Goal: Task Accomplishment & Management: Manage account settings

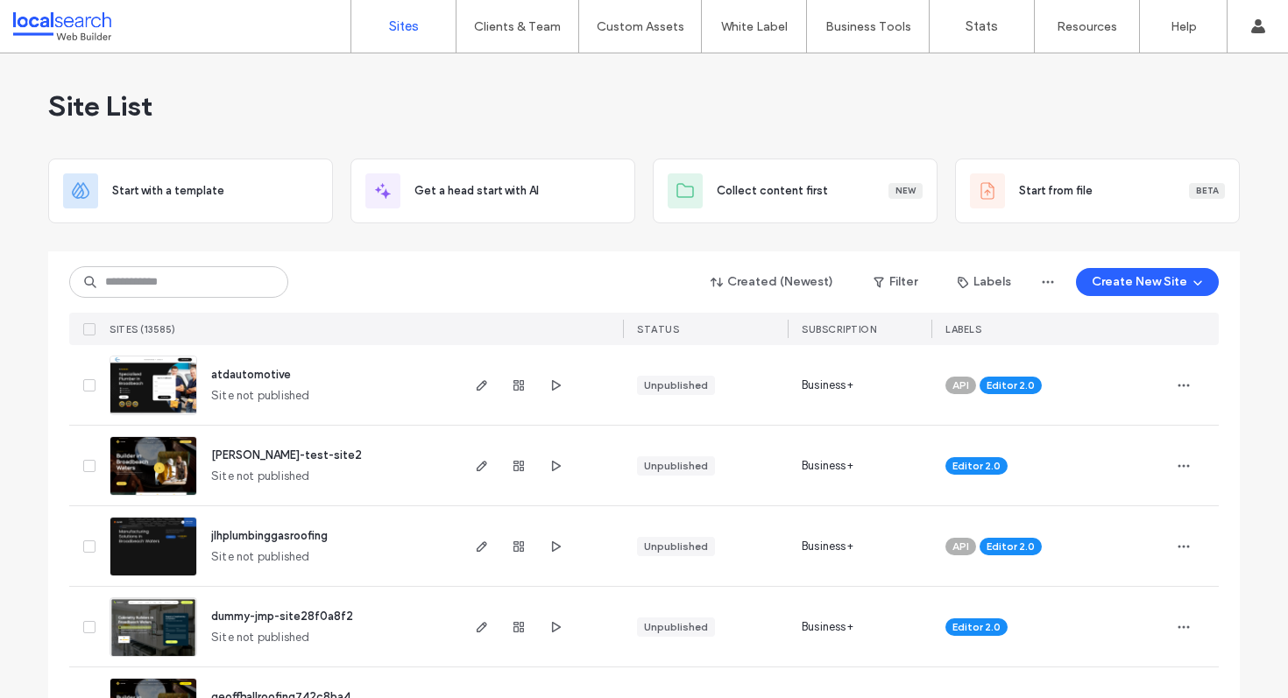
click at [125, 293] on input at bounding box center [178, 282] width 219 height 32
click at [191, 281] on input at bounding box center [178, 282] width 219 height 32
paste input "********"
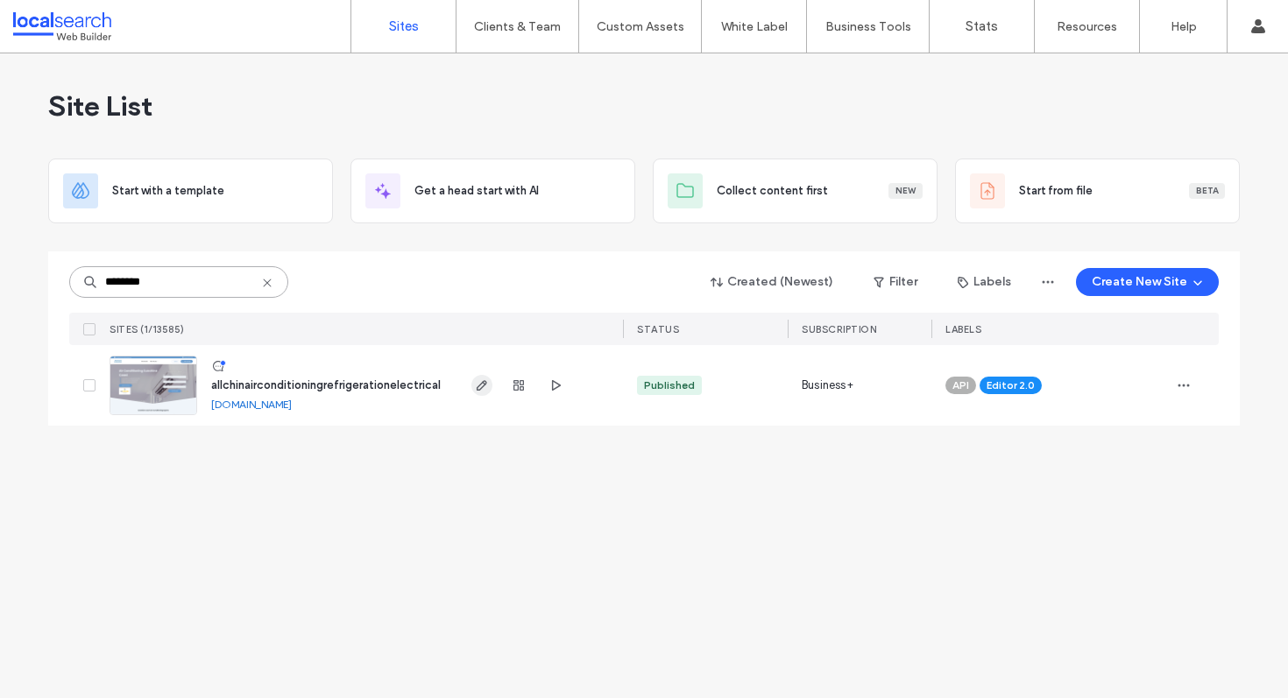
type input "********"
click at [477, 379] on icon "button" at bounding box center [482, 386] width 14 height 14
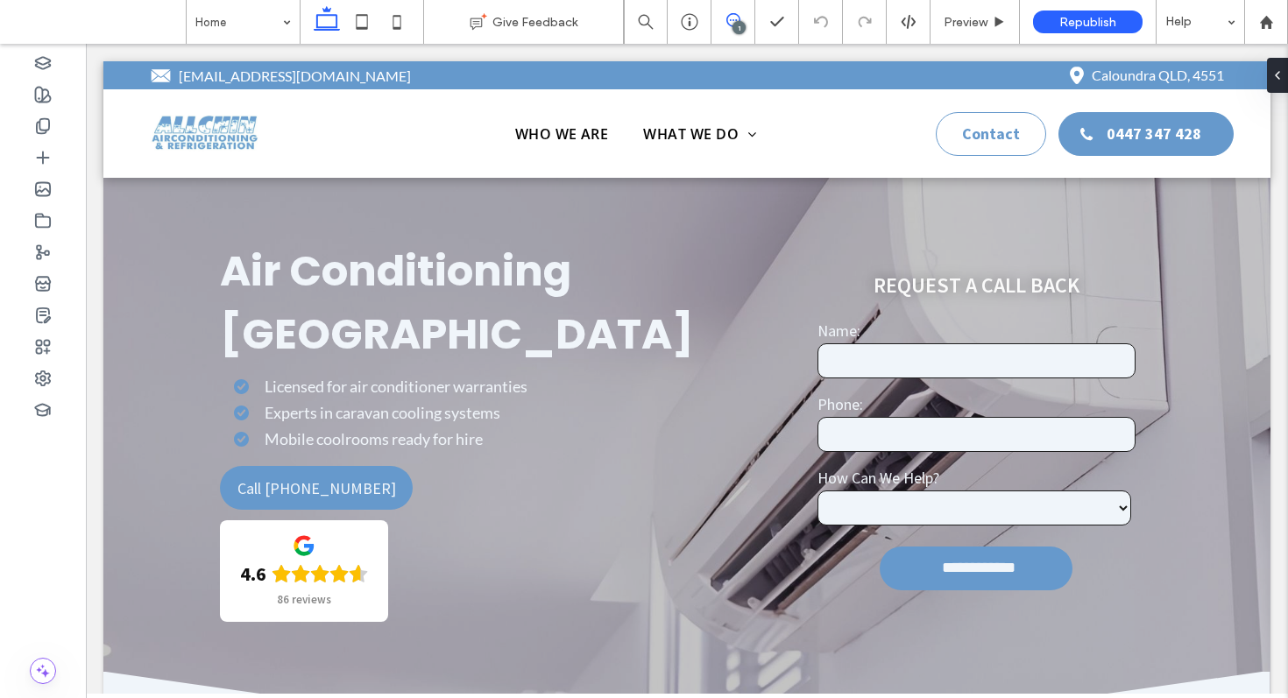
click at [732, 17] on icon at bounding box center [734, 20] width 14 height 14
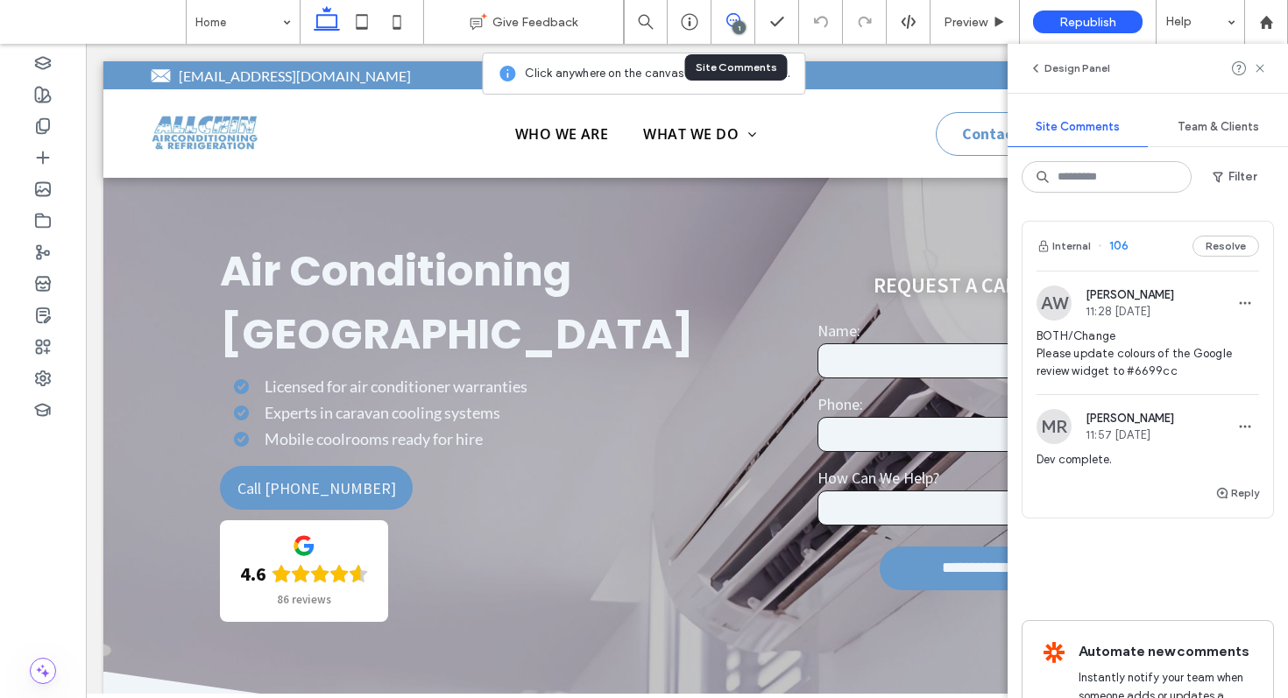
click at [1150, 250] on div "Internal 106 Resolve" at bounding box center [1148, 246] width 251 height 49
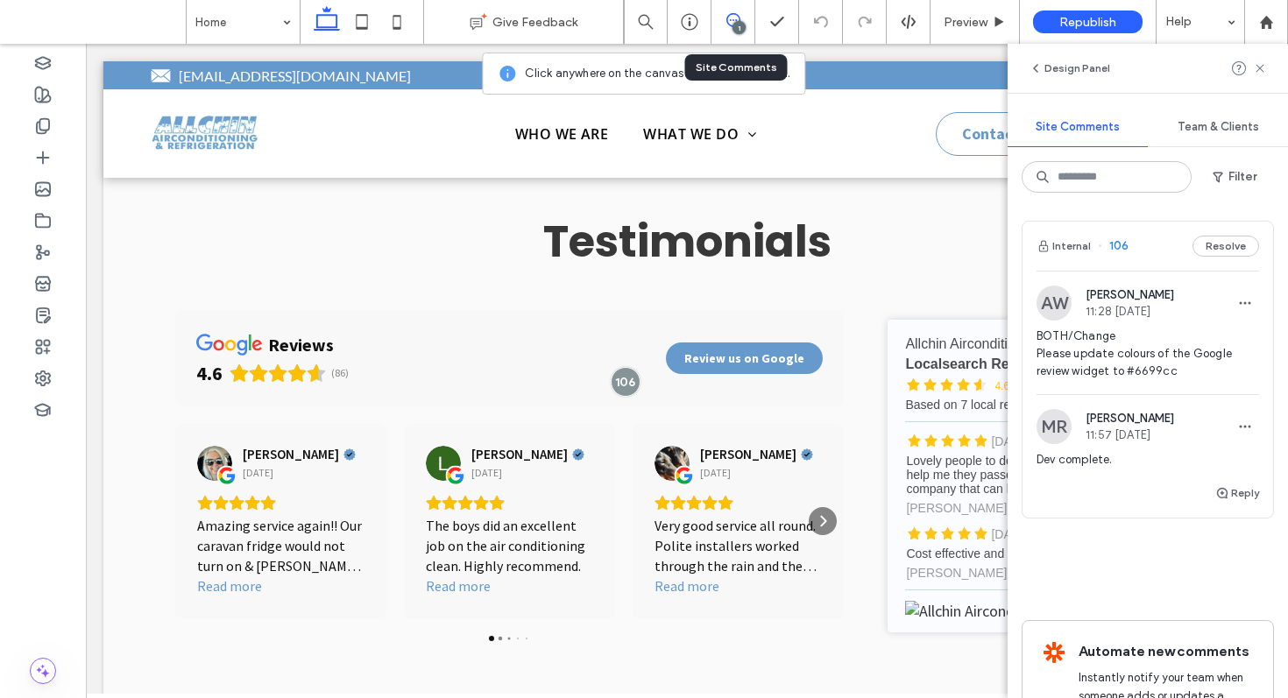
scroll to position [9333, 0]
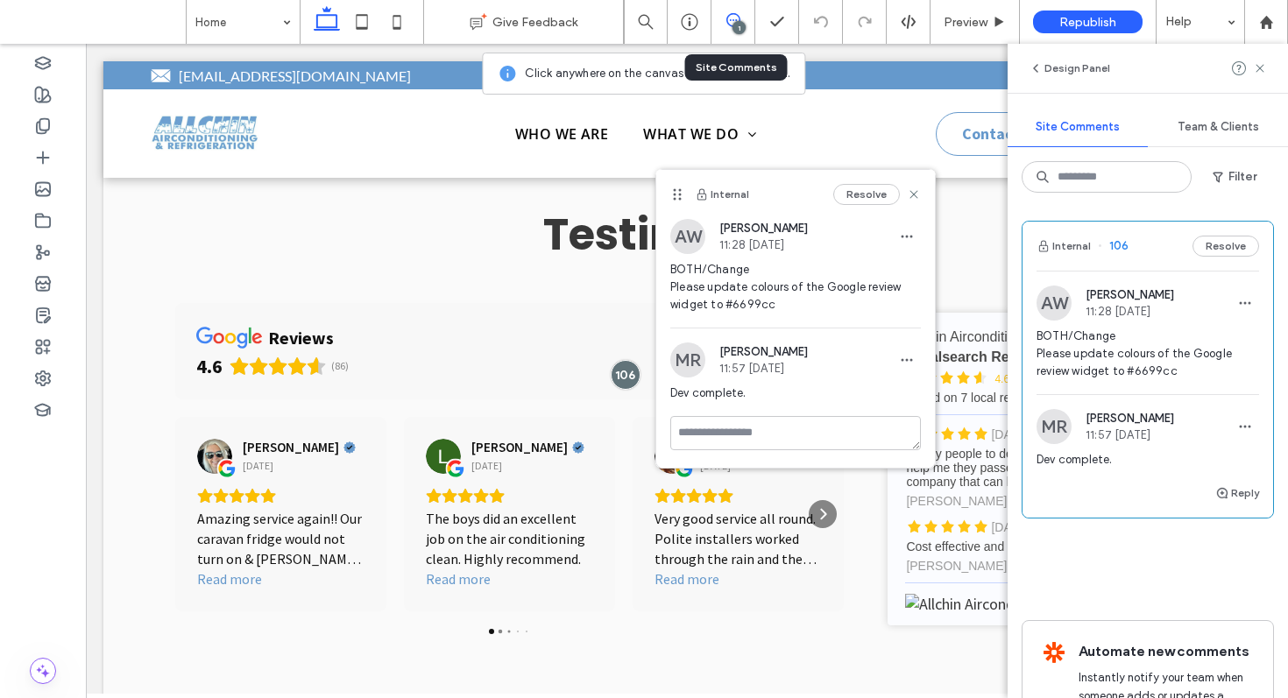
click at [921, 188] on div "Internal Resolve" at bounding box center [795, 194] width 279 height 49
click at [913, 190] on icon at bounding box center [914, 195] width 14 height 14
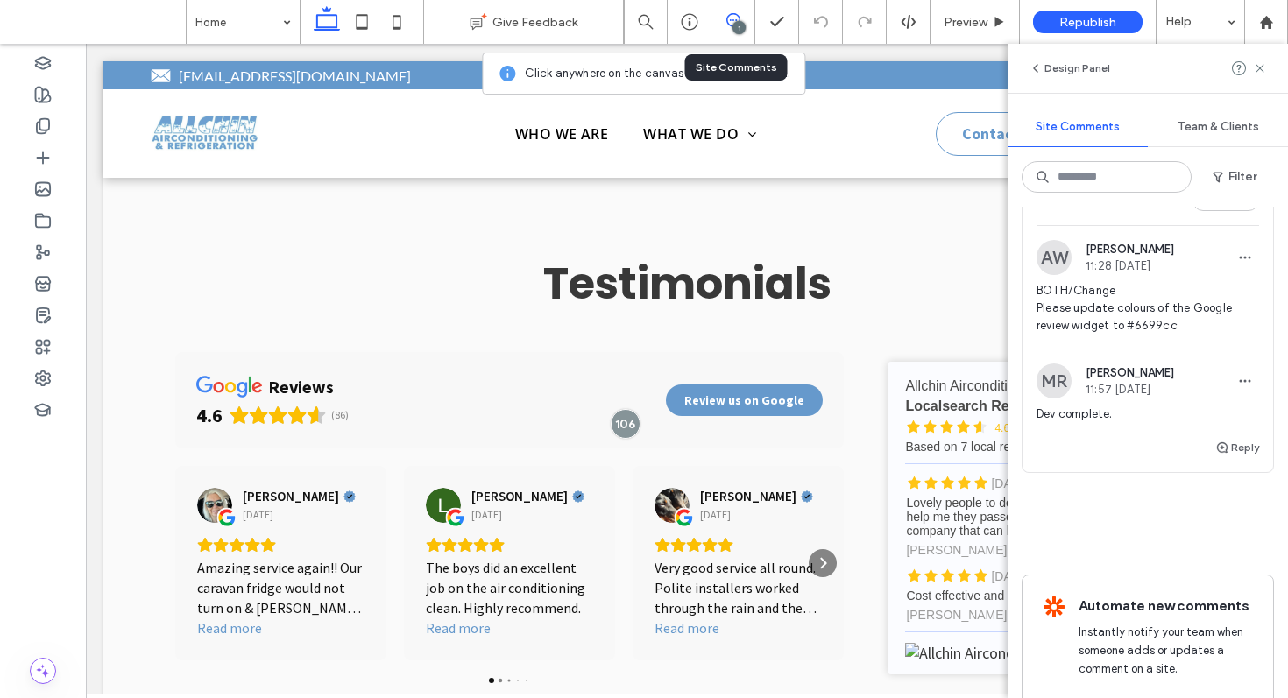
scroll to position [0, 0]
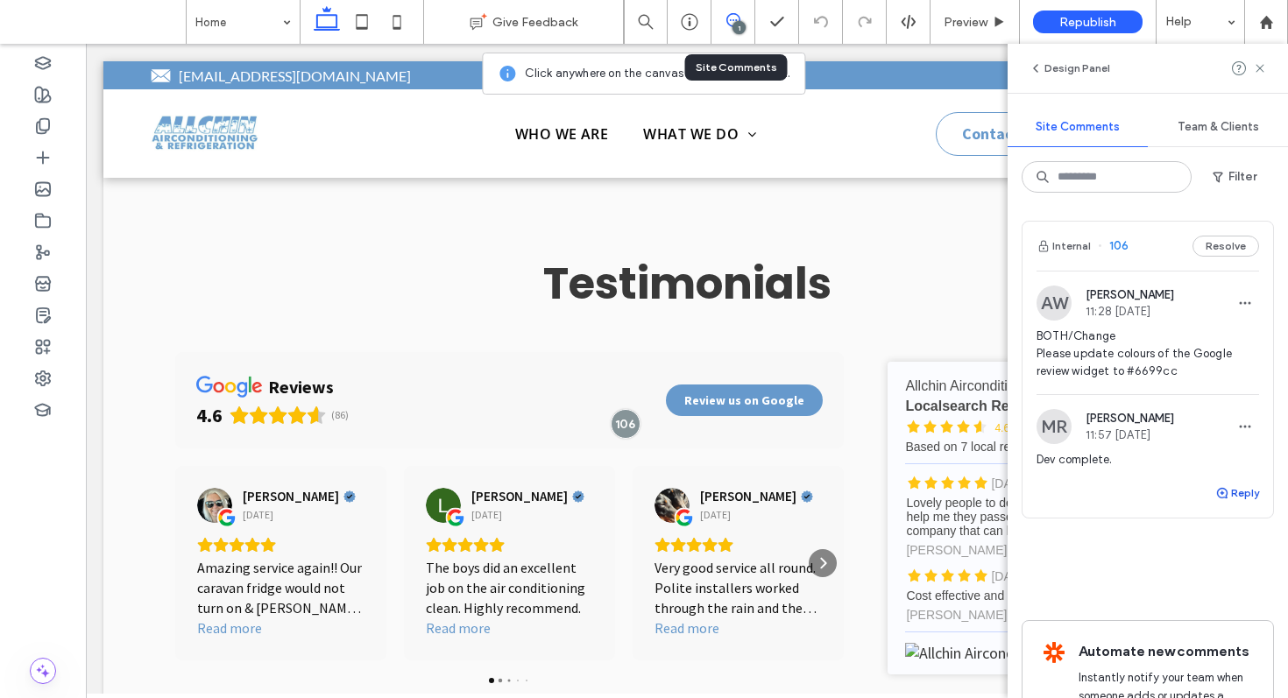
click at [1219, 495] on button "Reply" at bounding box center [1238, 493] width 44 height 21
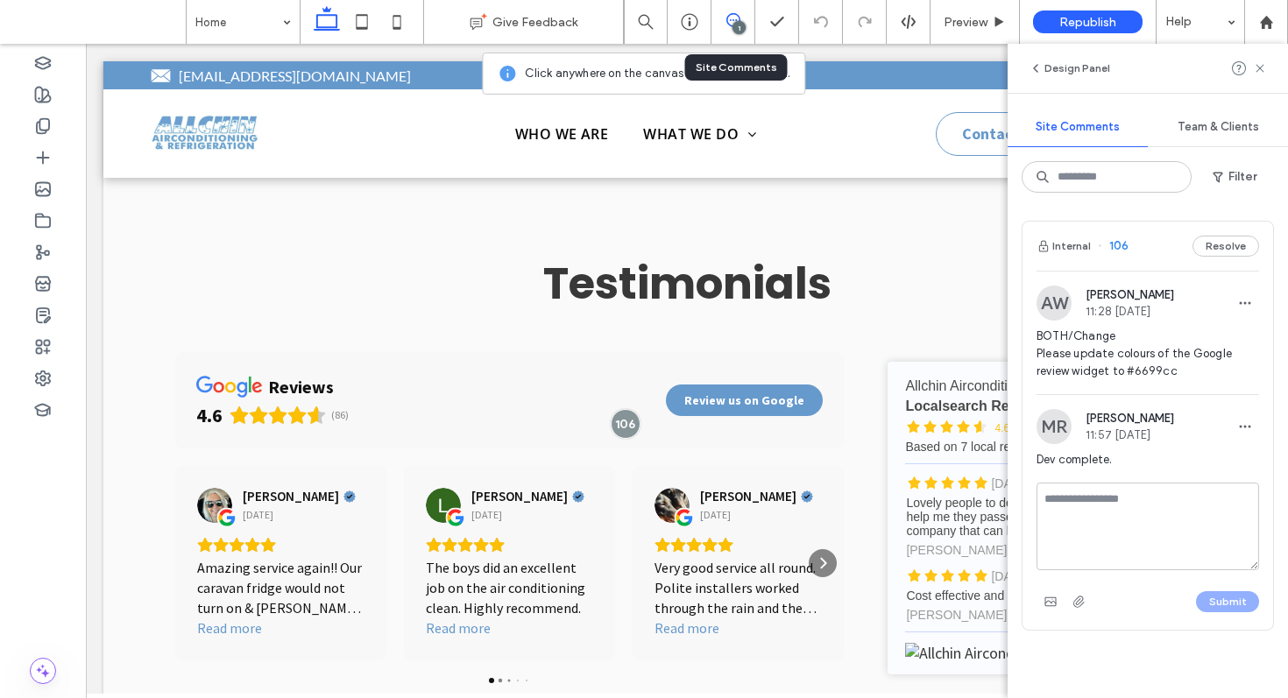
click at [1093, 500] on textarea at bounding box center [1148, 527] width 223 height 88
click at [1085, 500] on textarea at bounding box center [1148, 527] width 223 height 88
click at [1110, 515] on textarea at bounding box center [1148, 527] width 223 height 88
click at [1050, 500] on textarea at bounding box center [1148, 527] width 223 height 88
click at [1152, 503] on textarea at bounding box center [1148, 527] width 223 height 88
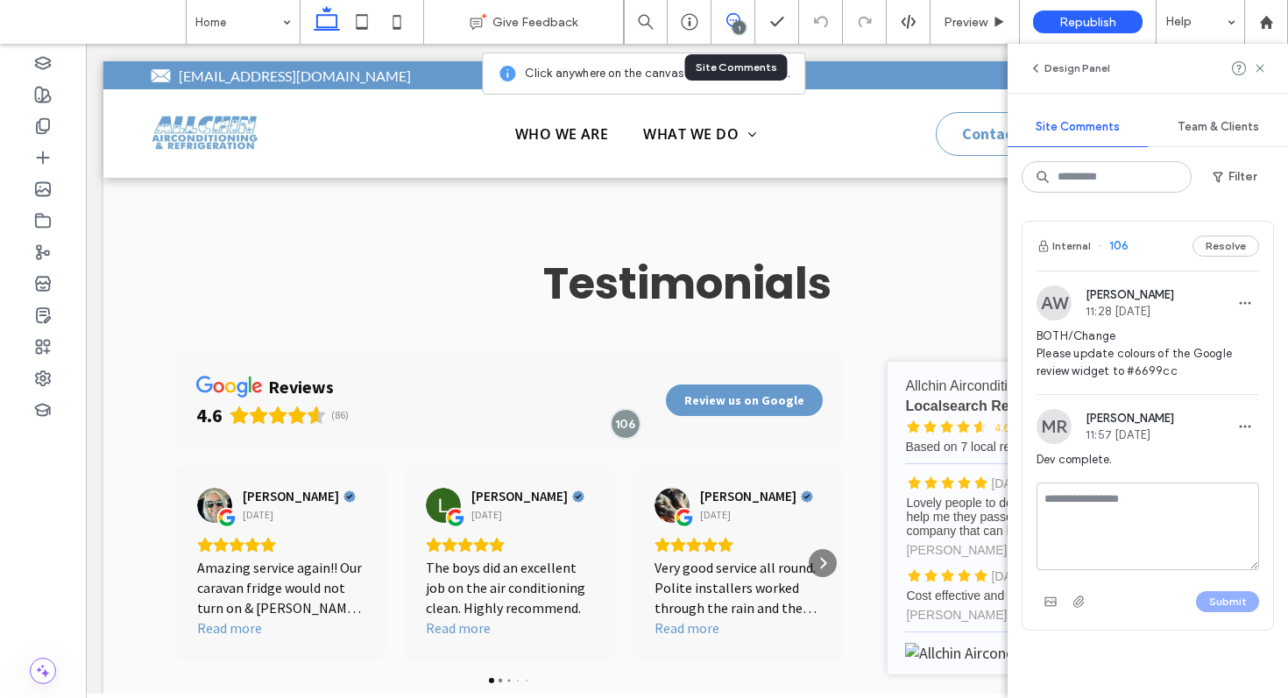
click at [1046, 498] on textarea at bounding box center [1148, 527] width 223 height 88
click at [1118, 513] on textarea at bounding box center [1148, 527] width 223 height 88
type textarea "*"
type textarea "**********"
click at [1205, 597] on button "Submit" at bounding box center [1227, 602] width 63 height 21
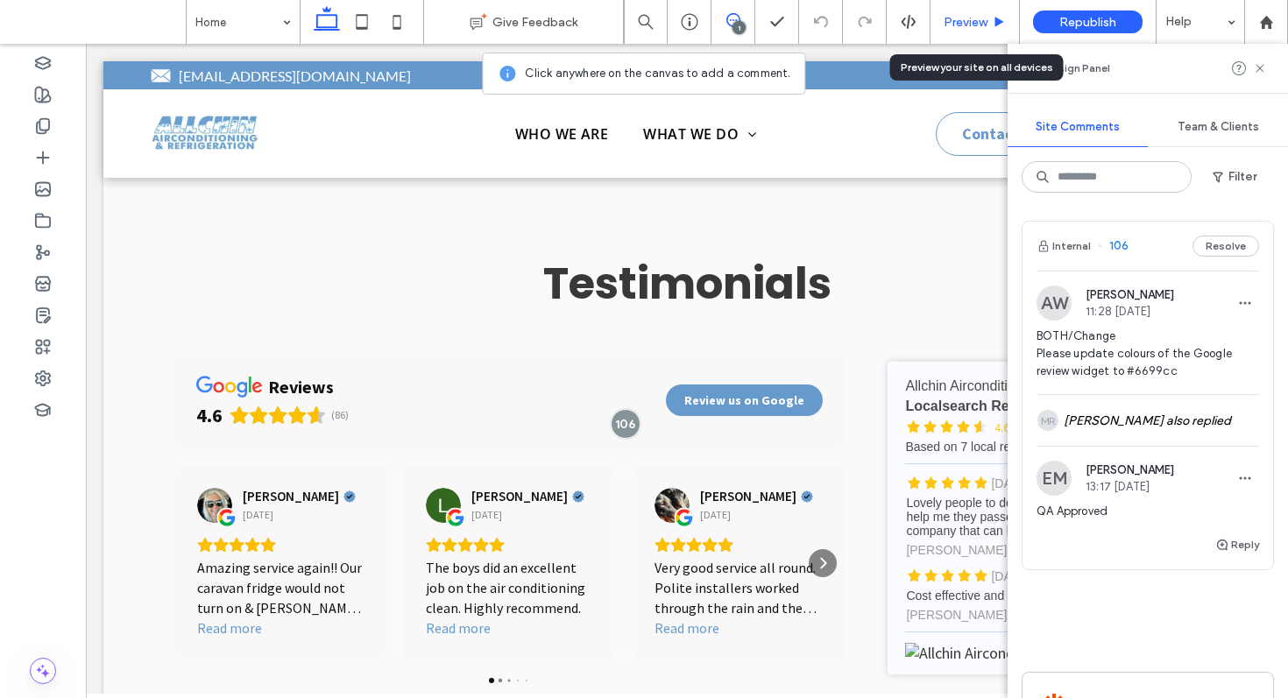
click at [967, 26] on span "Preview" at bounding box center [966, 22] width 44 height 15
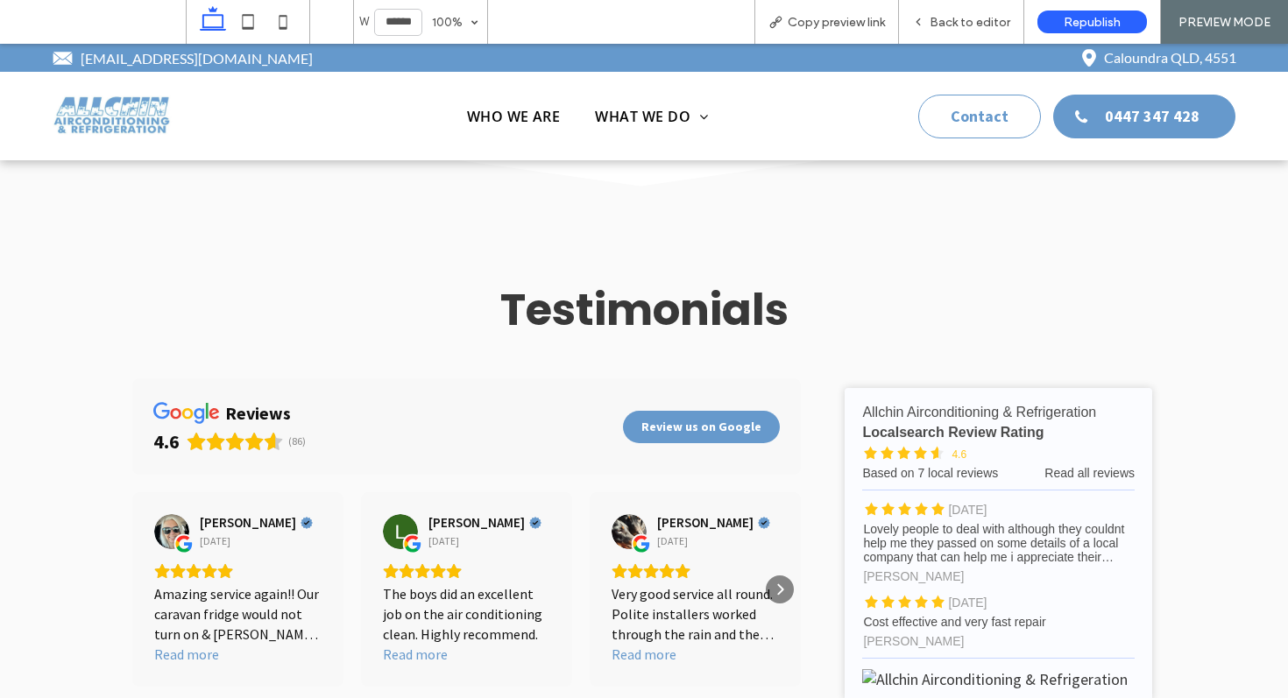
scroll to position [9334, 0]
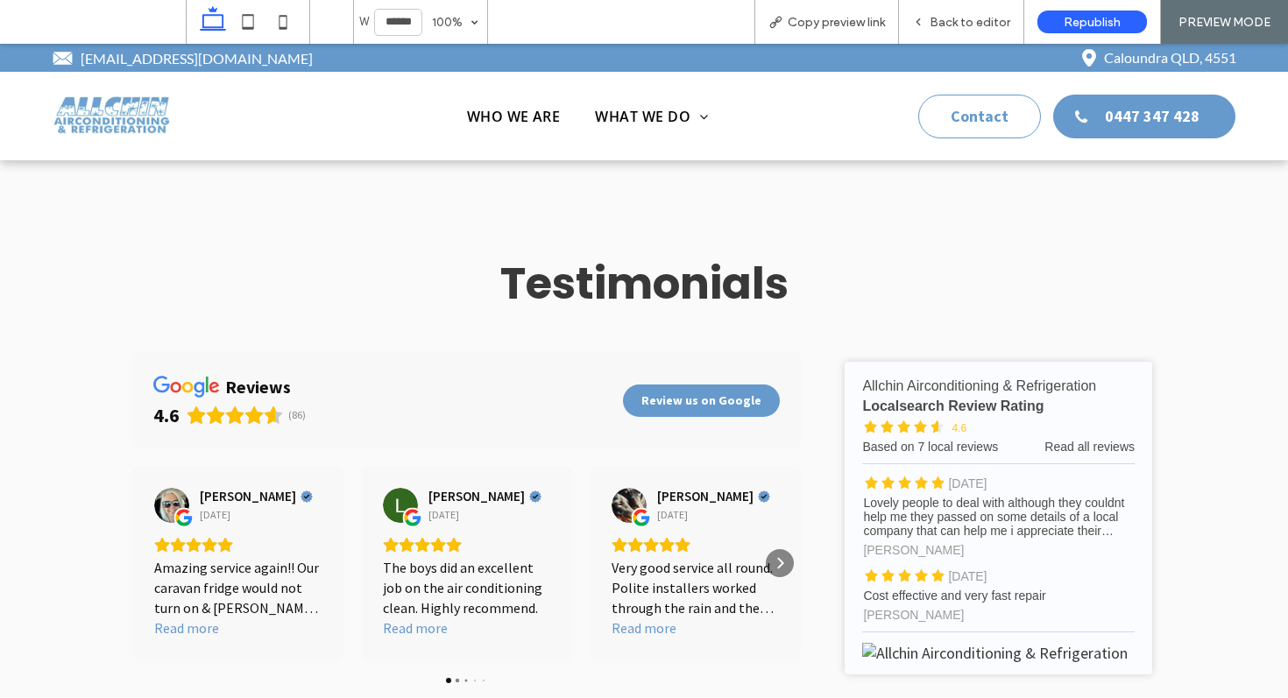
click at [866, 16] on span "Copy preview link" at bounding box center [836, 22] width 97 height 15
click at [968, 24] on span "Back to editor" at bounding box center [970, 22] width 81 height 15
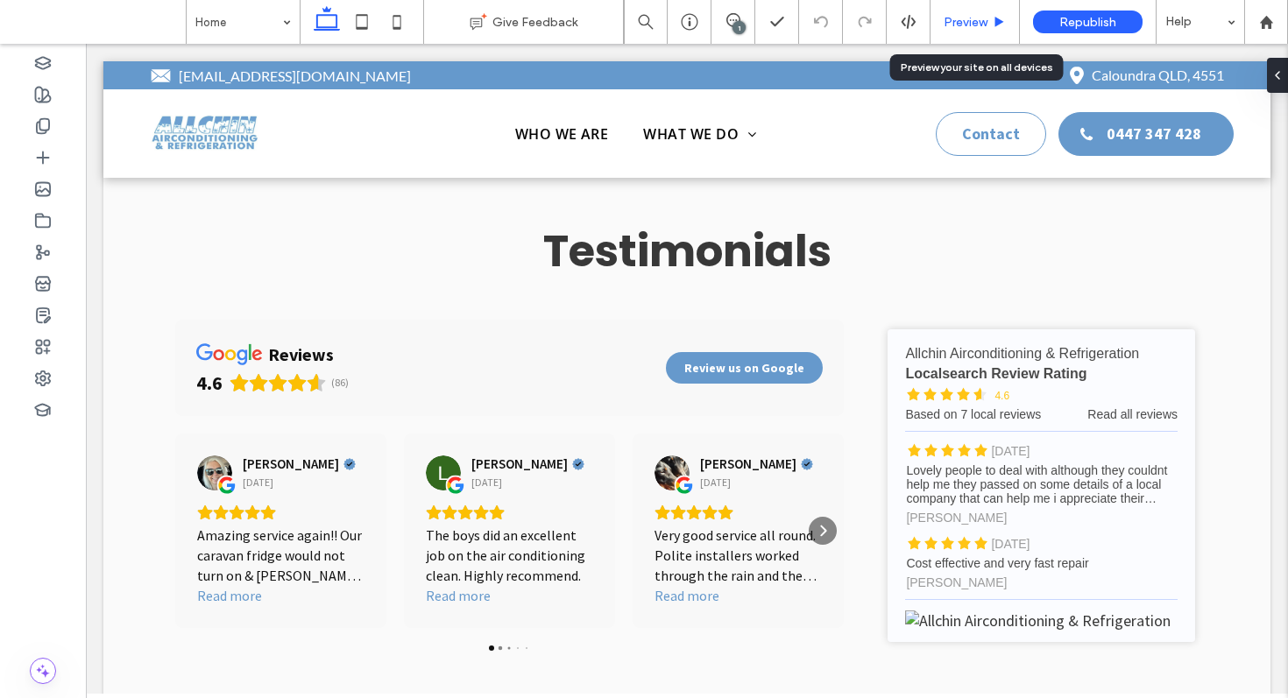
scroll to position [9284, 0]
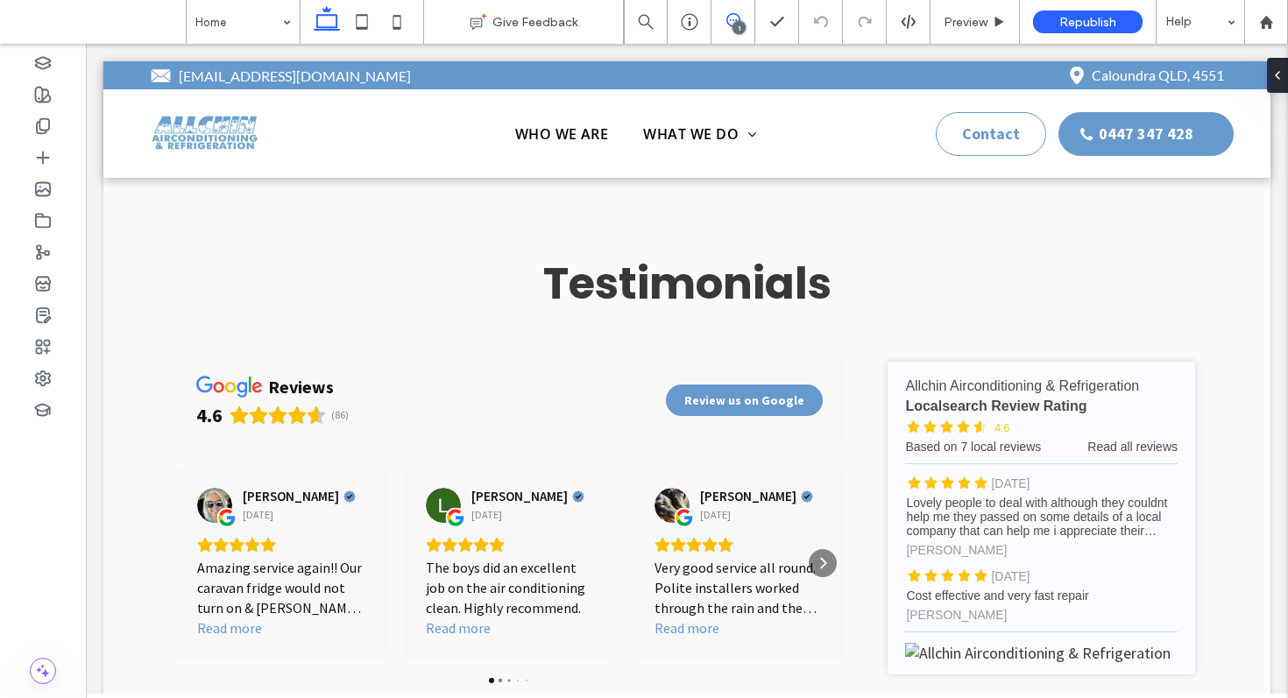
click at [737, 18] on icon at bounding box center [734, 20] width 14 height 14
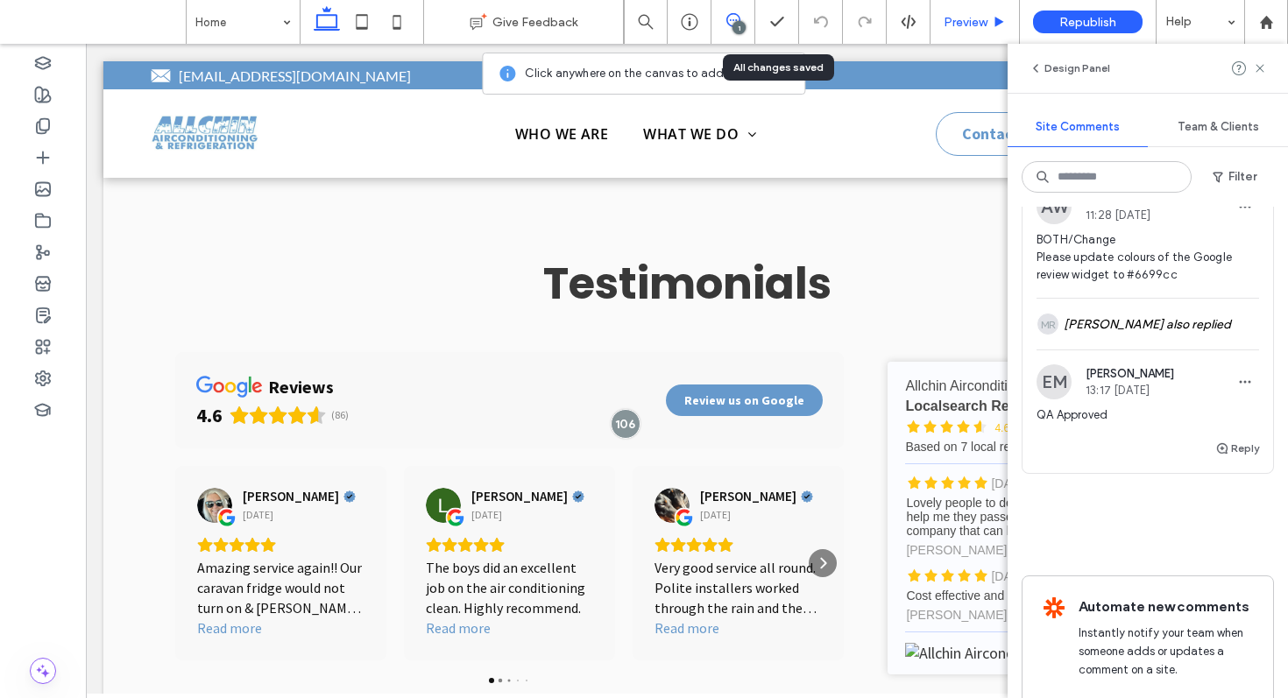
scroll to position [0, 0]
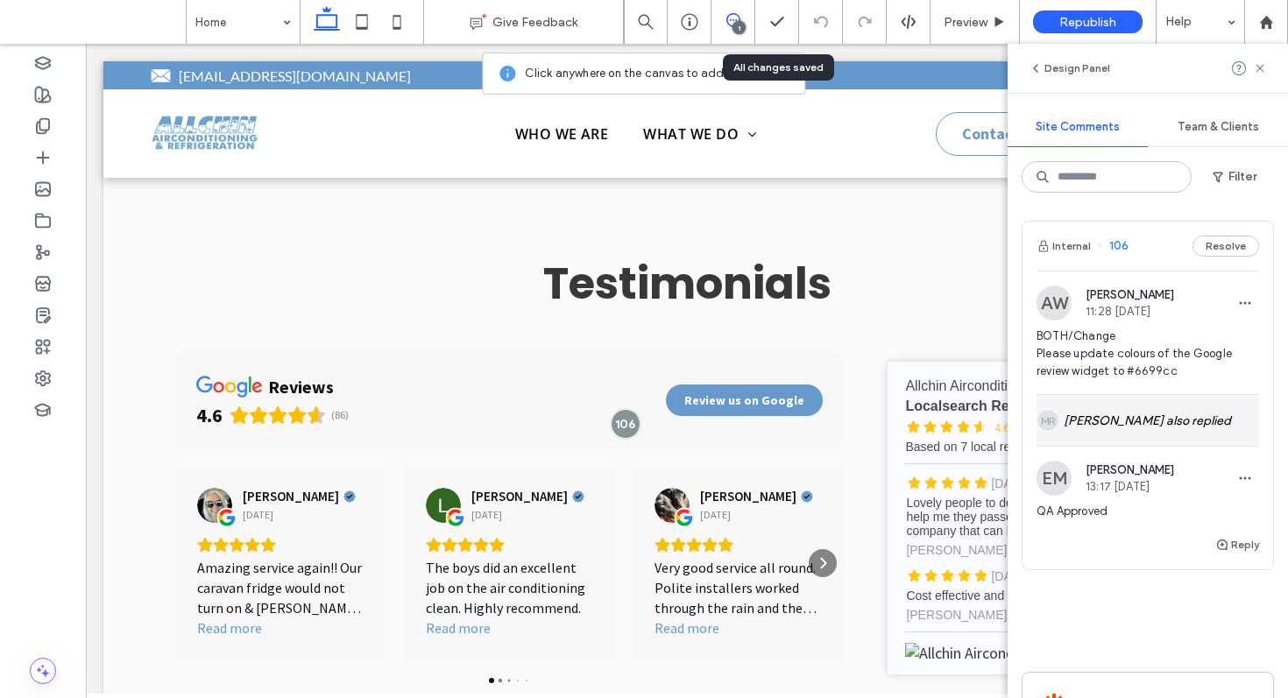
click at [1194, 422] on div "MR Matthew Ranford also replied" at bounding box center [1148, 420] width 223 height 51
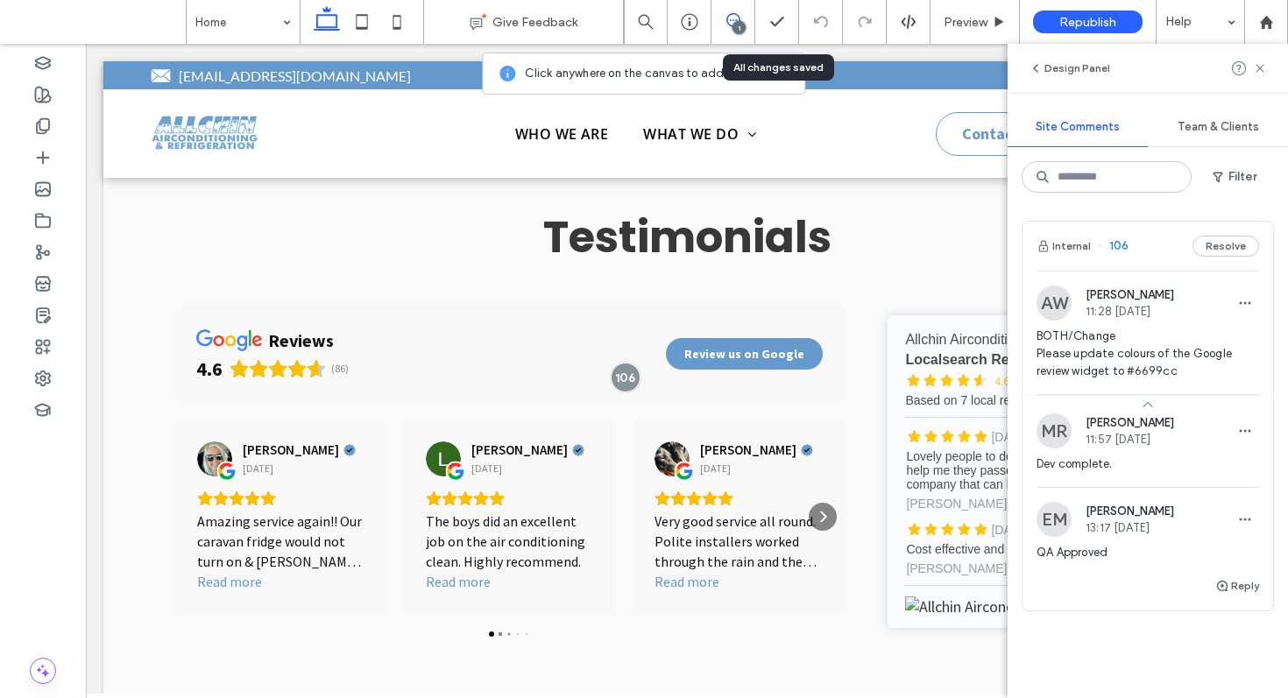
scroll to position [9333, 0]
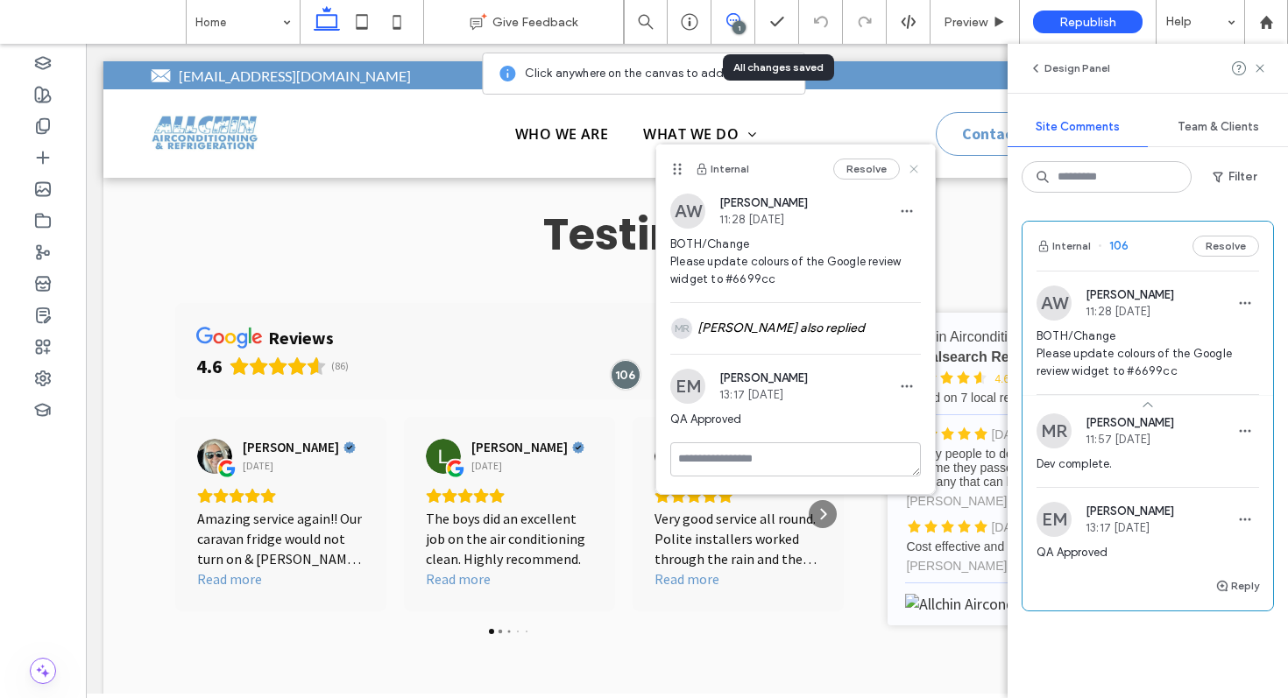
click at [914, 172] on icon at bounding box center [914, 169] width 14 height 14
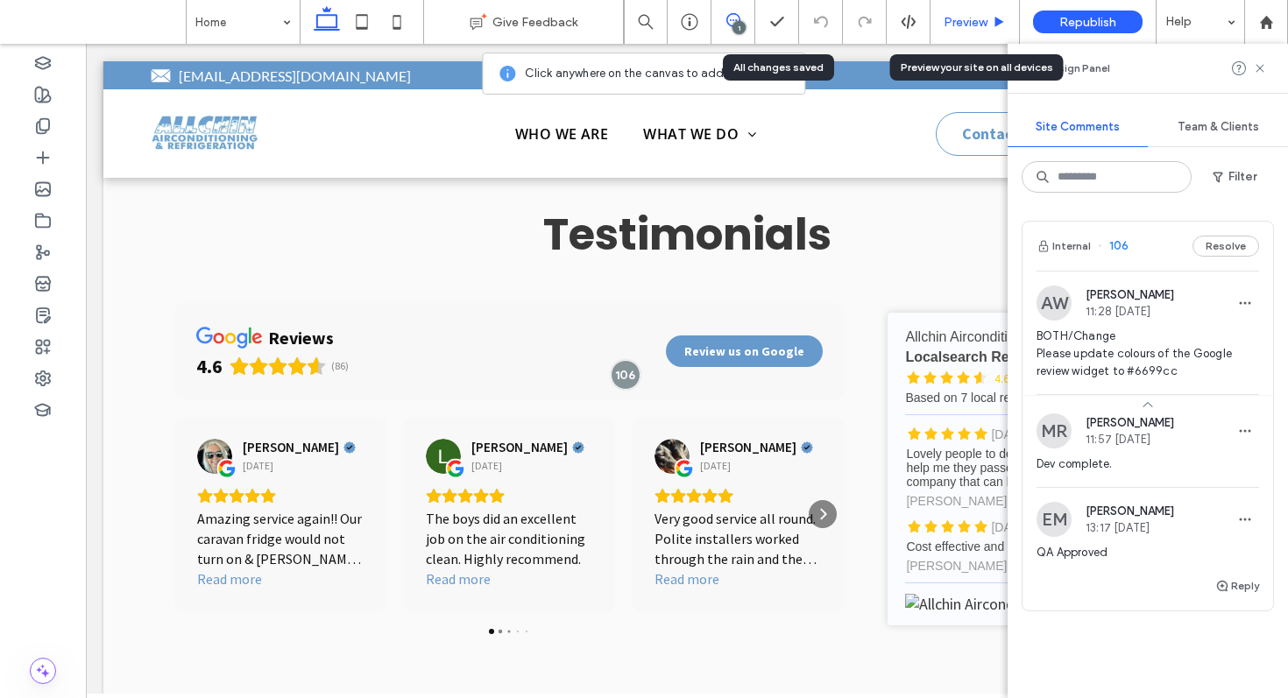
click at [955, 19] on span "Preview" at bounding box center [966, 22] width 44 height 15
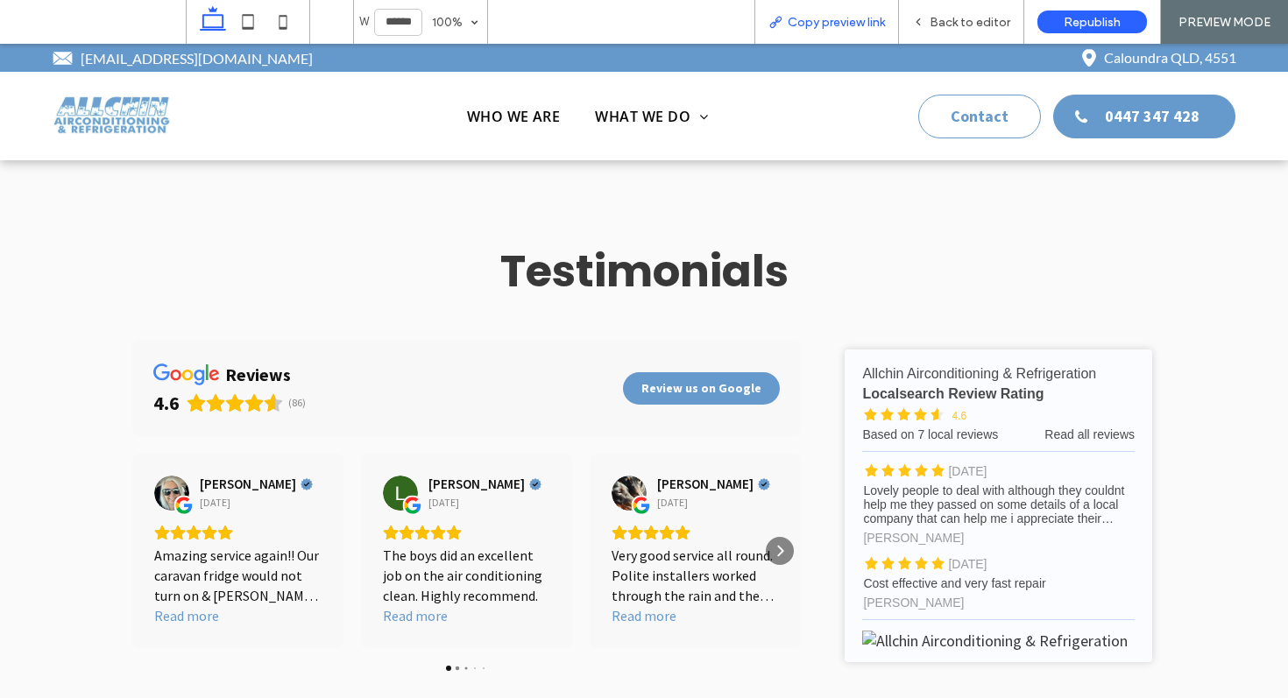
scroll to position [9383, 0]
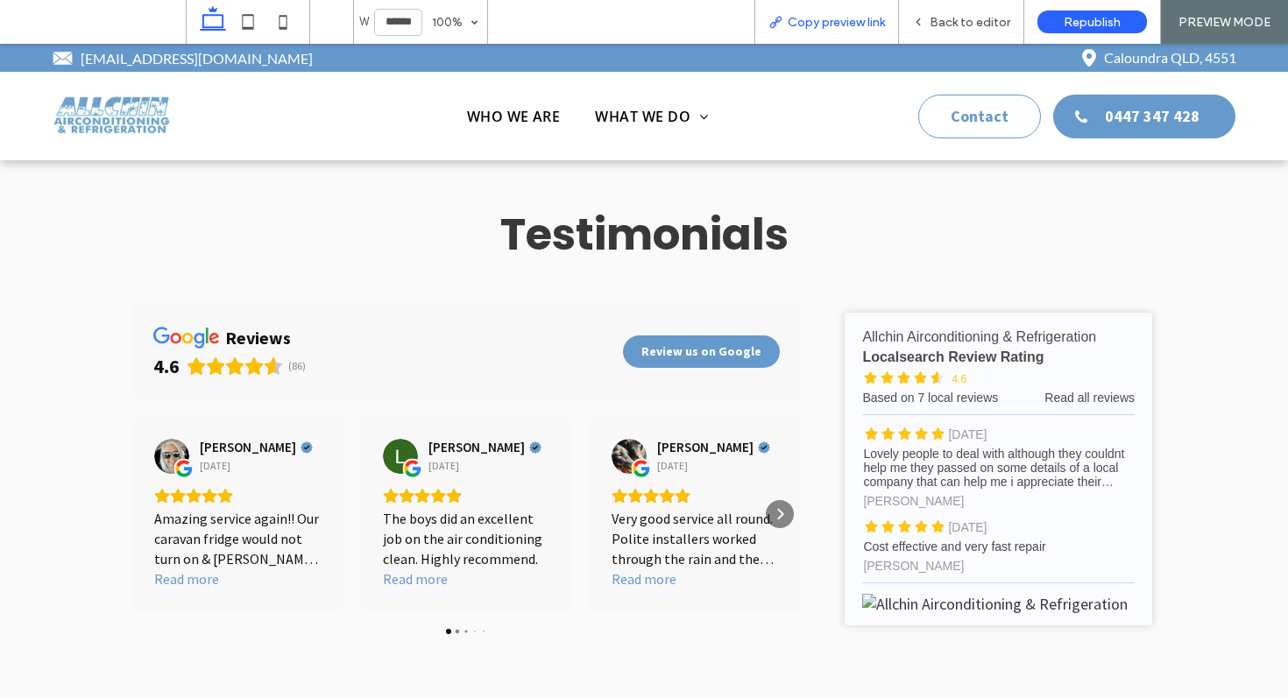
click at [876, 22] on span "Copy preview link" at bounding box center [836, 22] width 97 height 15
click at [966, 17] on span "Back to editor" at bounding box center [970, 22] width 81 height 15
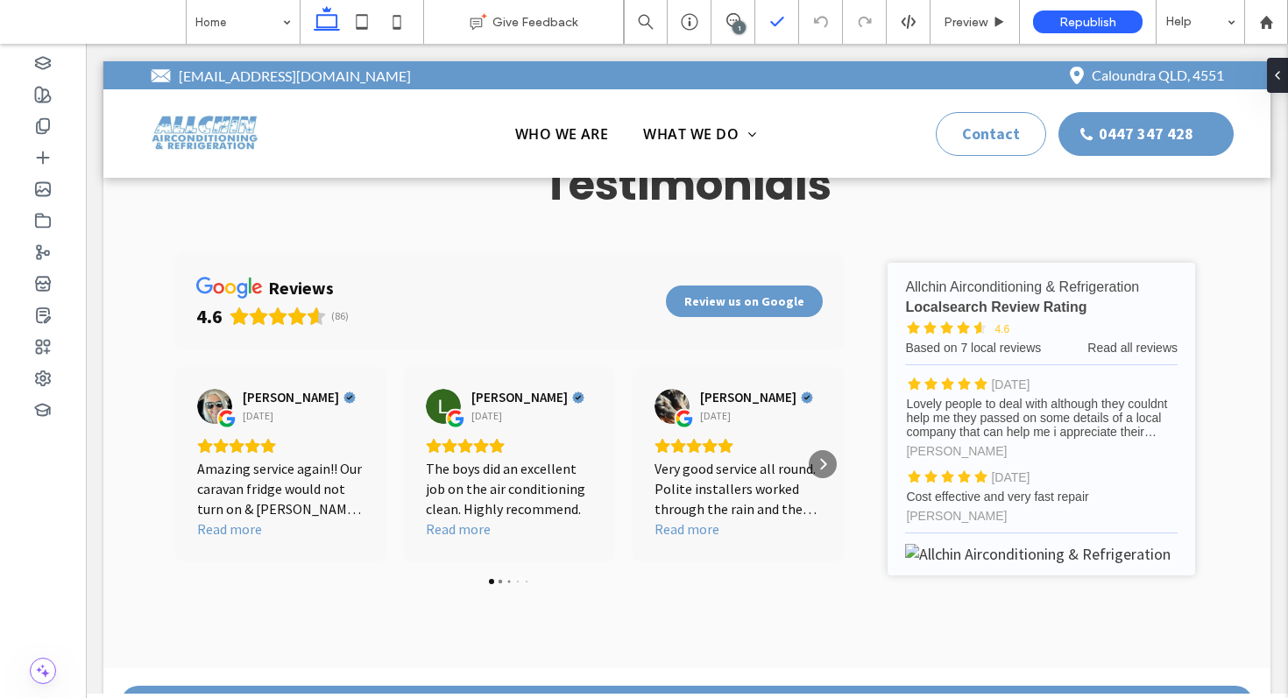
scroll to position [9333, 0]
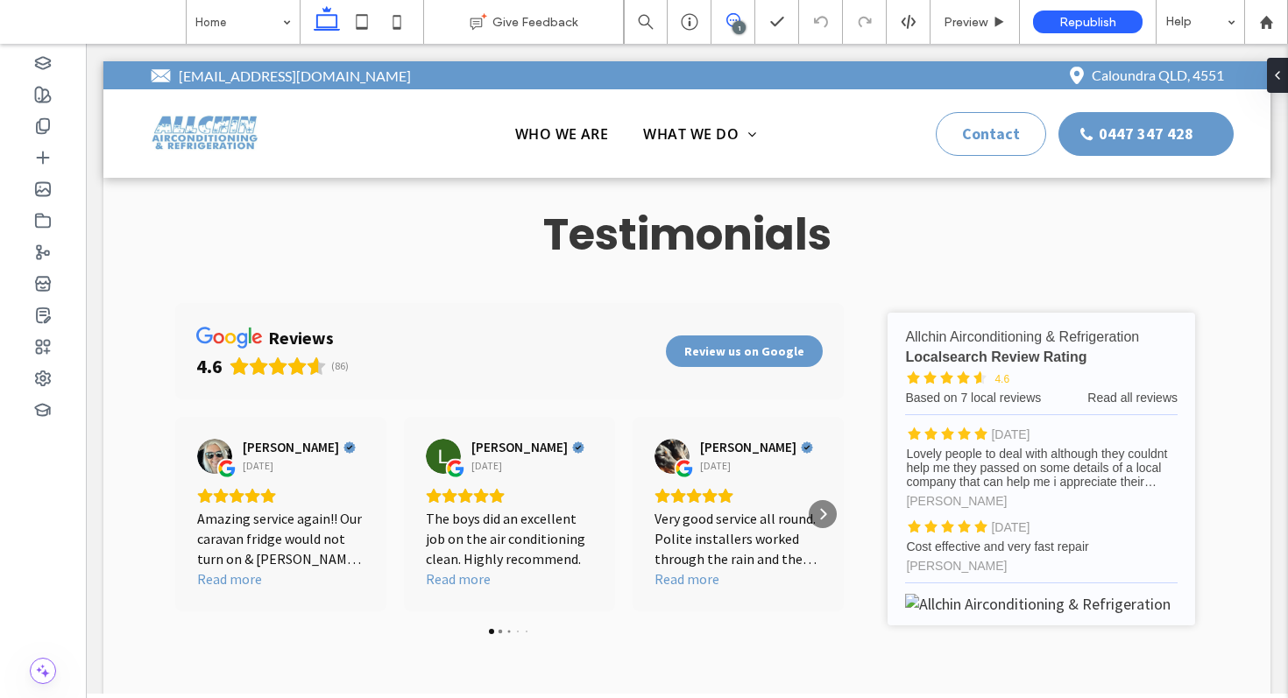
click at [734, 21] on icon at bounding box center [734, 20] width 14 height 14
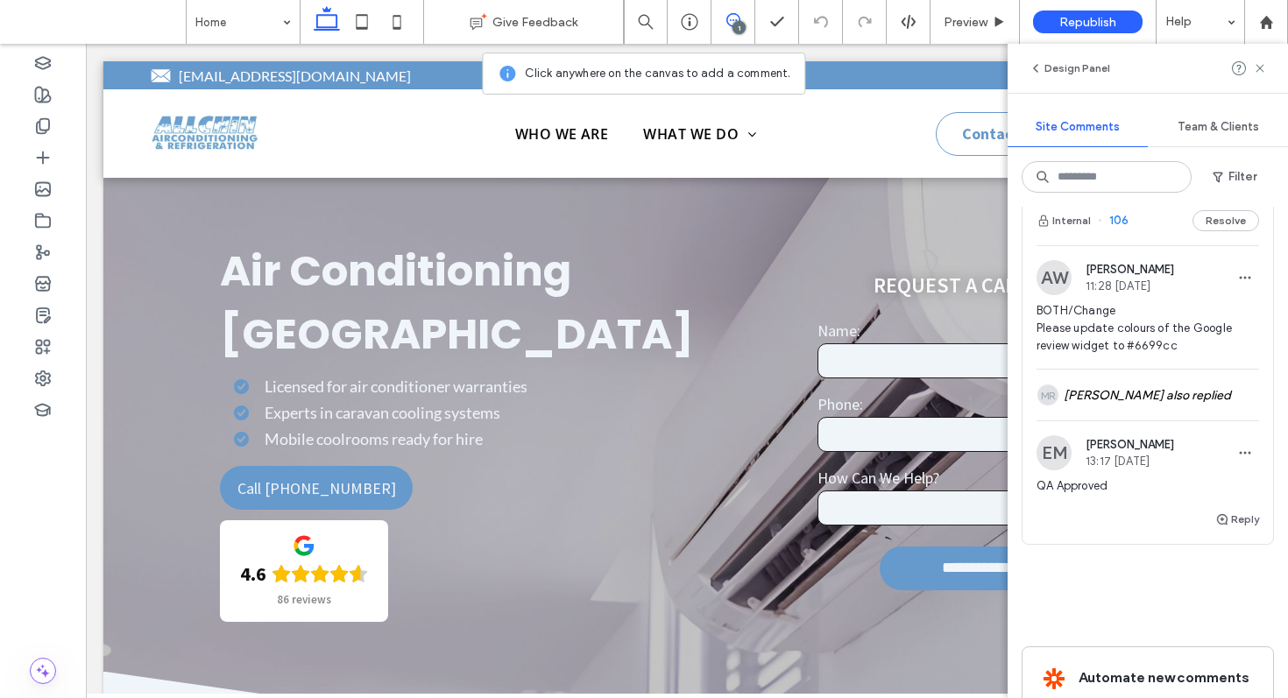
scroll to position [0, 0]
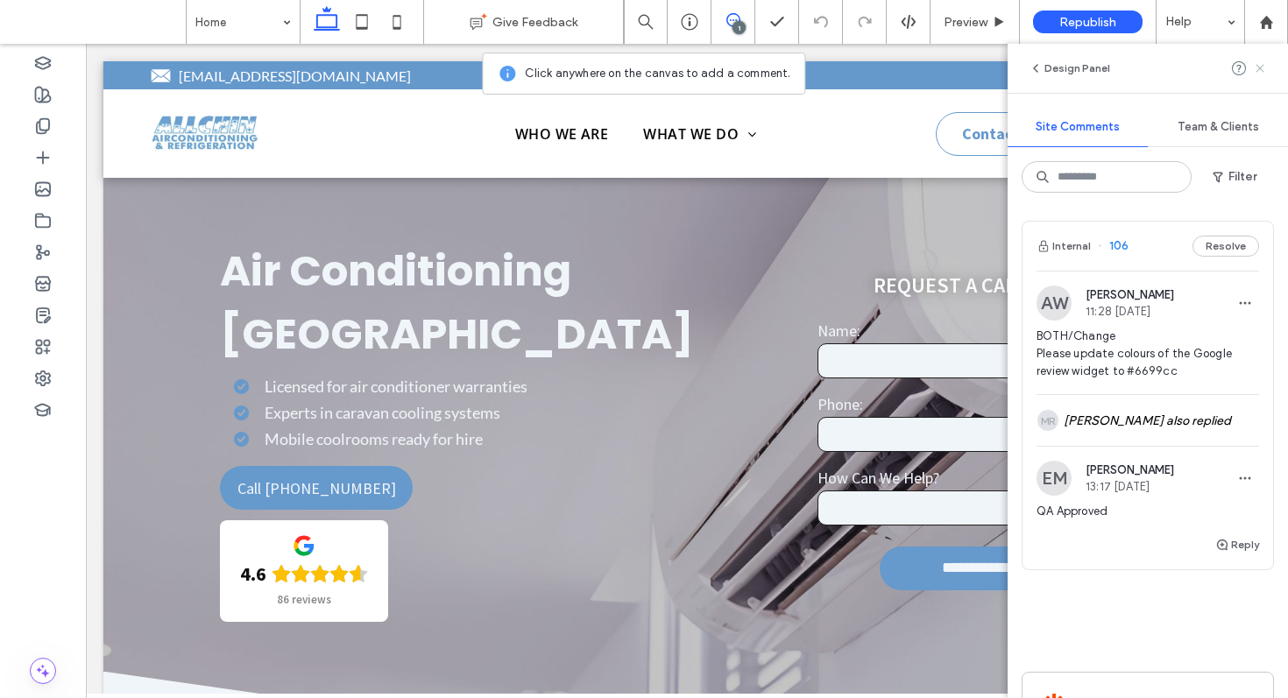
click at [1263, 60] on span at bounding box center [1260, 68] width 14 height 21
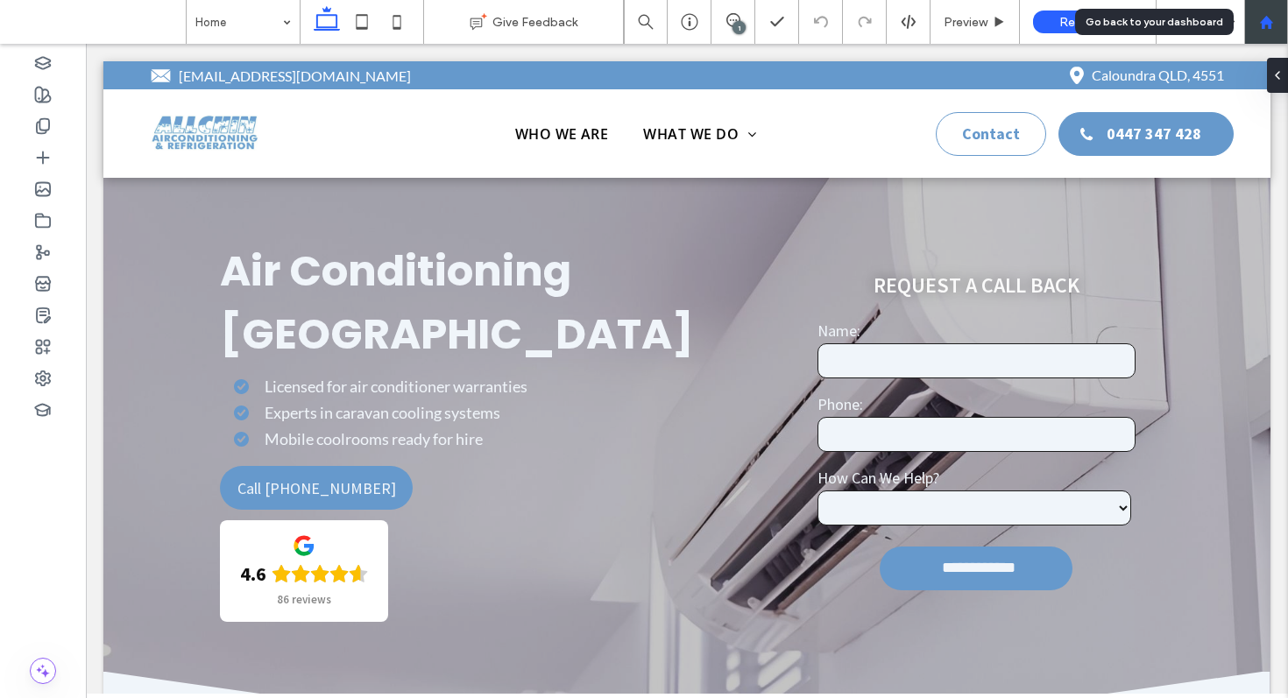
click at [1271, 19] on icon at bounding box center [1266, 22] width 15 height 15
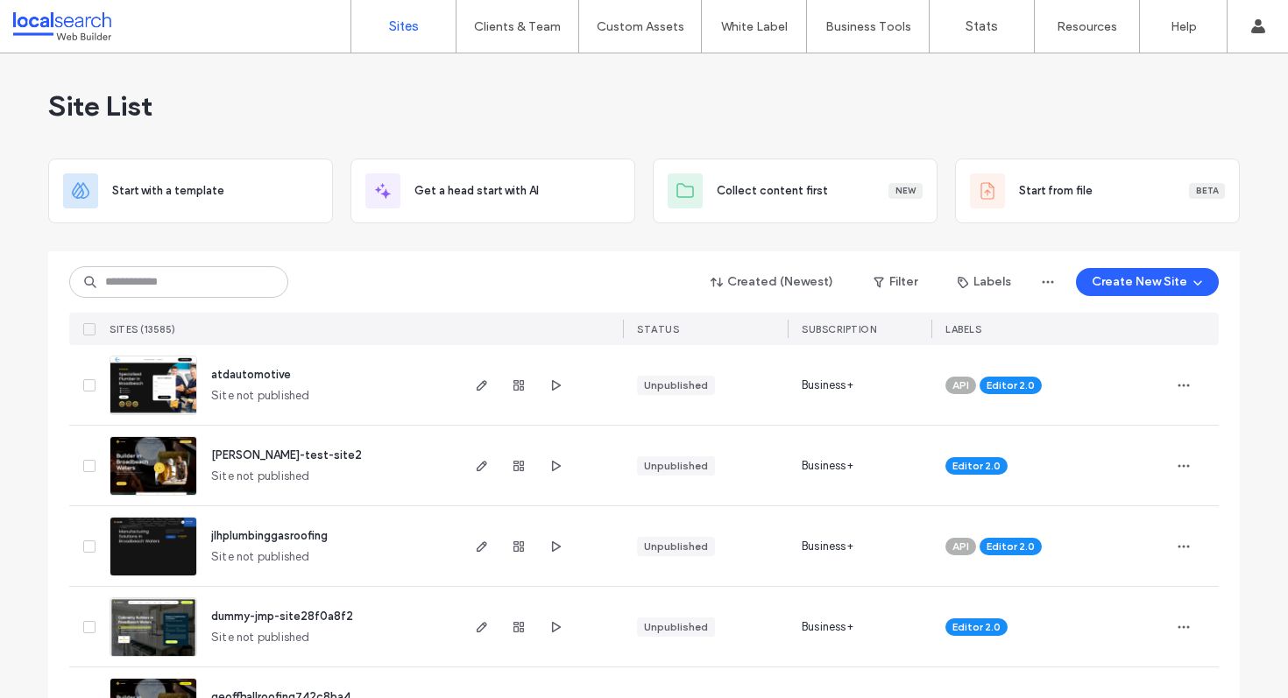
click at [220, 110] on div "Site List" at bounding box center [644, 105] width 1192 height 105
drag, startPoint x: 98, startPoint y: 100, endPoint x: 20, endPoint y: 105, distance: 78.2
drag, startPoint x: 43, startPoint y: 130, endPoint x: 82, endPoint y: 117, distance: 41.6
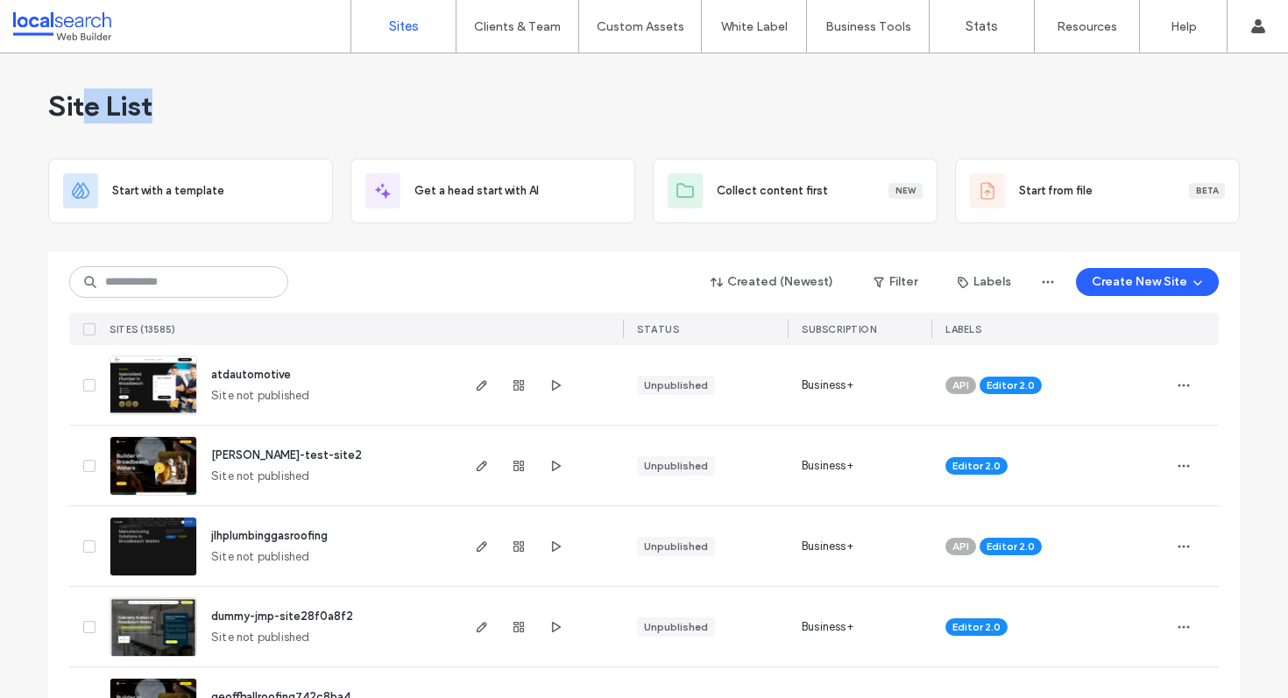
click at [82, 117] on div "Site List" at bounding box center [644, 105] width 1192 height 105
click at [82, 117] on span "Site List" at bounding box center [100, 106] width 104 height 35
drag, startPoint x: 43, startPoint y: 109, endPoint x: 102, endPoint y: 116, distance: 59.1
click at [102, 116] on span "Site List" at bounding box center [100, 106] width 104 height 35
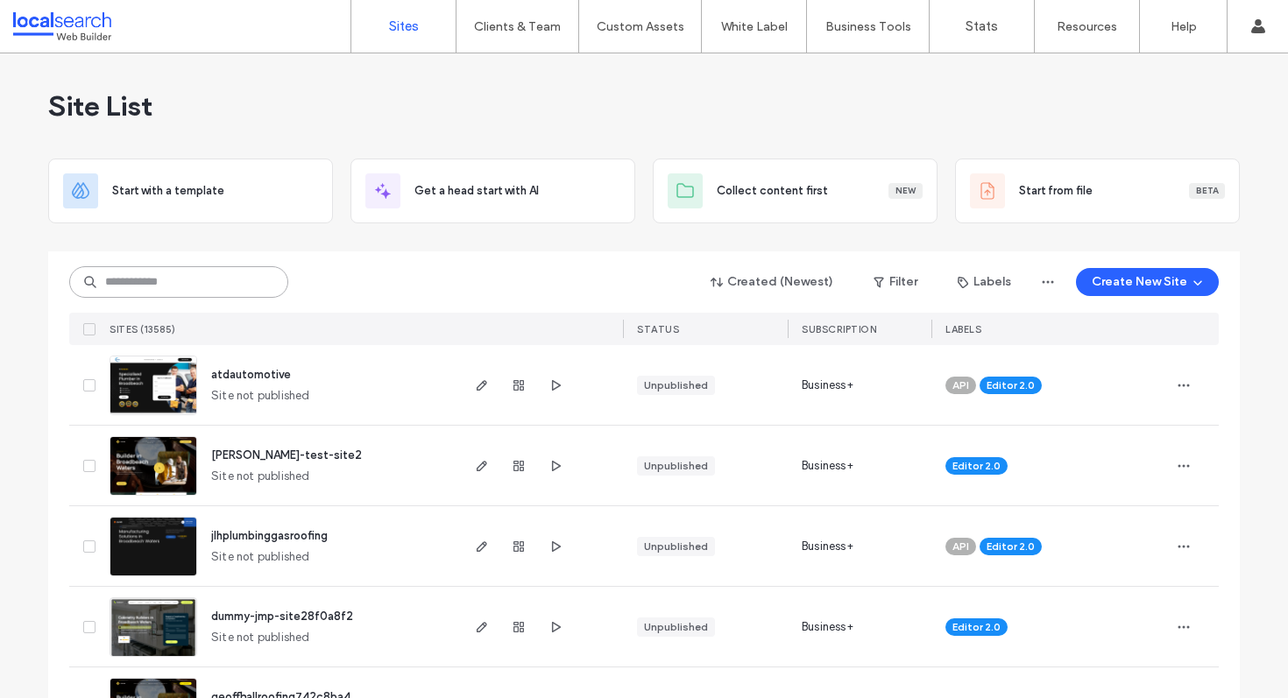
click at [188, 284] on input at bounding box center [178, 282] width 219 height 32
click at [169, 245] on div at bounding box center [644, 244] width 1192 height 14
click at [137, 279] on input at bounding box center [178, 282] width 219 height 32
paste input "********"
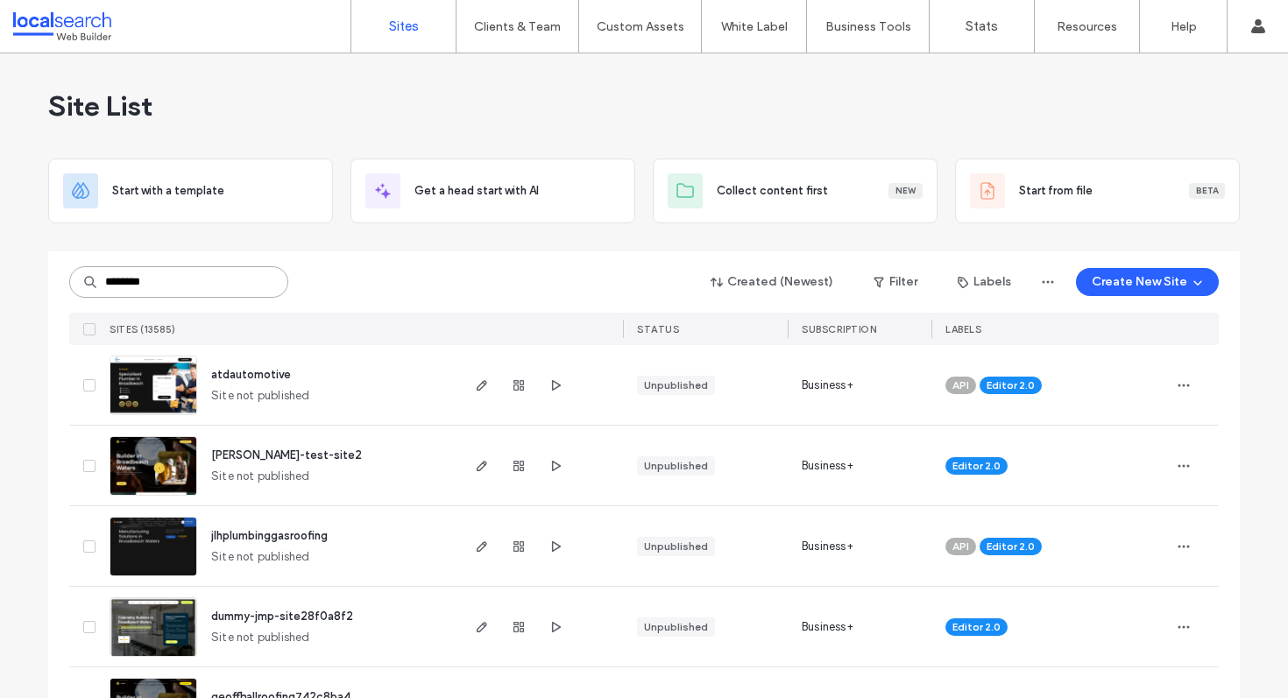
type input "********"
click at [353, 277] on div "******** Created (Newest) Filter Labels Create New Site" at bounding box center [644, 282] width 1150 height 33
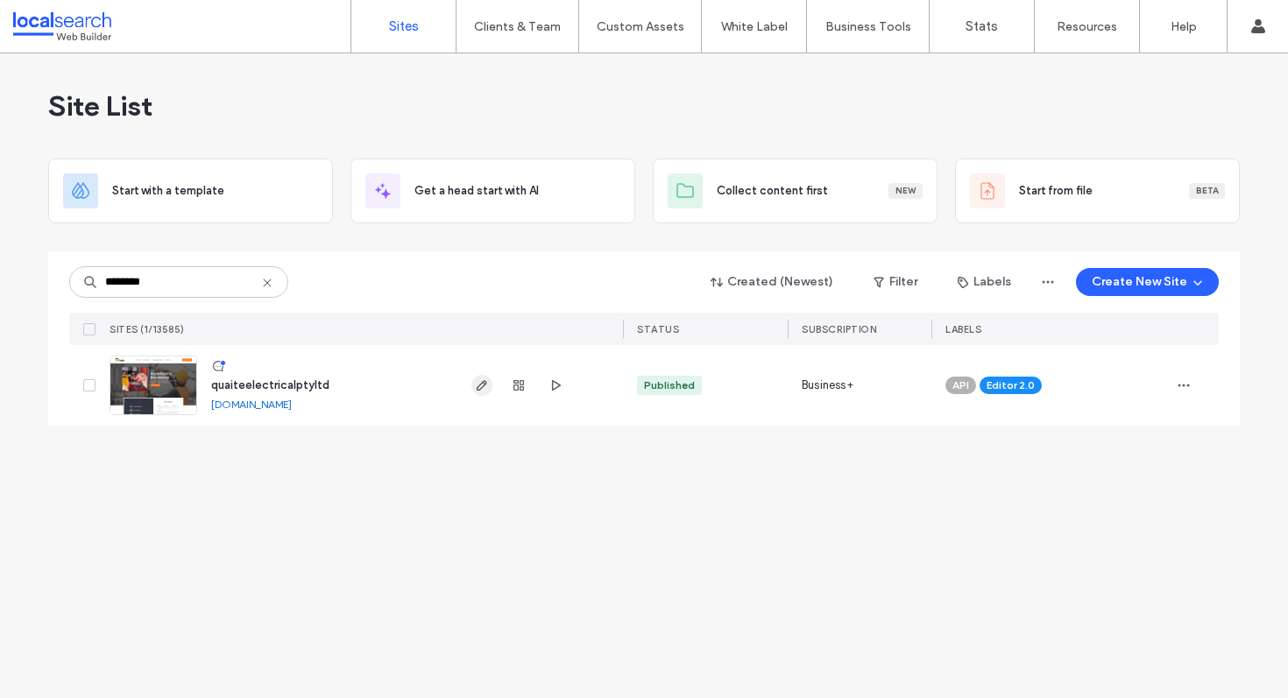
click at [479, 385] on use "button" at bounding box center [482, 385] width 11 height 11
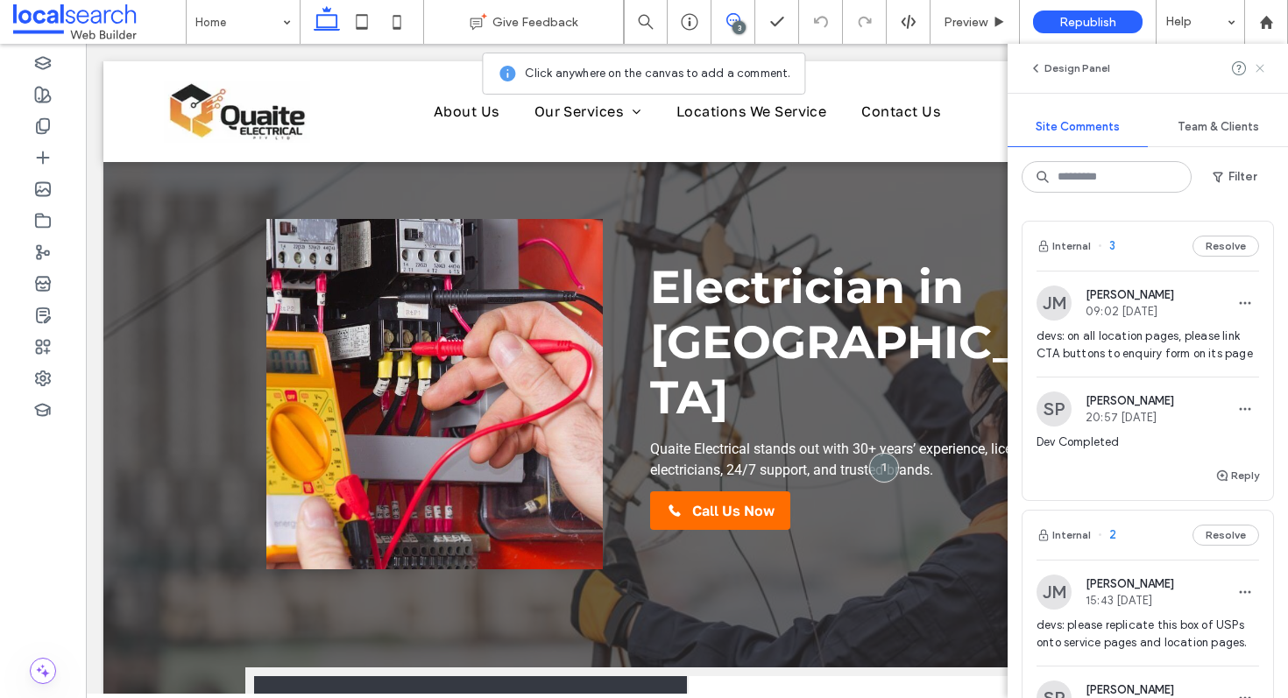
click at [1254, 63] on icon at bounding box center [1260, 68] width 14 height 14
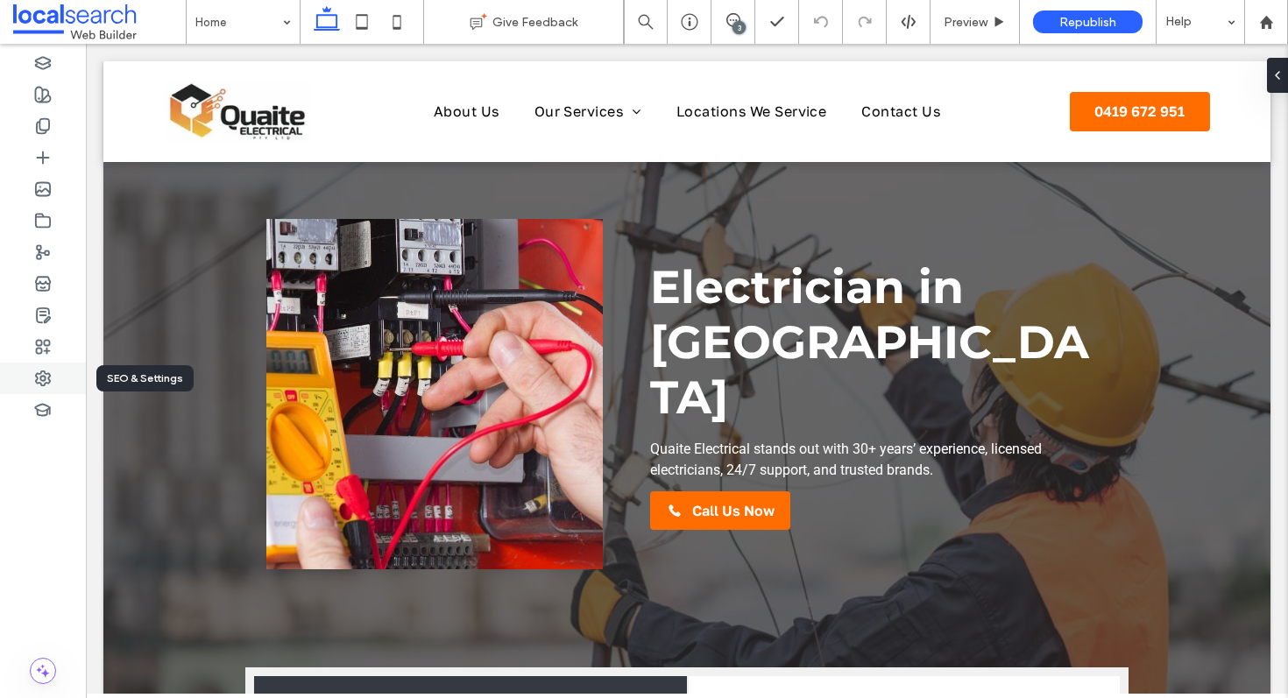
click at [25, 381] on div at bounding box center [43, 379] width 86 height 32
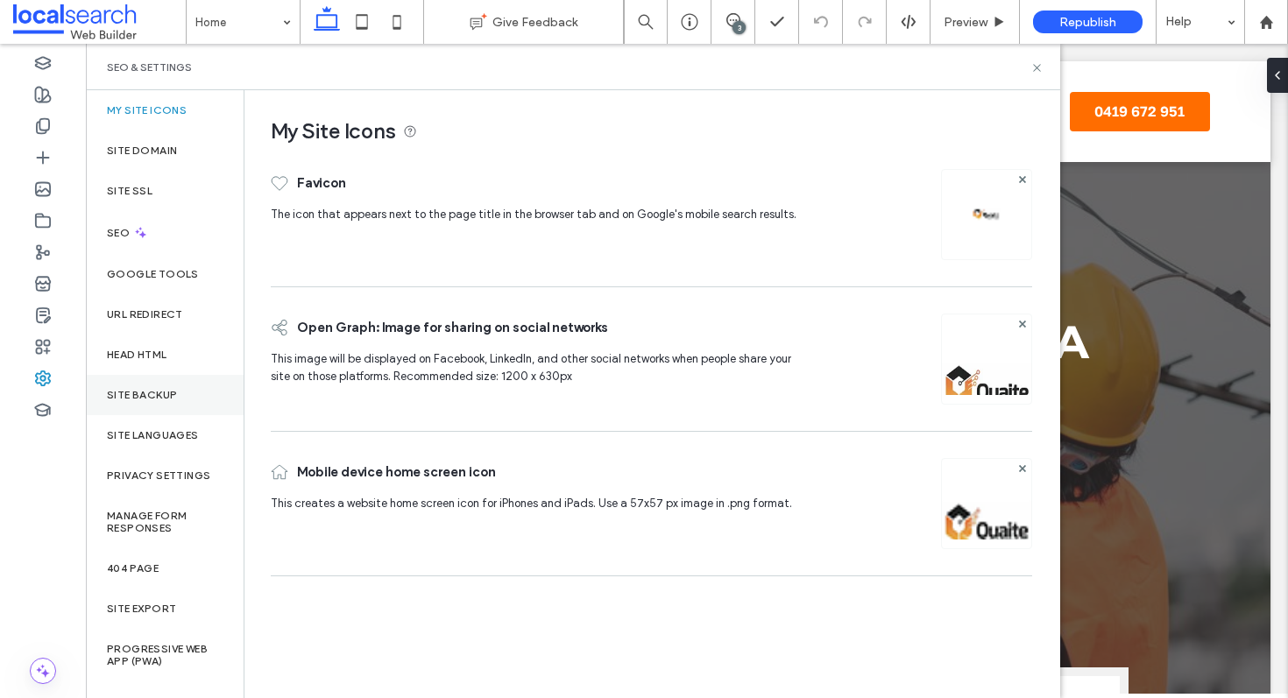
click at [182, 387] on div "Site Backup" at bounding box center [165, 395] width 158 height 40
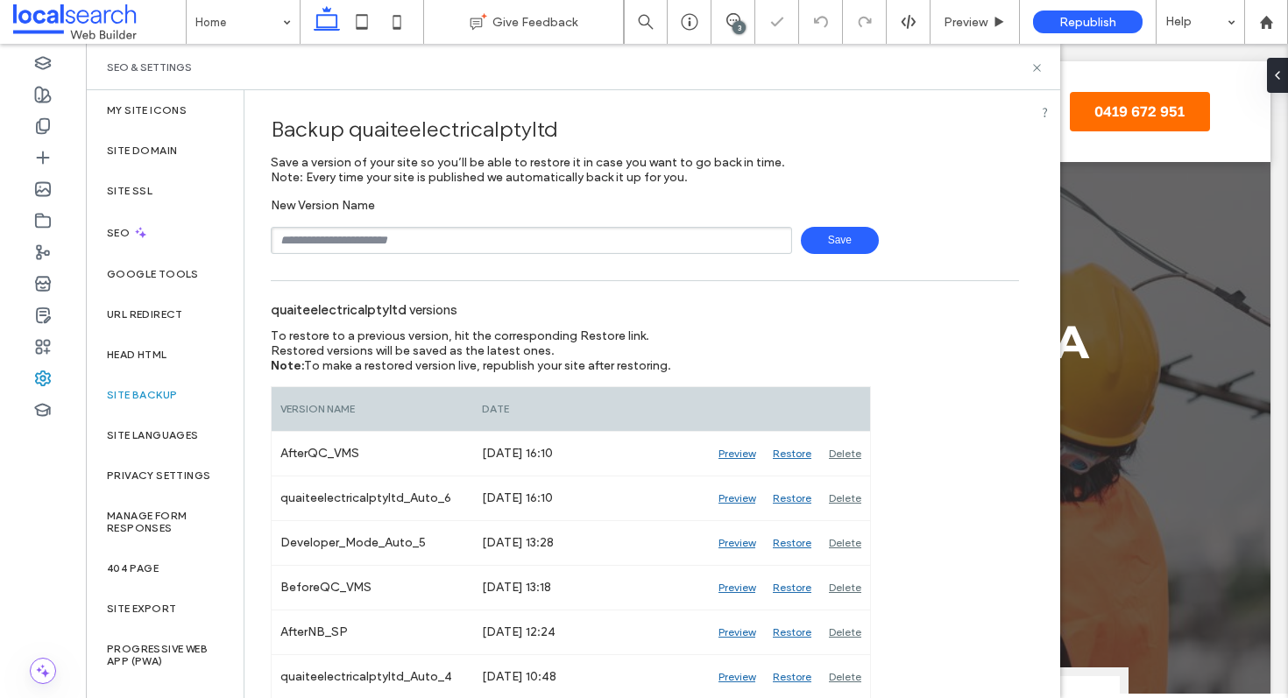
click at [364, 247] on input "text" at bounding box center [531, 240] width 521 height 27
type input "*******"
drag, startPoint x: 416, startPoint y: 231, endPoint x: 334, endPoint y: 240, distance: 82.8
click at [334, 240] on input "*******" at bounding box center [531, 240] width 521 height 27
click at [345, 234] on input "text" at bounding box center [531, 240] width 521 height 27
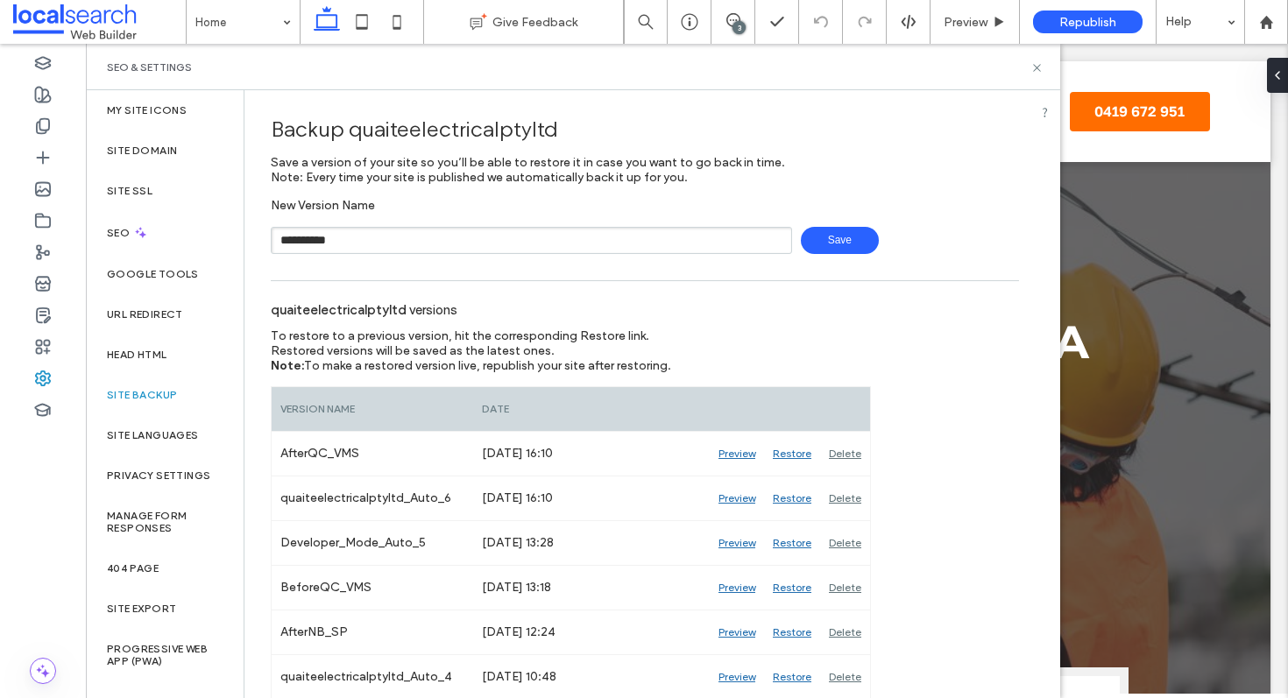
type input "**********"
click at [1039, 71] on icon at bounding box center [1037, 67] width 13 height 13
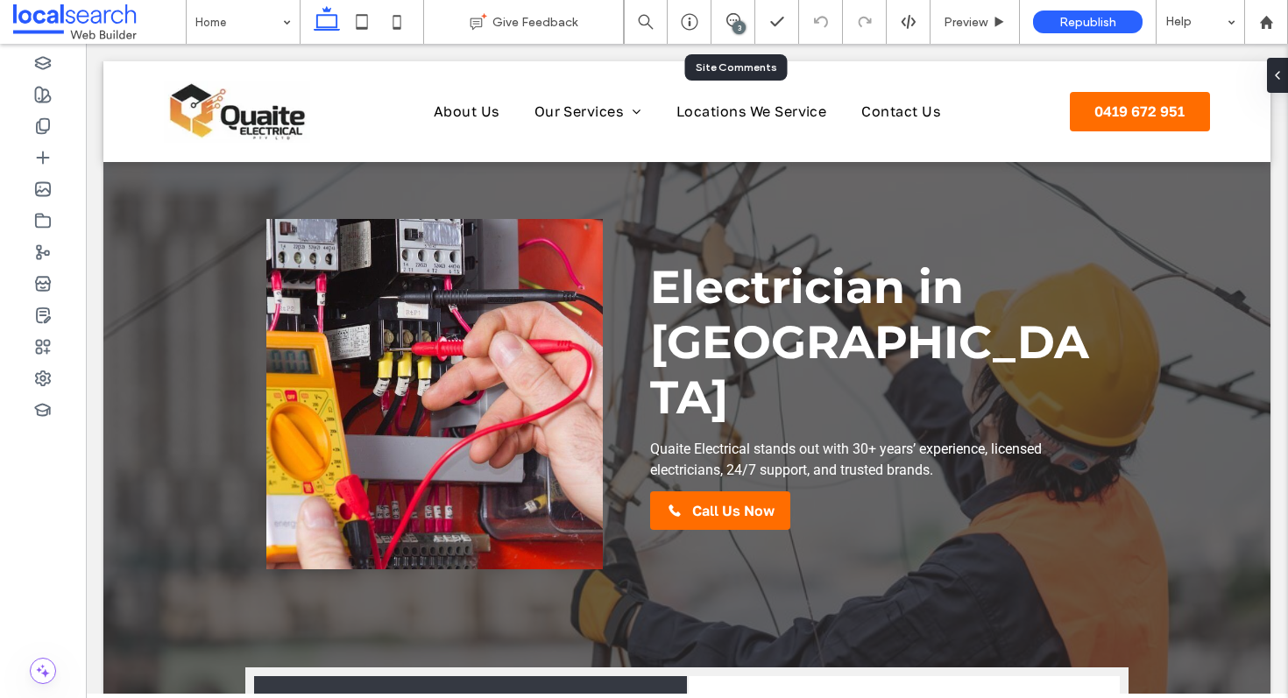
click at [747, 32] on div "3" at bounding box center [734, 22] width 44 height 44
click at [13, 368] on div at bounding box center [43, 379] width 86 height 32
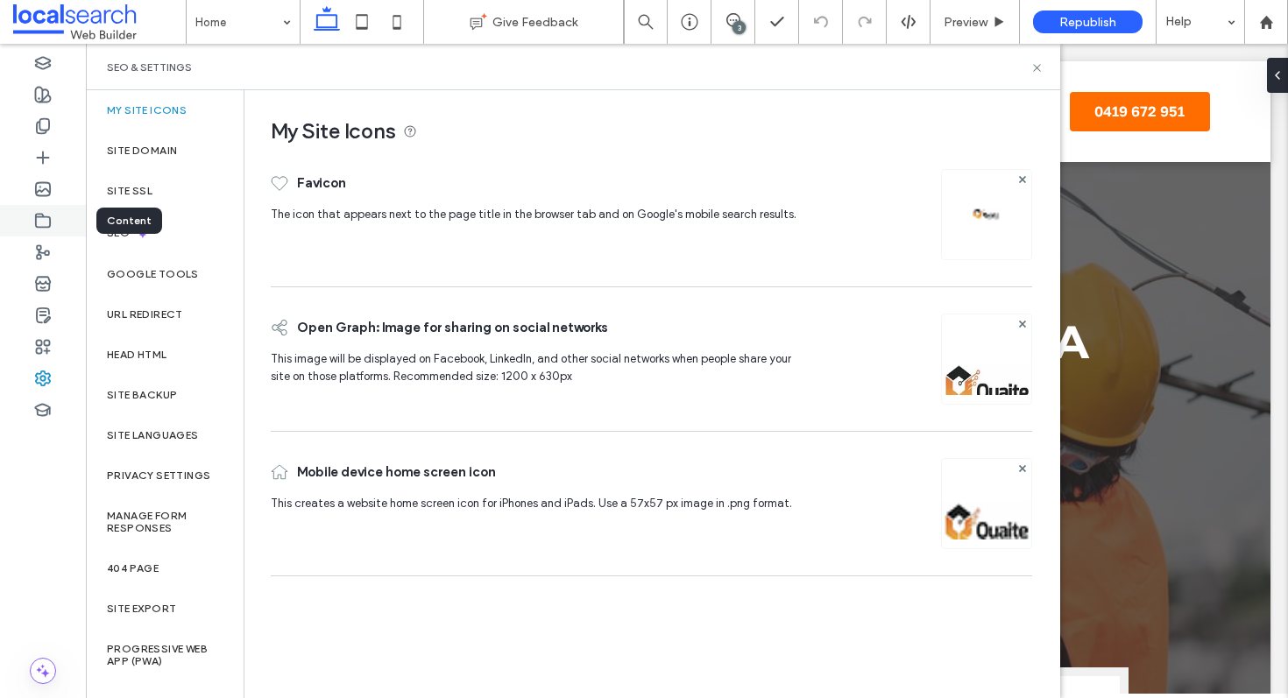
click at [40, 219] on icon at bounding box center [43, 221] width 18 height 18
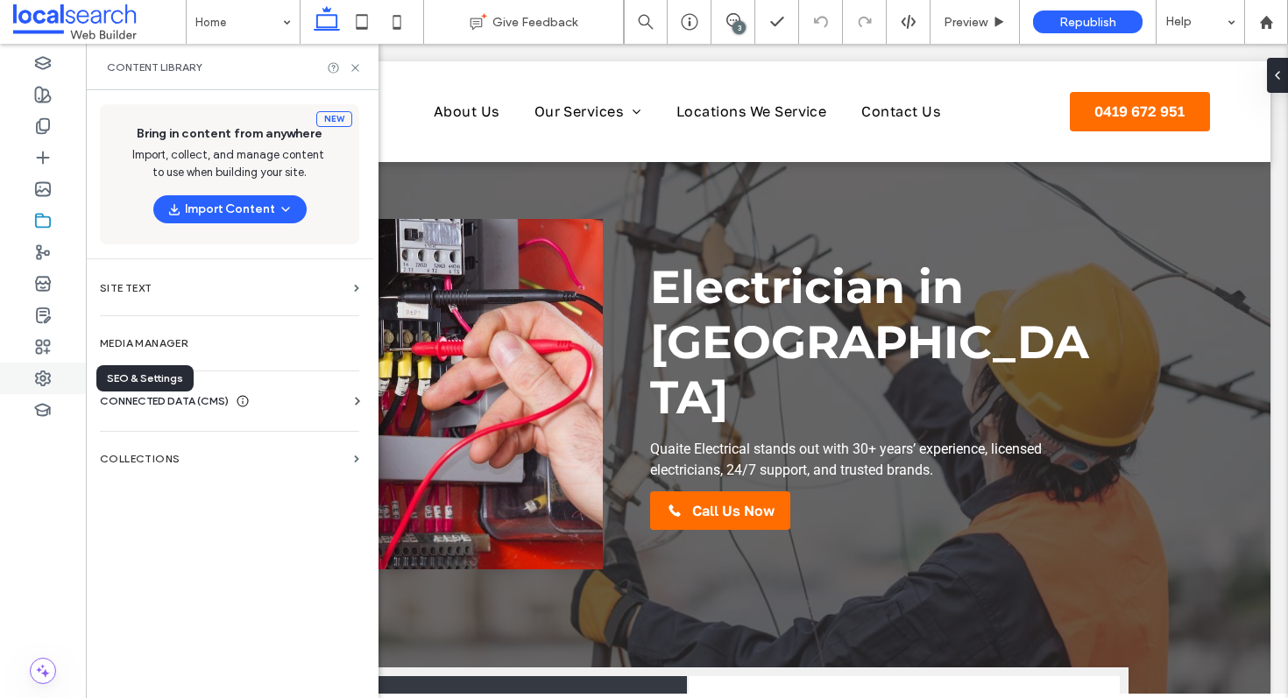
click at [39, 381] on icon at bounding box center [43, 379] width 18 height 18
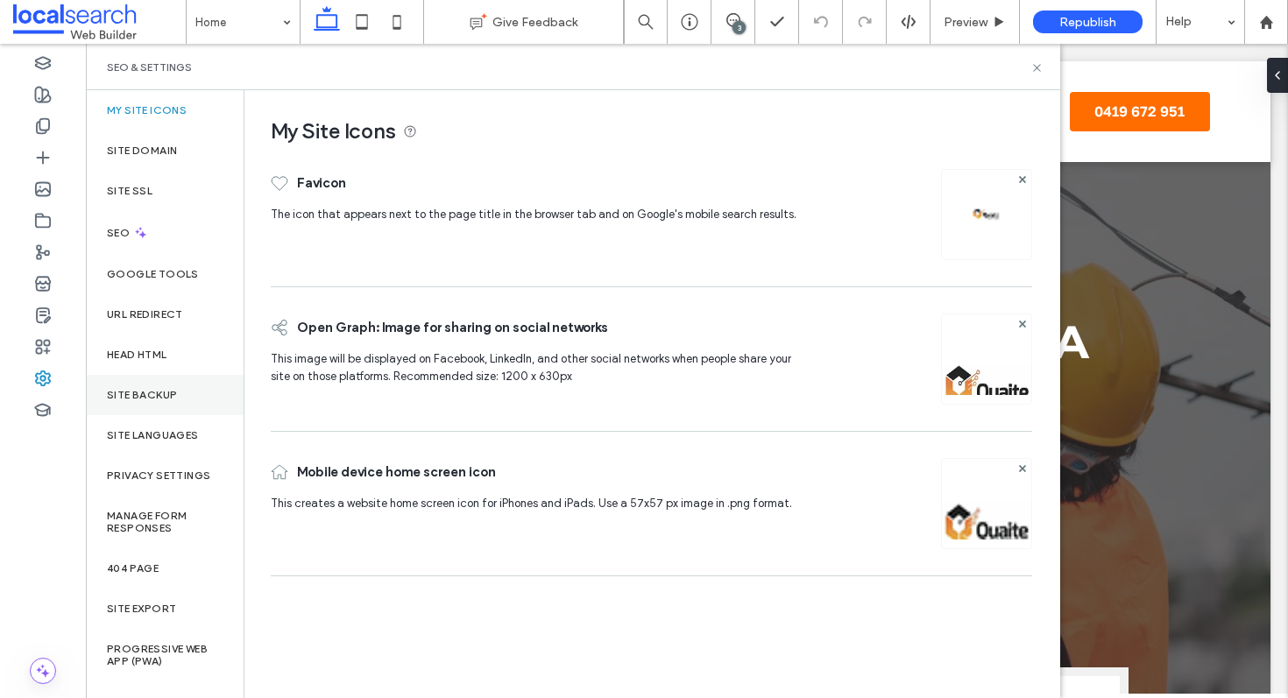
click at [140, 393] on label "Site Backup" at bounding box center [142, 395] width 70 height 12
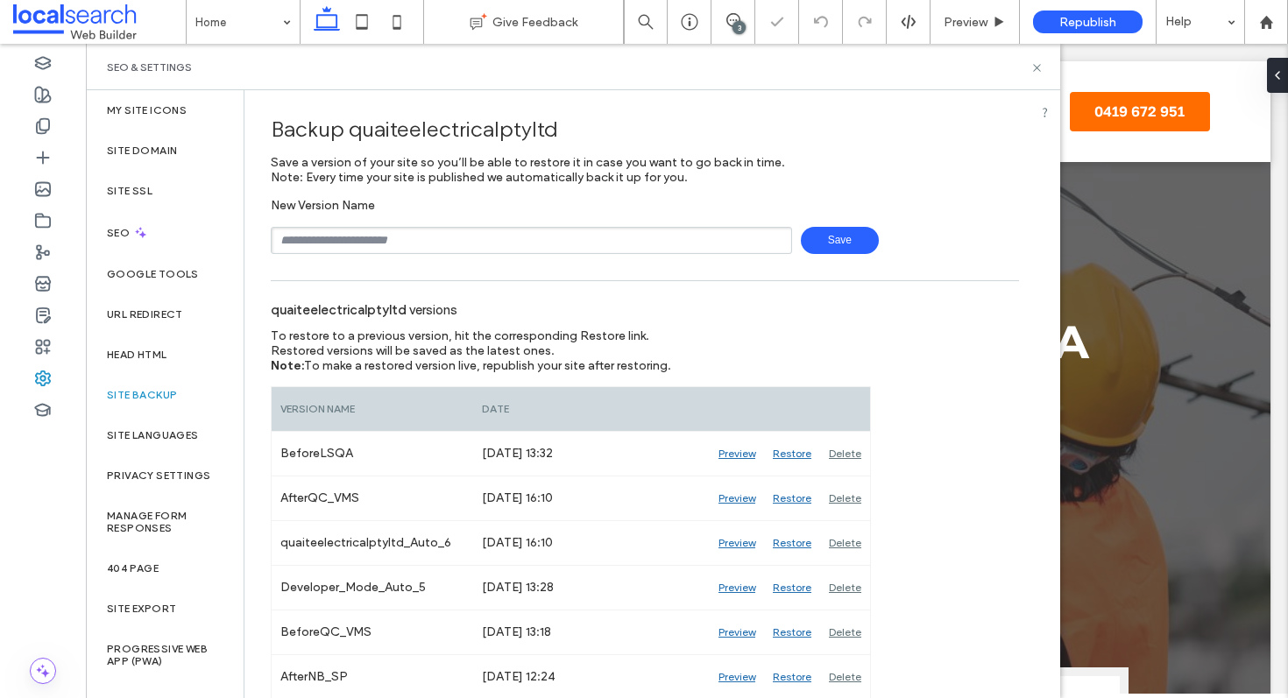
click at [360, 243] on input "text" at bounding box center [531, 240] width 521 height 27
click at [548, 302] on div "quaiteelectricalptyltd versions" at bounding box center [645, 309] width 748 height 39
click at [129, 350] on label "Head HTML" at bounding box center [137, 355] width 60 height 12
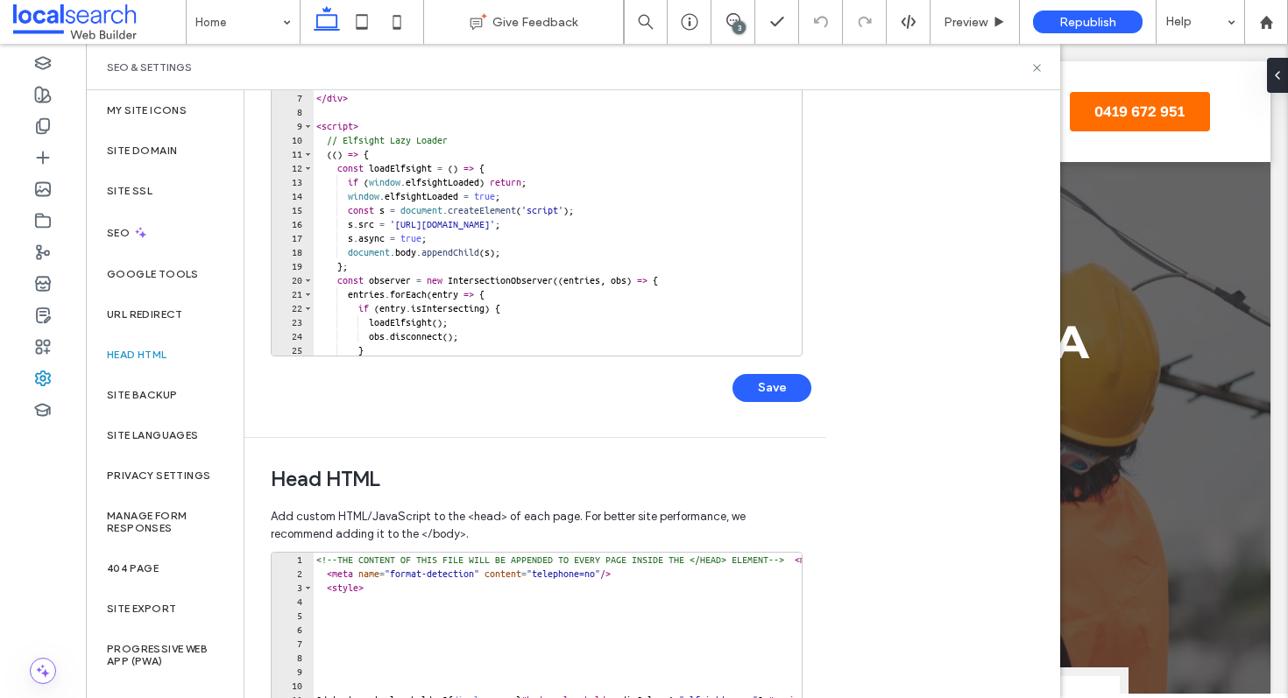
scroll to position [502, 0]
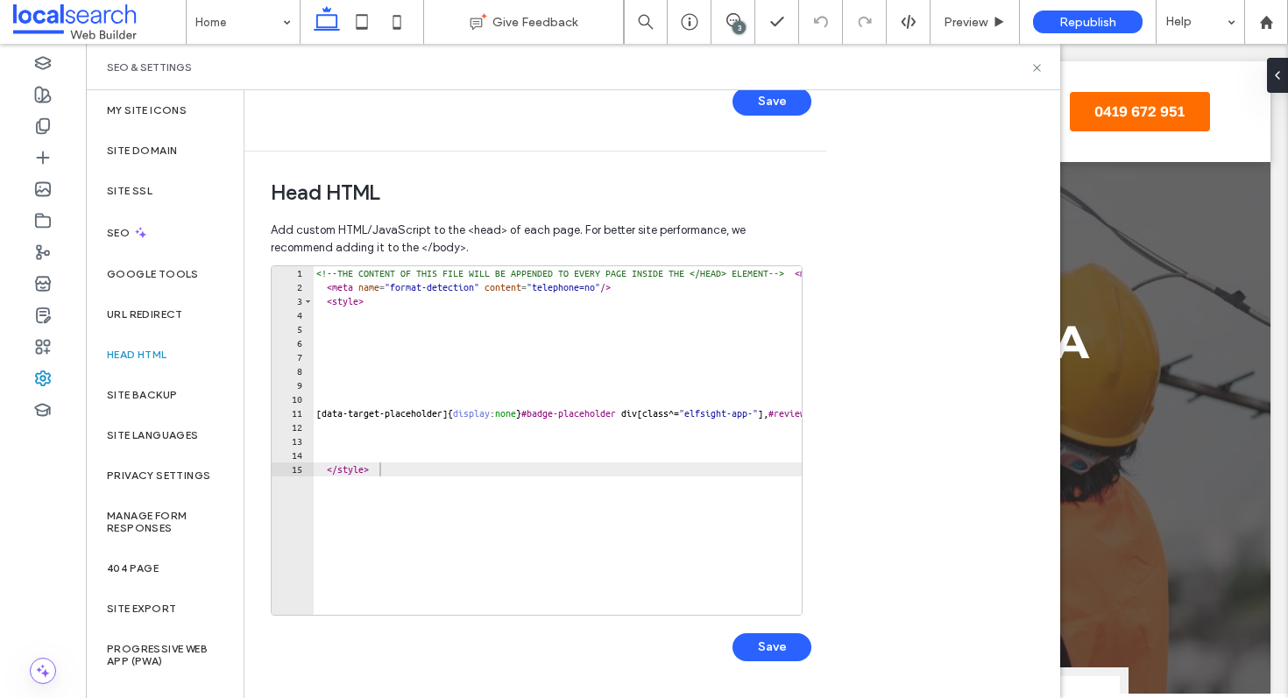
click at [319, 266] on div "<!-- THE CONTENT OF THIS FILE WILL BE APPENDED TO EVERY PAGE INSIDE THE </HEAD>…" at bounding box center [828, 448] width 1030 height 364
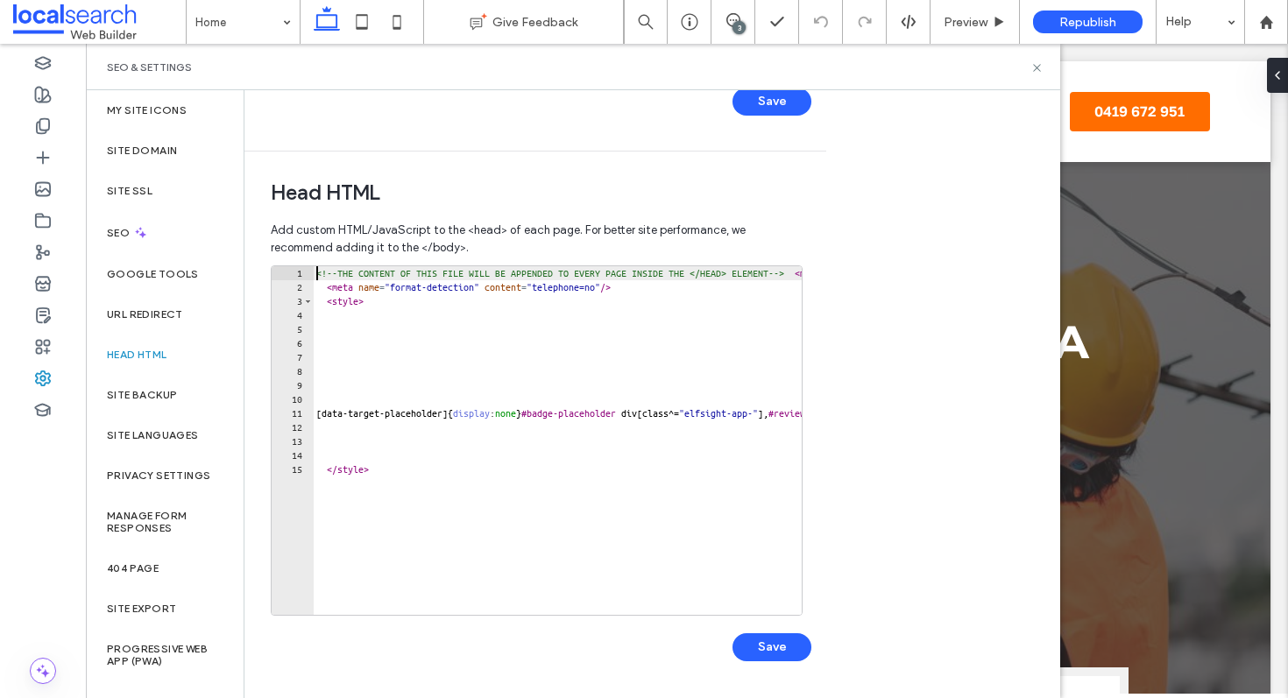
type textarea "**********"
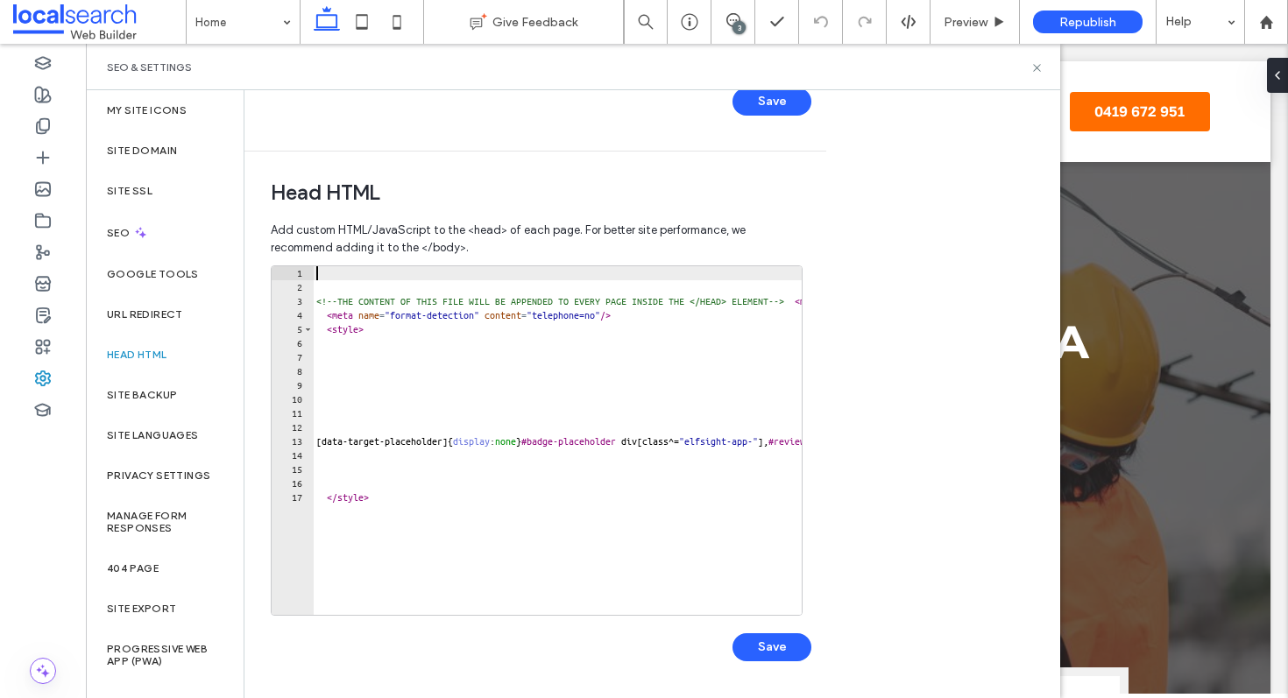
paste textarea "**********"
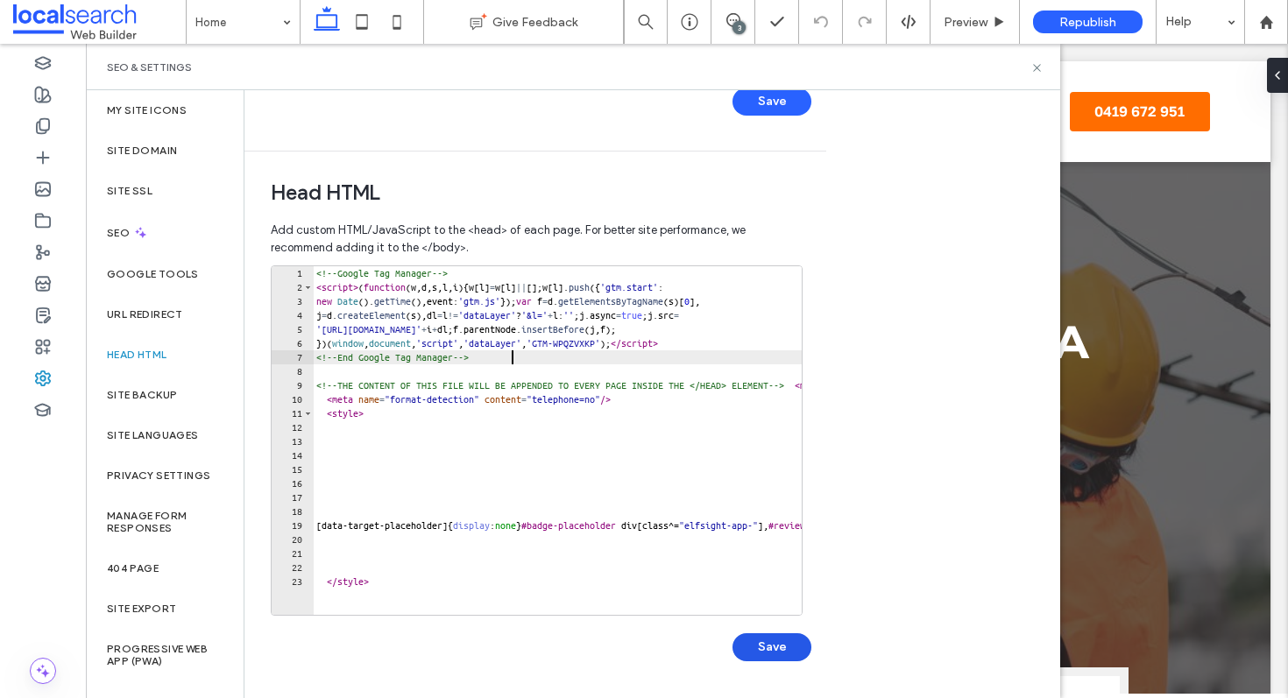
type textarea "**********"
click at [781, 642] on button "Save" at bounding box center [772, 648] width 79 height 28
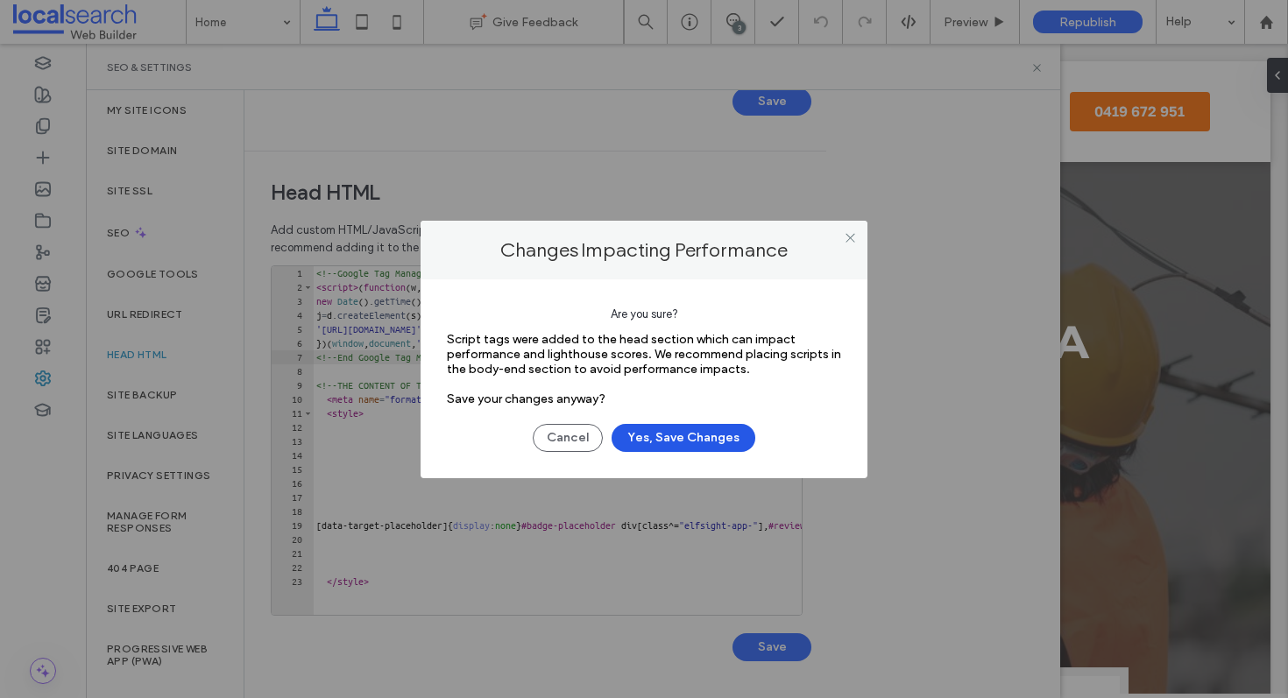
click at [707, 427] on button "Yes, Save Changes" at bounding box center [684, 438] width 144 height 28
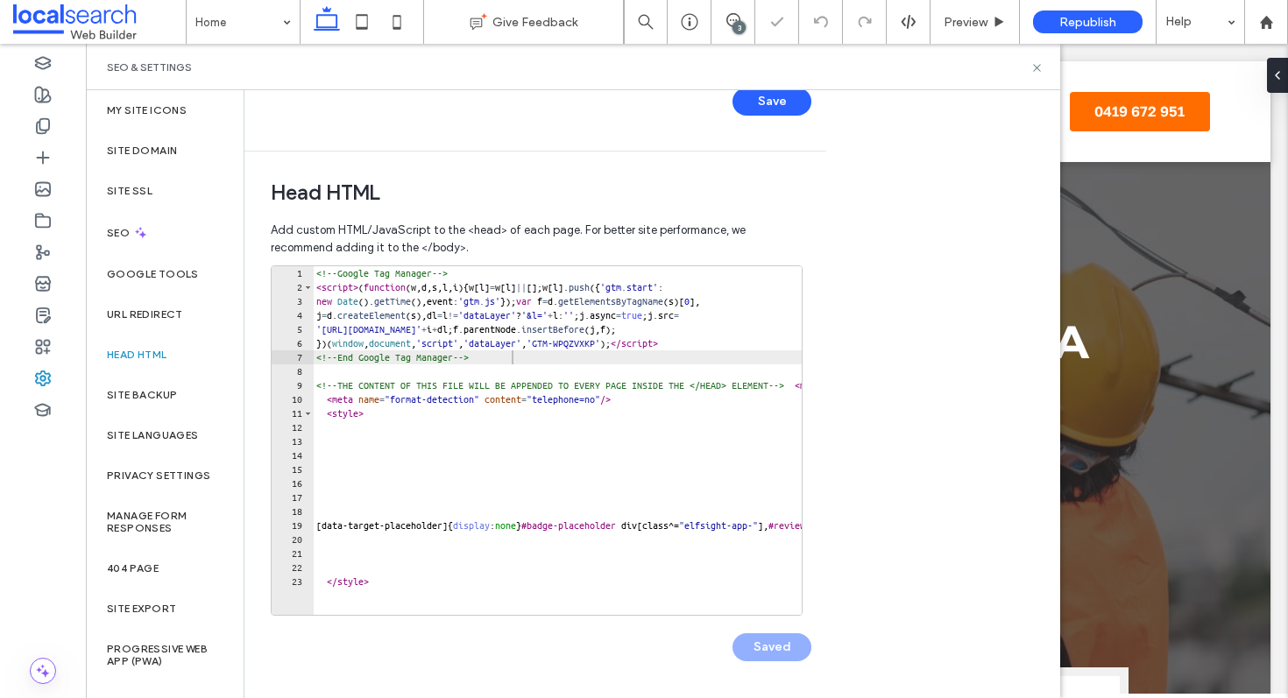
scroll to position [0, 0]
click at [1033, 61] on icon at bounding box center [1037, 67] width 13 height 13
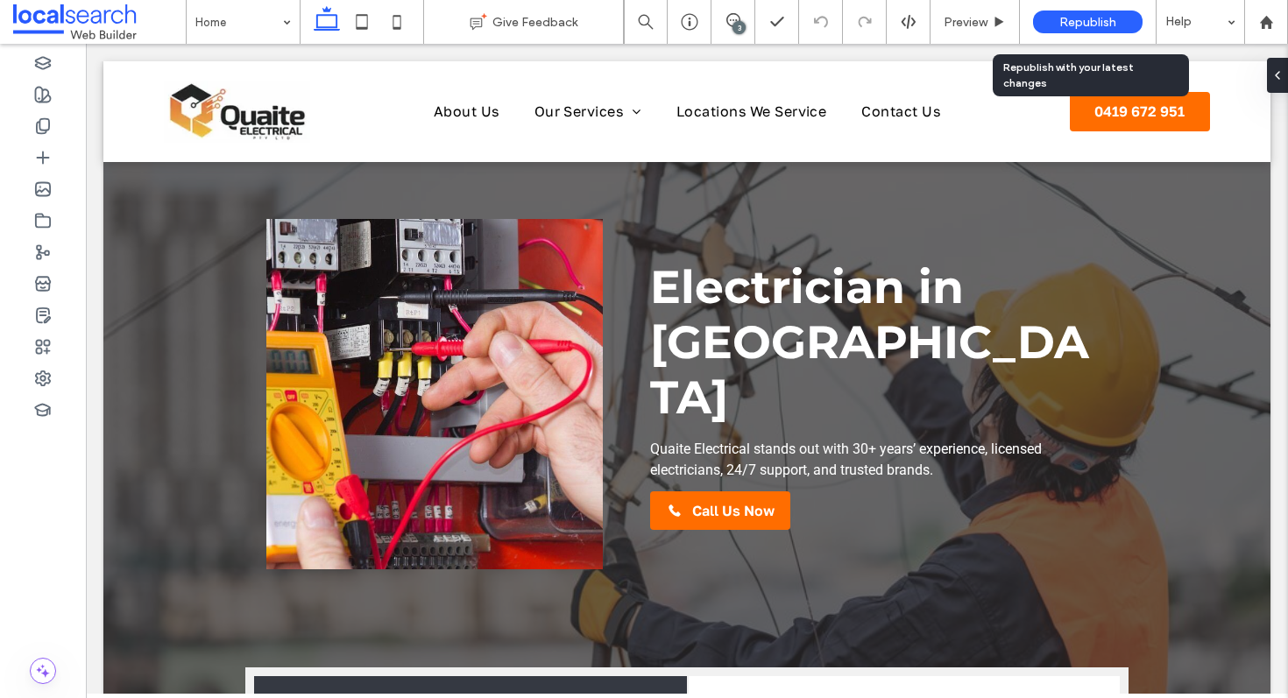
click at [1047, 22] on div "Republish" at bounding box center [1088, 22] width 110 height 23
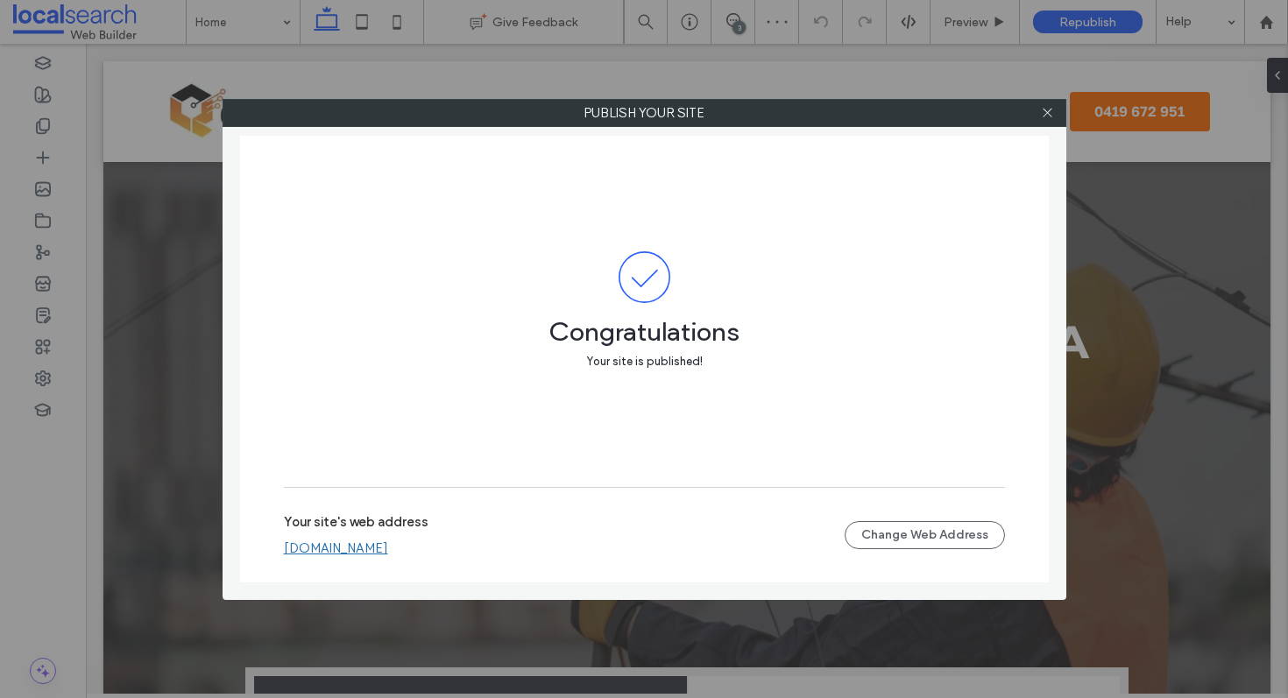
click at [388, 544] on link "quaiteelectricalptyltd.webbuilder.localsearch.com.au" at bounding box center [336, 549] width 104 height 16
click at [1038, 118] on div at bounding box center [1048, 113] width 26 height 26
click at [1048, 110] on icon at bounding box center [1047, 112] width 13 height 13
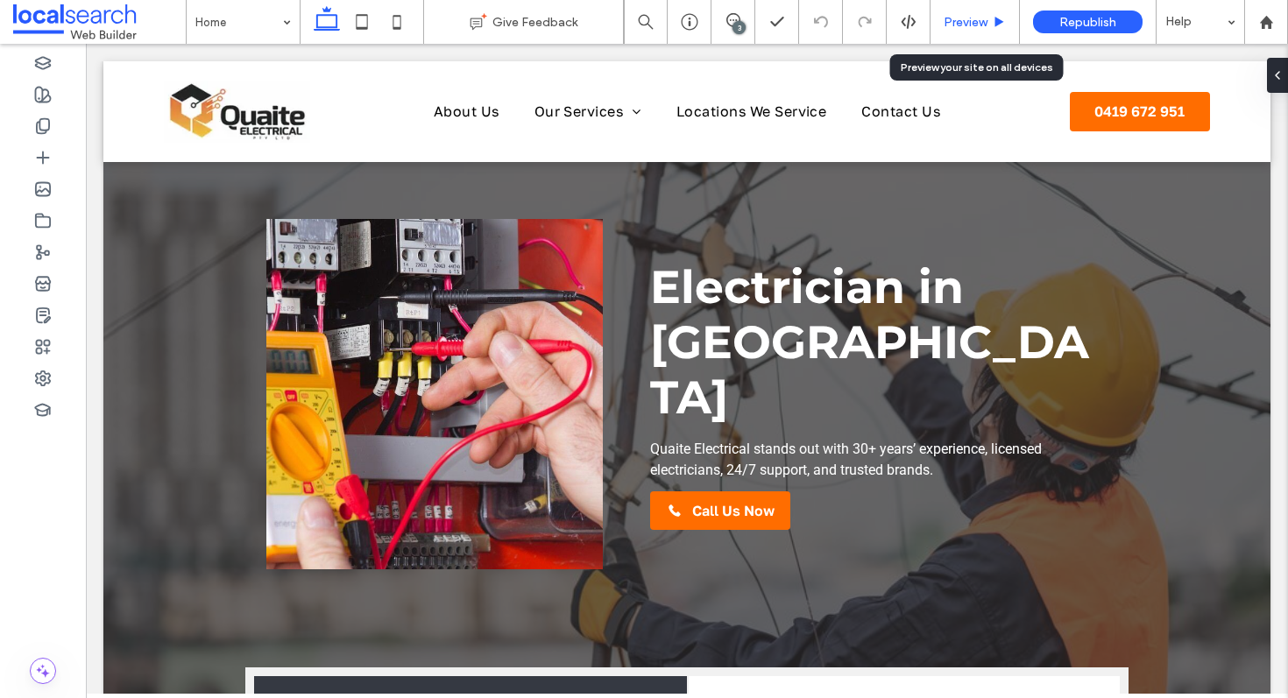
click at [980, 6] on div "Preview" at bounding box center [975, 22] width 89 height 44
click at [961, 21] on span "Preview" at bounding box center [966, 22] width 44 height 15
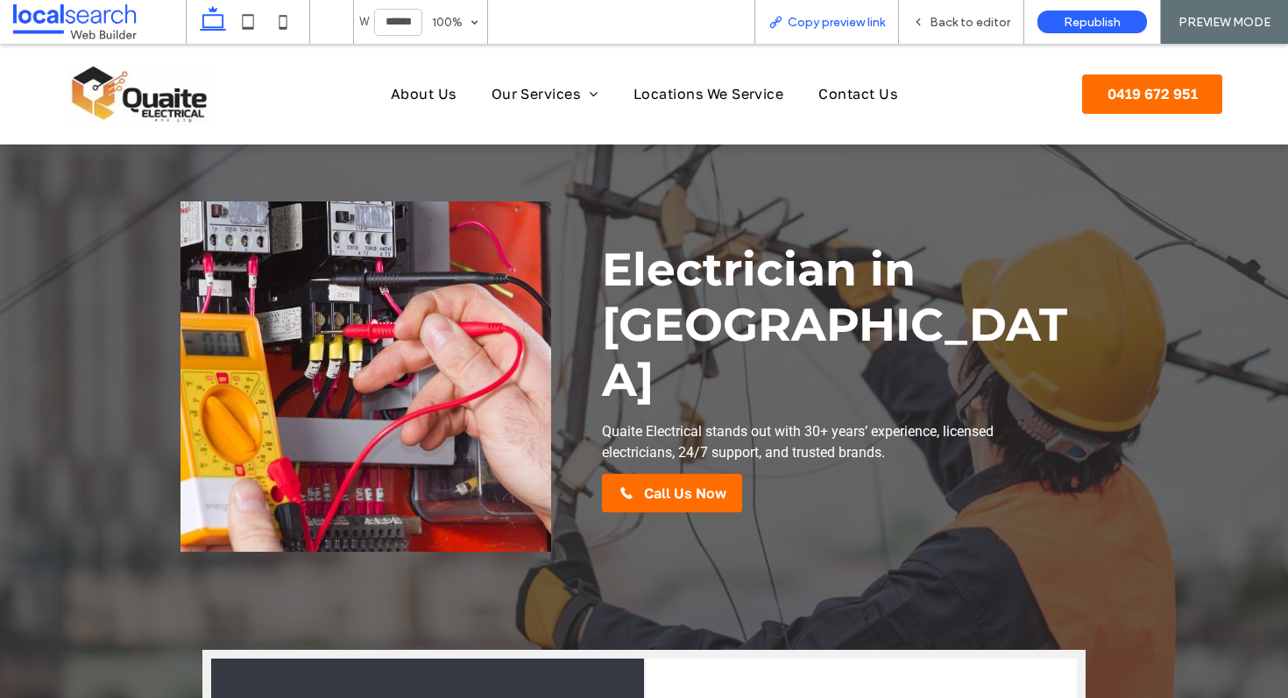
click at [806, 25] on span "Copy preview link" at bounding box center [836, 22] width 97 height 15
click at [986, 21] on span "Back to editor" at bounding box center [970, 22] width 81 height 15
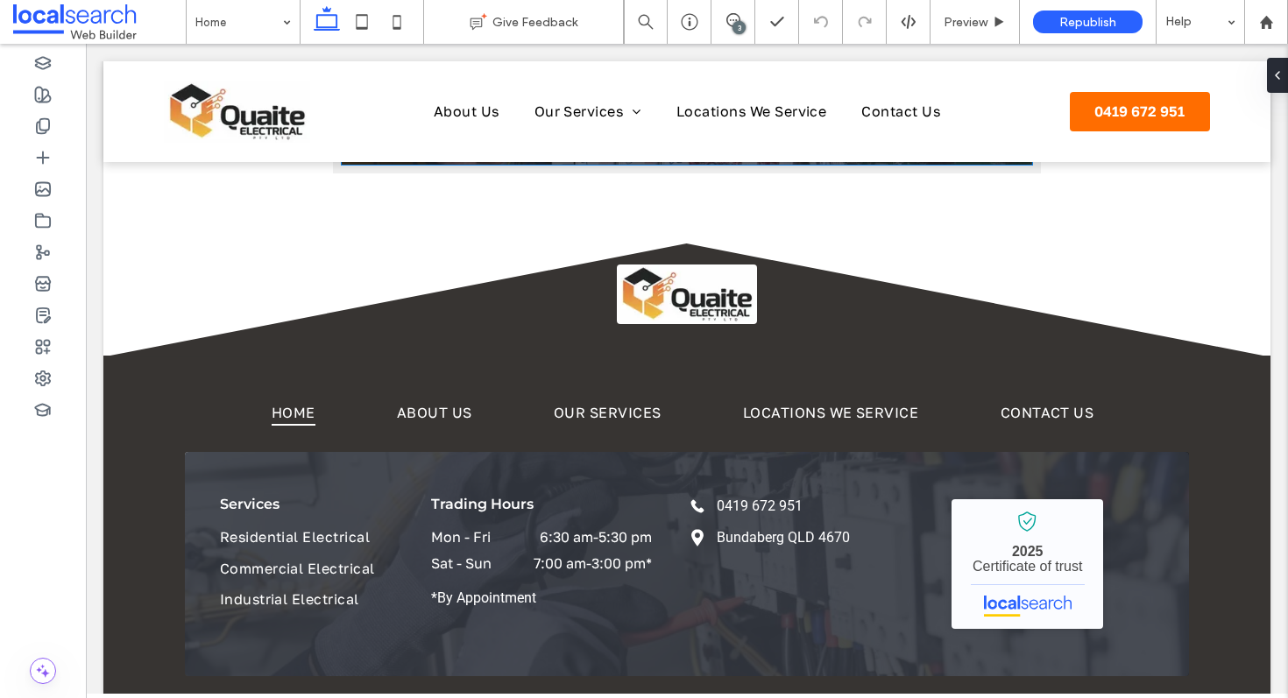
scroll to position [3244, 0]
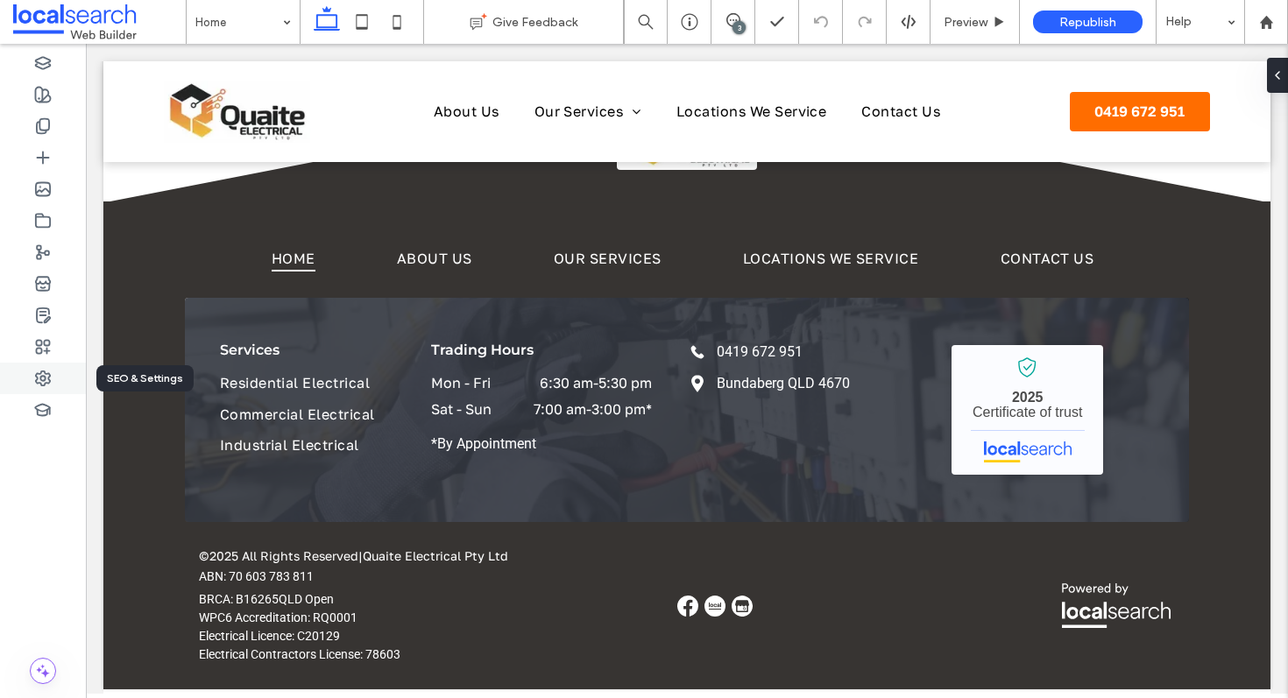
click at [29, 385] on div at bounding box center [43, 379] width 86 height 32
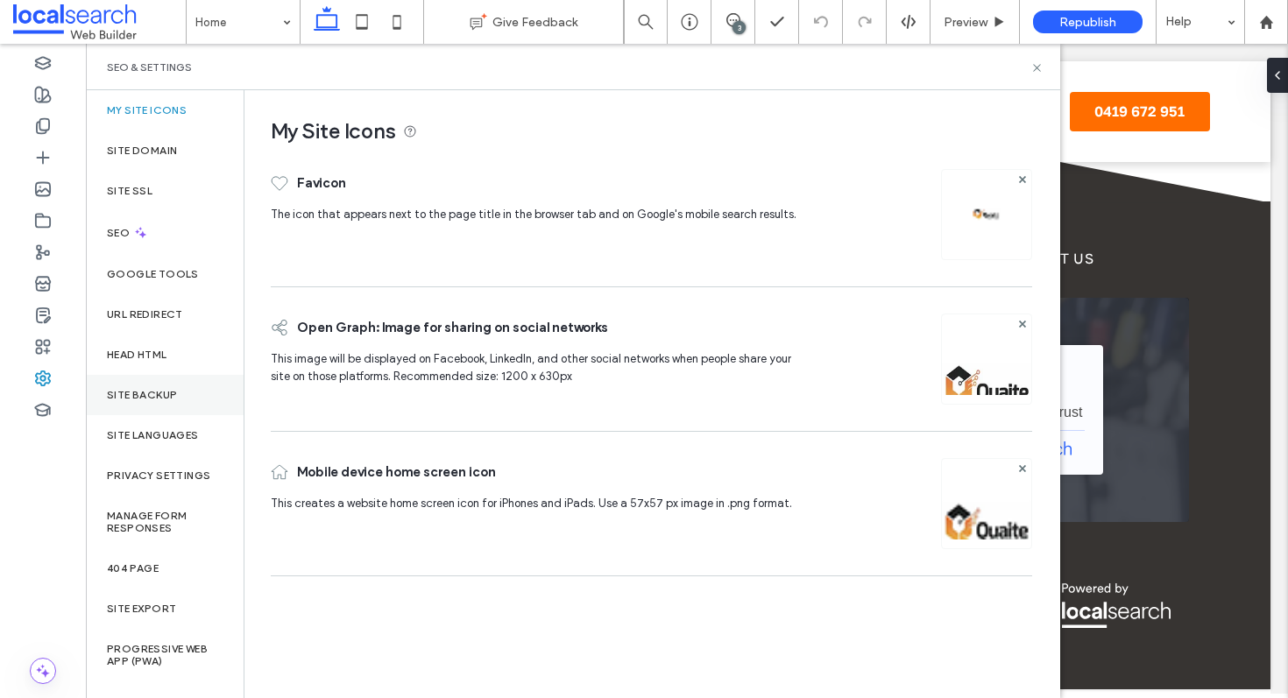
click at [197, 402] on div "Site Backup" at bounding box center [165, 395] width 158 height 40
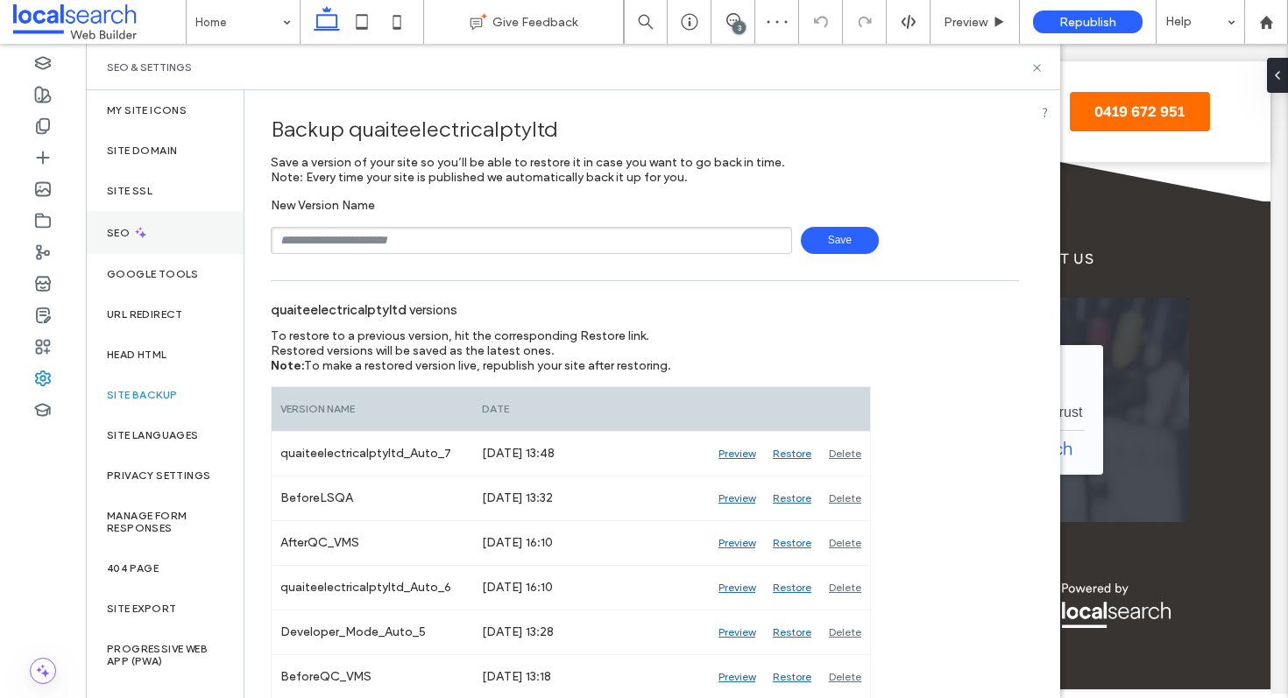
click at [169, 235] on div "SEO" at bounding box center [165, 232] width 158 height 43
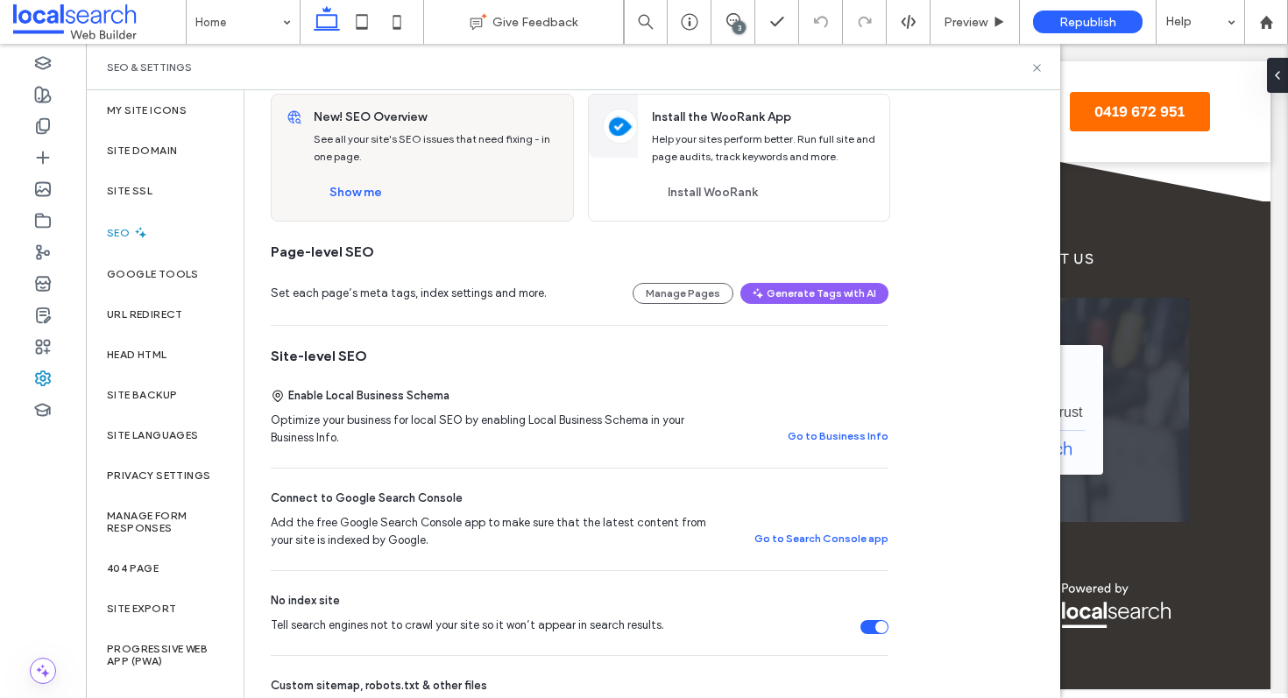
scroll to position [0, 0]
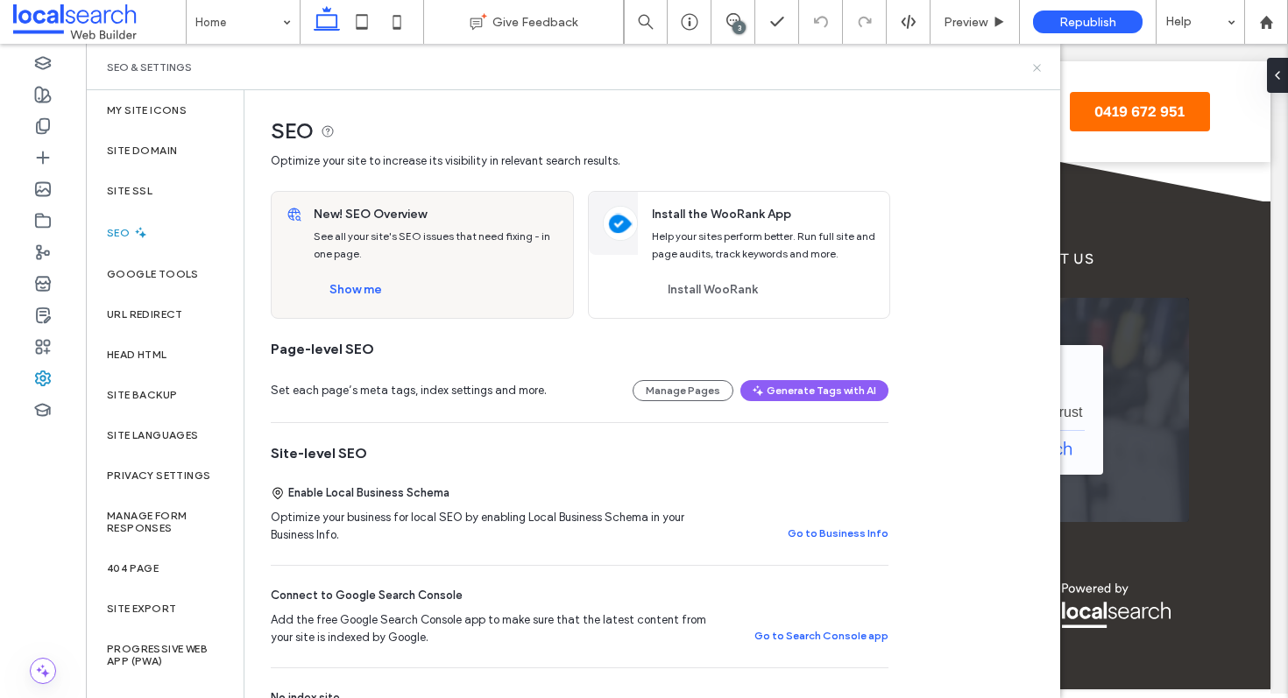
click at [1033, 68] on icon at bounding box center [1037, 67] width 13 height 13
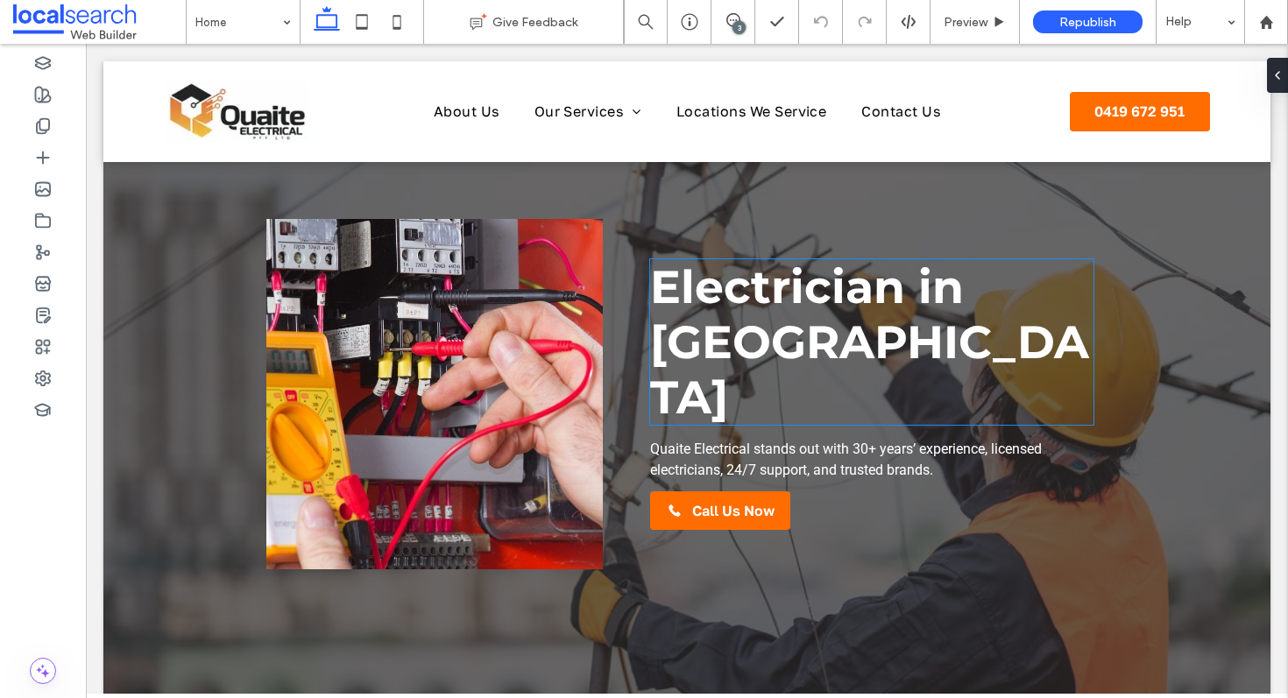
click at [810, 356] on span "Electrician in Bundaberg" at bounding box center [869, 342] width 439 height 166
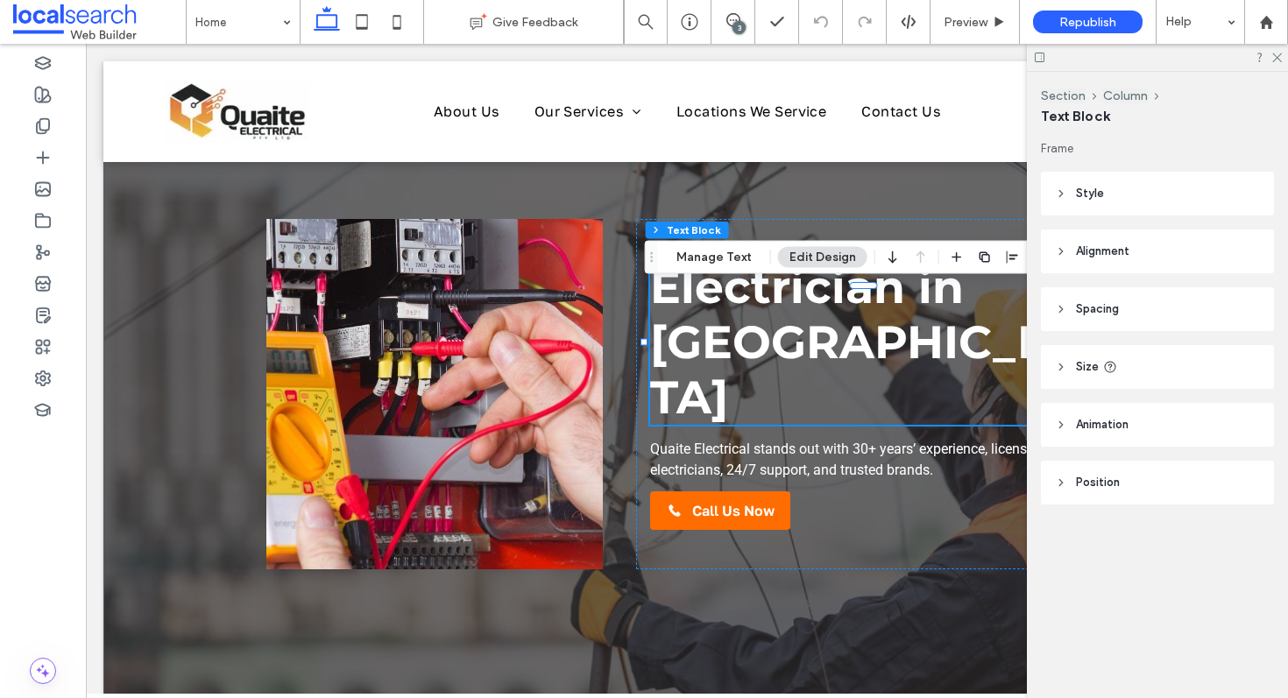
click at [810, 356] on span "Electrician in Bundaberg" at bounding box center [869, 342] width 439 height 166
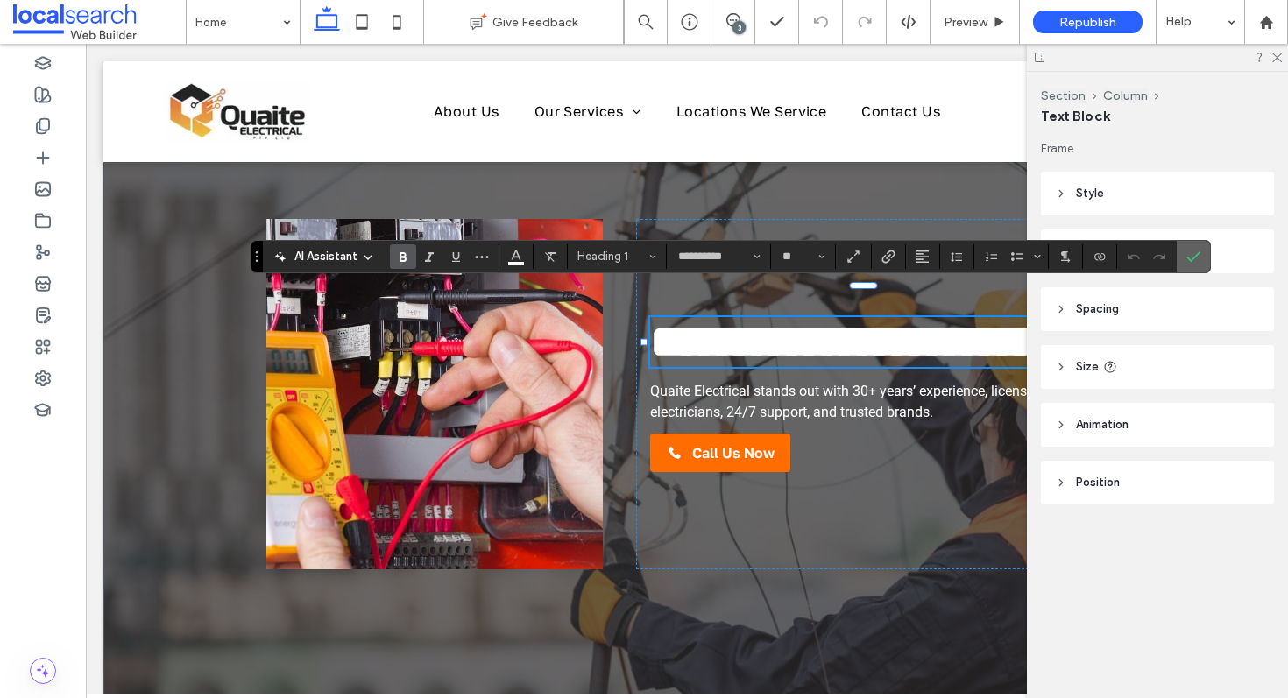
click at [1202, 251] on label "Confirm" at bounding box center [1193, 257] width 26 height 32
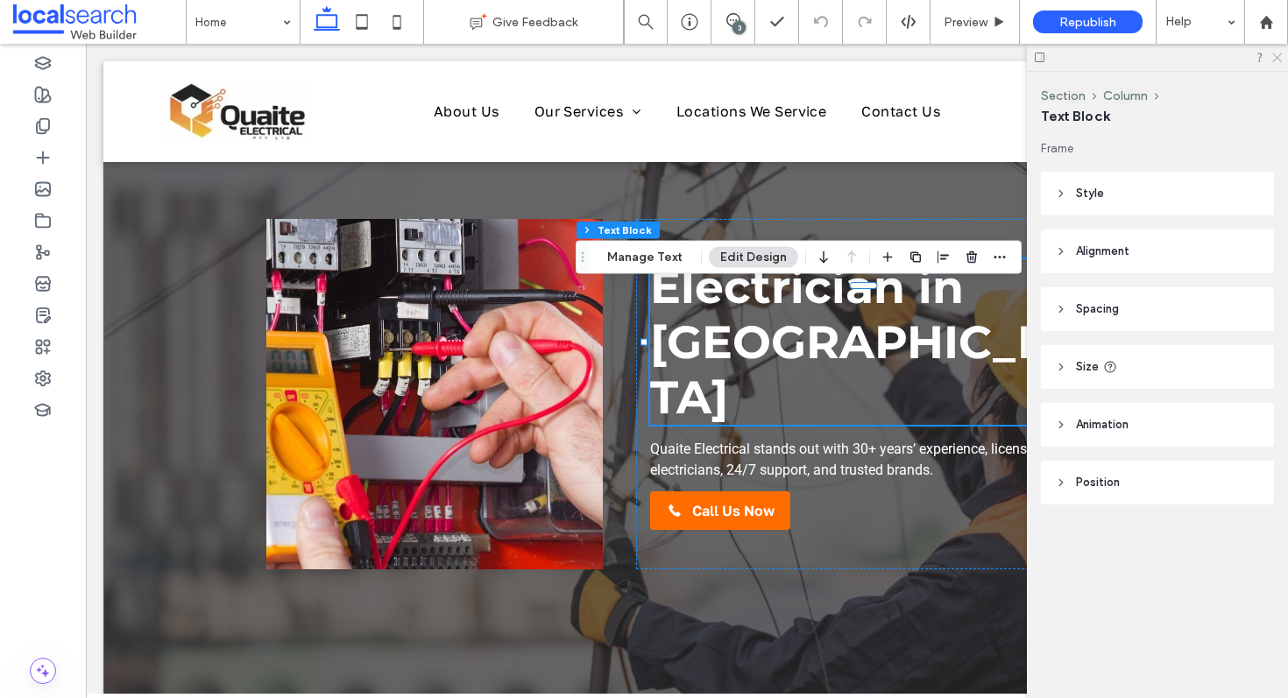
click at [1272, 53] on icon at bounding box center [1276, 56] width 11 height 11
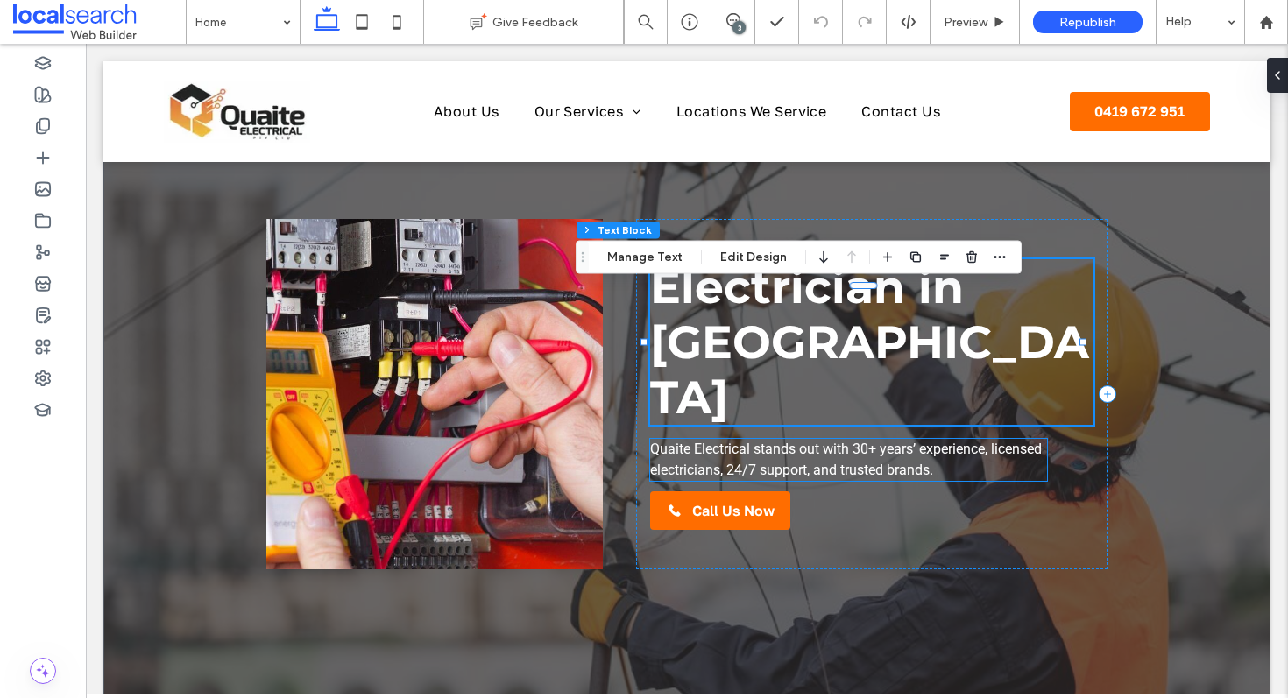
click at [836, 447] on span "Quaite Electrical stands out with 30+ years’ experience, licensed electricians,…" at bounding box center [846, 460] width 392 height 38
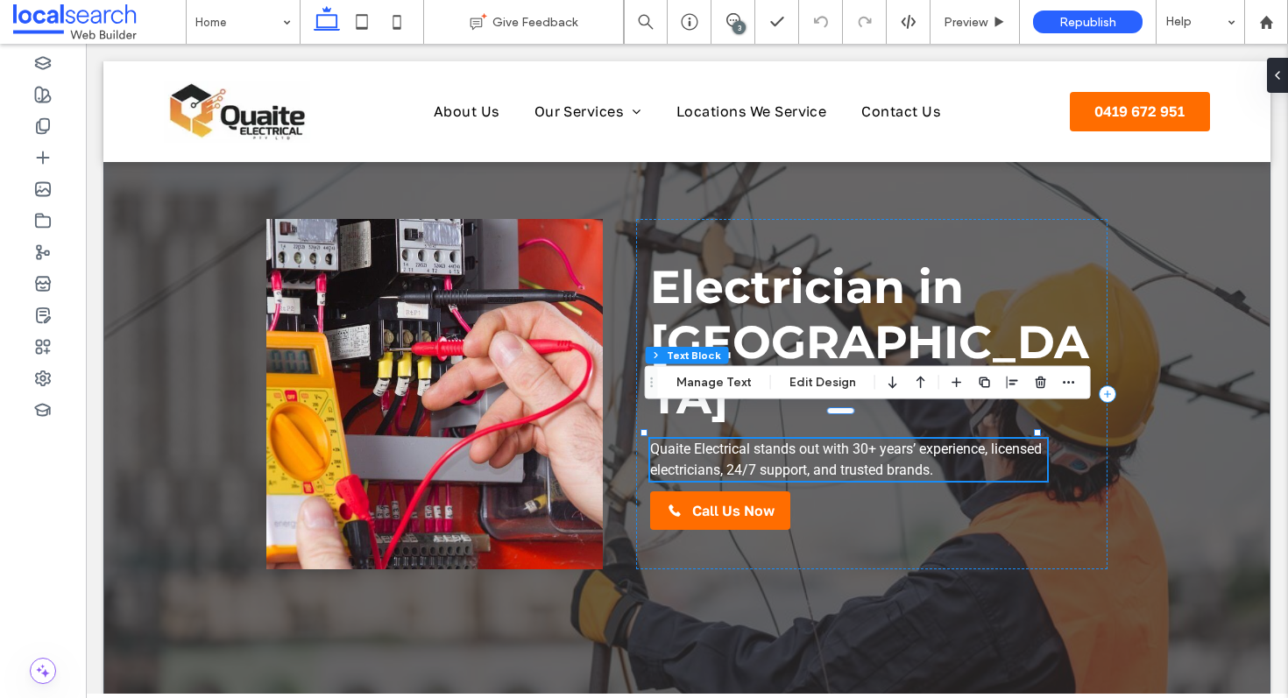
click at [836, 447] on span "Quaite Electrical stands out with 30+ years’ experience, licensed electricians,…" at bounding box center [846, 460] width 392 height 38
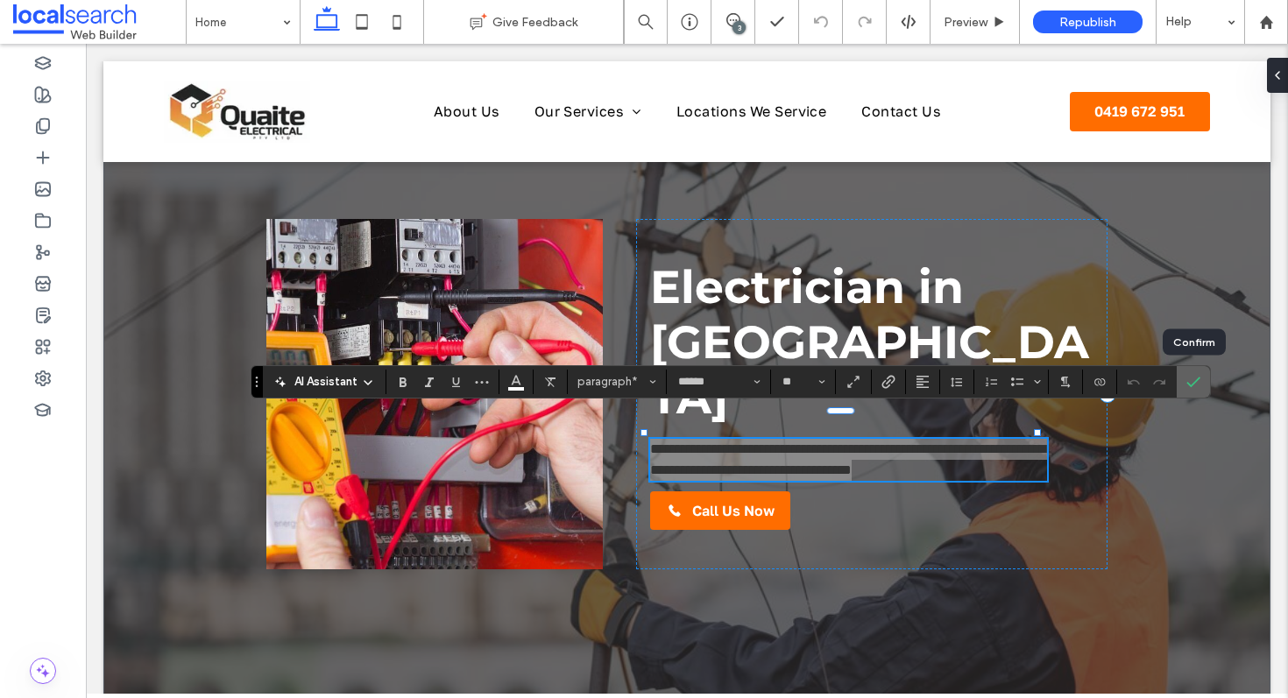
click at [1202, 379] on label "Confirm" at bounding box center [1193, 382] width 26 height 32
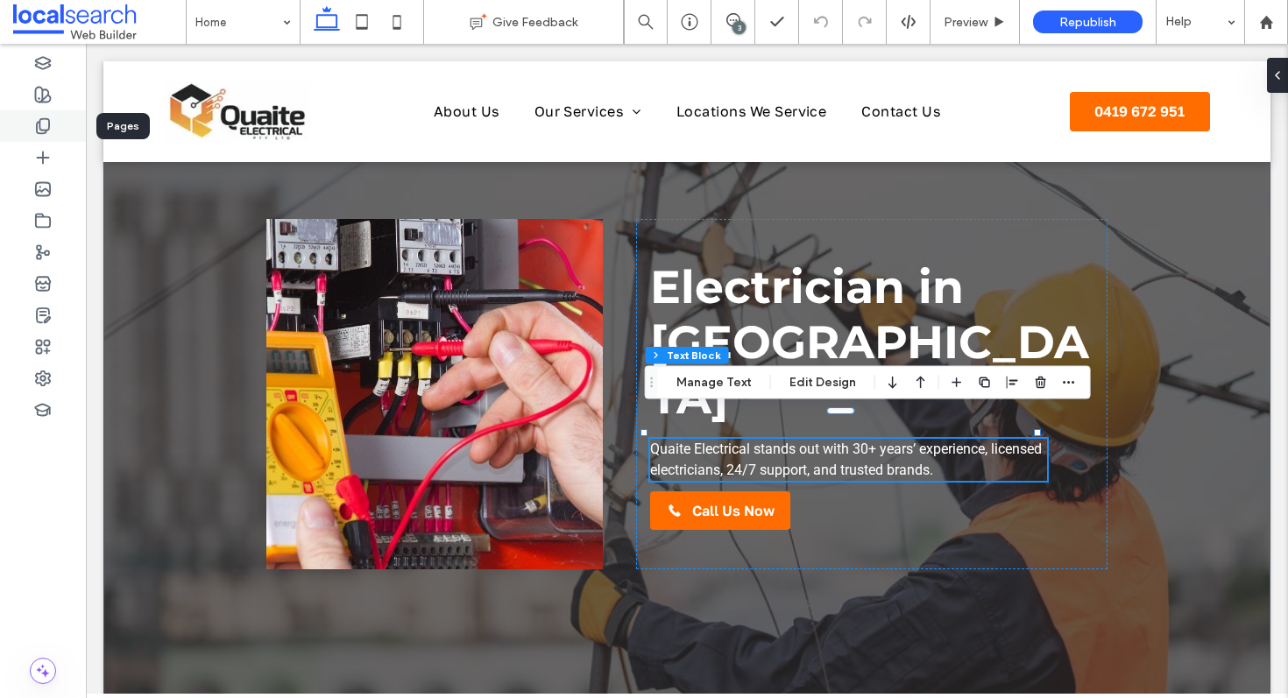
click at [38, 137] on div at bounding box center [43, 126] width 86 height 32
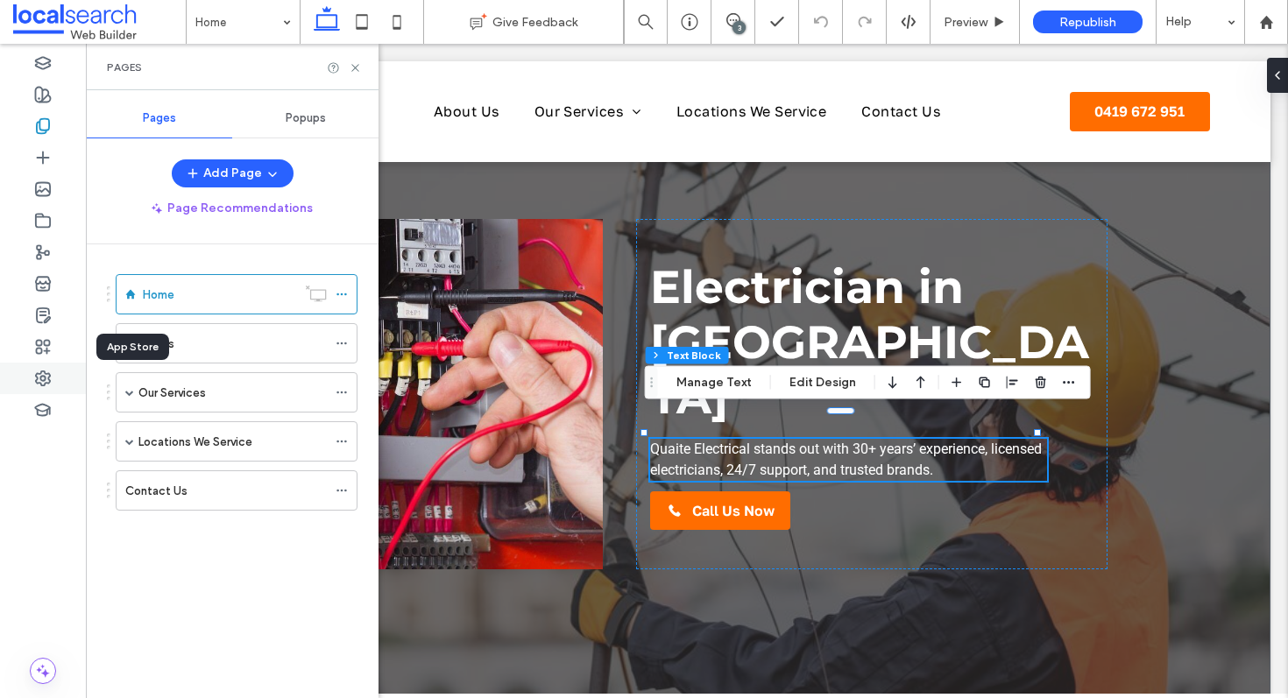
click at [34, 370] on icon at bounding box center [43, 379] width 18 height 18
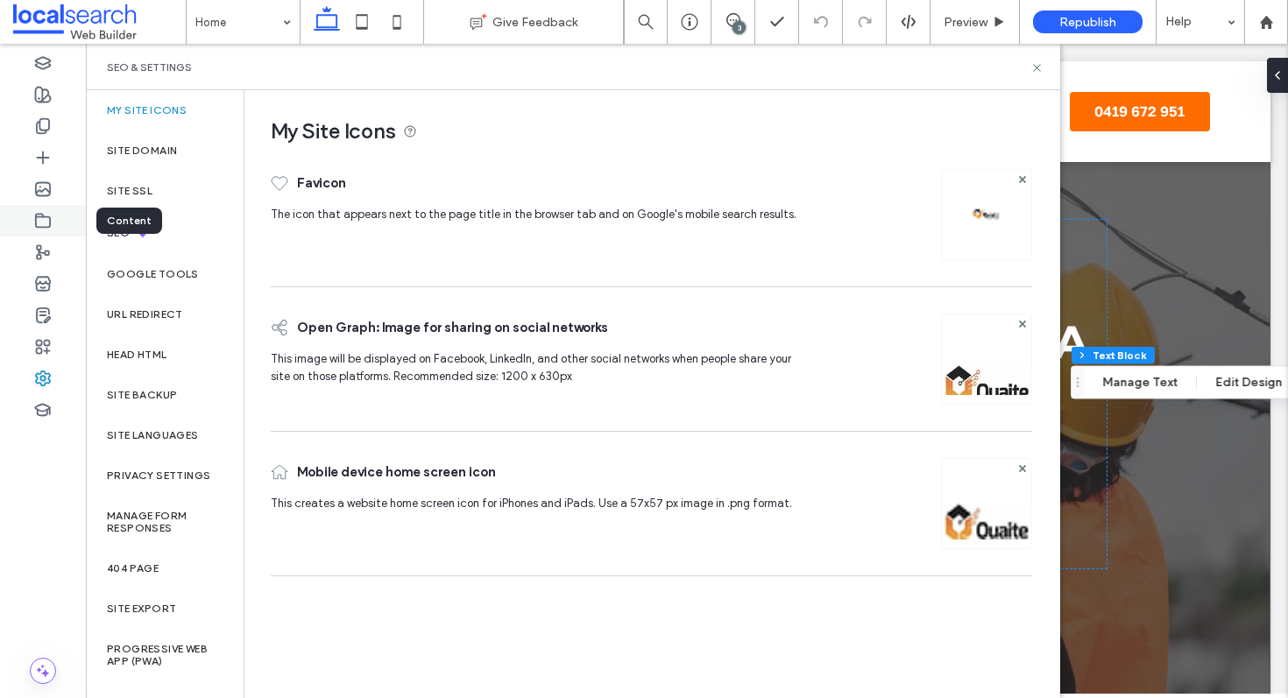
click at [32, 221] on div at bounding box center [43, 221] width 86 height 32
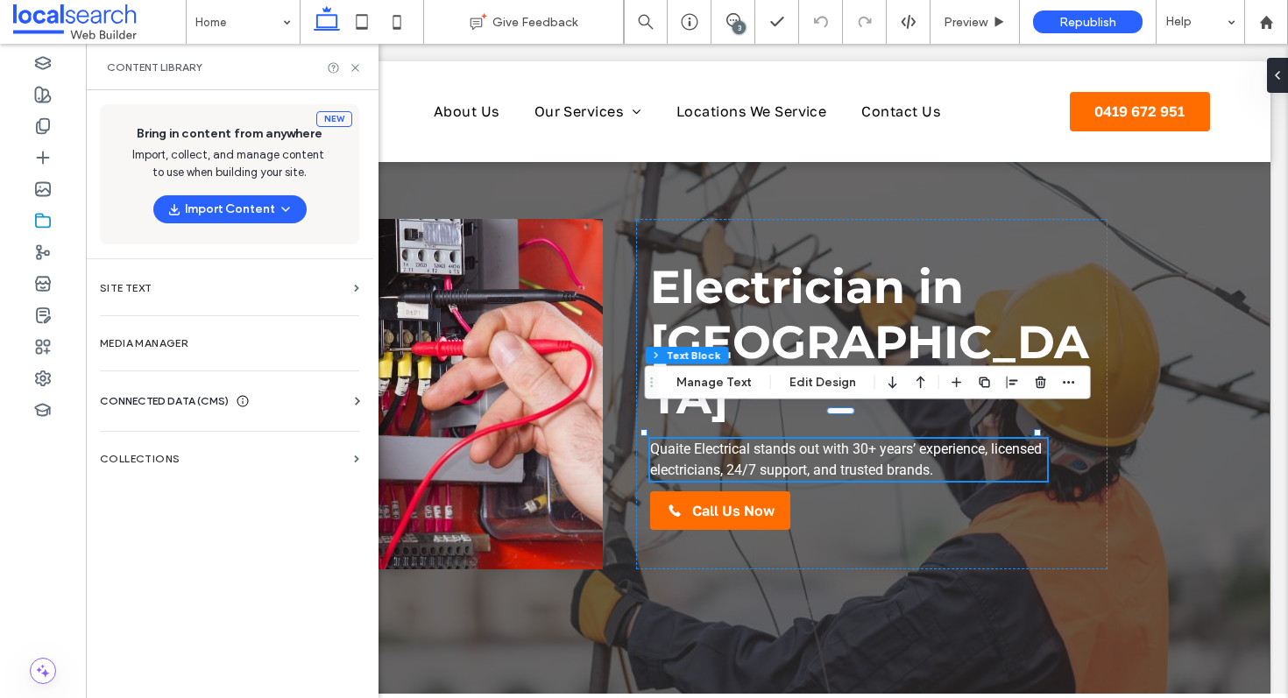
click at [174, 285] on label "Site Text" at bounding box center [223, 288] width 247 height 12
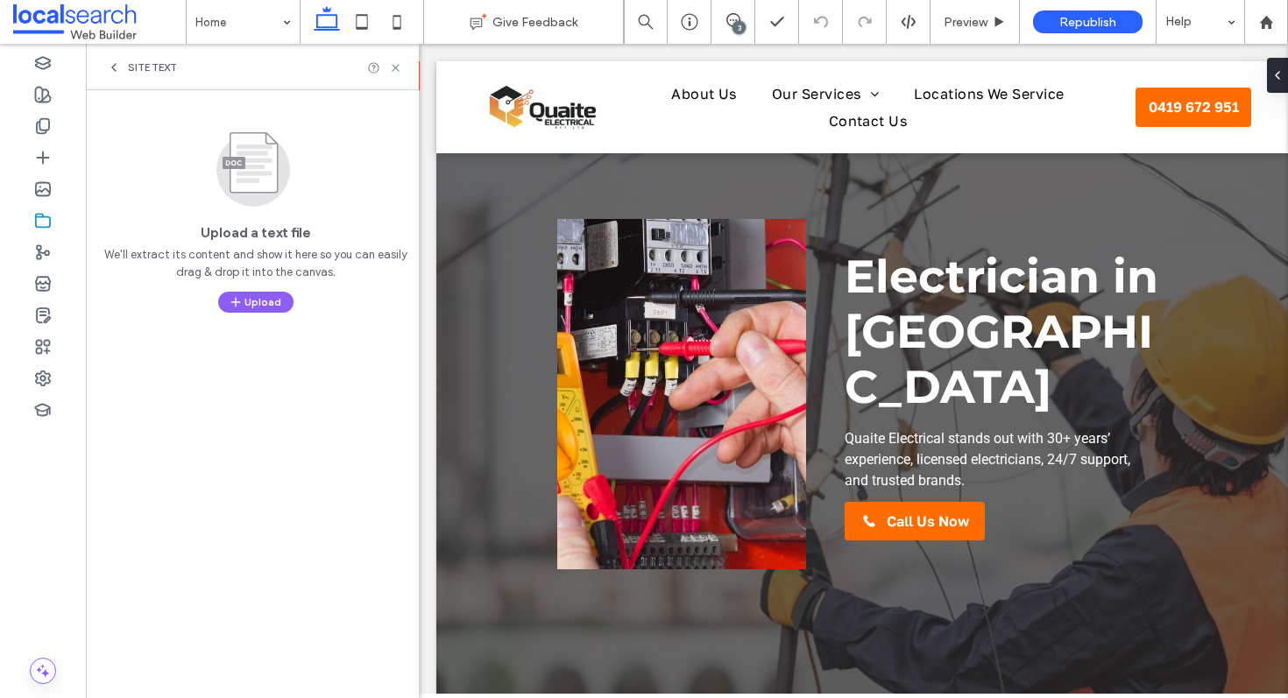
click at [109, 76] on div "Site Text" at bounding box center [252, 67] width 333 height 46
click at [114, 68] on use at bounding box center [114, 67] width 4 height 7
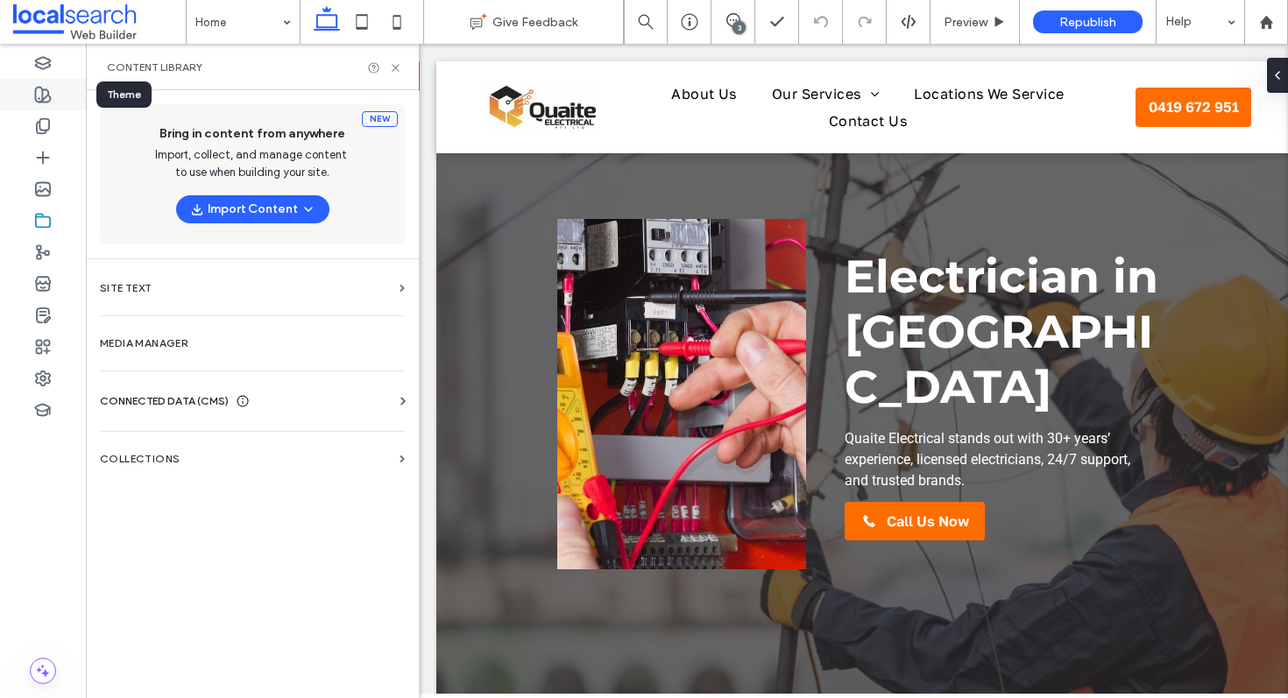
click at [35, 92] on icon at bounding box center [43, 95] width 18 height 18
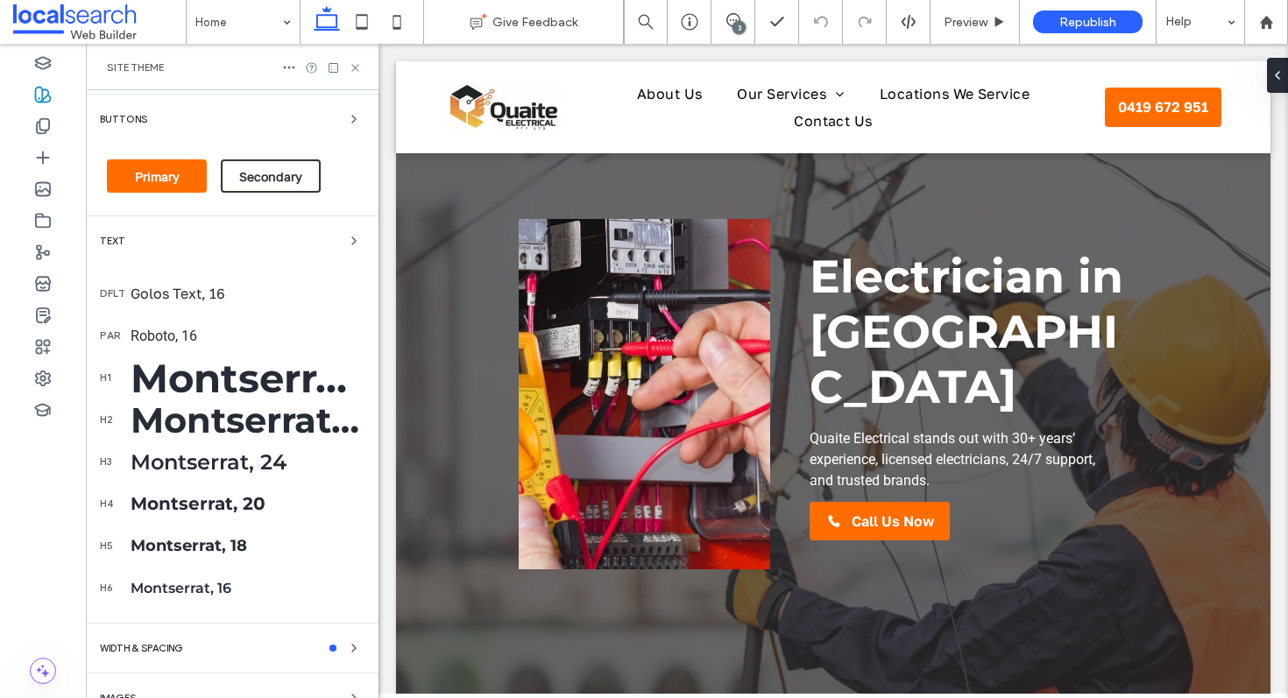
scroll to position [172, 0]
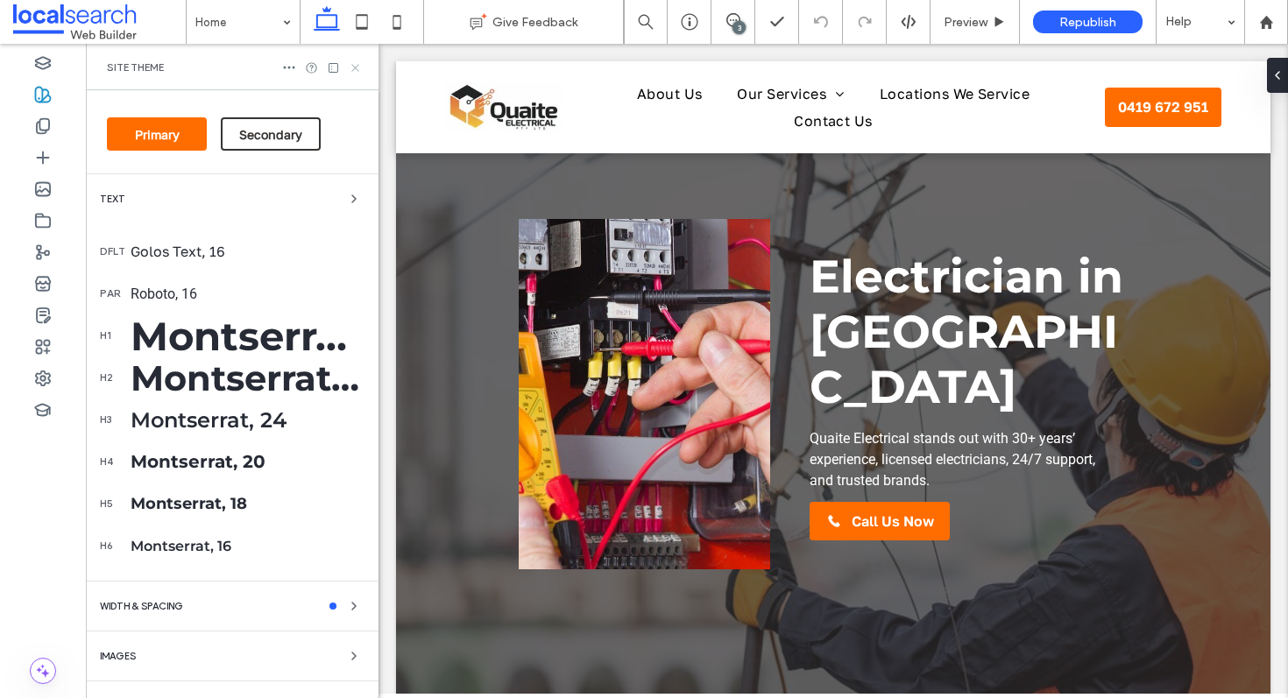
click at [351, 68] on icon at bounding box center [355, 67] width 13 height 13
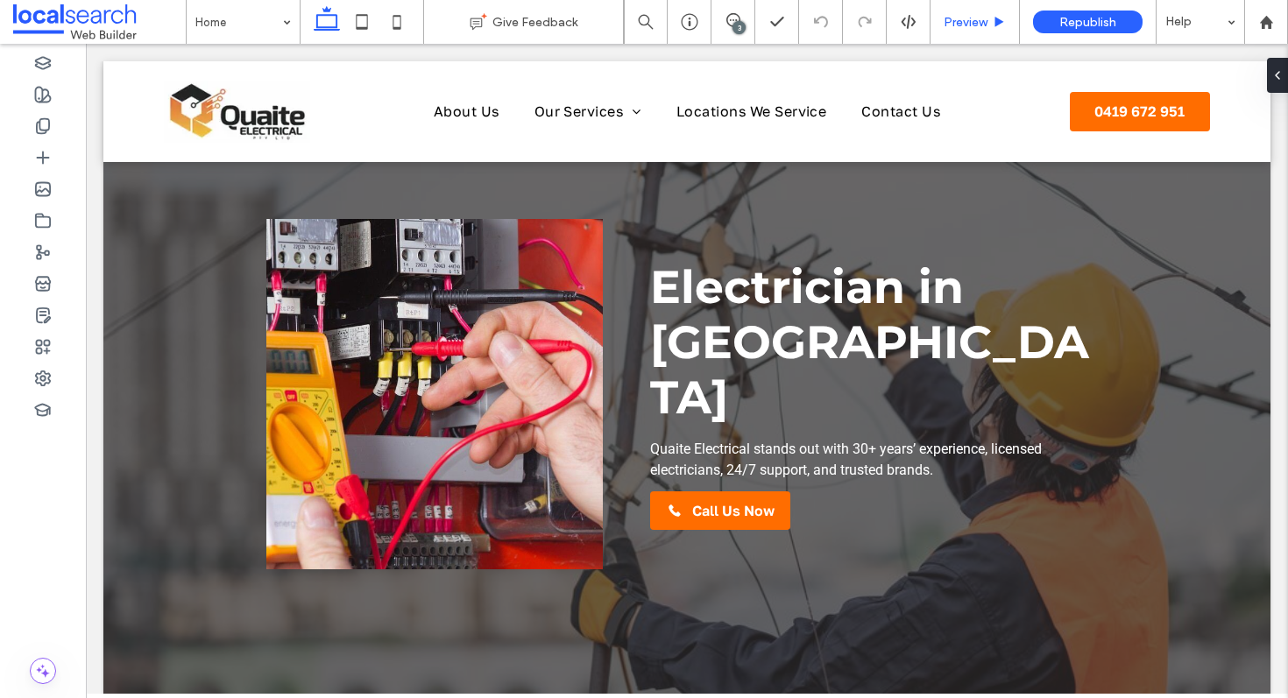
click at [975, 25] on span "Preview" at bounding box center [966, 22] width 44 height 15
click at [939, 13] on div "Preview" at bounding box center [975, 22] width 89 height 44
click at [989, 18] on div "Preview" at bounding box center [975, 22] width 89 height 15
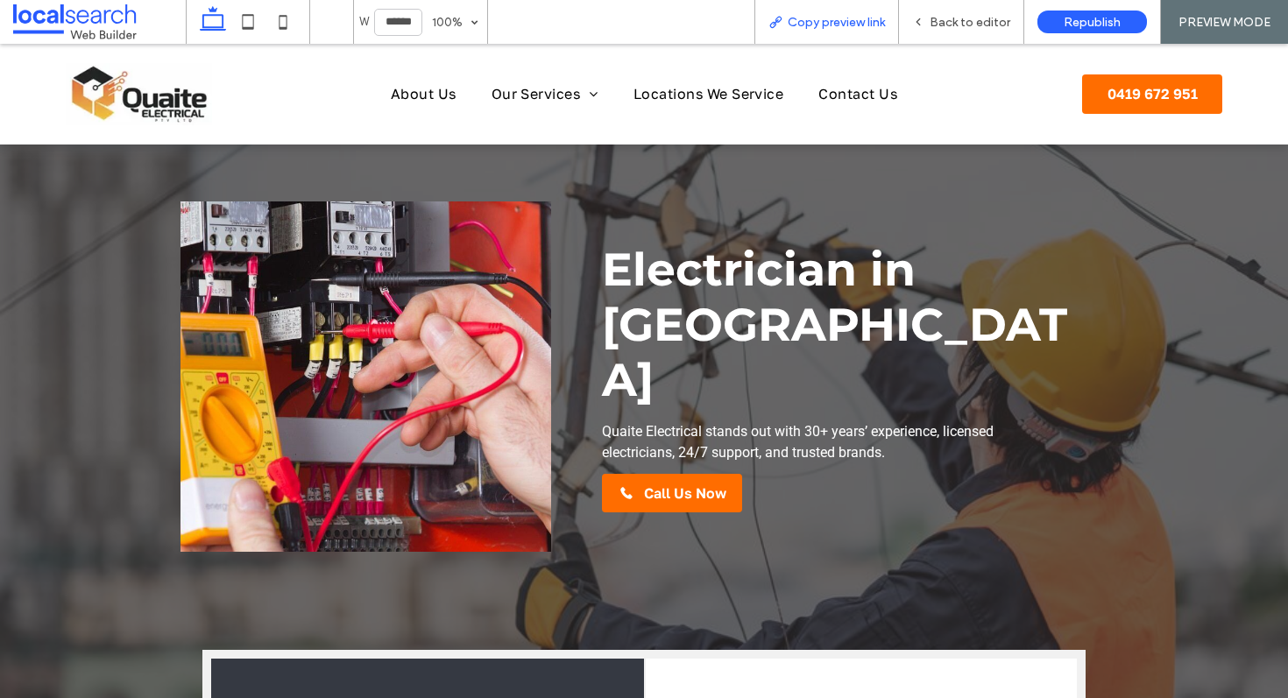
click at [861, 15] on span "Copy preview link" at bounding box center [836, 22] width 97 height 15
click at [961, 11] on div "Back to editor" at bounding box center [961, 22] width 125 height 44
click at [946, 25] on span "Back to editor" at bounding box center [970, 22] width 81 height 15
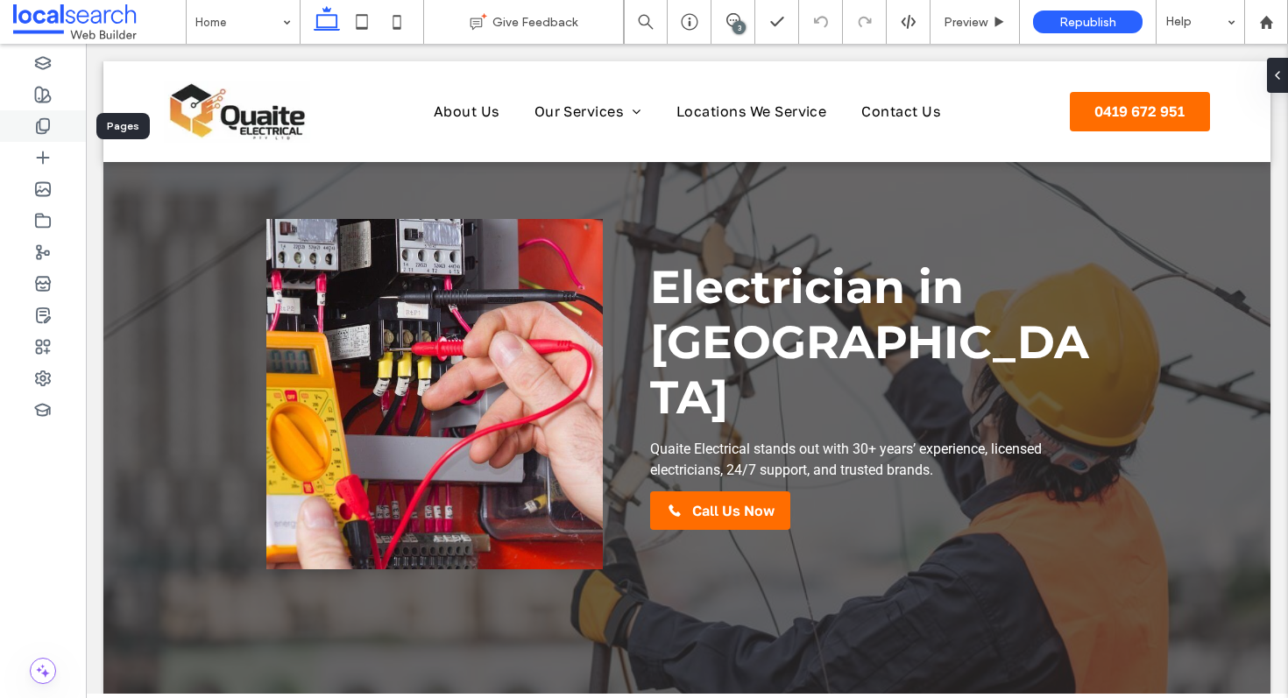
click at [26, 125] on div at bounding box center [43, 126] width 86 height 32
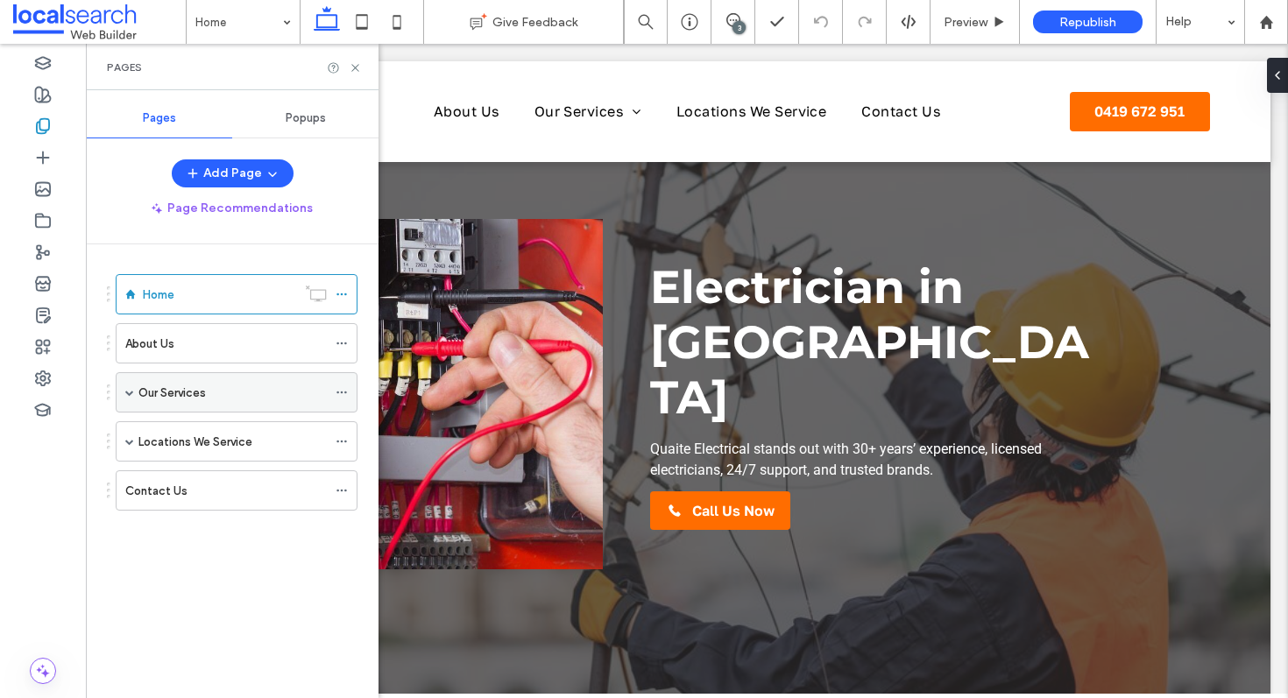
click at [131, 389] on span at bounding box center [129, 392] width 9 height 9
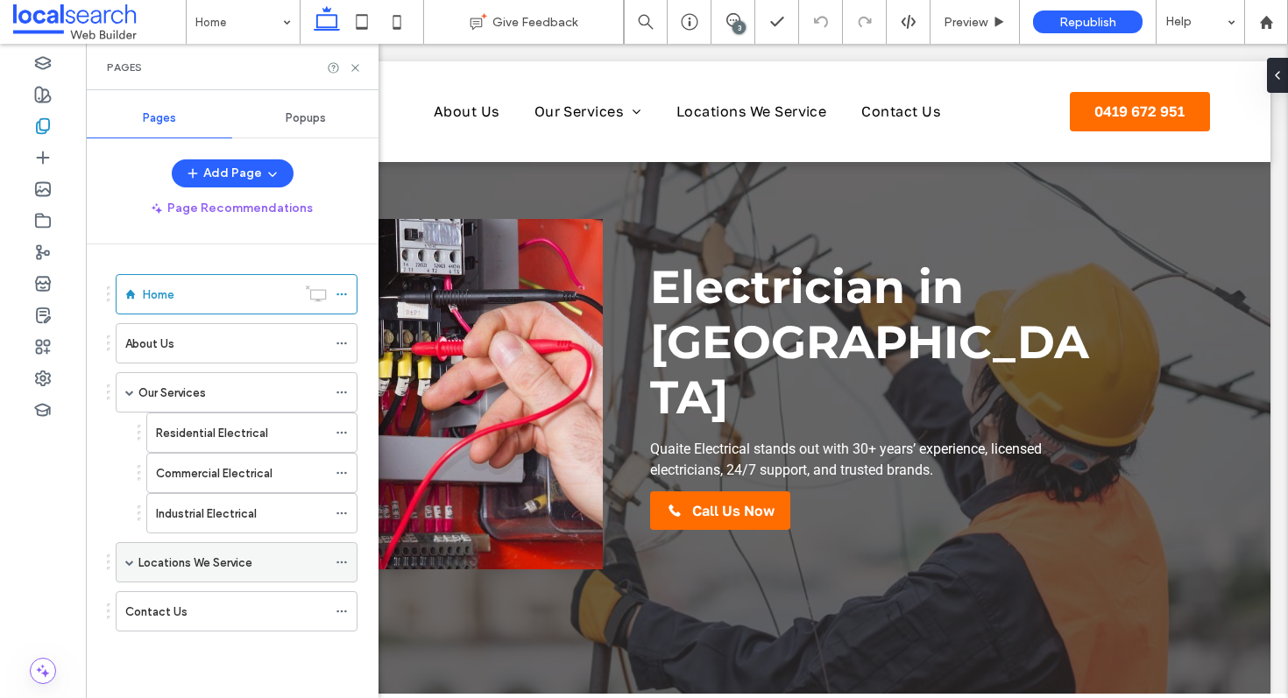
click at [130, 564] on span at bounding box center [129, 562] width 9 height 9
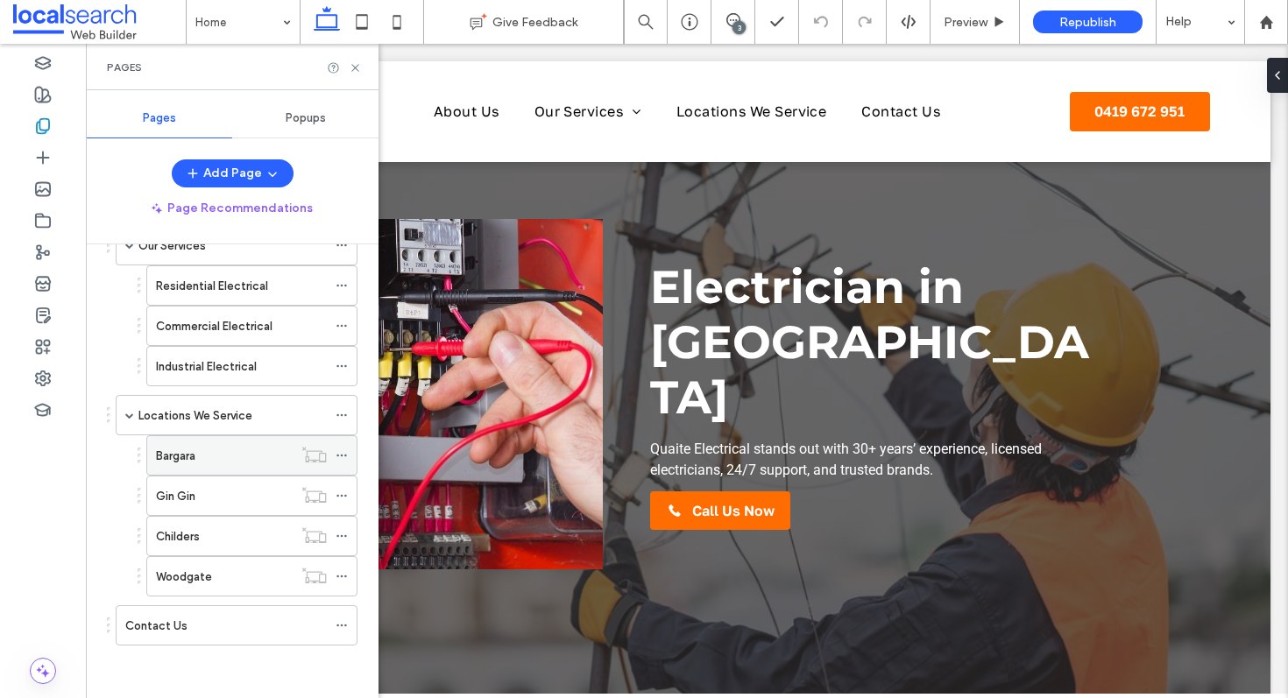
click at [343, 455] on icon at bounding box center [342, 456] width 12 height 12
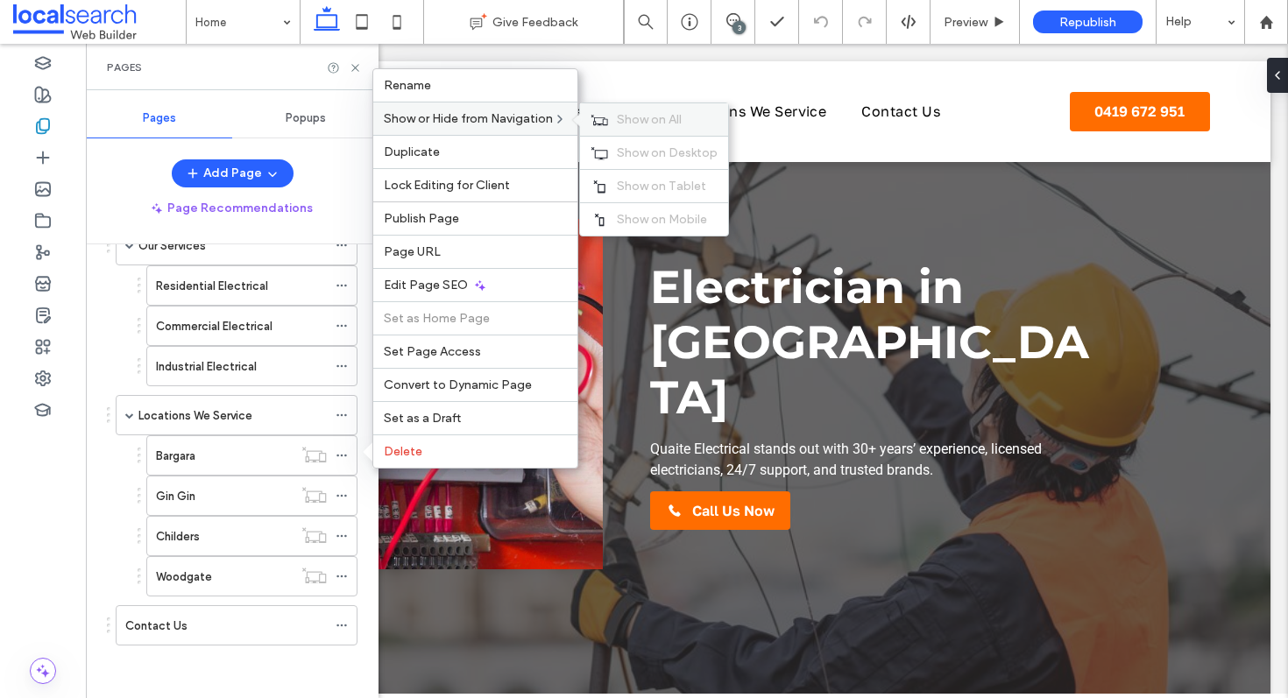
click at [649, 128] on div "Show on All" at bounding box center [654, 119] width 148 height 32
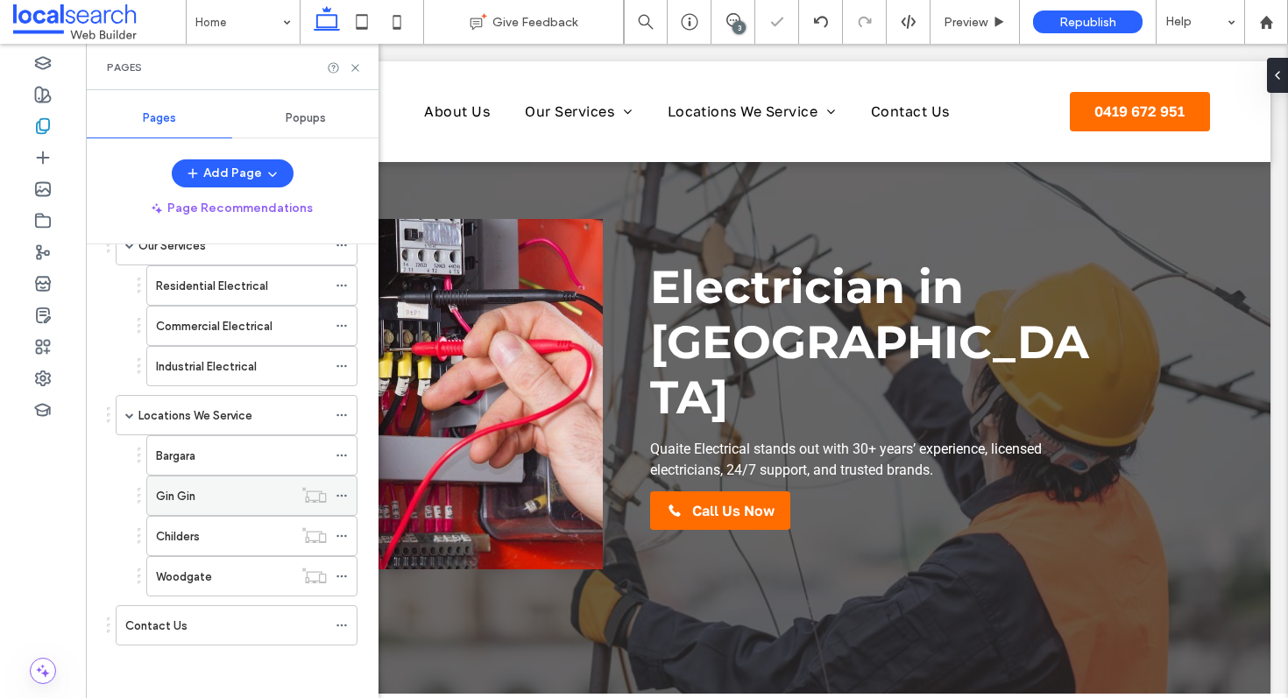
click at [342, 494] on icon at bounding box center [342, 496] width 12 height 12
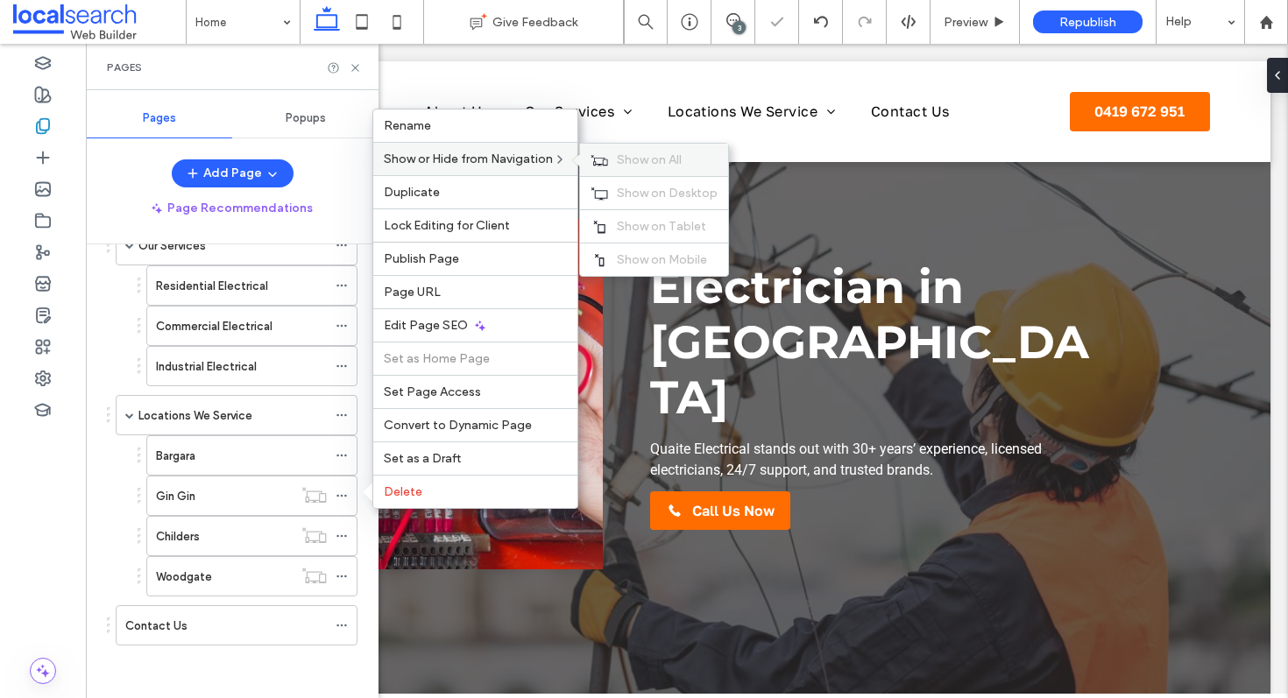
click at [621, 155] on span "Show on All" at bounding box center [649, 159] width 65 height 15
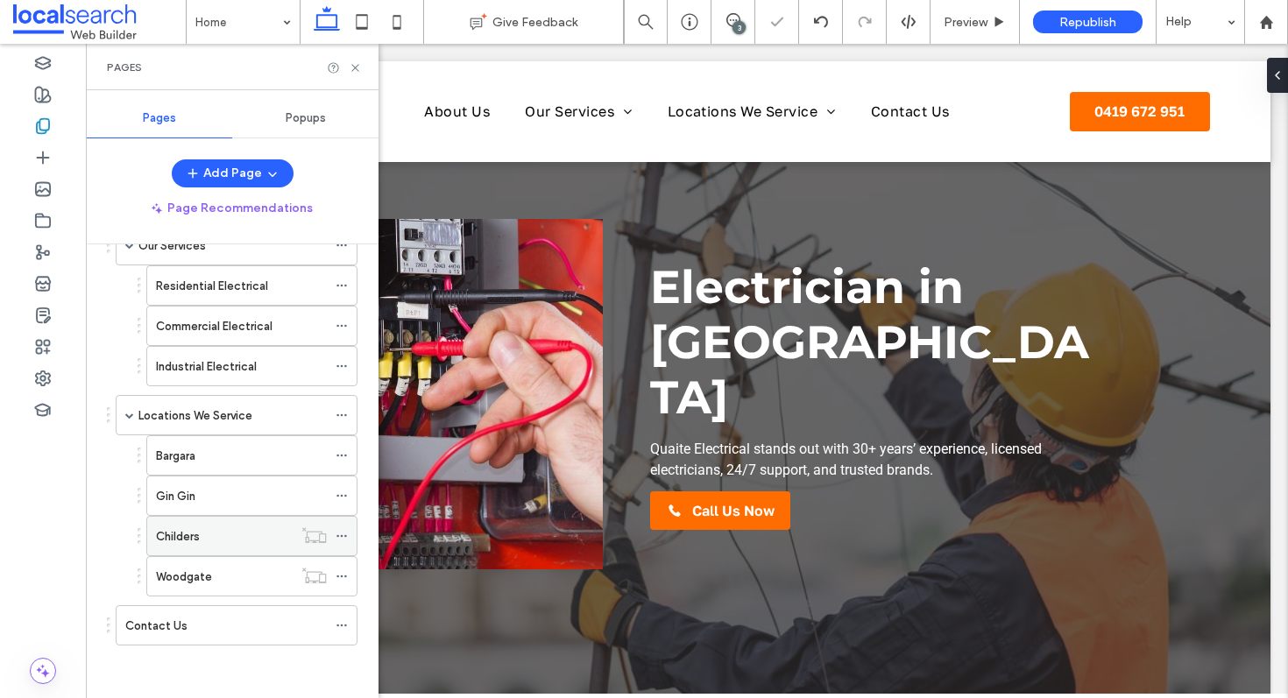
click at [342, 535] on use at bounding box center [342, 536] width 10 height 3
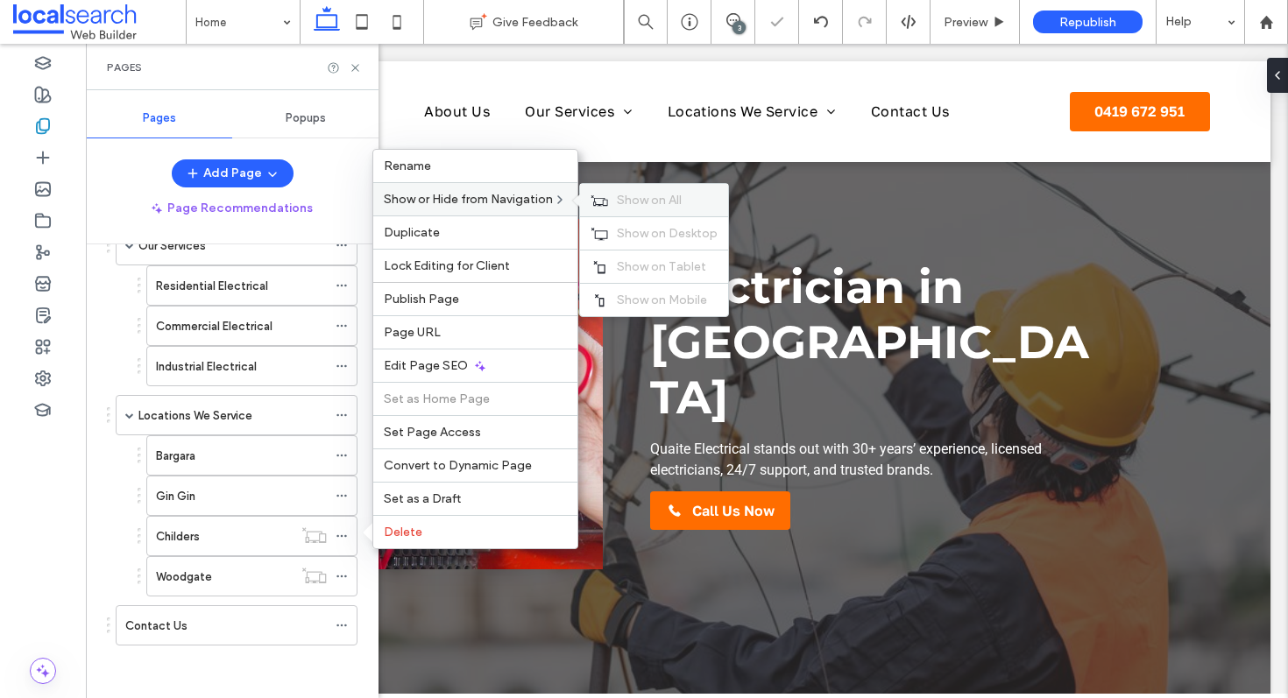
click at [620, 193] on div "Show on All" at bounding box center [654, 200] width 148 height 32
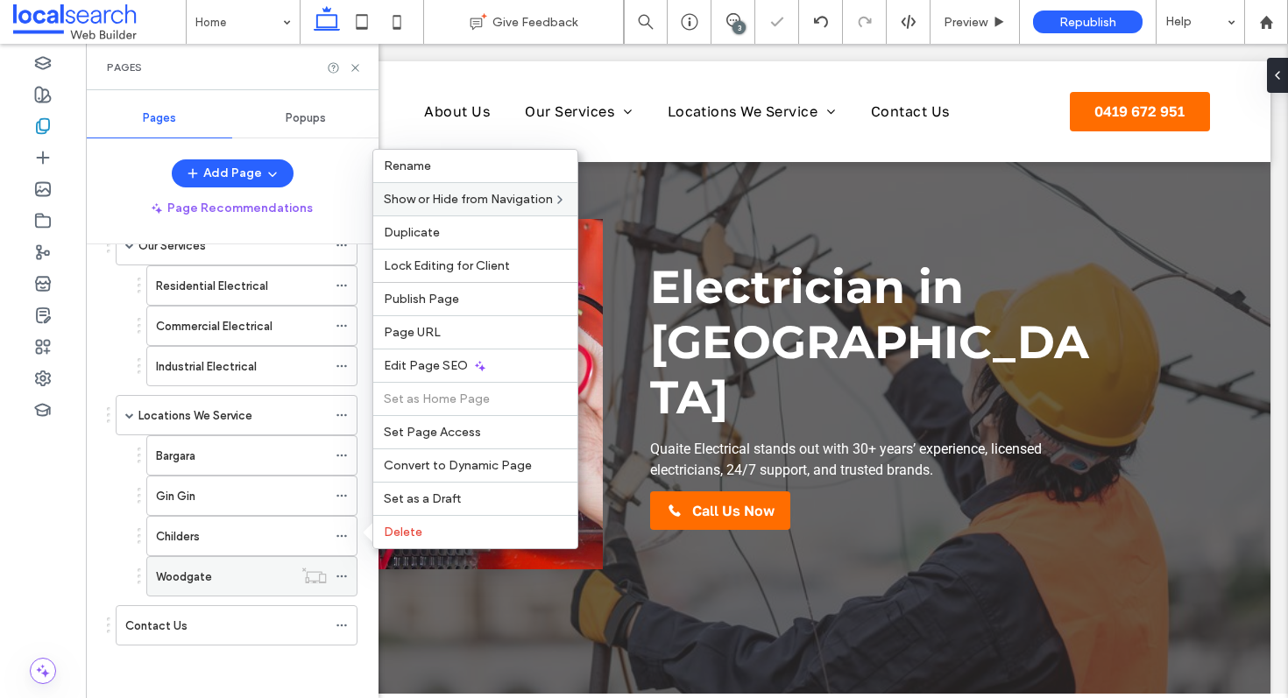
click at [338, 573] on icon at bounding box center [342, 577] width 12 height 12
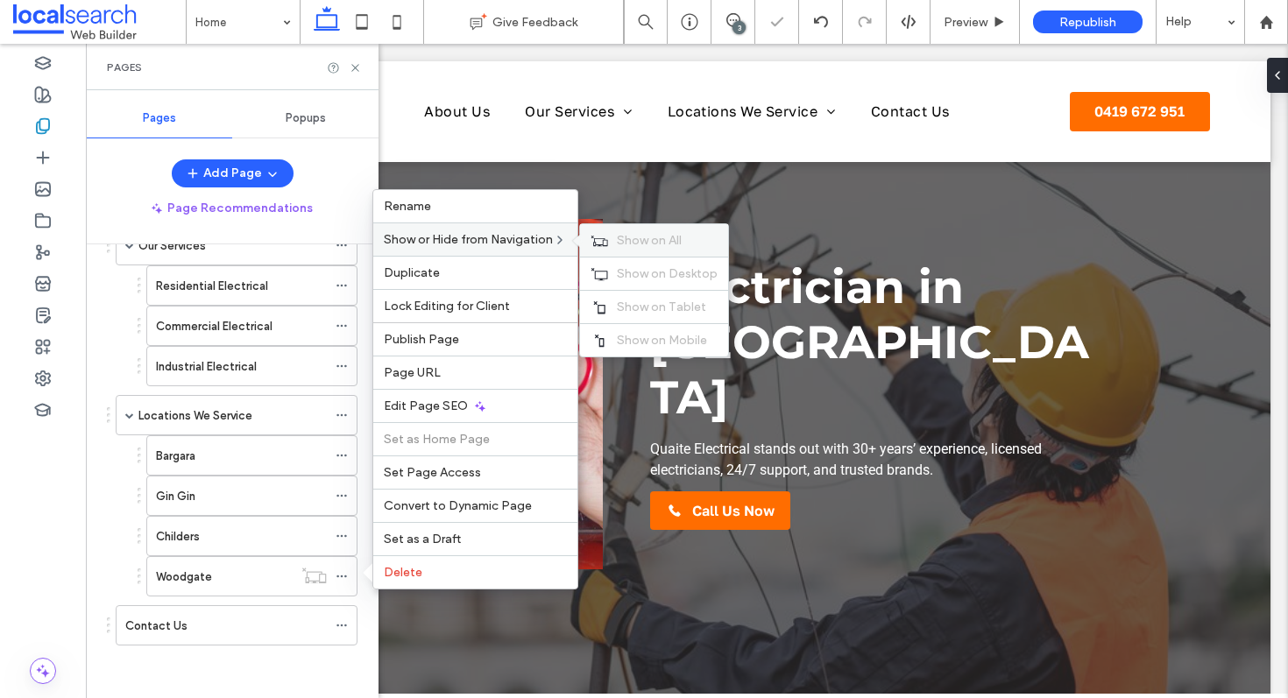
click at [601, 239] on icon at bounding box center [600, 241] width 18 height 12
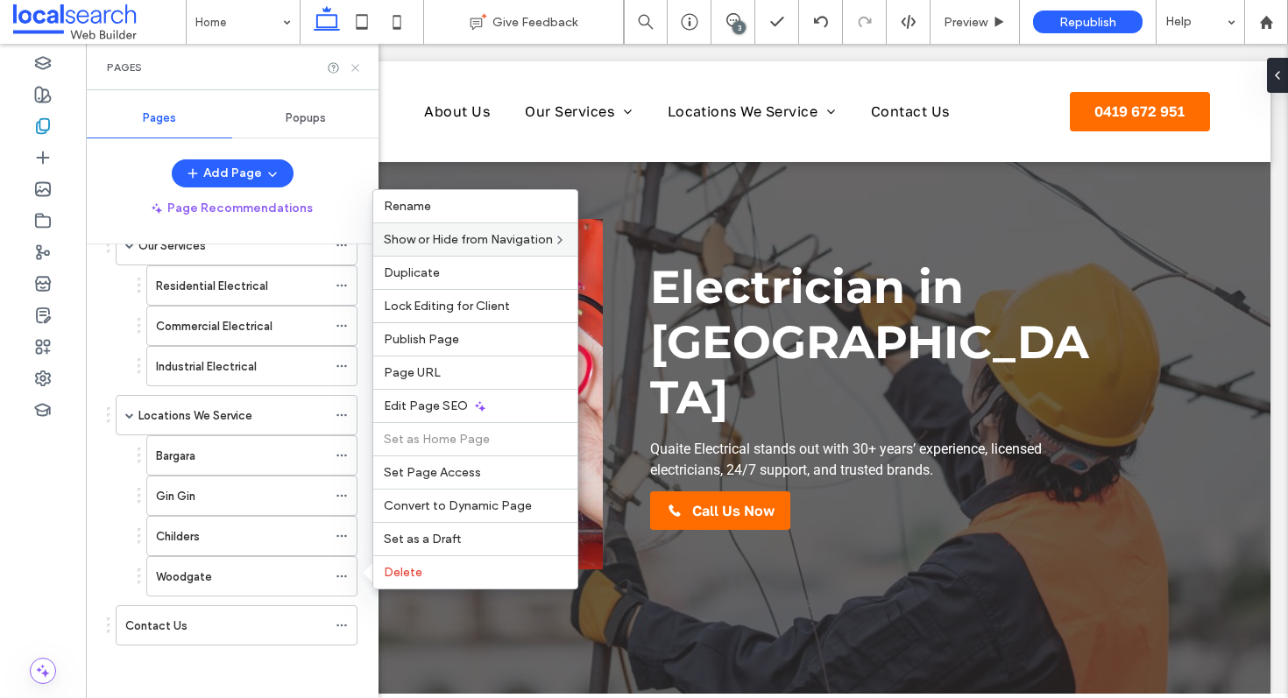
click at [355, 69] on icon at bounding box center [355, 67] width 13 height 13
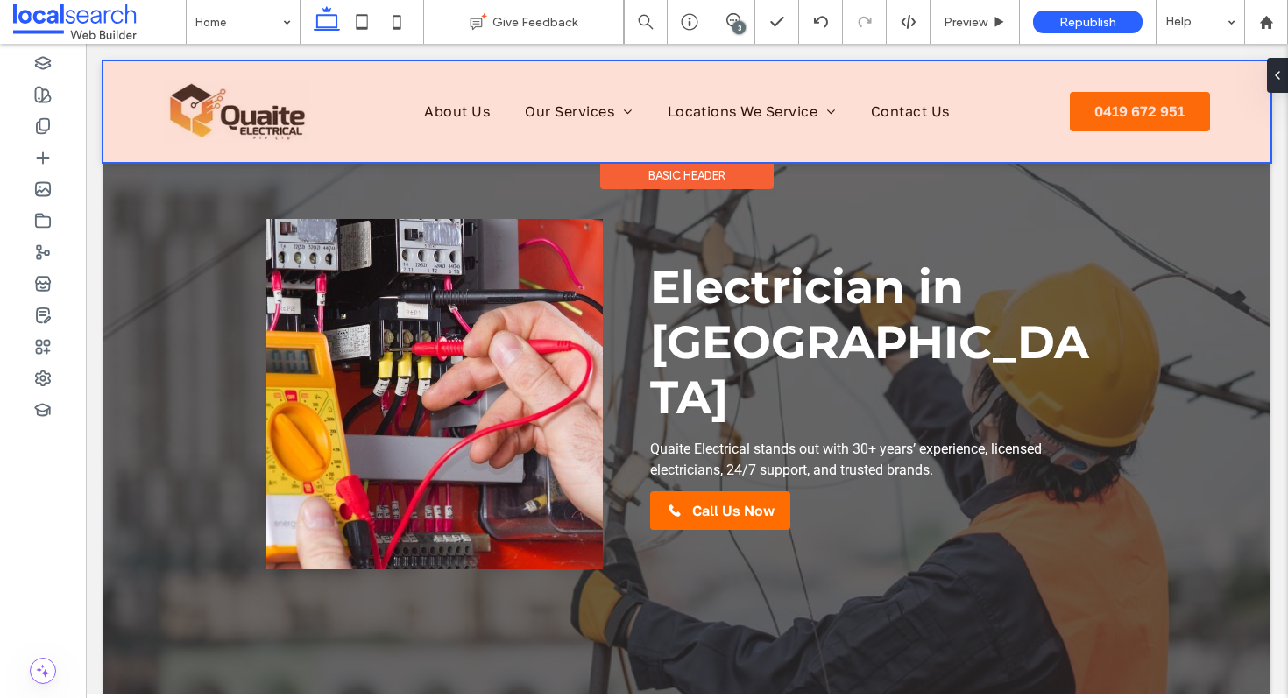
click at [223, 104] on div at bounding box center [686, 111] width 1167 height 101
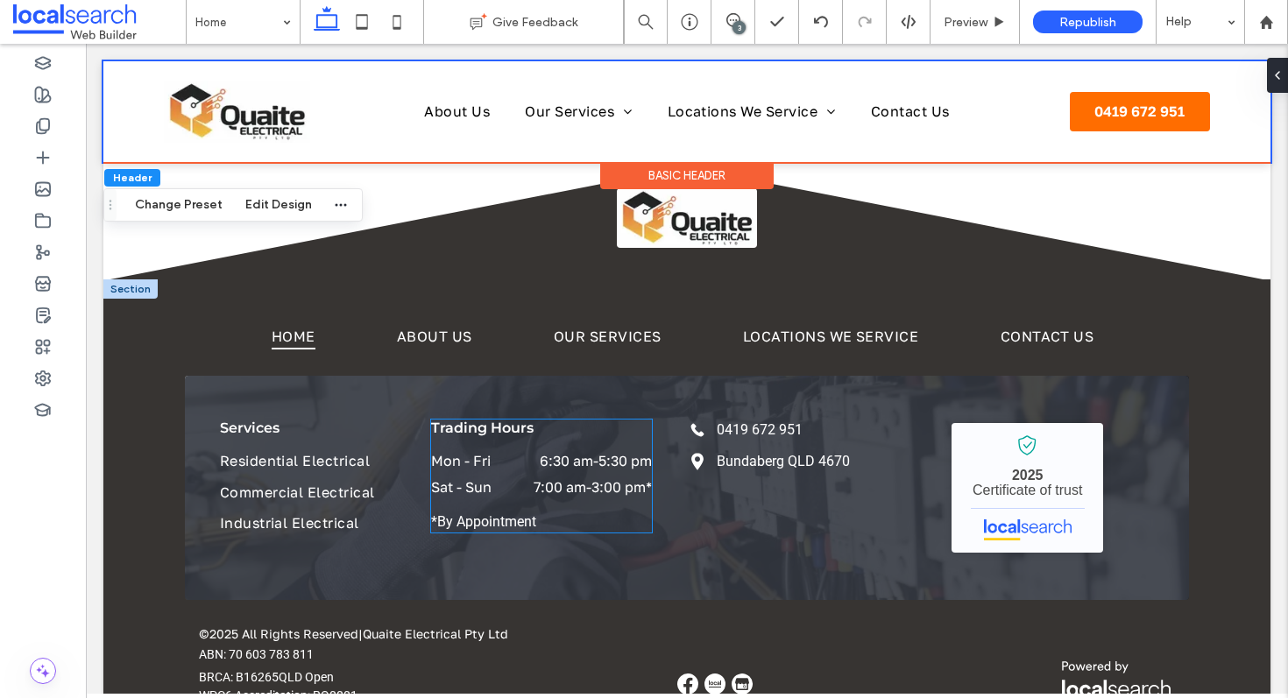
scroll to position [3119, 0]
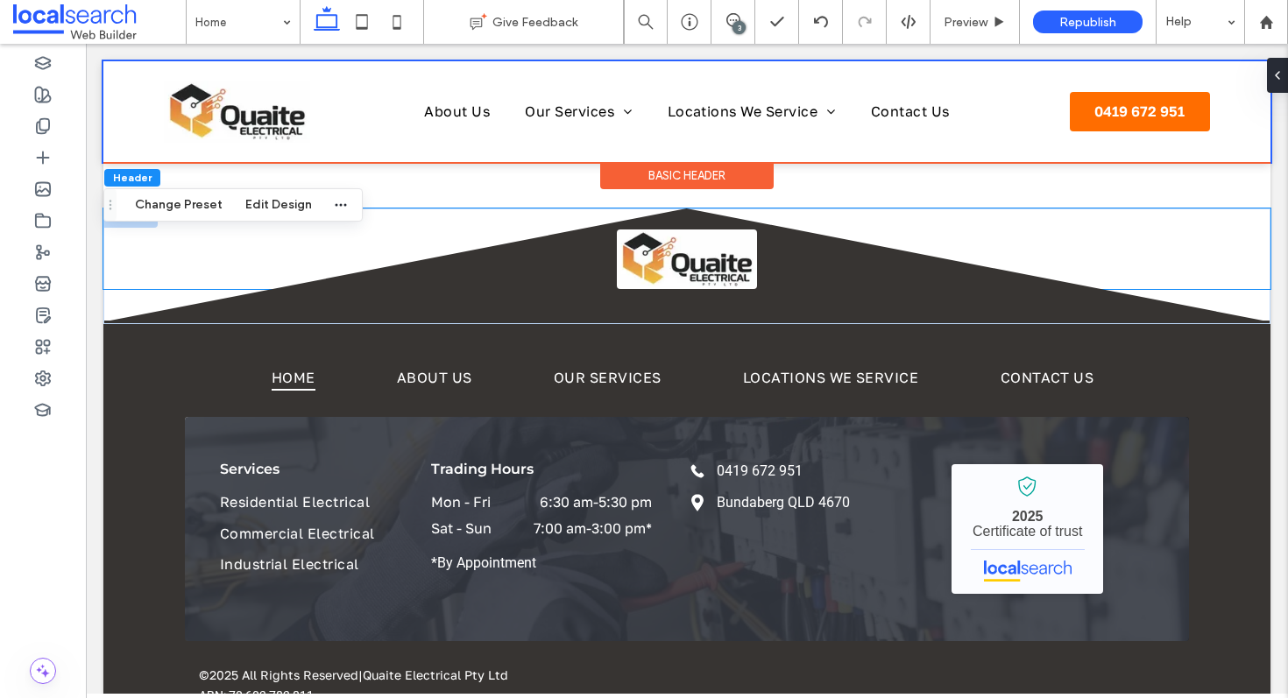
click at [657, 254] on img at bounding box center [687, 260] width 140 height 60
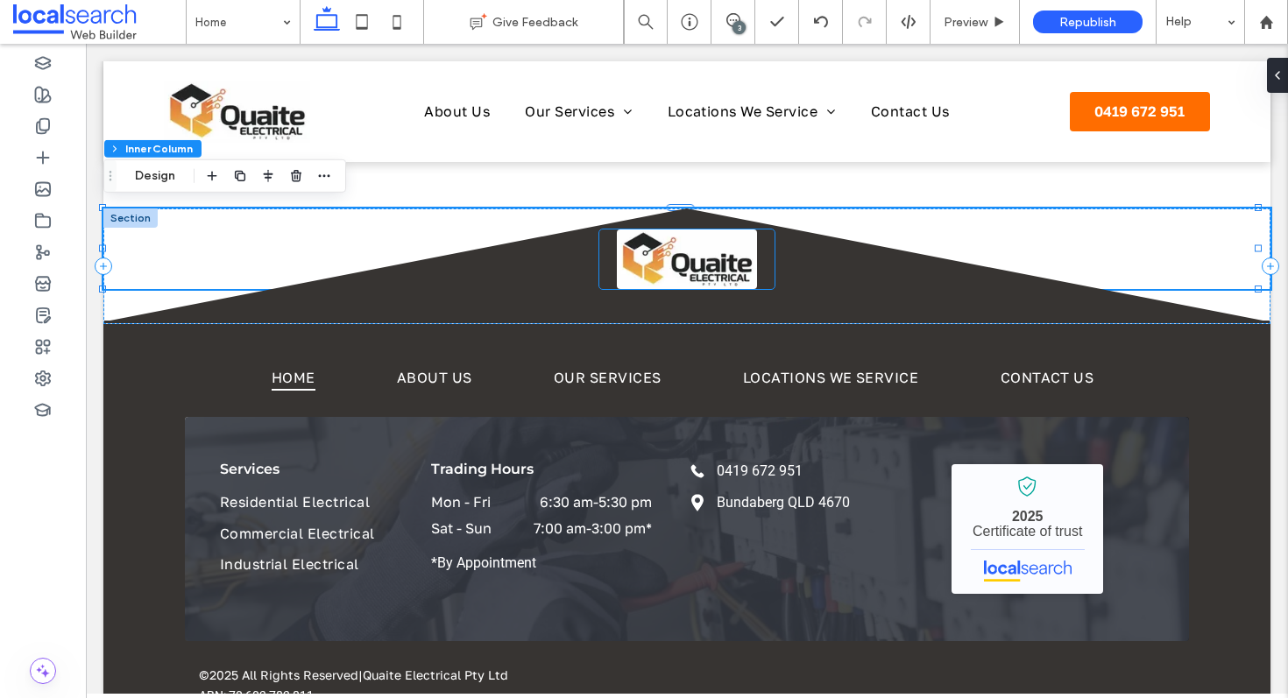
click at [668, 256] on img at bounding box center [687, 260] width 140 height 60
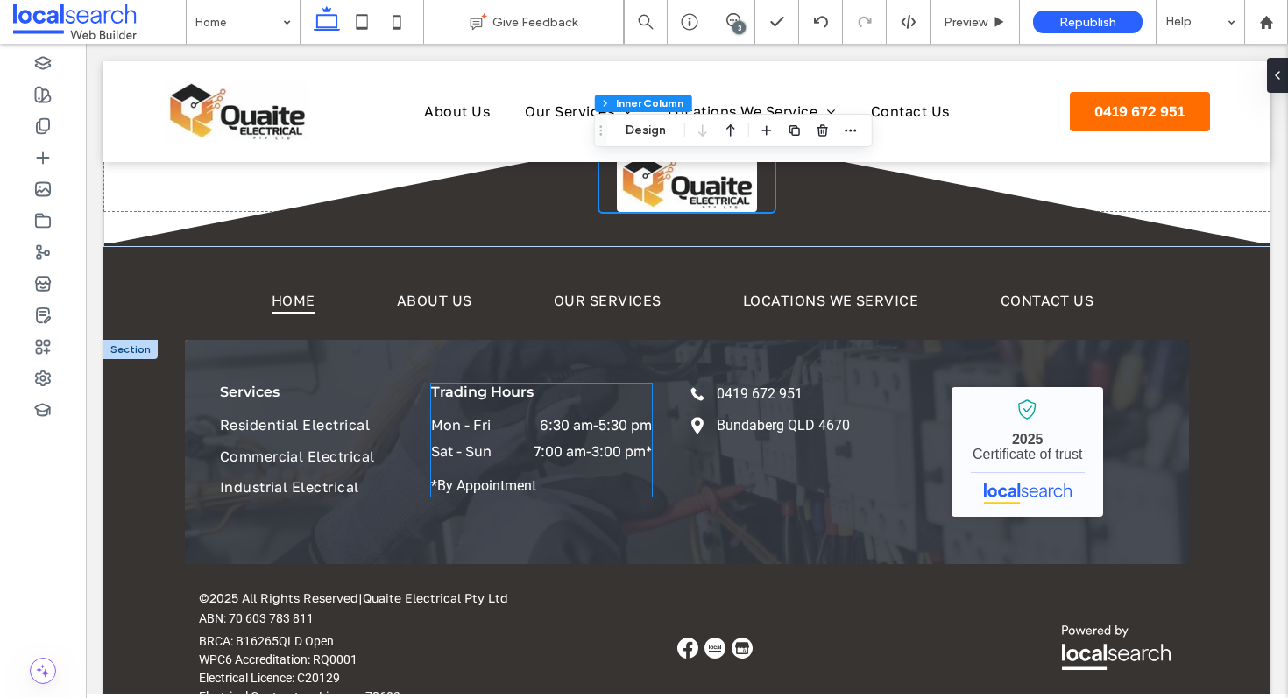
scroll to position [3244, 0]
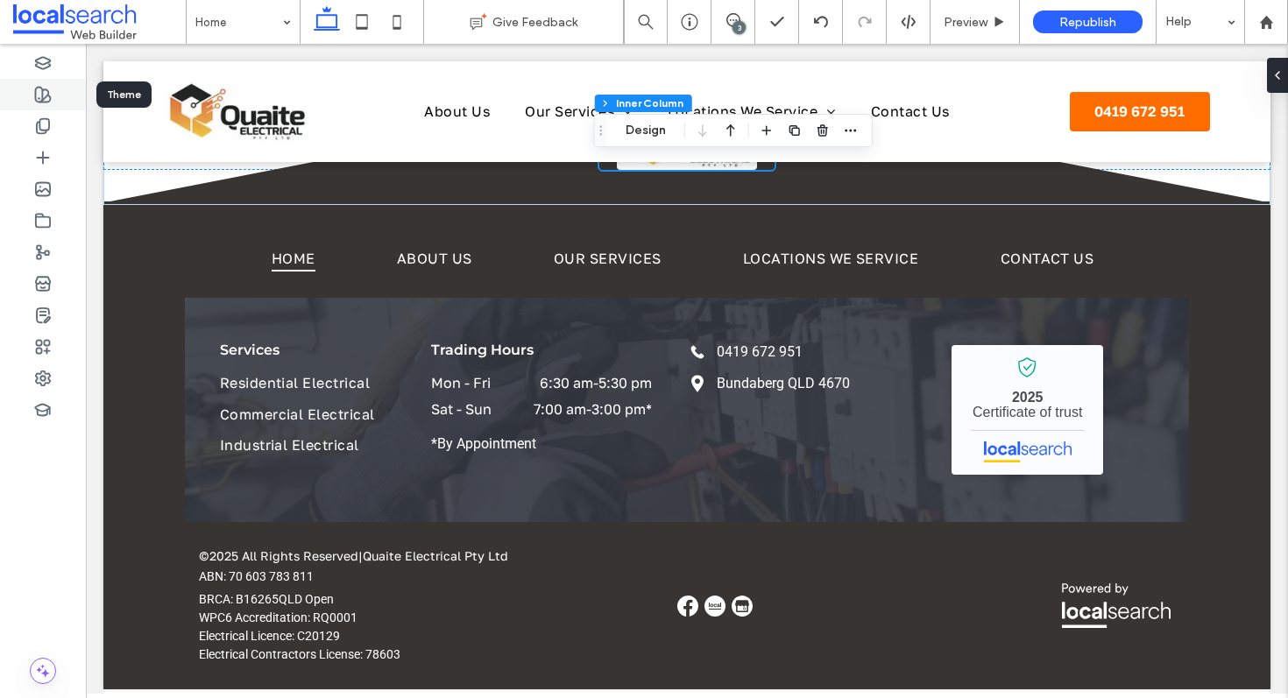
click at [32, 87] on div at bounding box center [43, 95] width 86 height 32
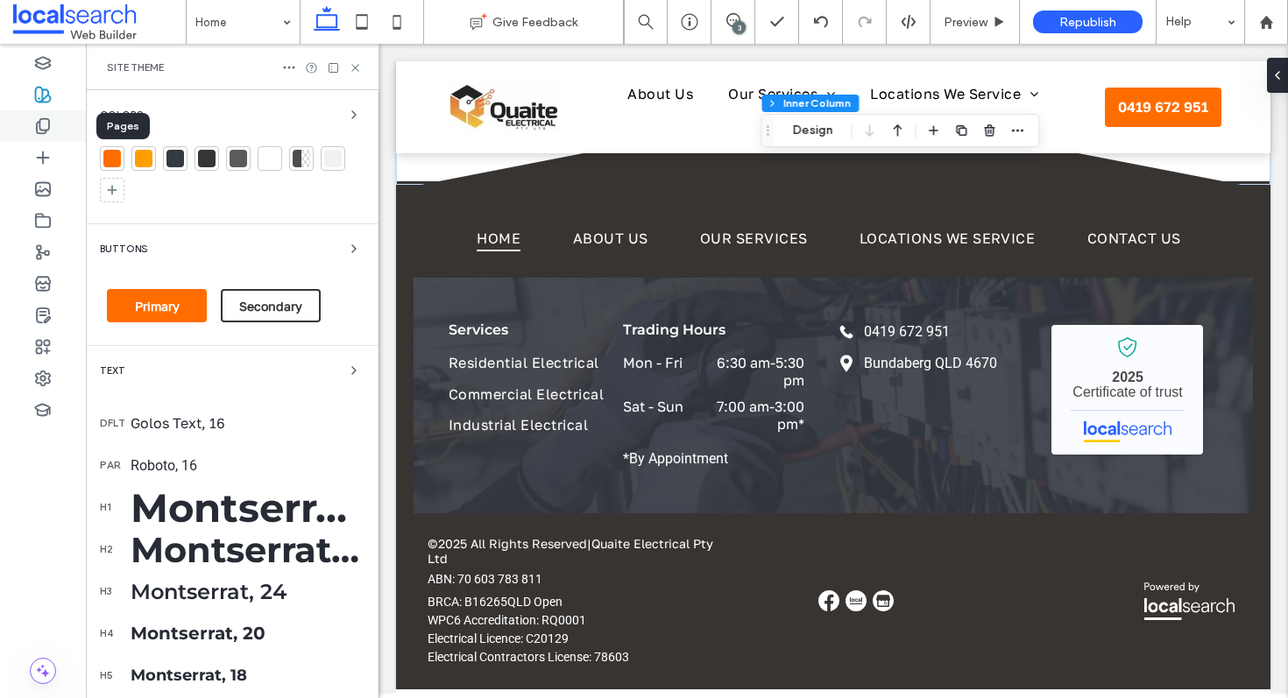
scroll to position [3407, 0]
click at [119, 161] on div at bounding box center [112, 159] width 18 height 18
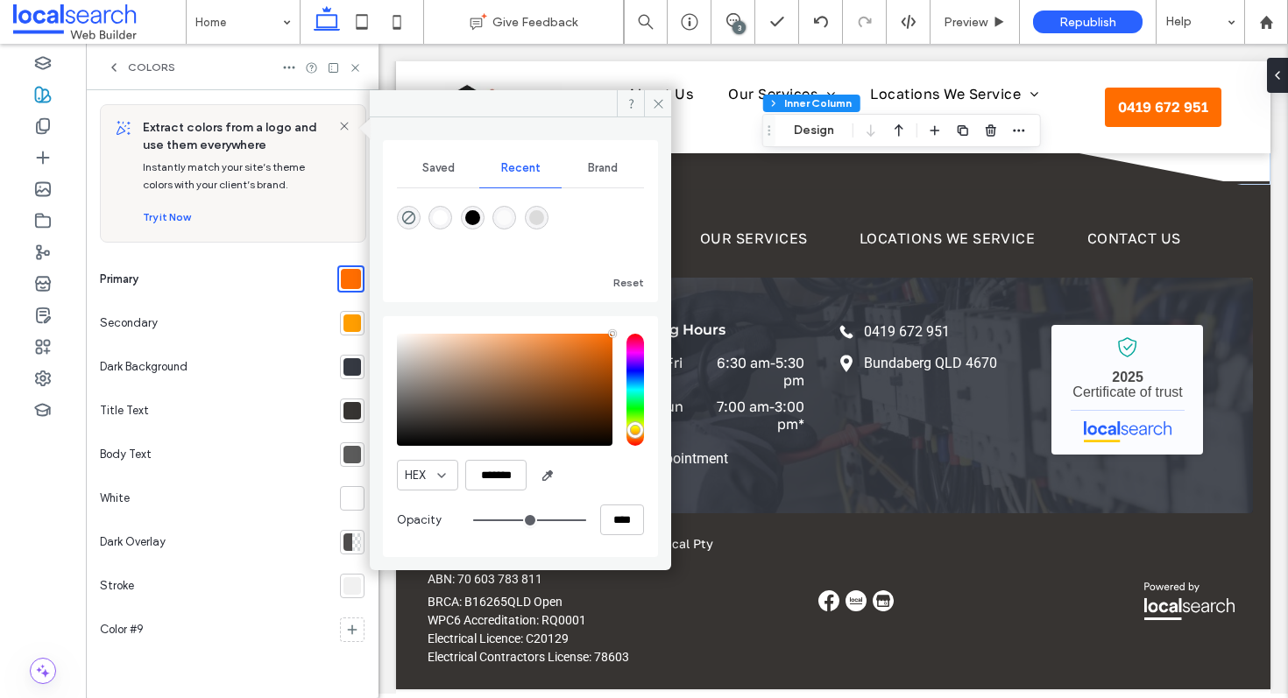
click at [358, 322] on div at bounding box center [353, 324] width 18 height 18
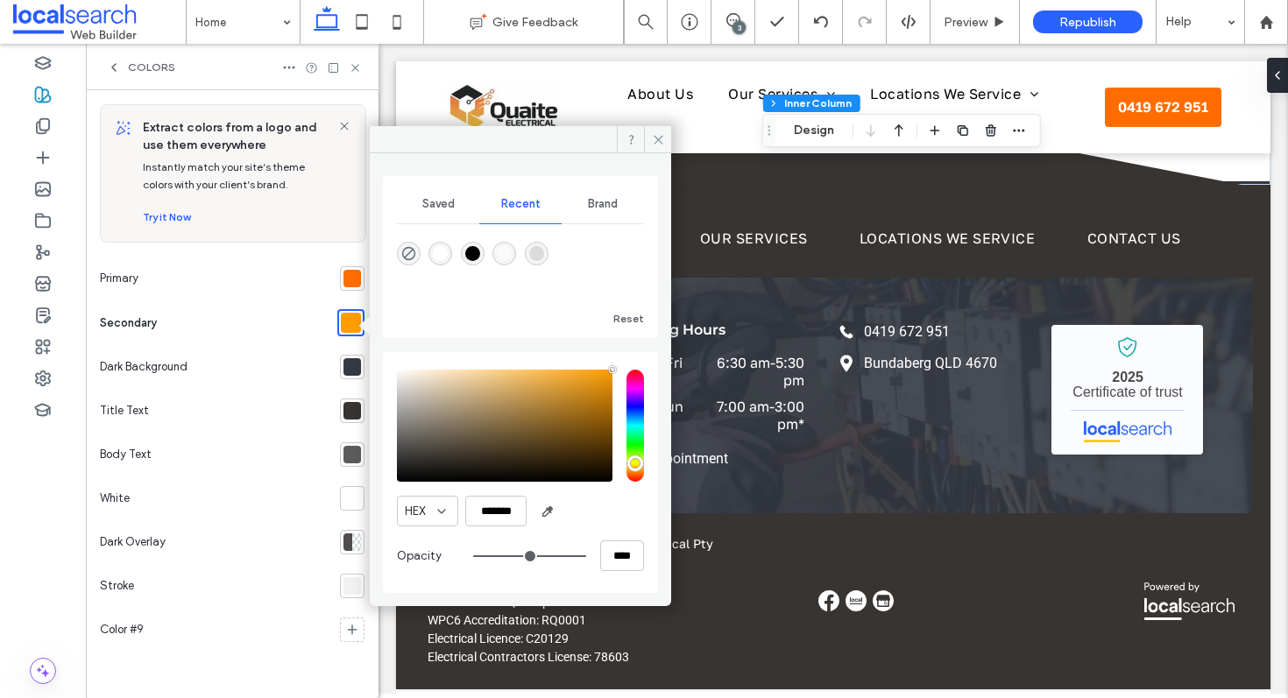
click at [352, 277] on div at bounding box center [353, 279] width 18 height 18
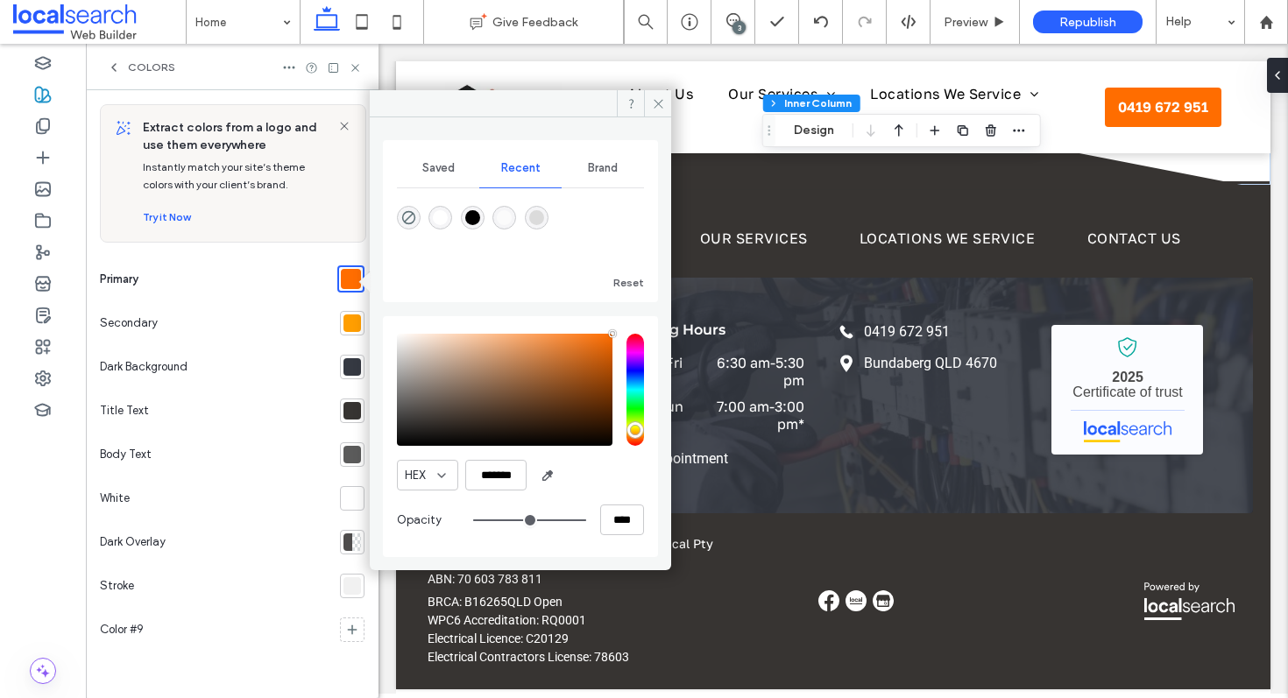
click at [348, 340] on section at bounding box center [349, 323] width 32 height 44
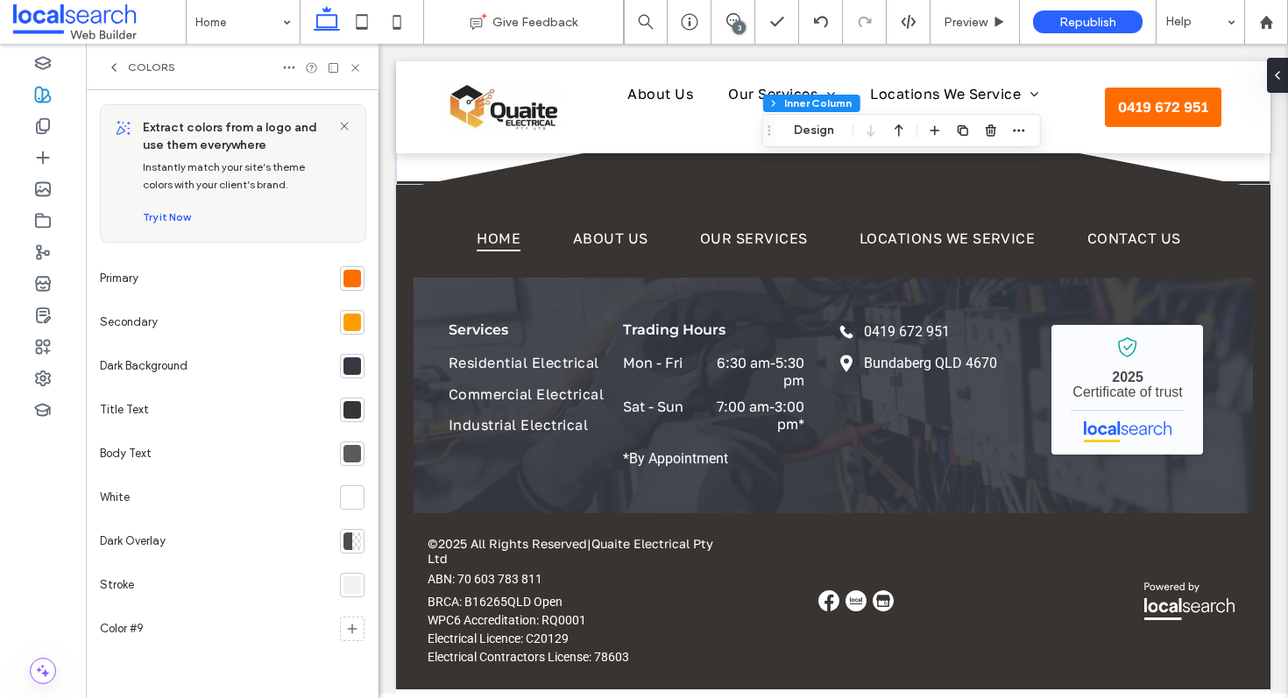
click at [351, 315] on div at bounding box center [353, 323] width 18 height 18
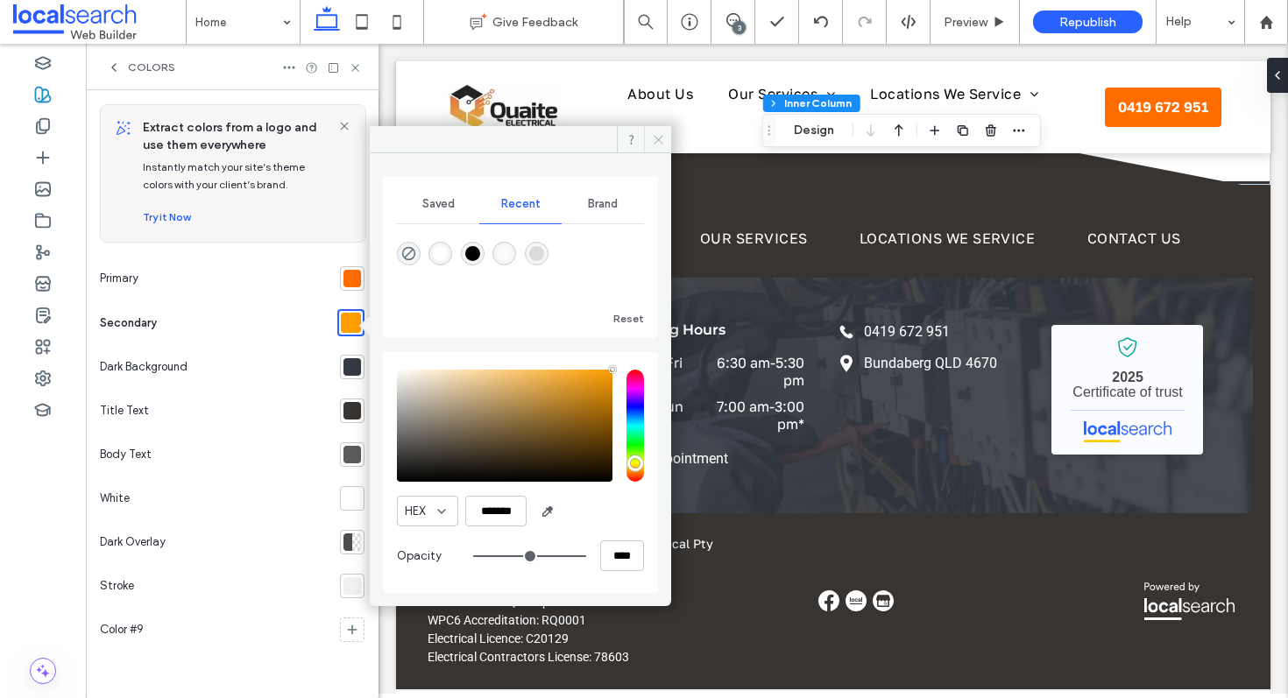
click at [650, 143] on span at bounding box center [657, 139] width 27 height 26
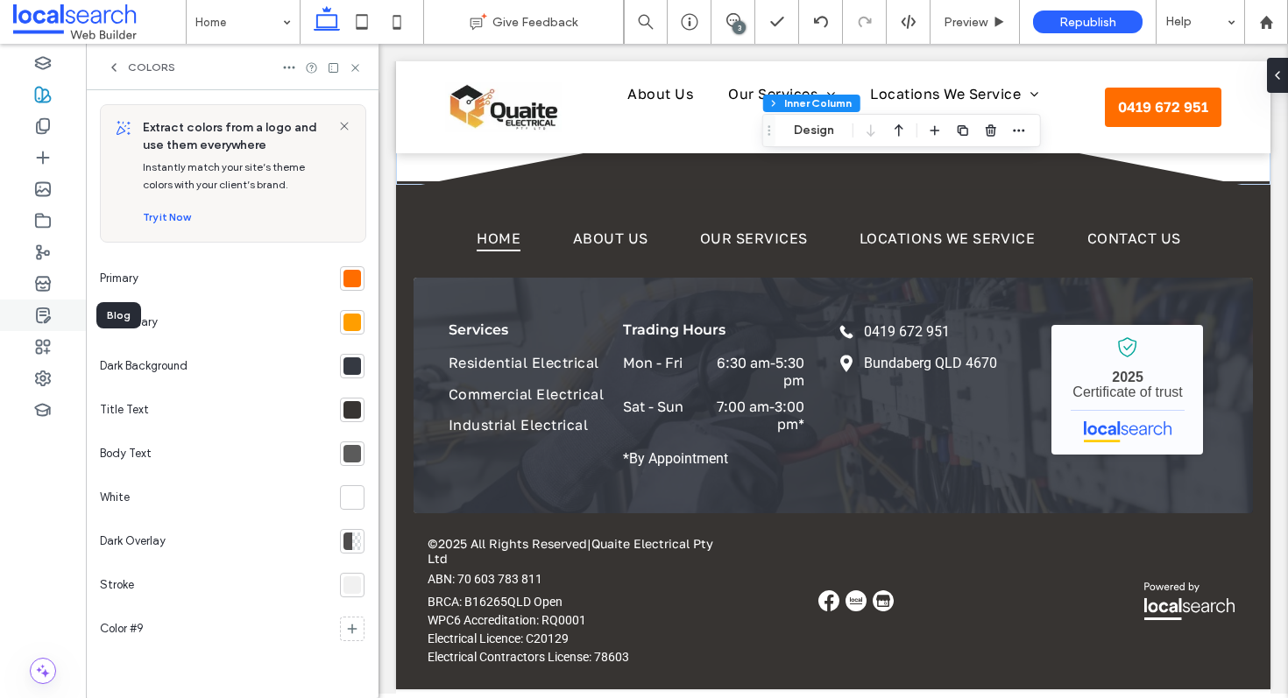
click at [45, 303] on div at bounding box center [43, 316] width 86 height 32
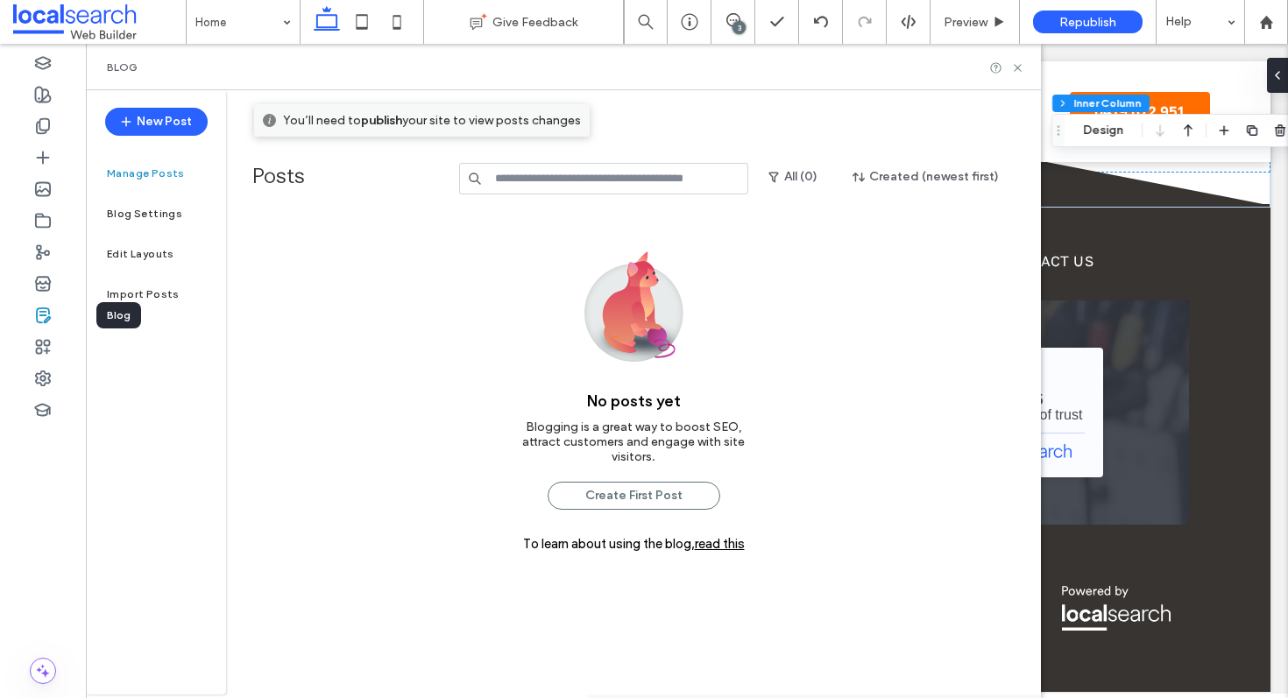
scroll to position [3244, 0]
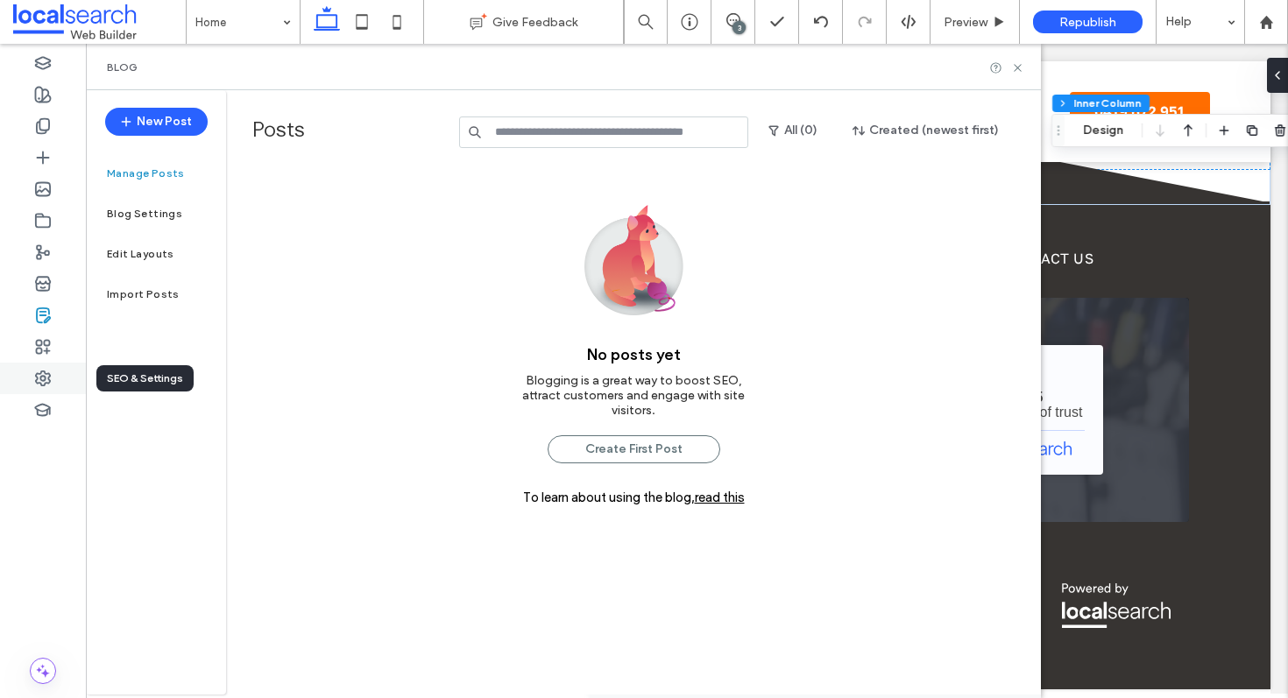
click at [30, 369] on div at bounding box center [43, 379] width 86 height 32
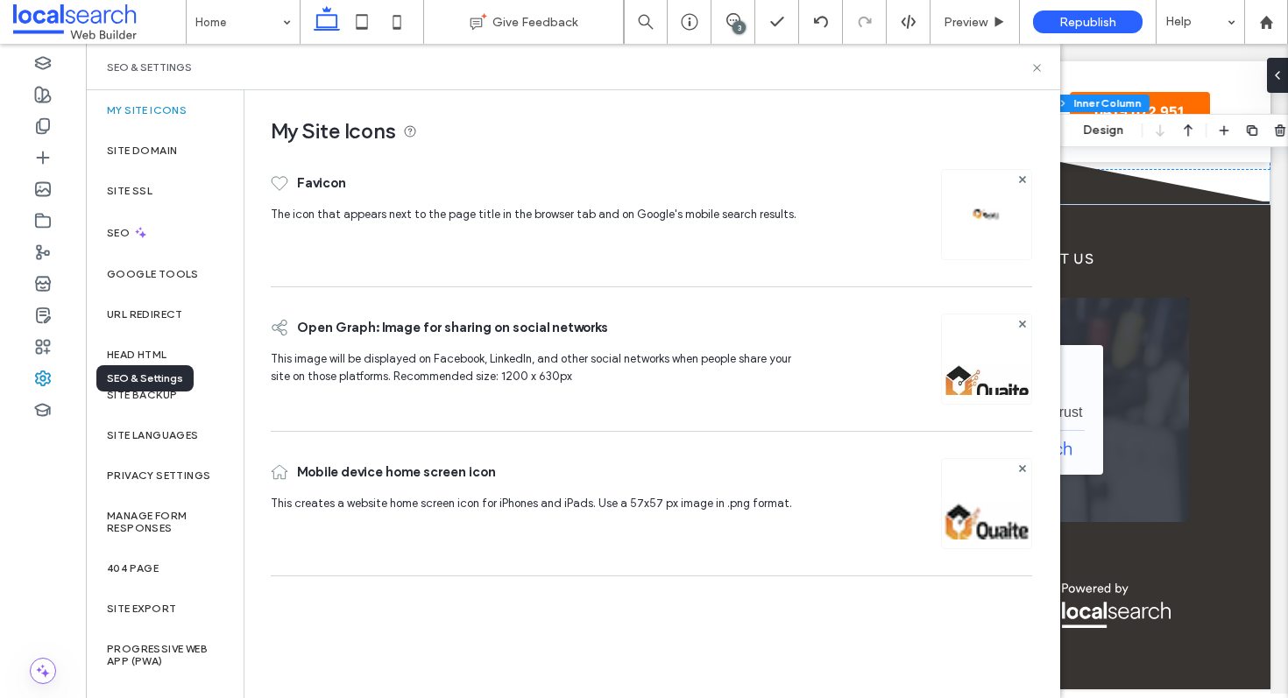
click at [30, 369] on div at bounding box center [43, 379] width 86 height 32
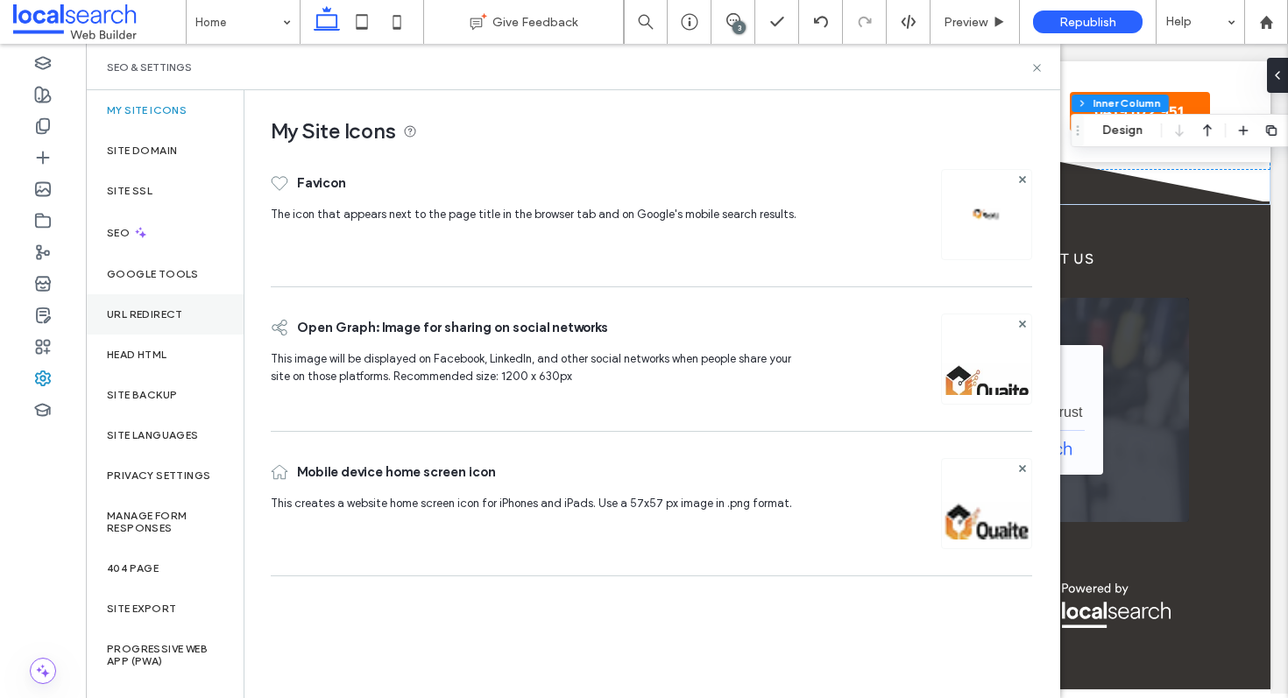
click at [159, 322] on div "URL Redirect" at bounding box center [165, 314] width 158 height 40
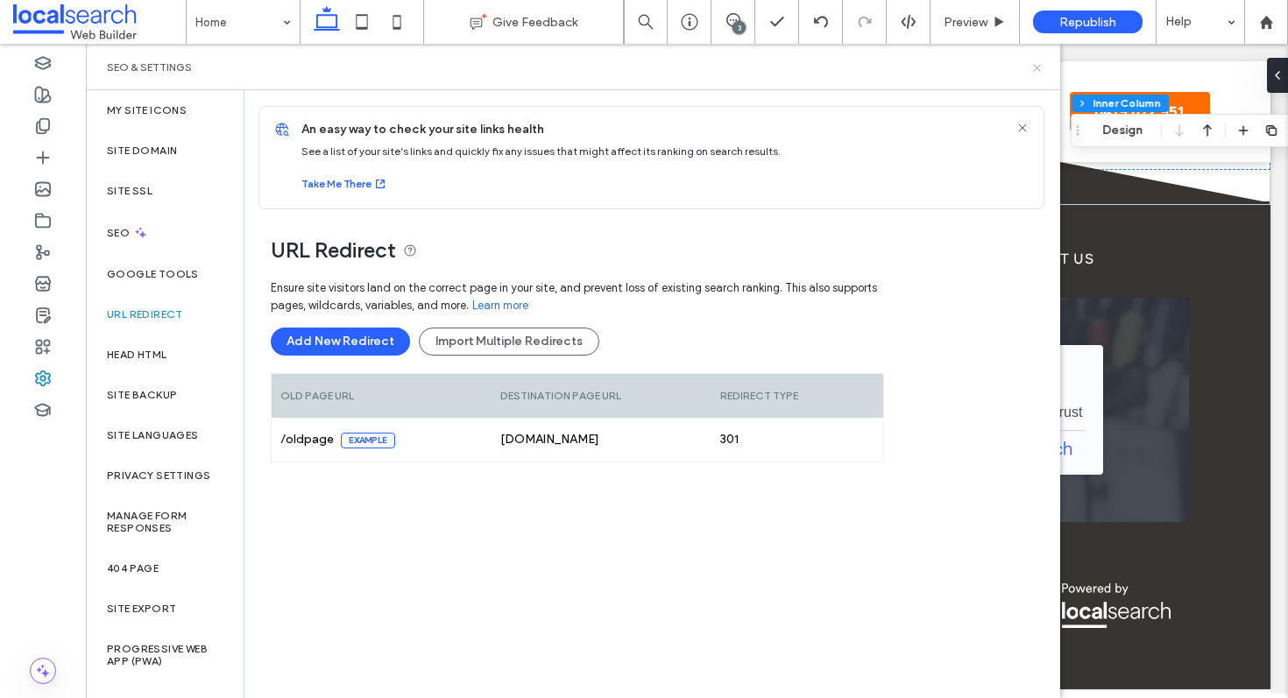
click at [1042, 63] on icon at bounding box center [1037, 67] width 13 height 13
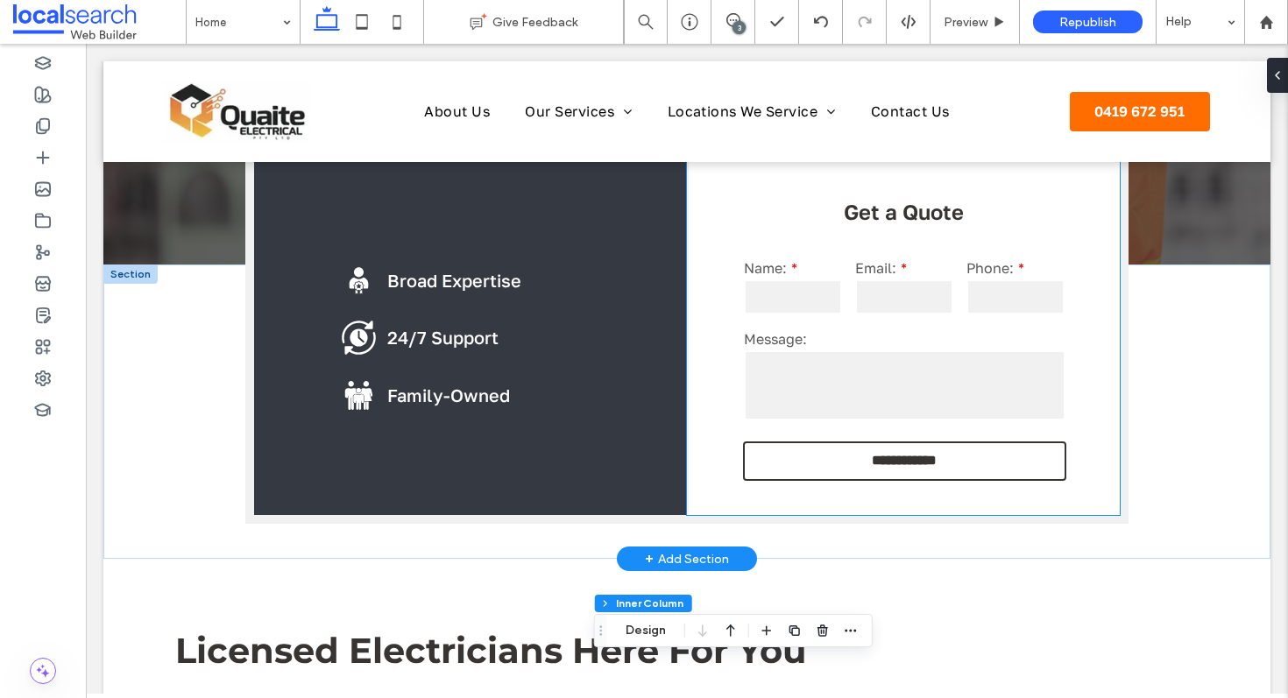
scroll to position [525, 0]
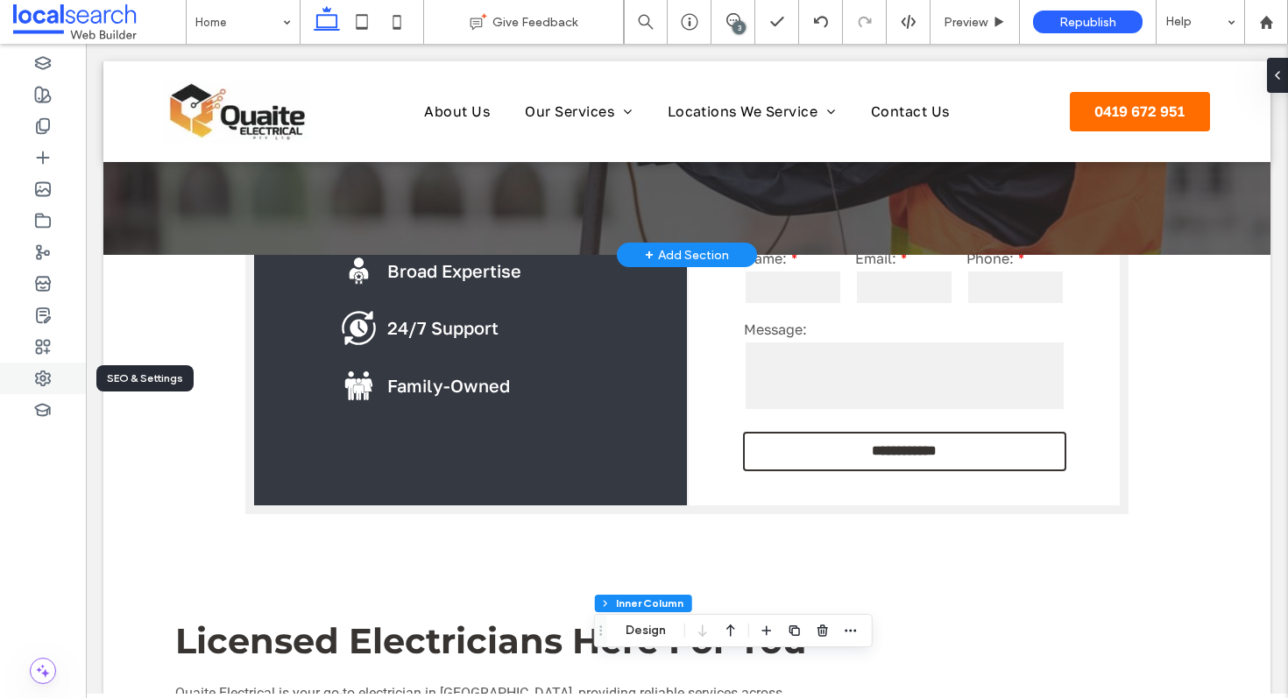
click at [17, 387] on div at bounding box center [43, 379] width 86 height 32
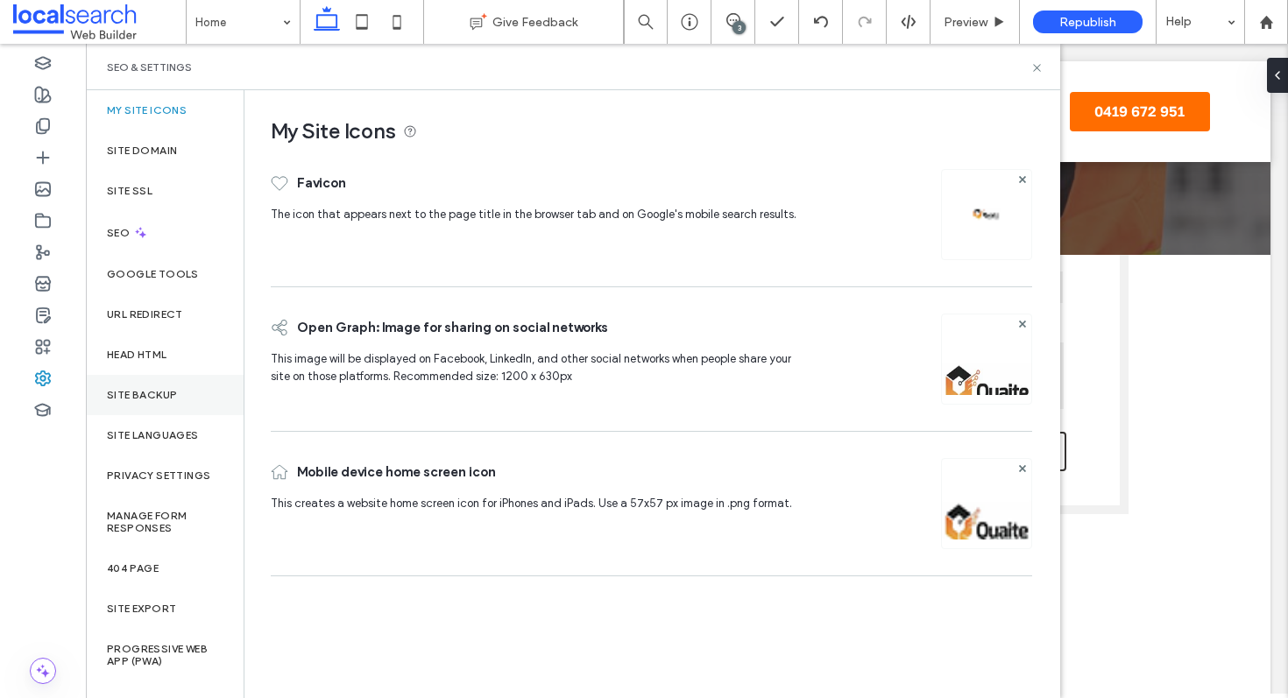
click at [187, 386] on div "Site Backup" at bounding box center [165, 395] width 158 height 40
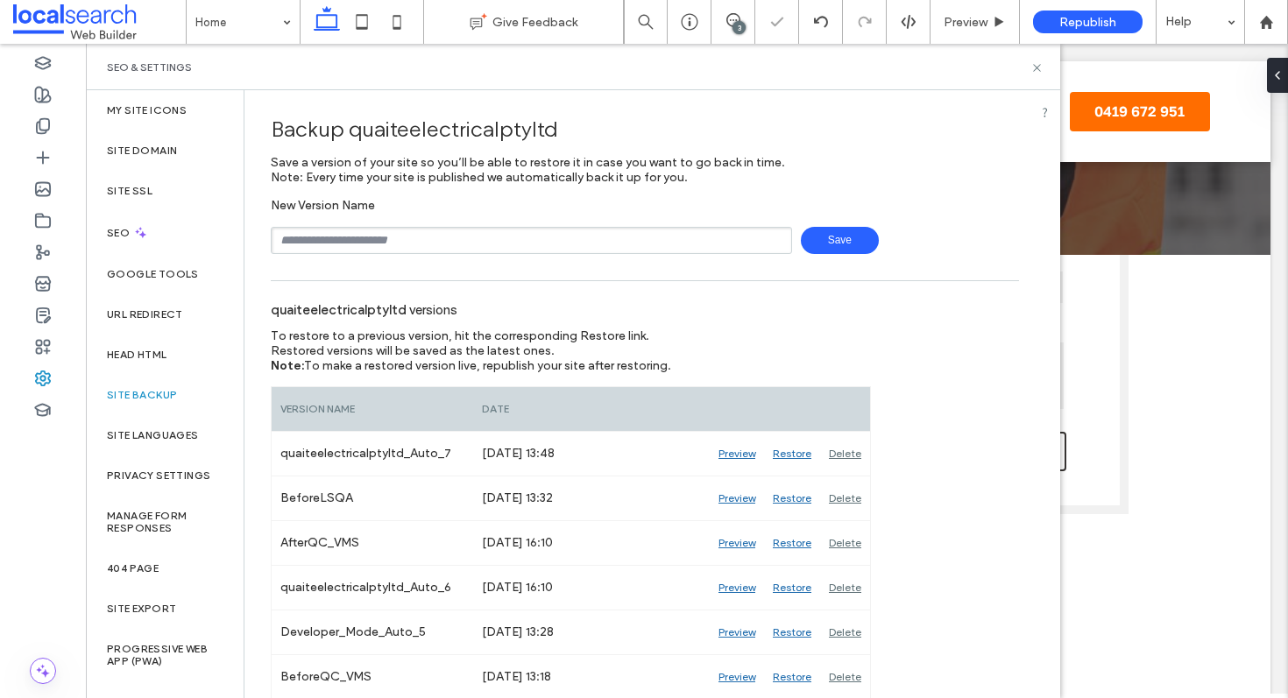
click at [343, 242] on input "text" at bounding box center [531, 240] width 521 height 27
type input "**********"
click at [1031, 64] on icon at bounding box center [1037, 67] width 13 height 13
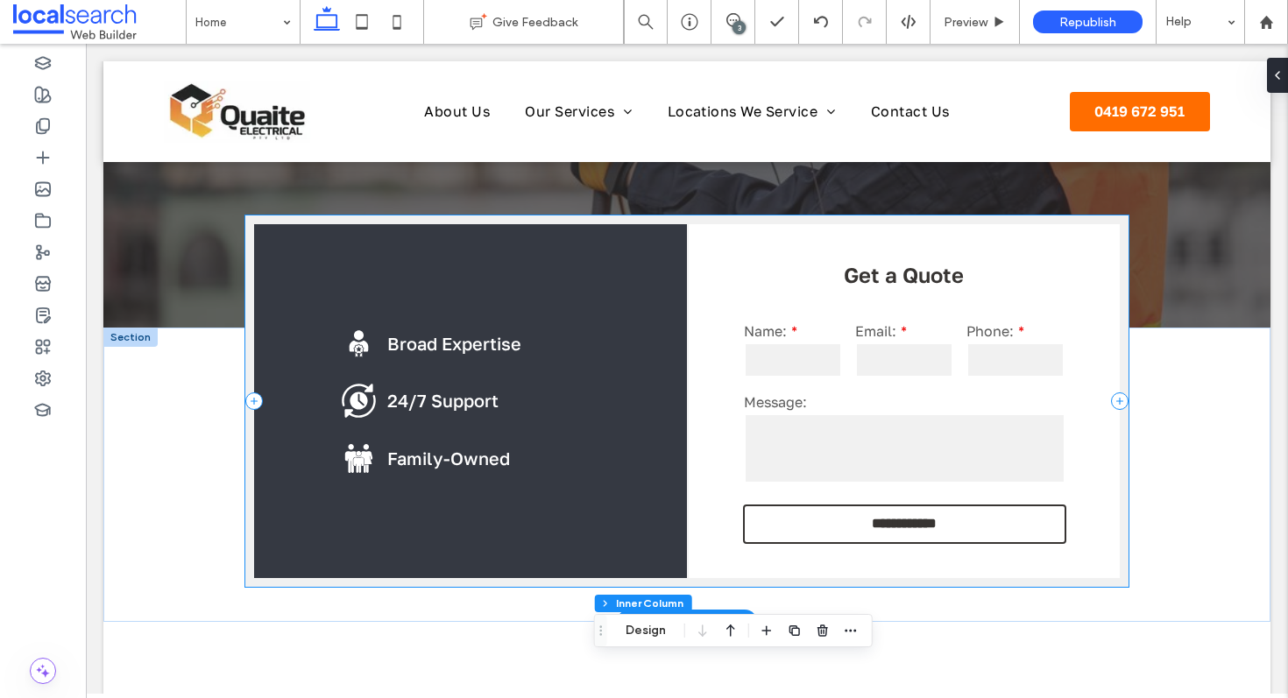
scroll to position [449, 0]
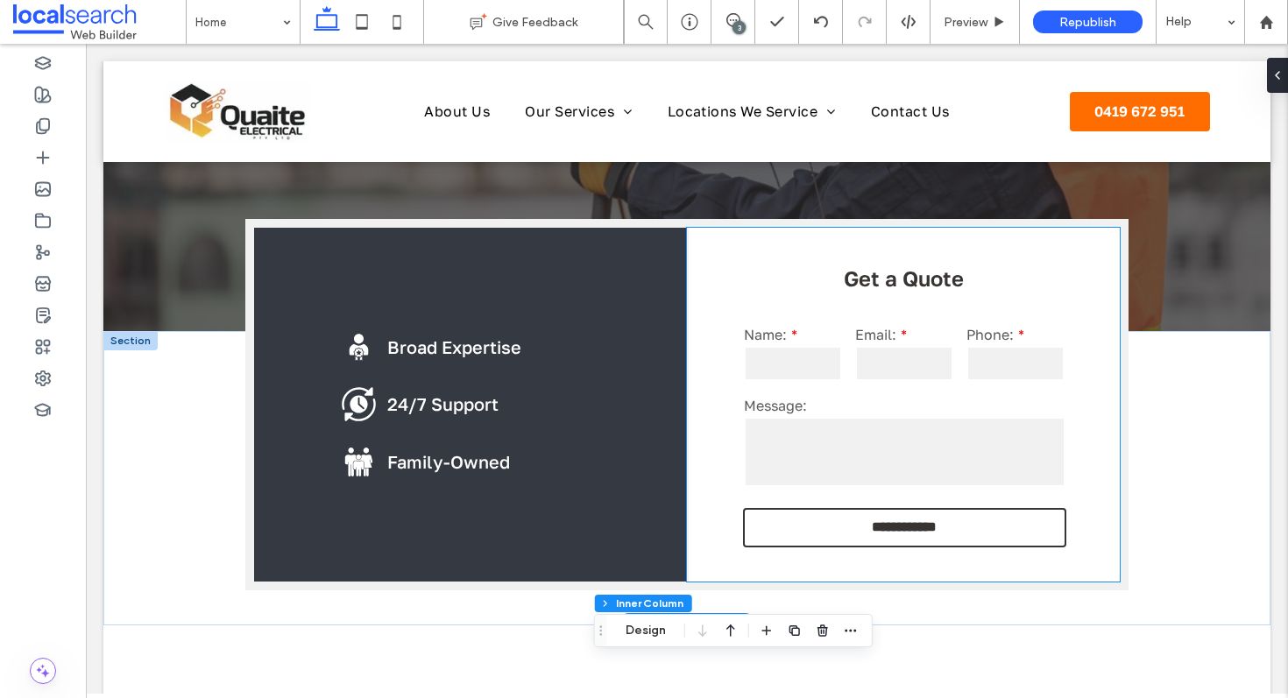
click at [879, 400] on label "Message:" at bounding box center [905, 406] width 322 height 18
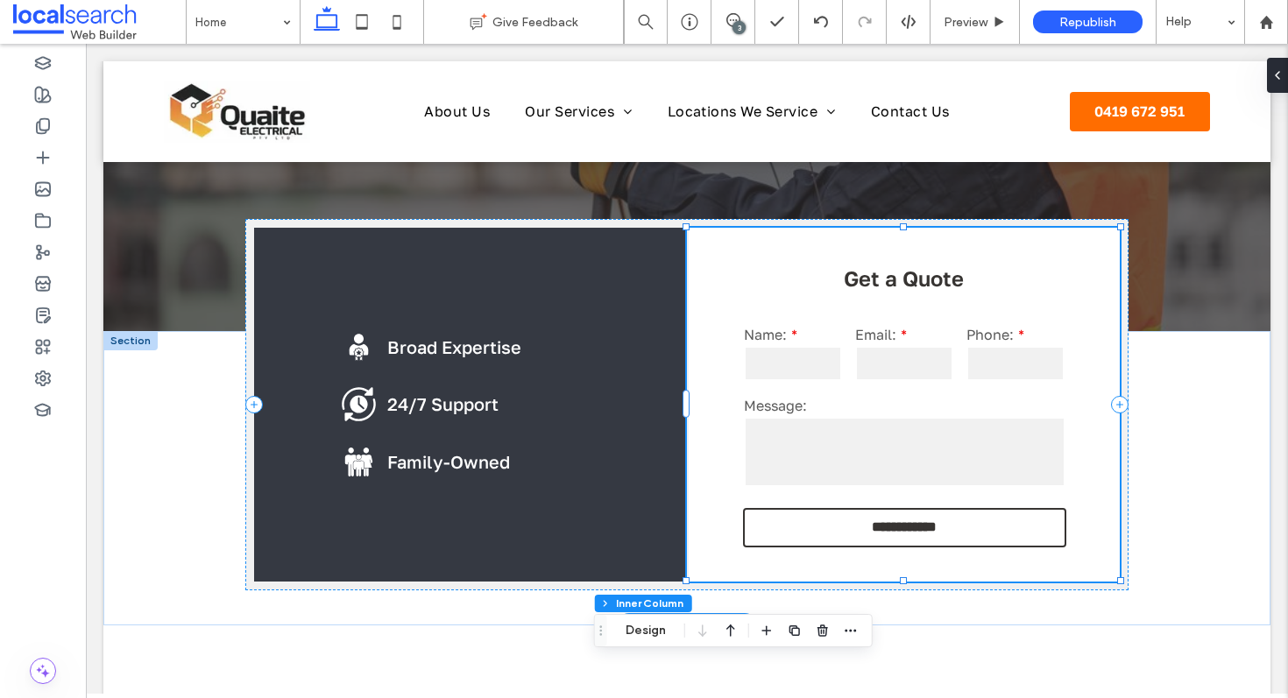
click at [879, 400] on label "Message:" at bounding box center [905, 406] width 322 height 18
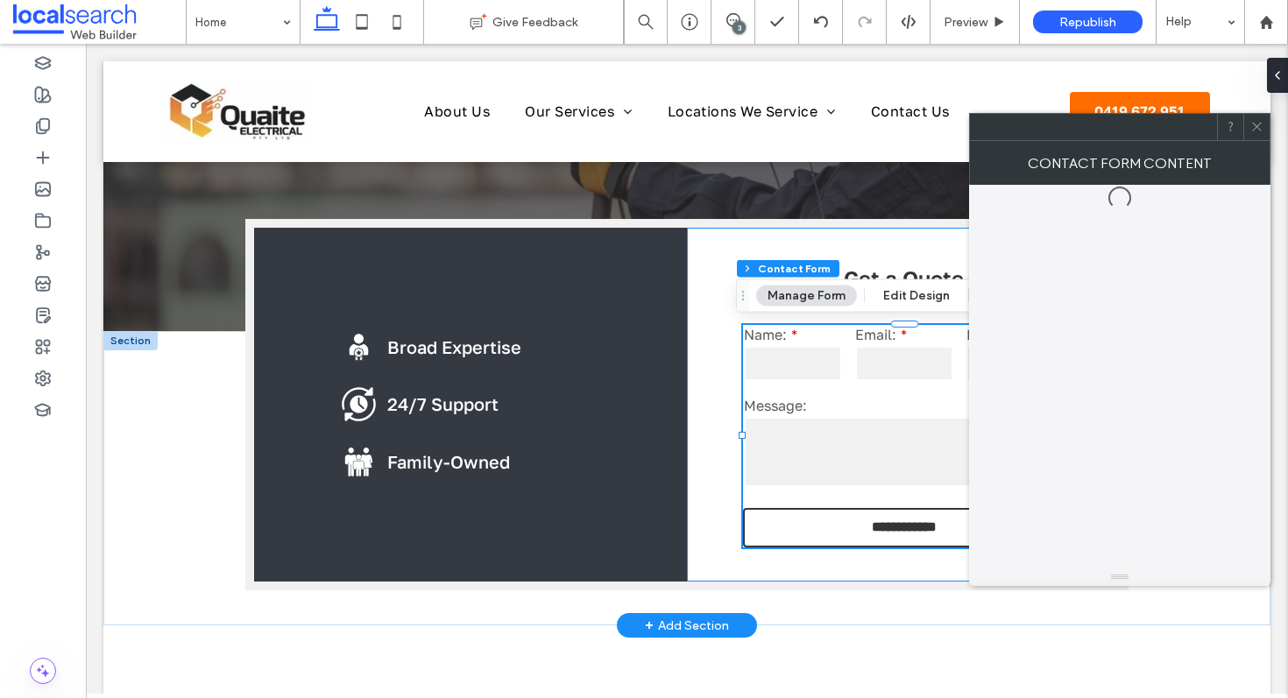
type input "*"
type input "***"
type input "*"
type input "***"
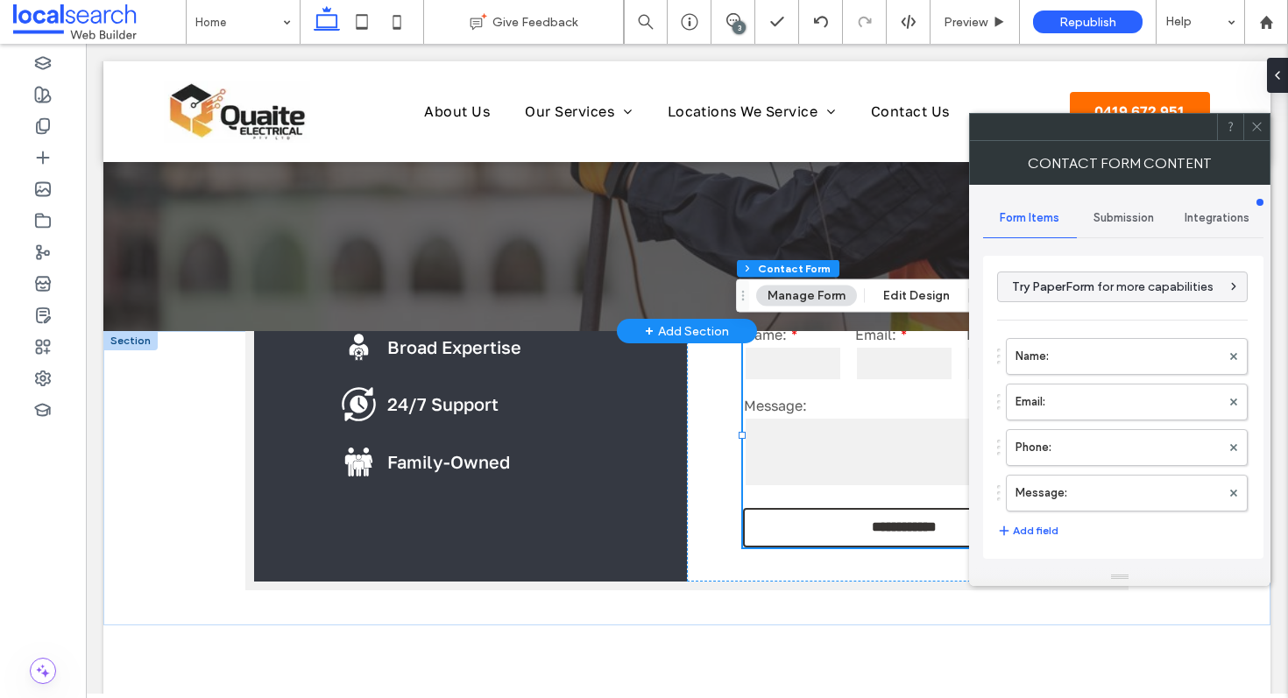
click at [1107, 210] on div "Submission" at bounding box center [1124, 218] width 94 height 39
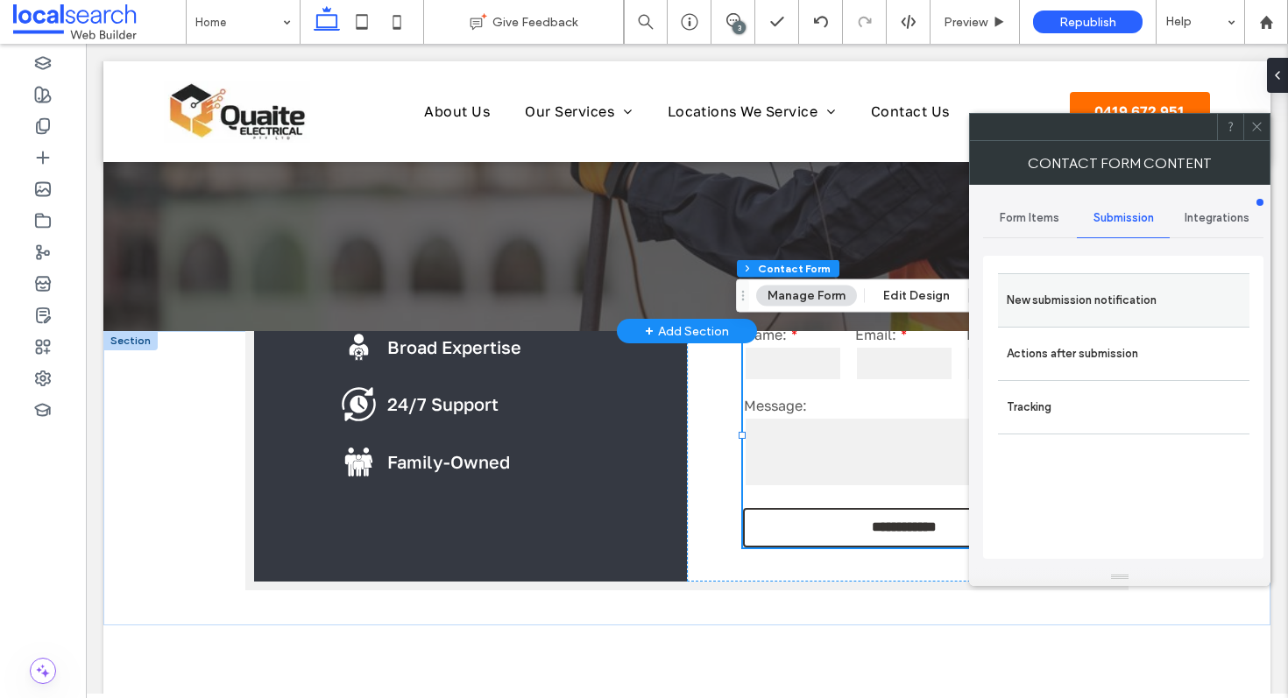
click at [1071, 294] on label "New submission notification" at bounding box center [1124, 300] width 234 height 35
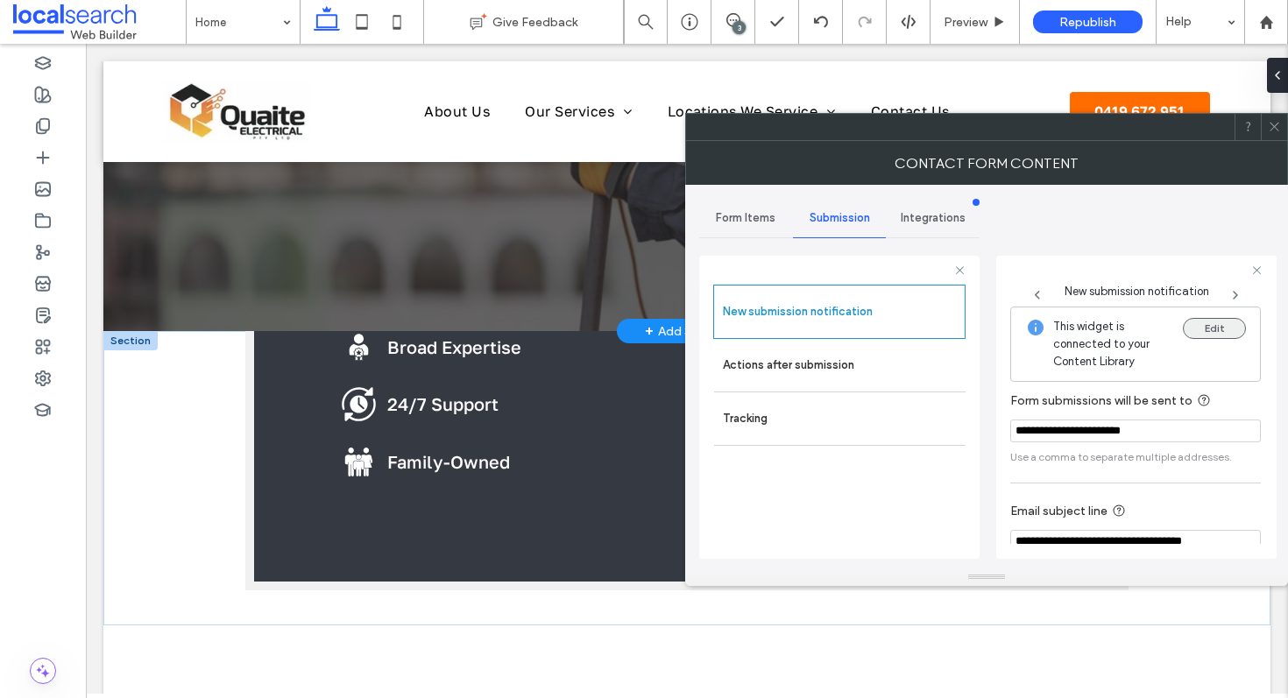
click at [1228, 324] on button "Edit" at bounding box center [1214, 328] width 63 height 21
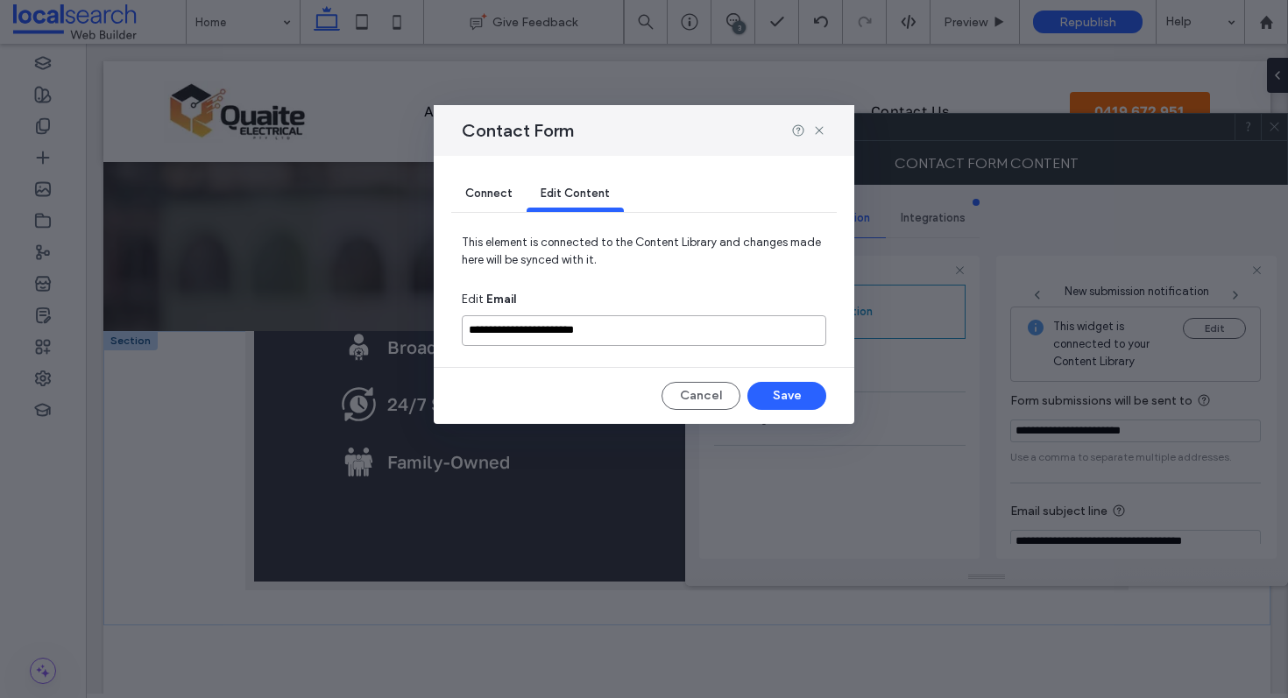
drag, startPoint x: 665, startPoint y: 342, endPoint x: 355, endPoint y: 343, distance: 310.2
click at [355, 343] on div "**********" at bounding box center [644, 349] width 1288 height 698
drag, startPoint x: 661, startPoint y: 334, endPoint x: 421, endPoint y: 326, distance: 240.3
click at [421, 326] on div "**********" at bounding box center [644, 349] width 1288 height 698
paste input "*****"
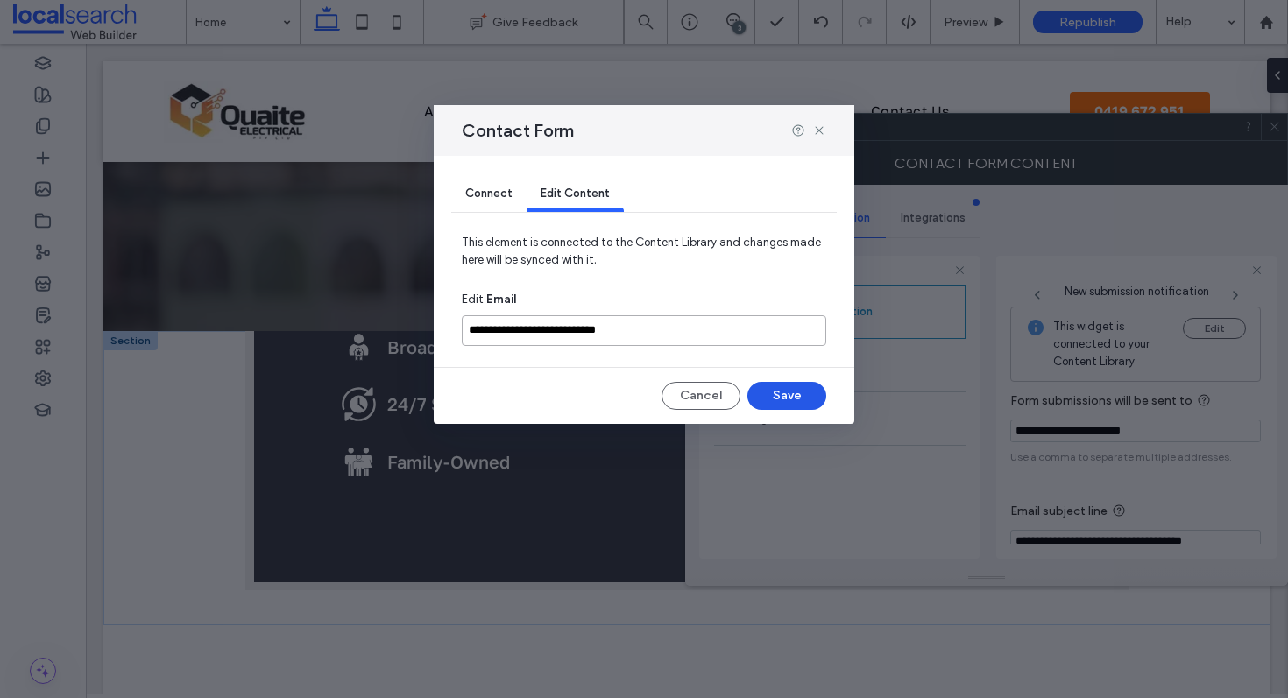
type input "**********"
click at [818, 403] on button "Save" at bounding box center [787, 396] width 79 height 28
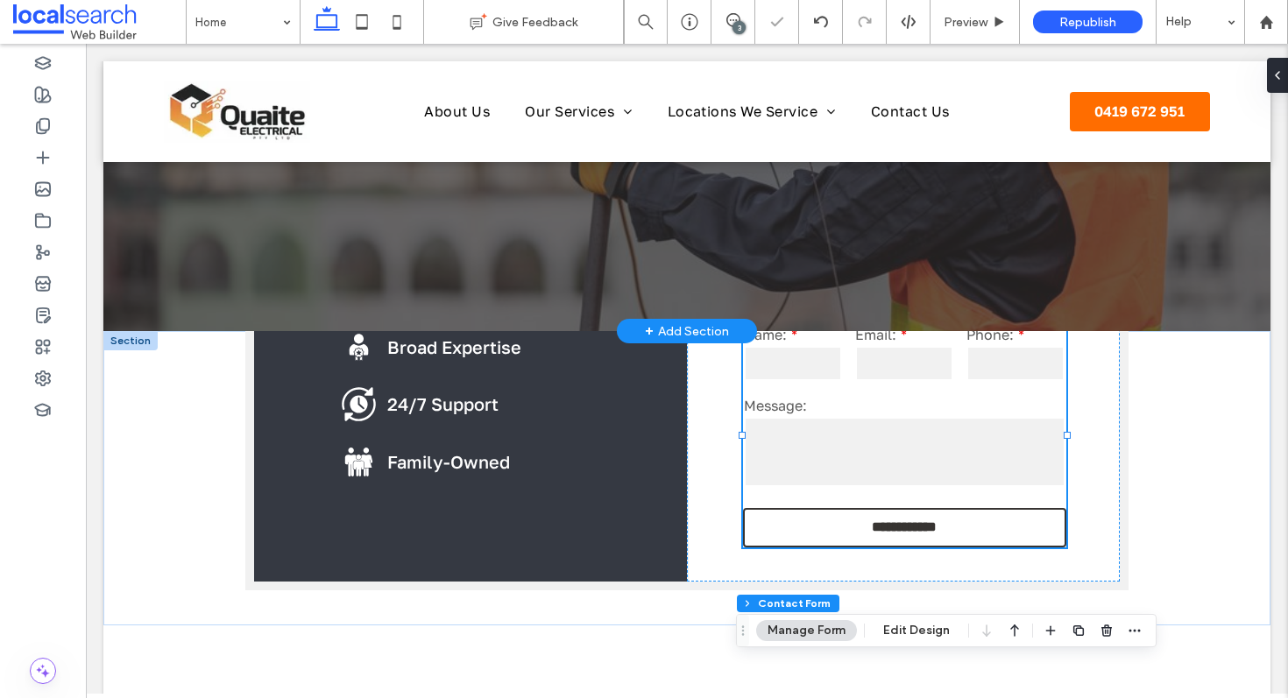
type input "*"
type input "***"
type input "*"
type input "***"
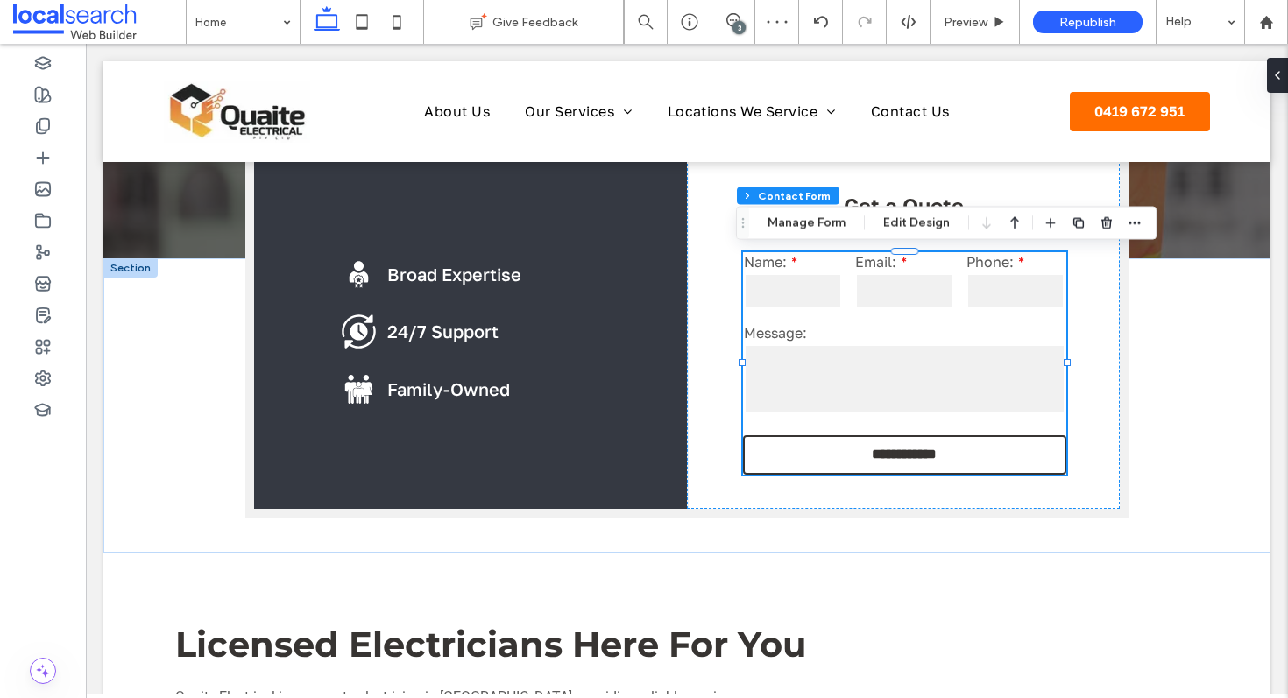
scroll to position [0, 0]
click at [889, 319] on div "Message:" at bounding box center [904, 370] width 335 height 106
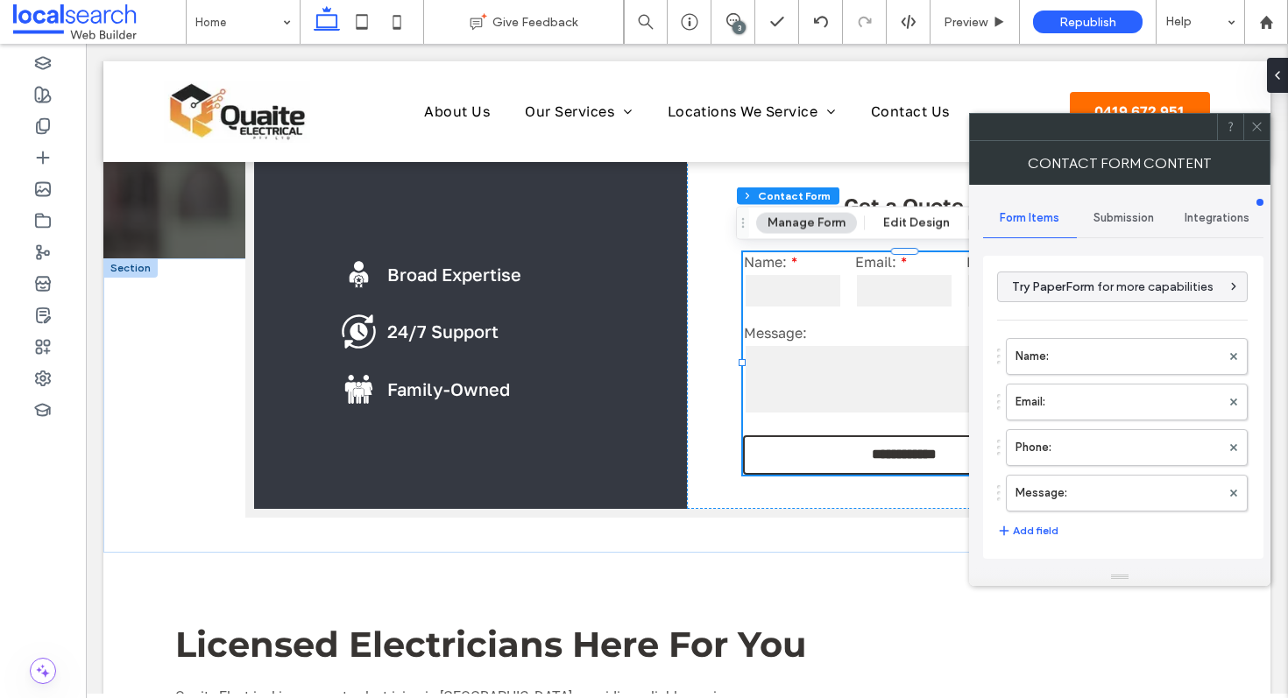
click at [1115, 203] on div "Submission" at bounding box center [1124, 218] width 94 height 39
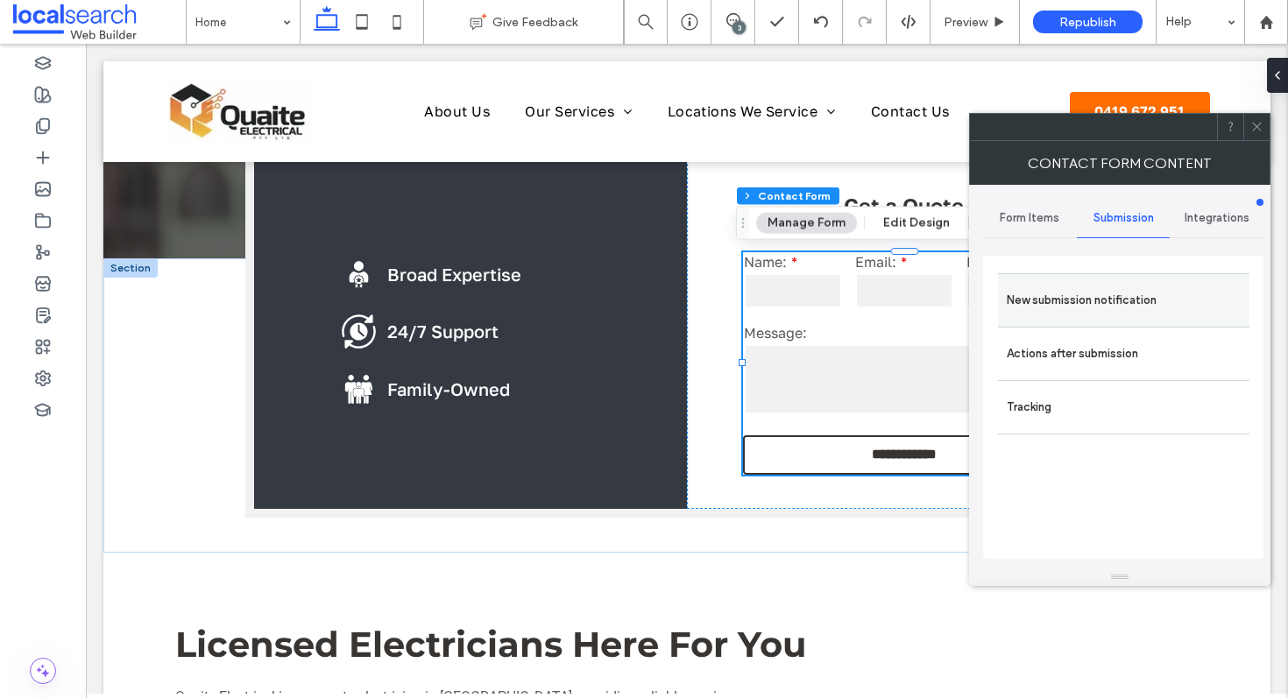
click at [1100, 287] on label "New submission notification" at bounding box center [1124, 300] width 234 height 35
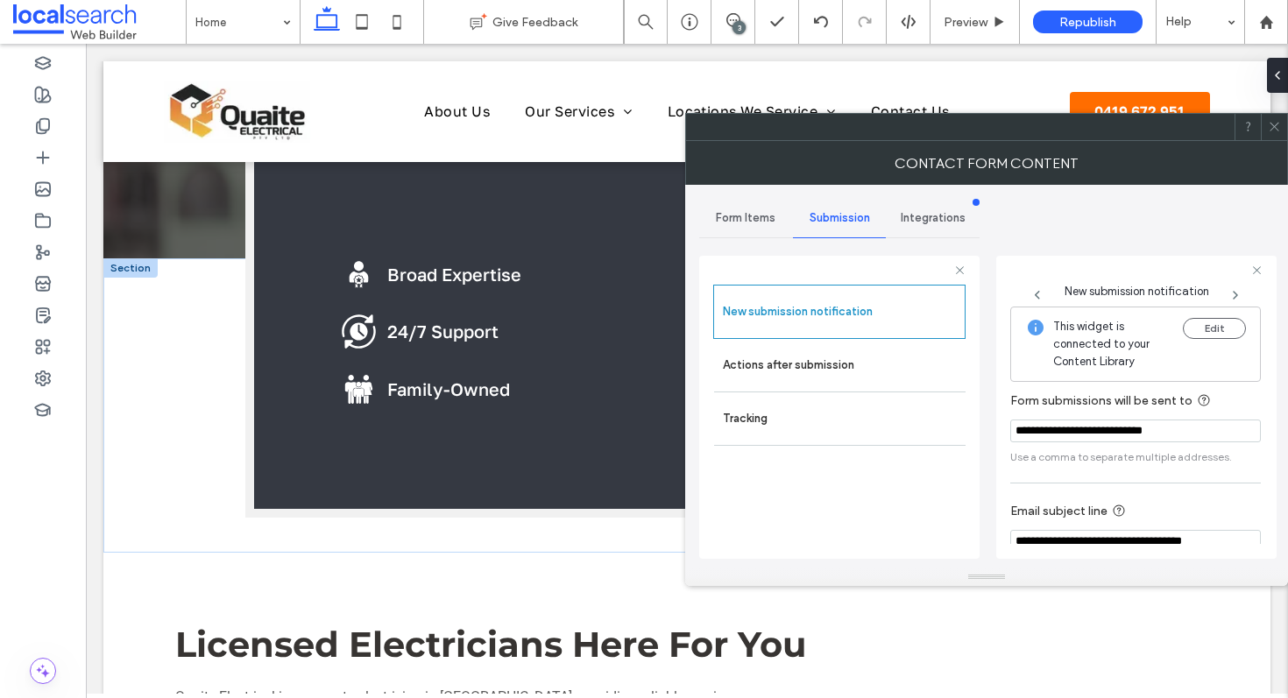
click at [1275, 131] on icon at bounding box center [1274, 126] width 13 height 13
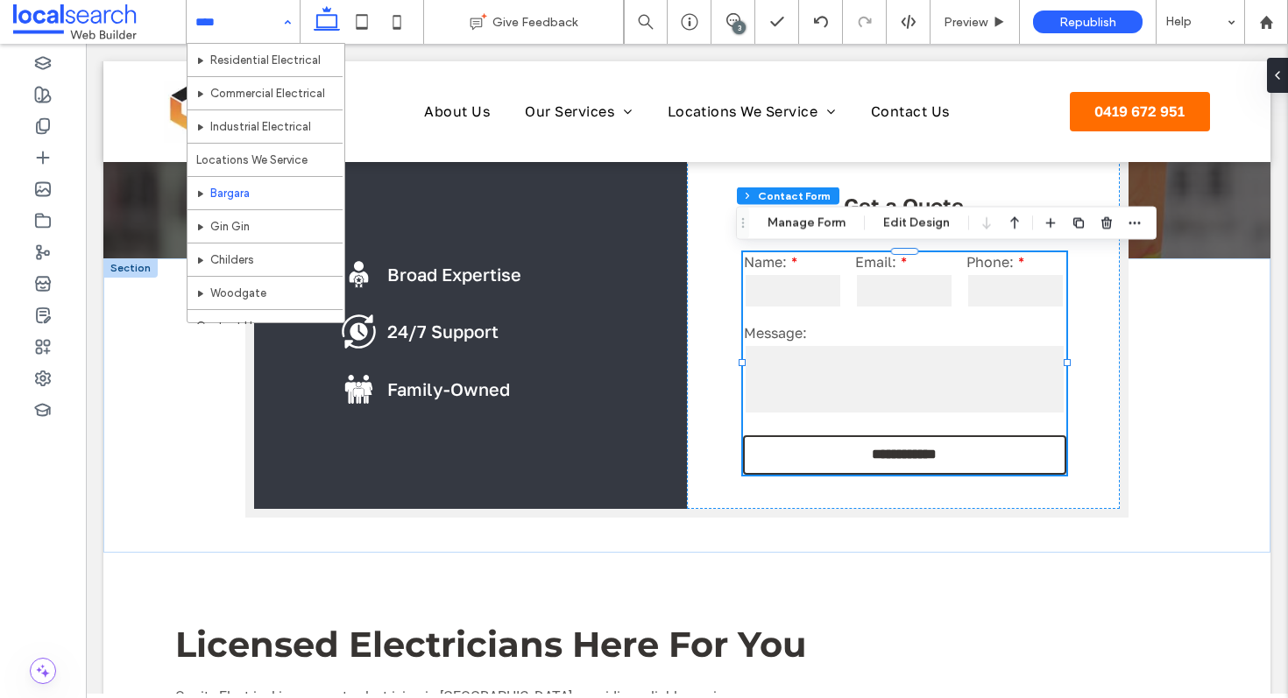
scroll to position [129, 0]
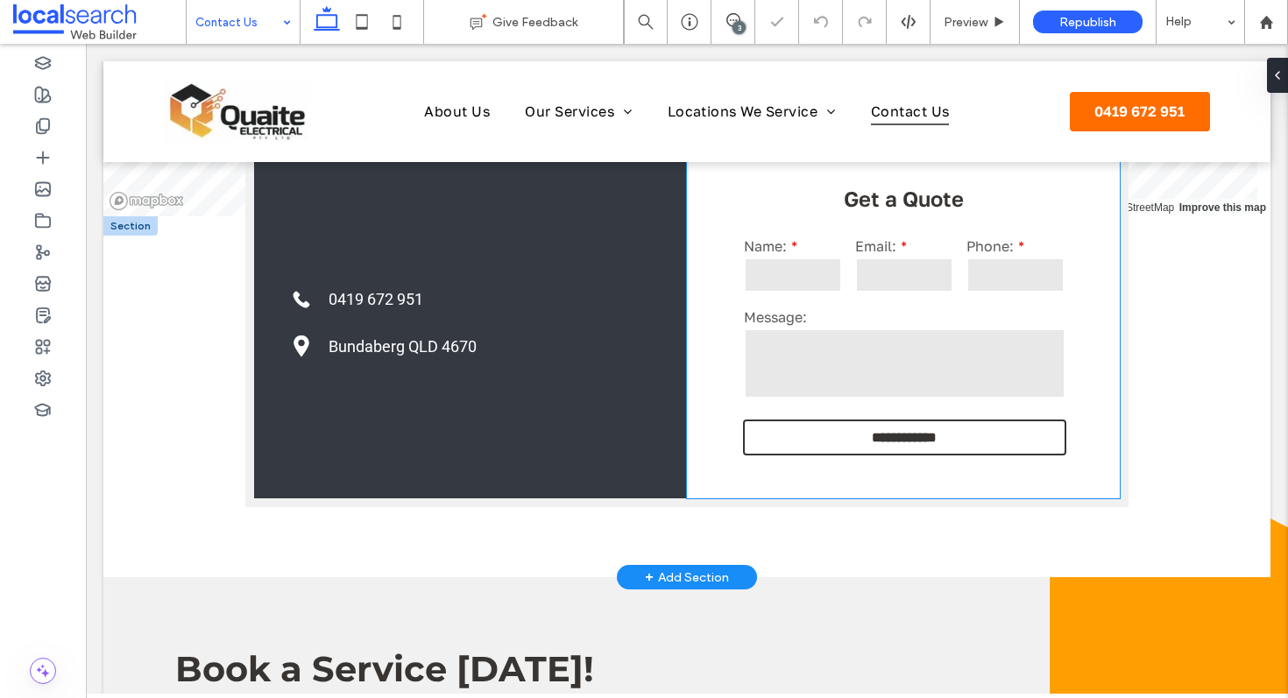
scroll to position [663, 0]
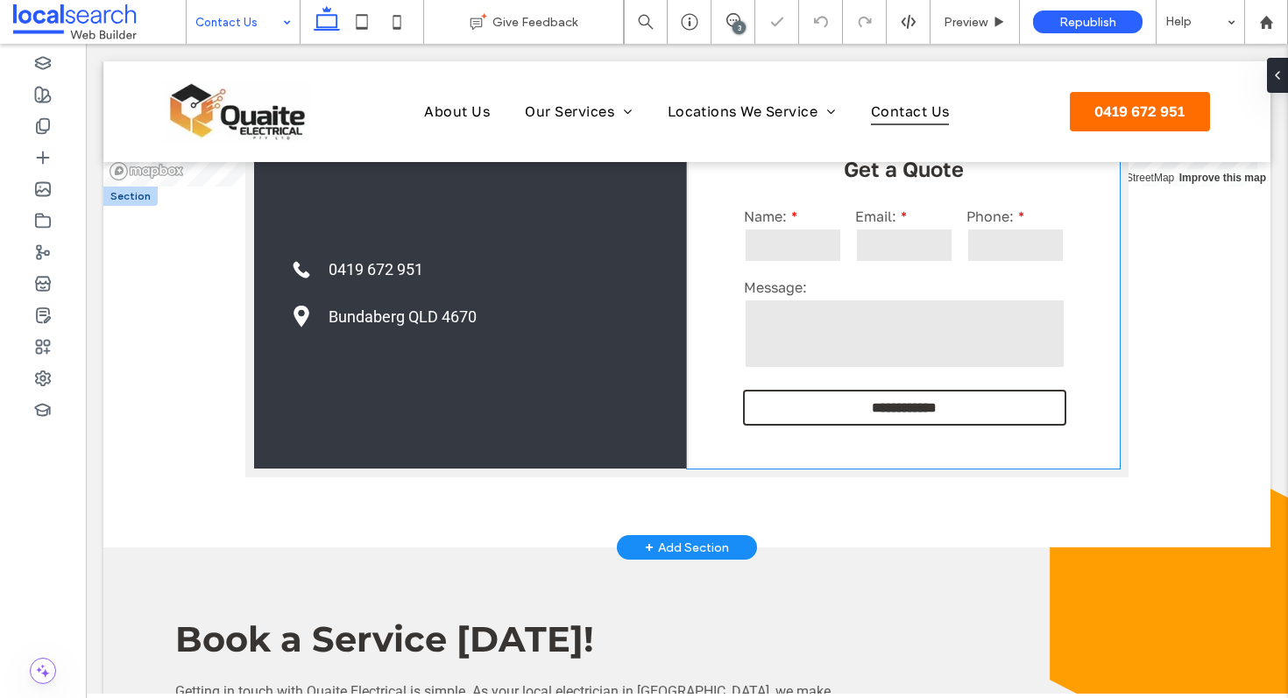
click at [897, 274] on div "Message:" at bounding box center [904, 325] width 335 height 106
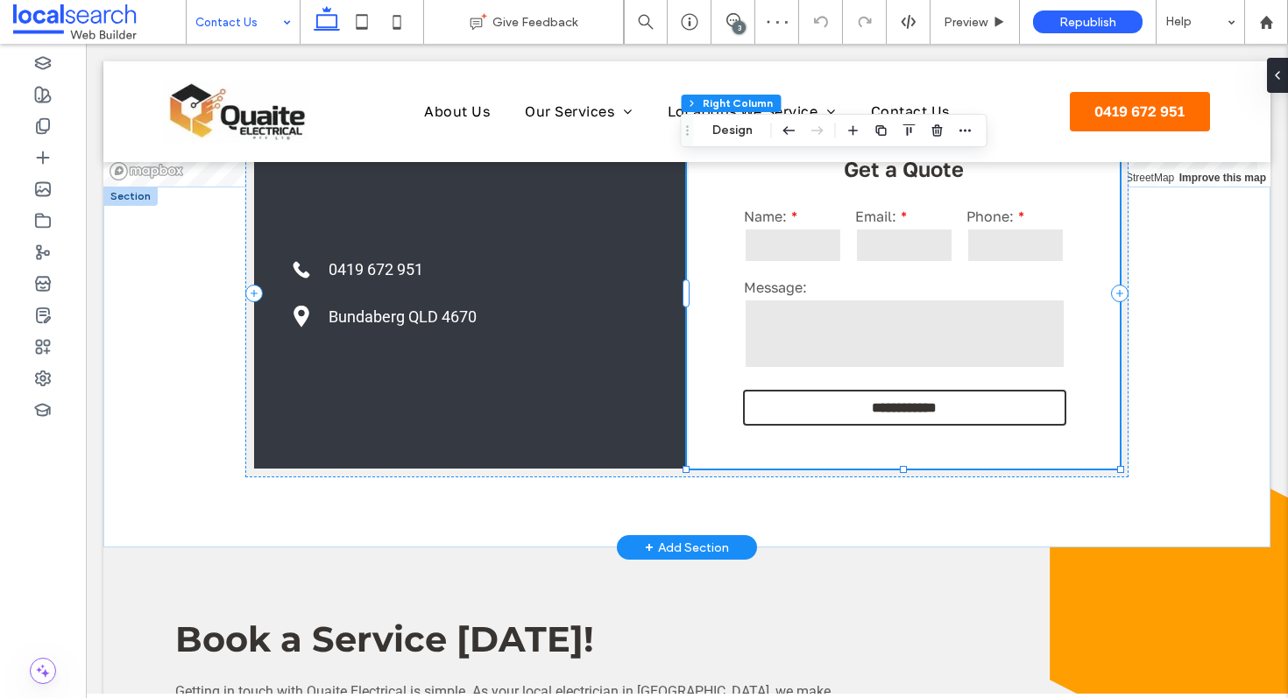
click at [897, 274] on div "Message:" at bounding box center [904, 325] width 335 height 106
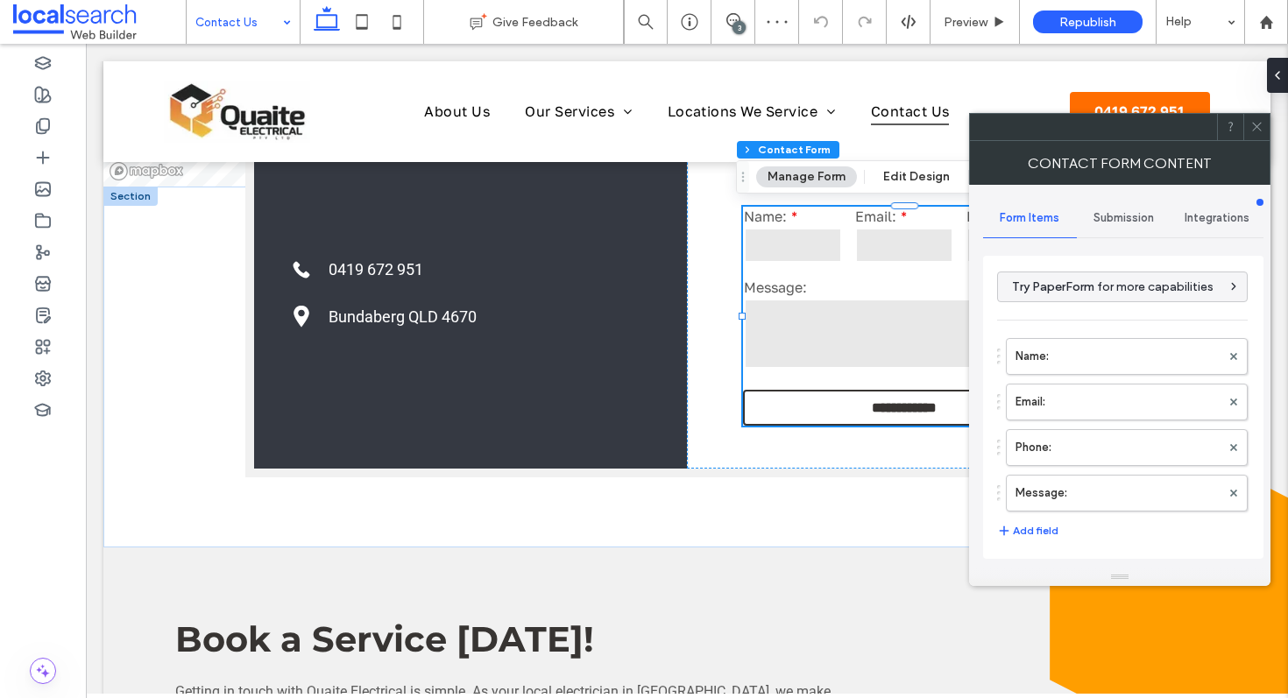
click at [1102, 209] on div "Submission" at bounding box center [1124, 218] width 94 height 39
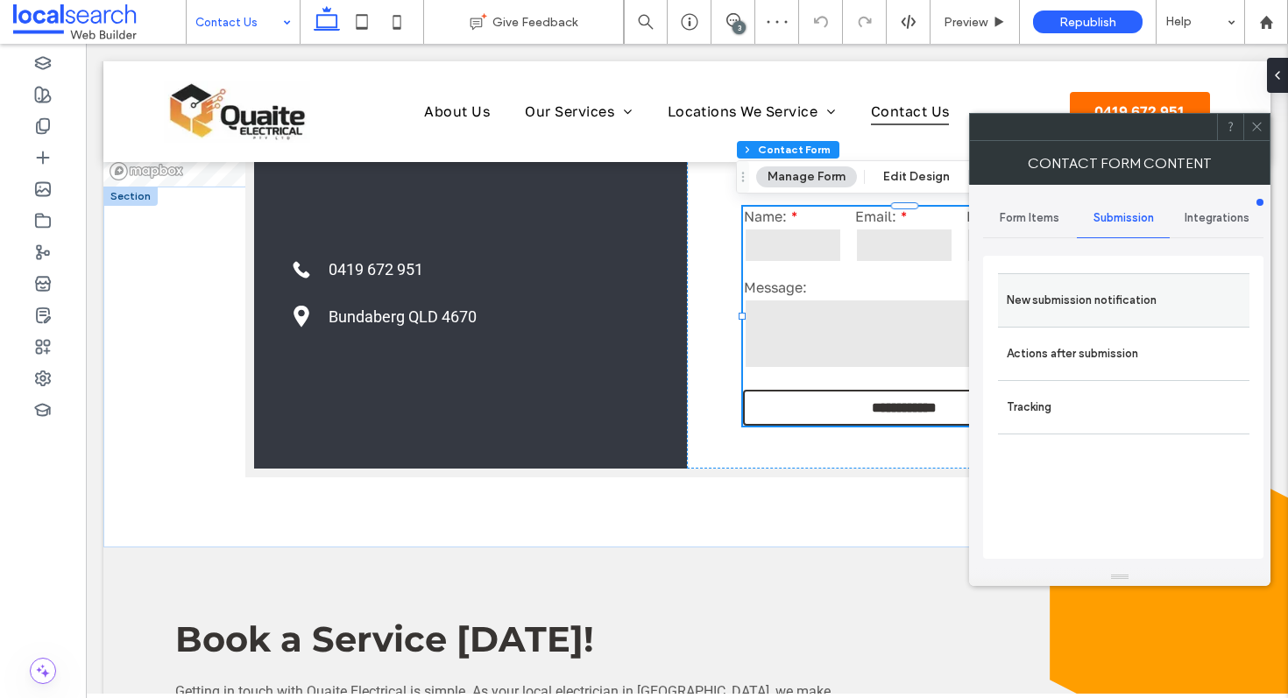
click at [1096, 276] on div "New submission notification" at bounding box center [1124, 299] width 252 height 53
click at [1096, 301] on label "New submission notification" at bounding box center [1124, 300] width 234 height 35
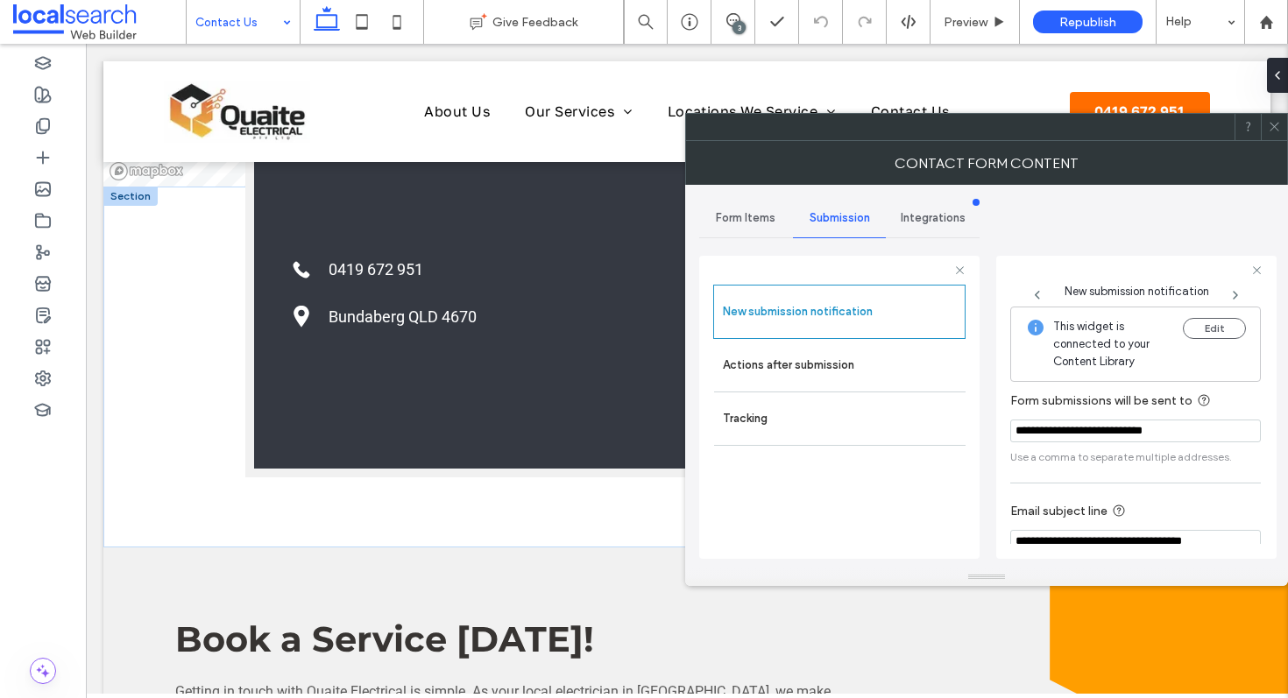
click at [1273, 126] on use at bounding box center [1274, 127] width 9 height 9
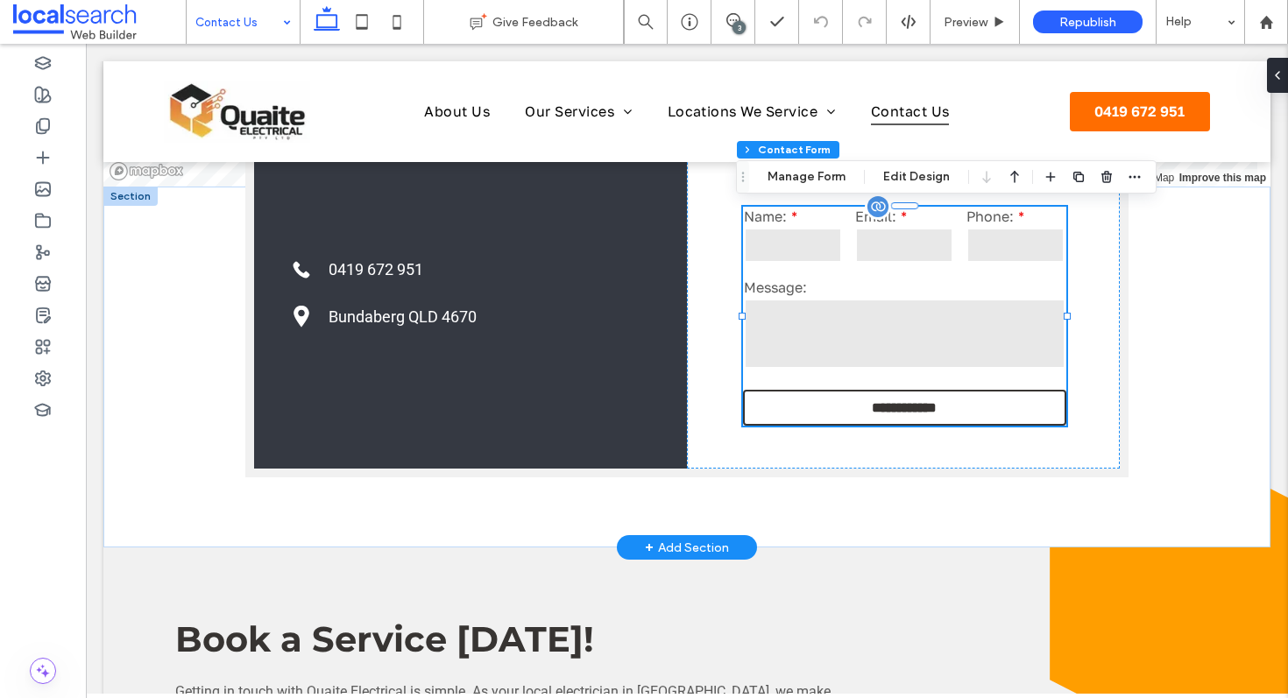
click at [831, 274] on div "Message:" at bounding box center [904, 325] width 335 height 106
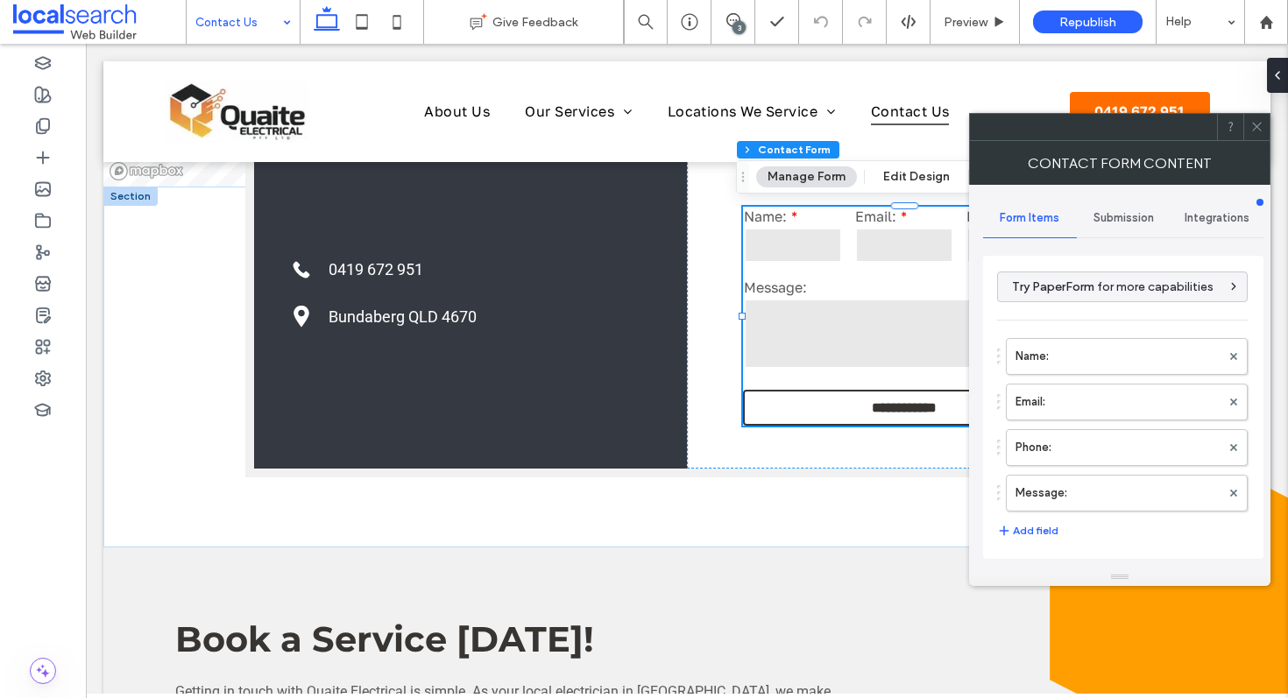
click at [1137, 216] on span "Submission" at bounding box center [1124, 218] width 60 height 14
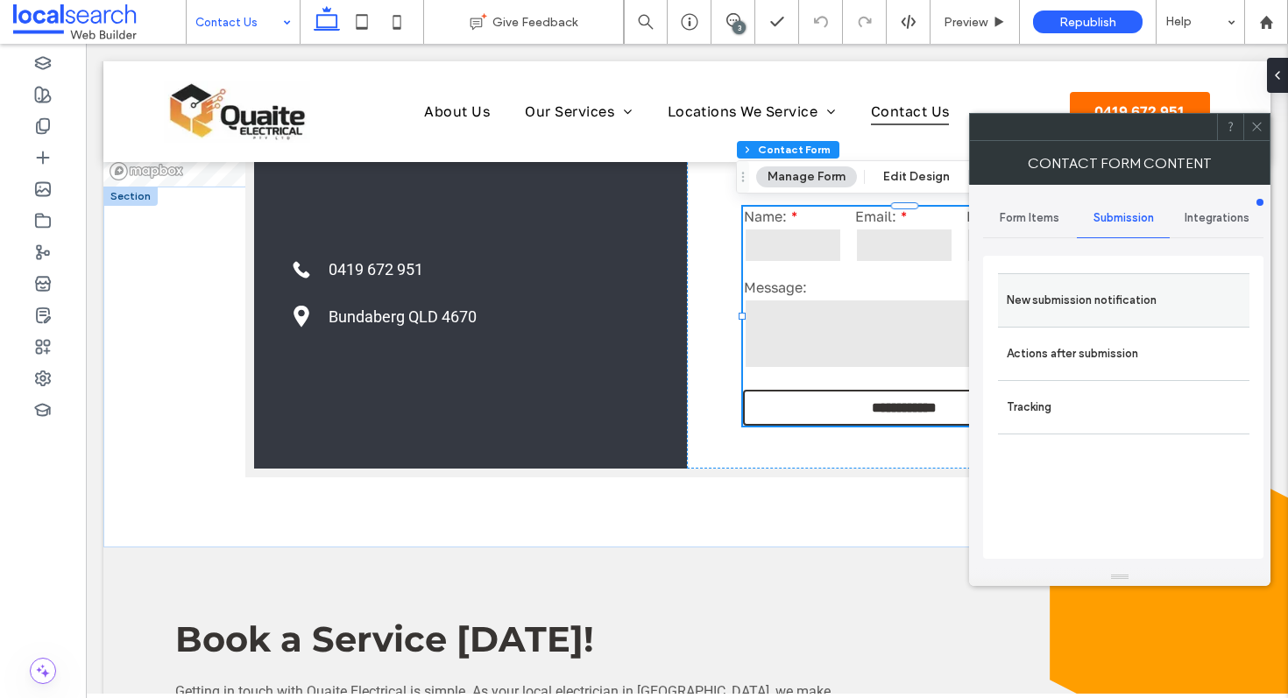
click at [1100, 297] on label "New submission notification" at bounding box center [1124, 300] width 234 height 35
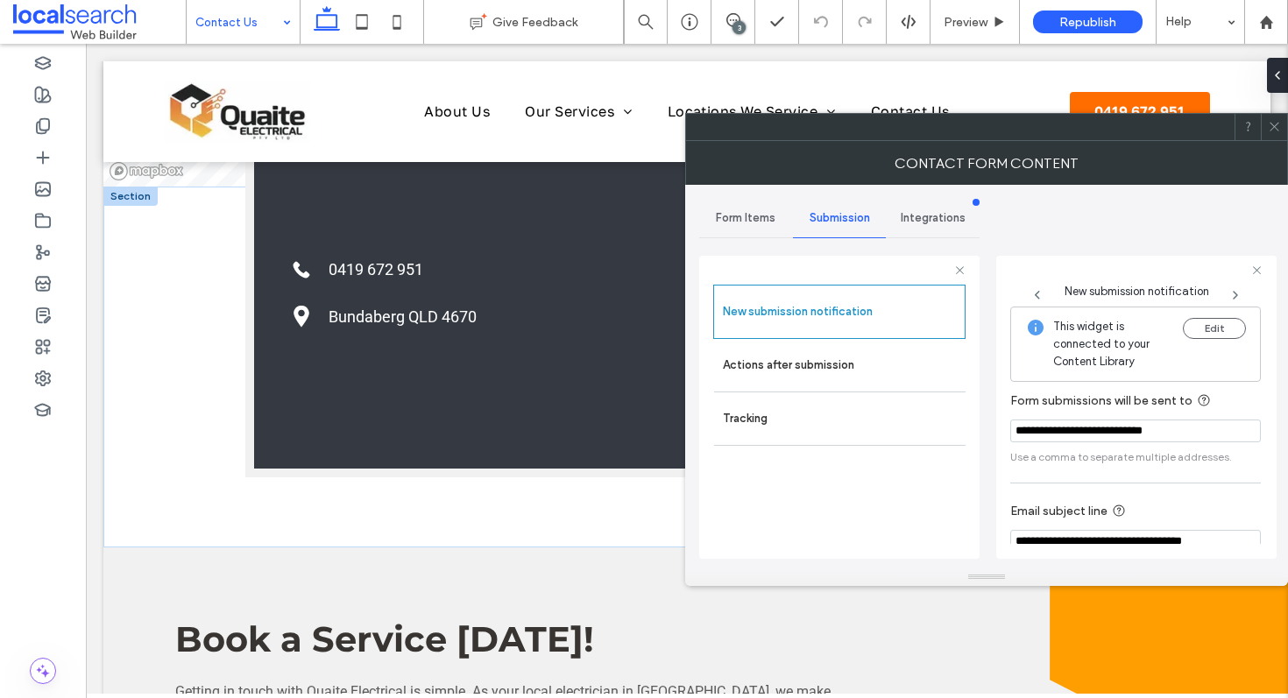
click at [1270, 129] on icon at bounding box center [1274, 126] width 13 height 13
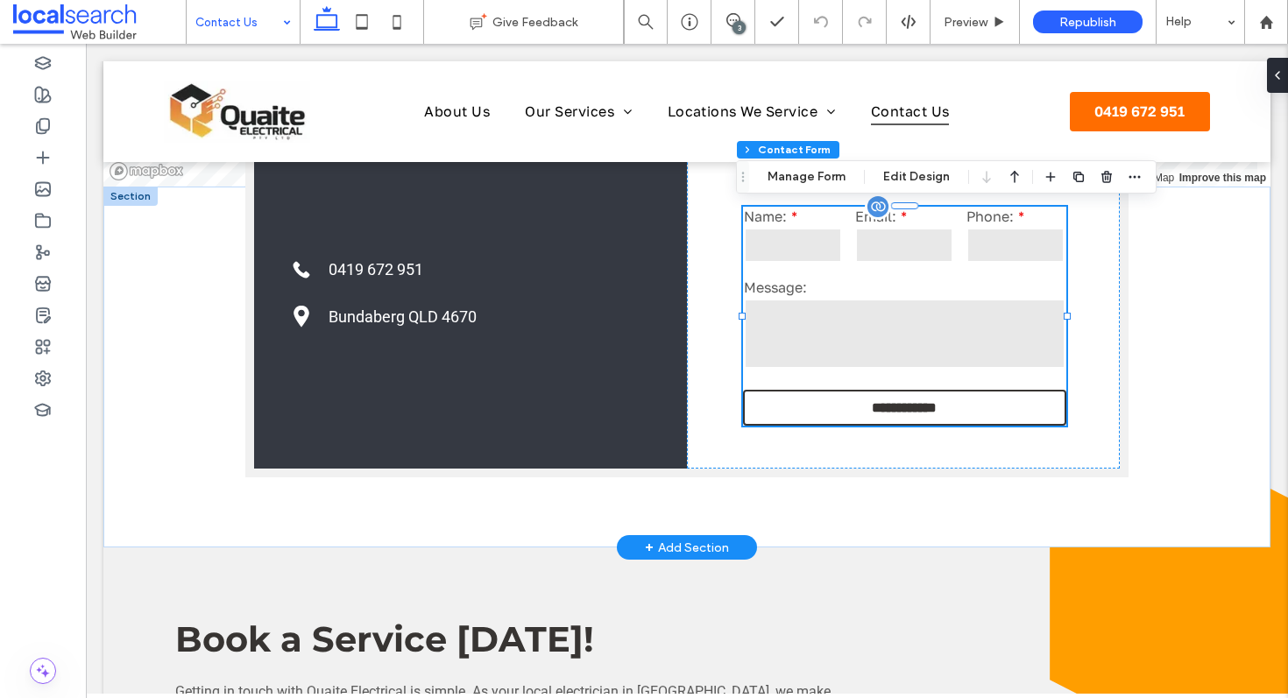
click at [854, 276] on div "Message:" at bounding box center [904, 325] width 335 height 106
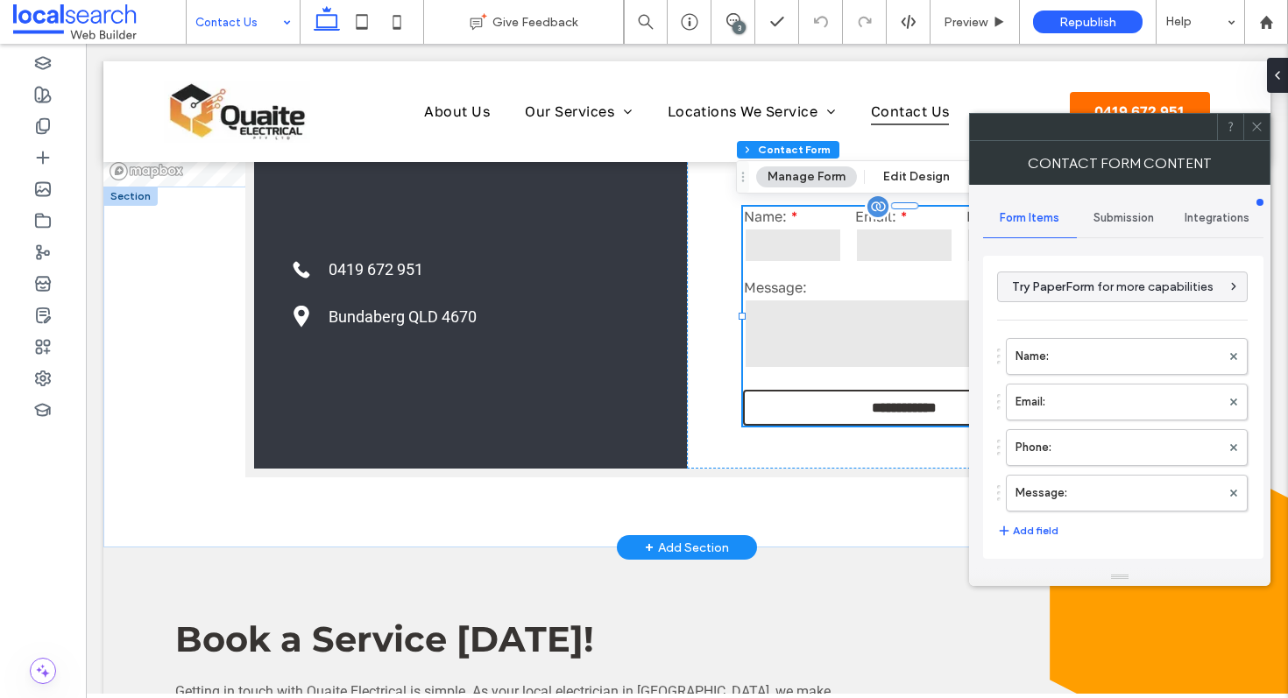
type input "**********"
click at [1145, 227] on div "Submission" at bounding box center [1124, 218] width 94 height 39
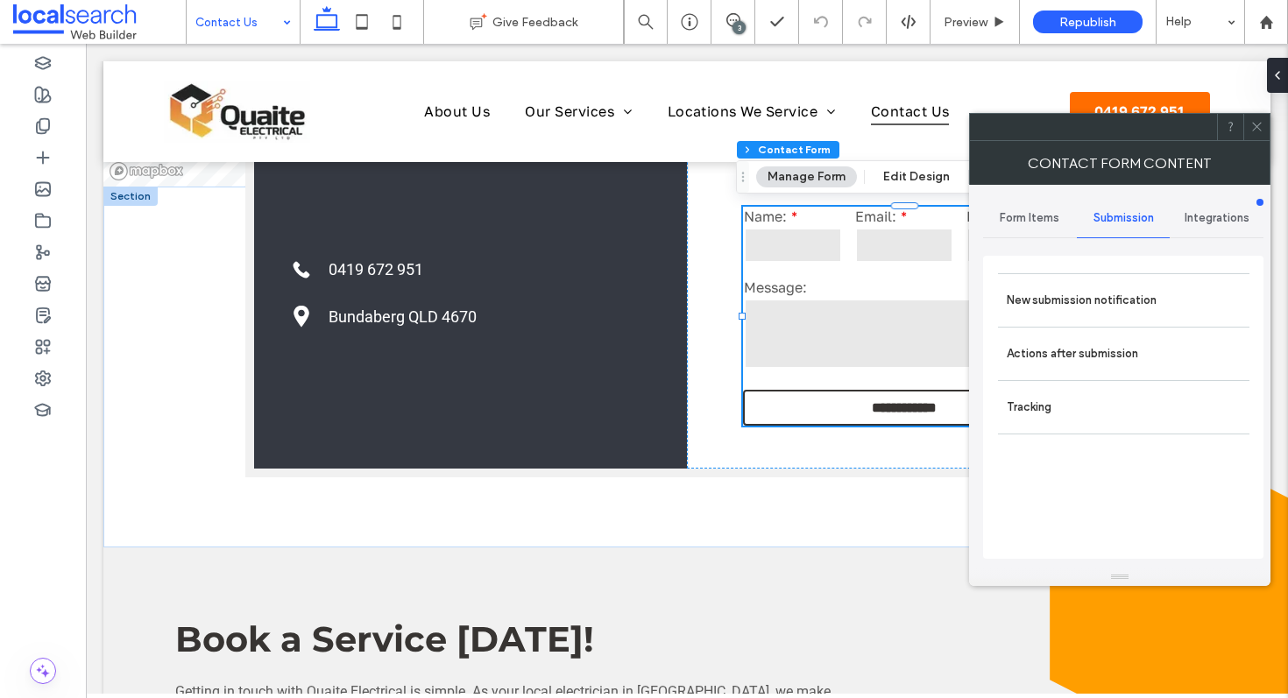
click at [1121, 292] on label "New submission notification" at bounding box center [1124, 300] width 234 height 35
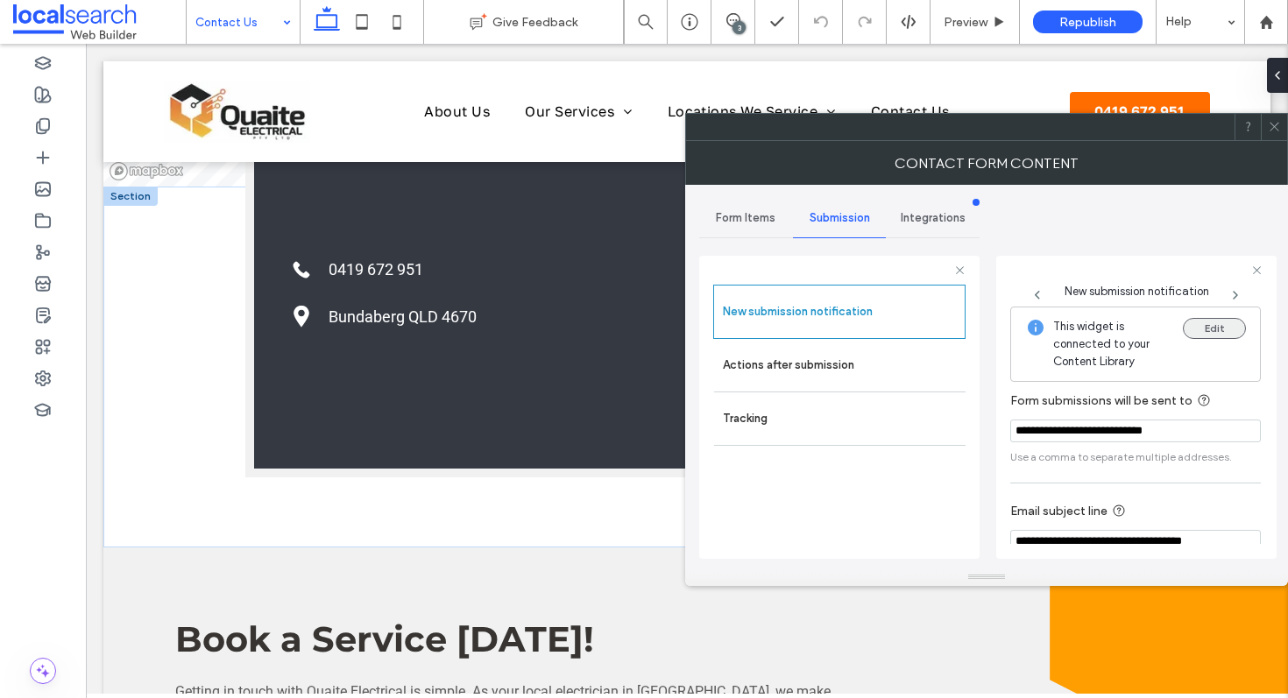
click at [1204, 326] on button "Edit" at bounding box center [1214, 328] width 63 height 21
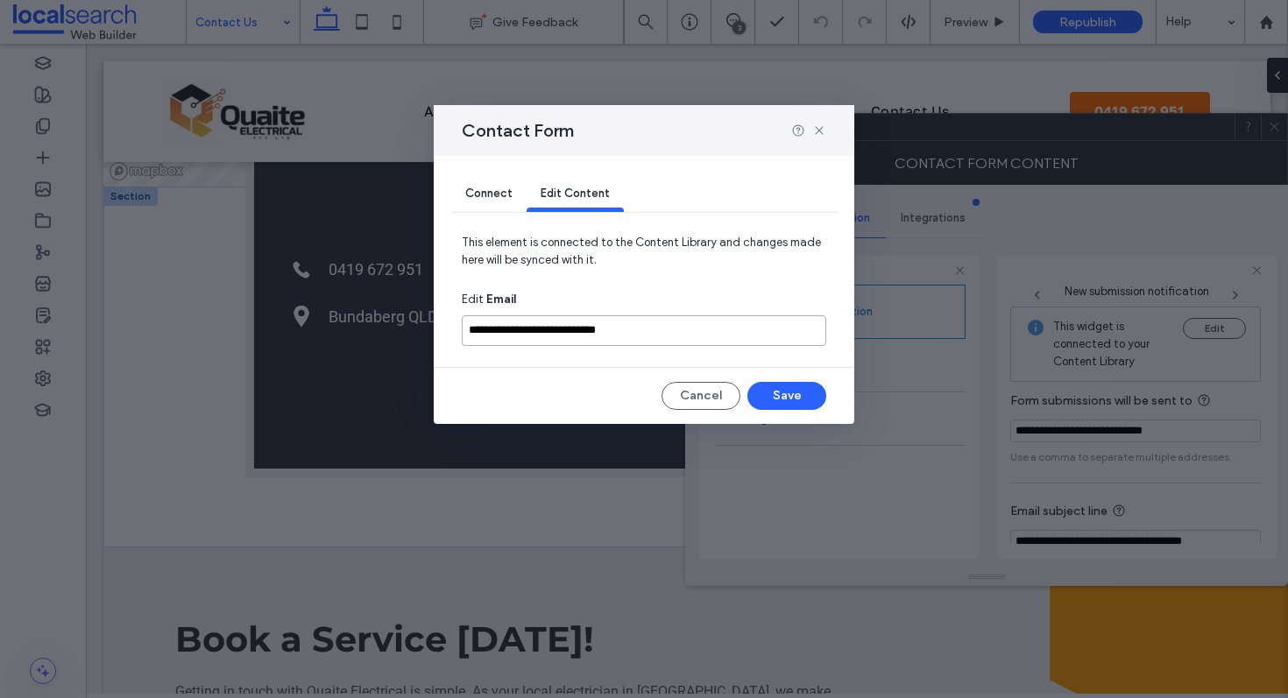
click at [669, 339] on input "**********" at bounding box center [644, 330] width 365 height 31
paste input
type input "**********"
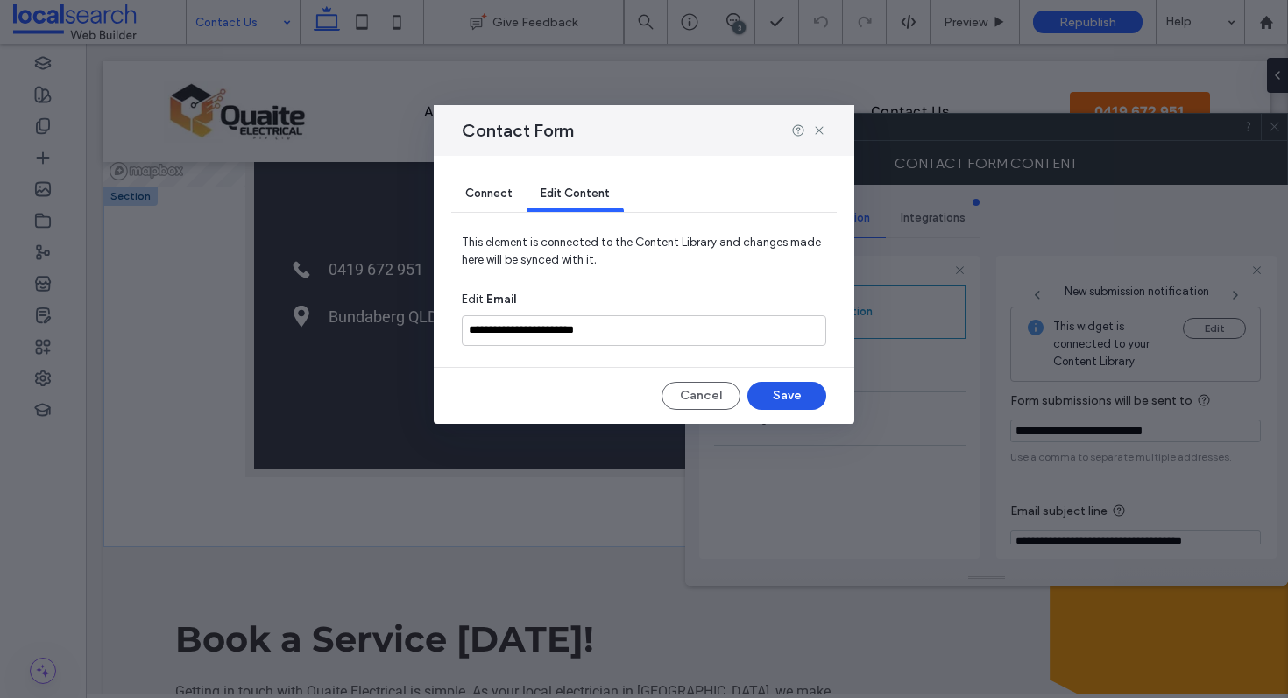
click at [771, 394] on button "Save" at bounding box center [787, 396] width 79 height 28
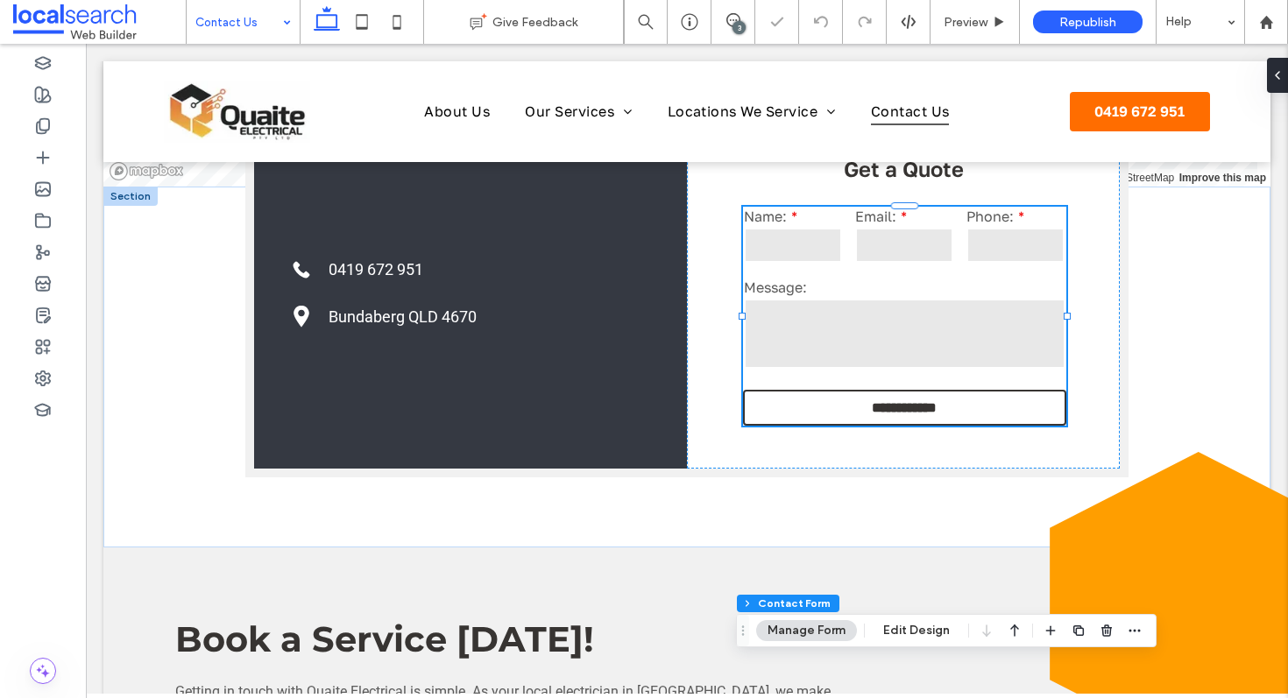
type input "*"
type input "***"
type input "*"
type input "***"
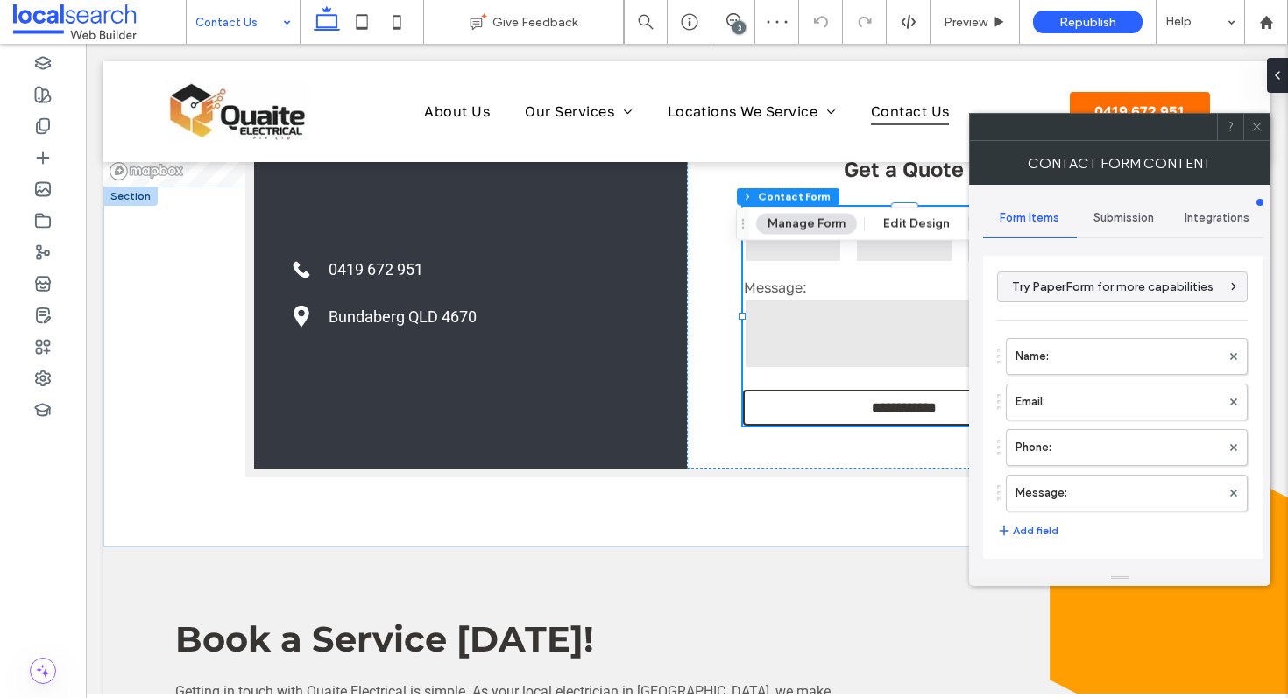
click at [1129, 203] on div "Submission" at bounding box center [1124, 218] width 94 height 39
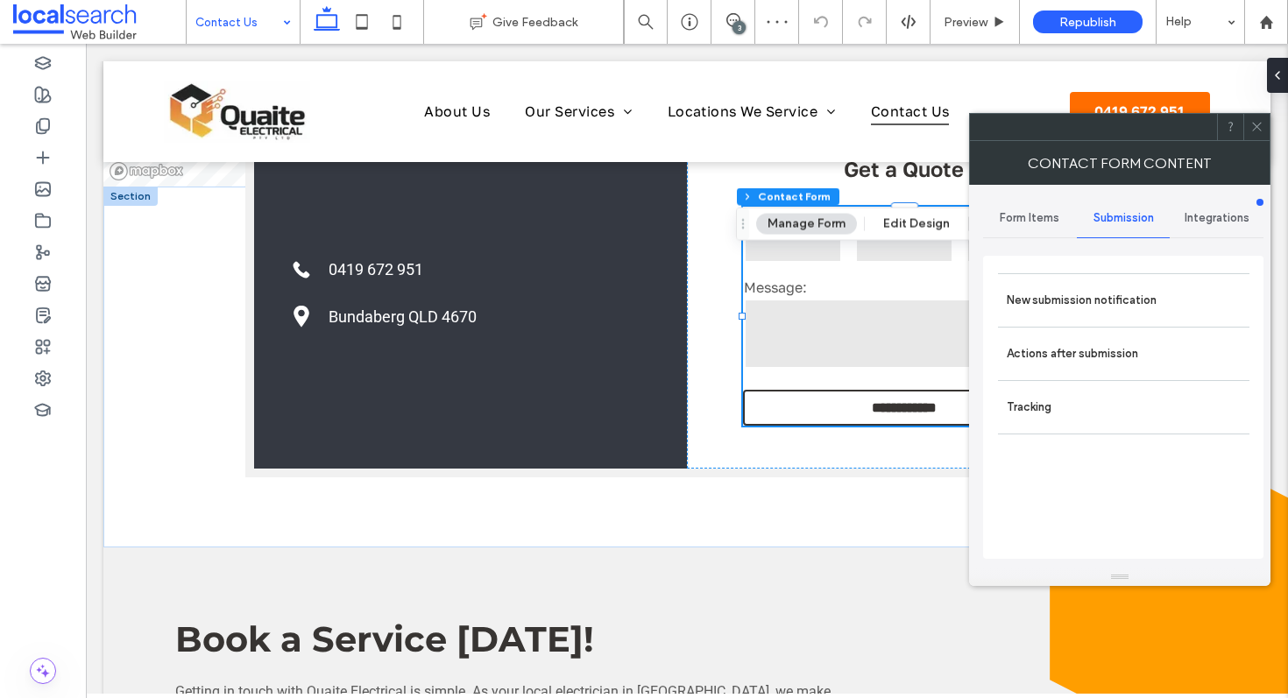
click at [1121, 268] on div "New submission notification Actions after submission Tracking" at bounding box center [1123, 407] width 280 height 303
click at [1123, 280] on div "New submission notification Actions after submission Tracking" at bounding box center [1123, 407] width 280 height 303
click at [1125, 302] on label "New submission notification" at bounding box center [1124, 300] width 234 height 35
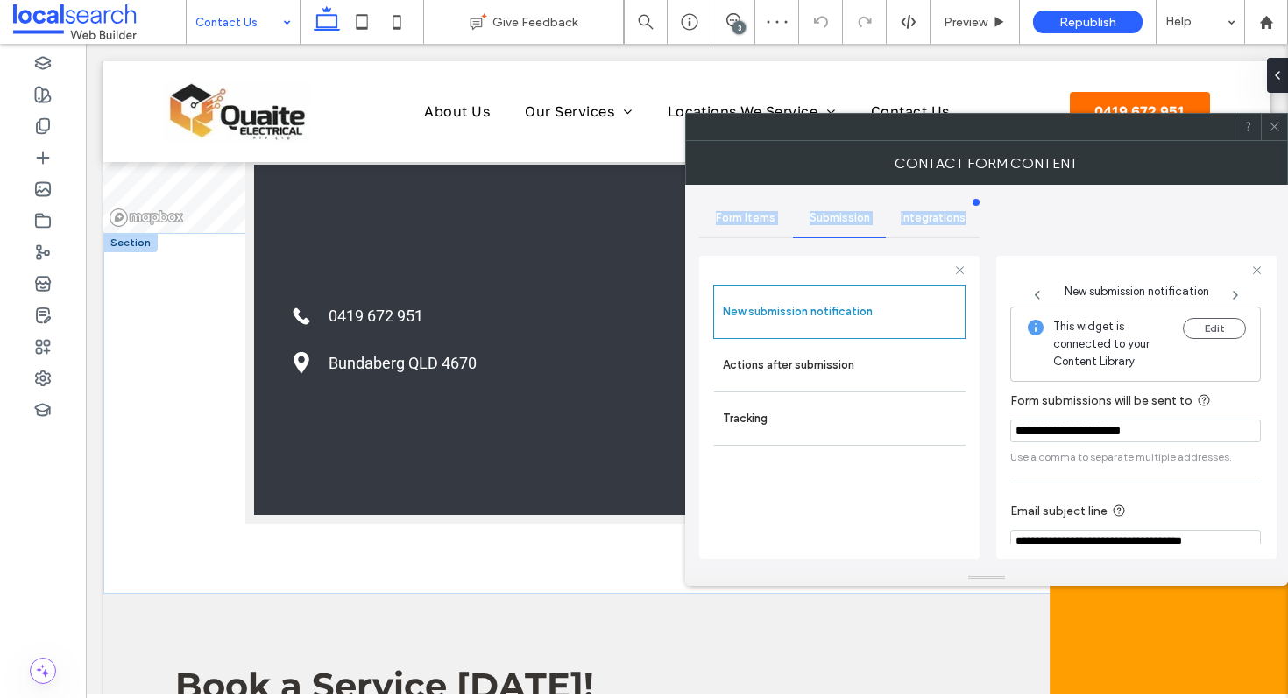
scroll to position [0, 0]
click at [1278, 137] on span at bounding box center [1274, 127] width 13 height 26
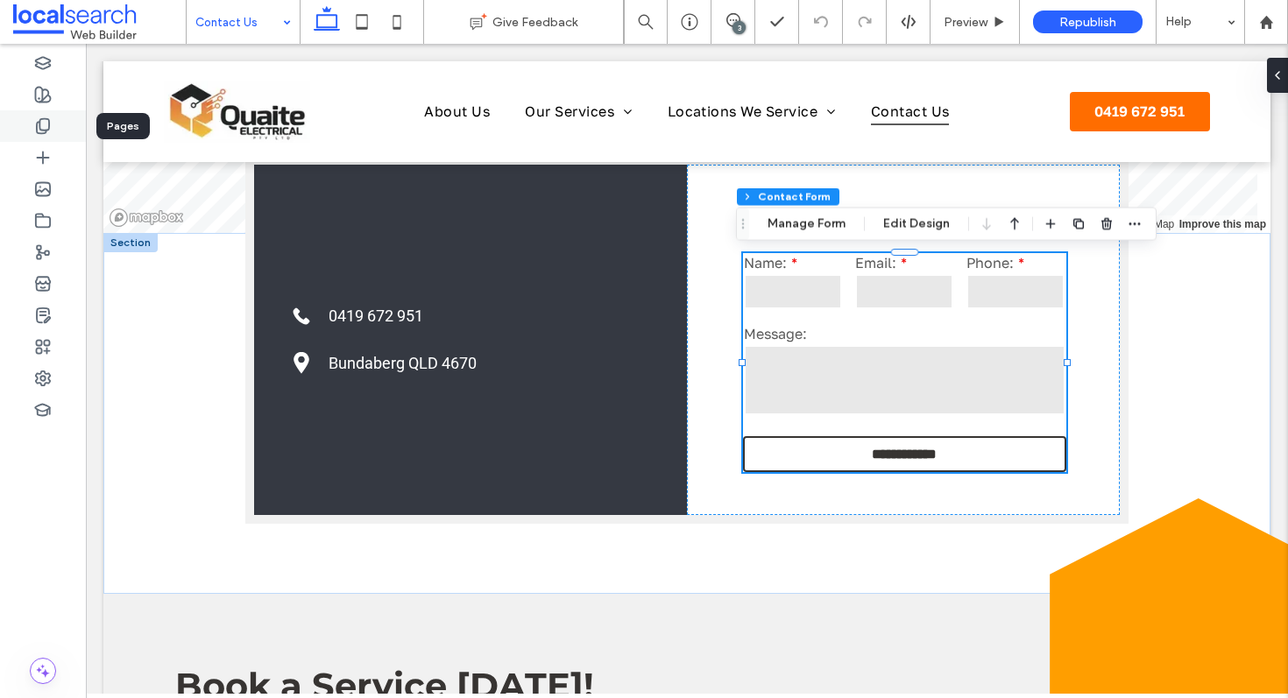
click at [42, 117] on icon at bounding box center [43, 126] width 18 height 18
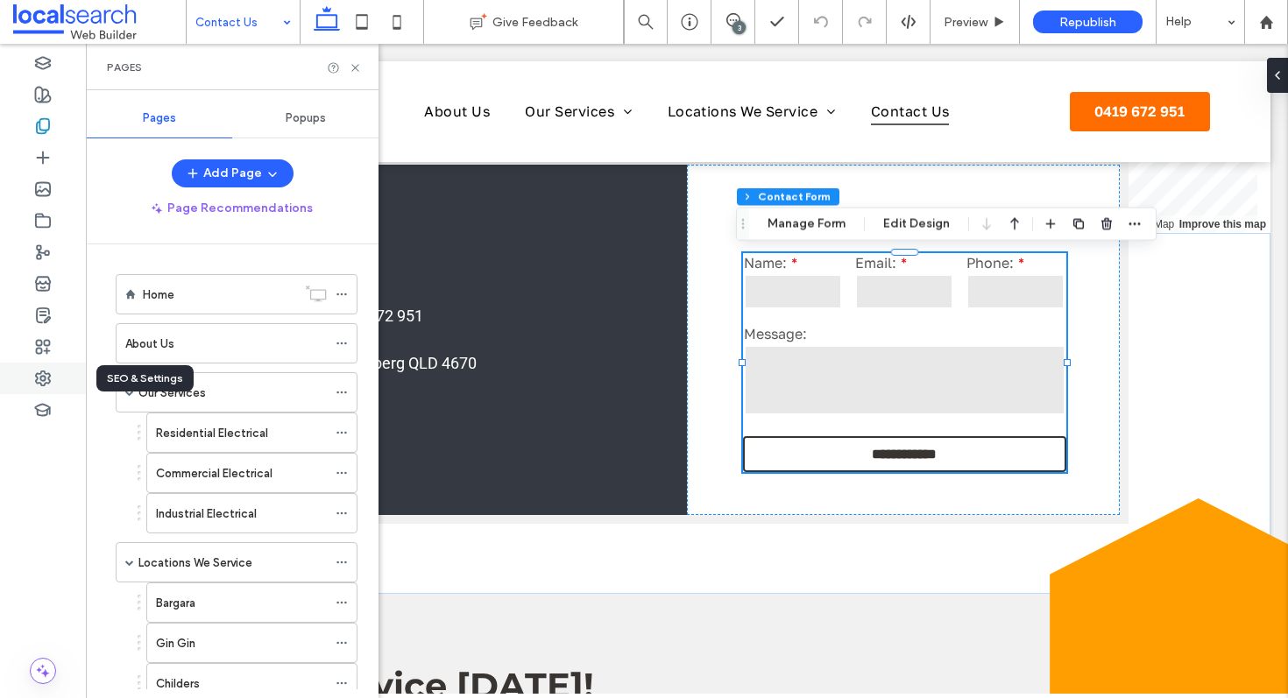
click at [50, 379] on use at bounding box center [43, 379] width 14 height 14
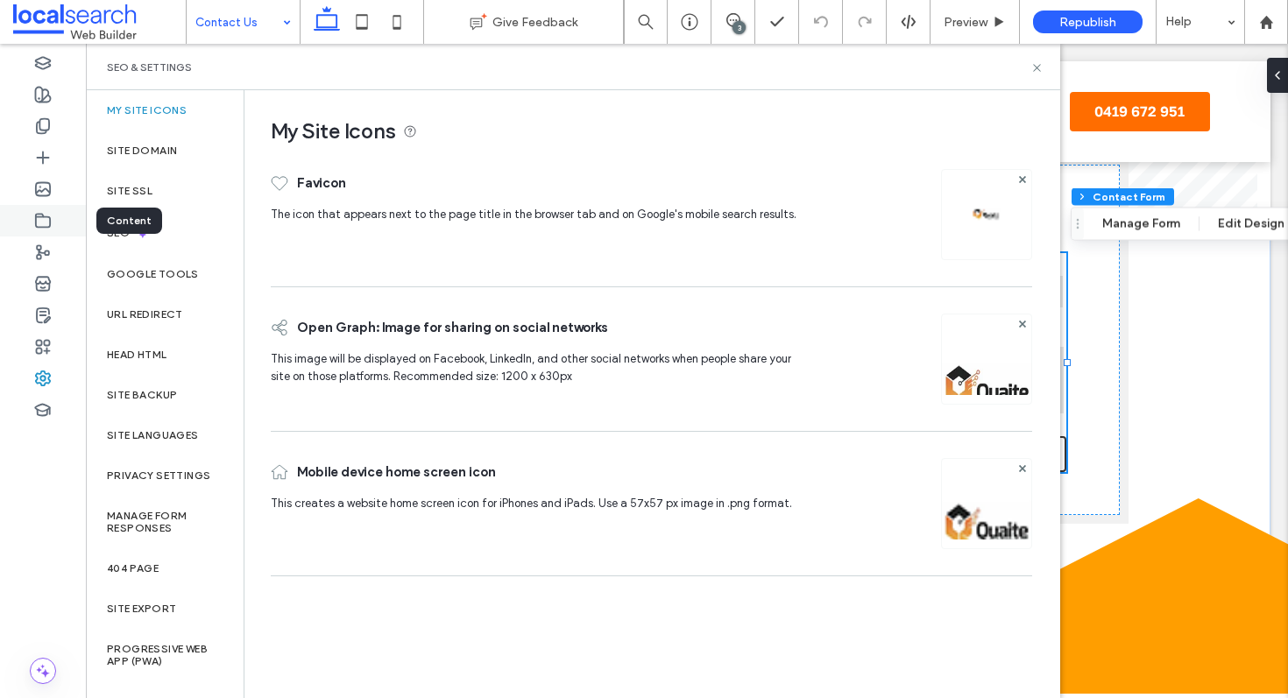
click at [48, 222] on icon at bounding box center [43, 221] width 18 height 18
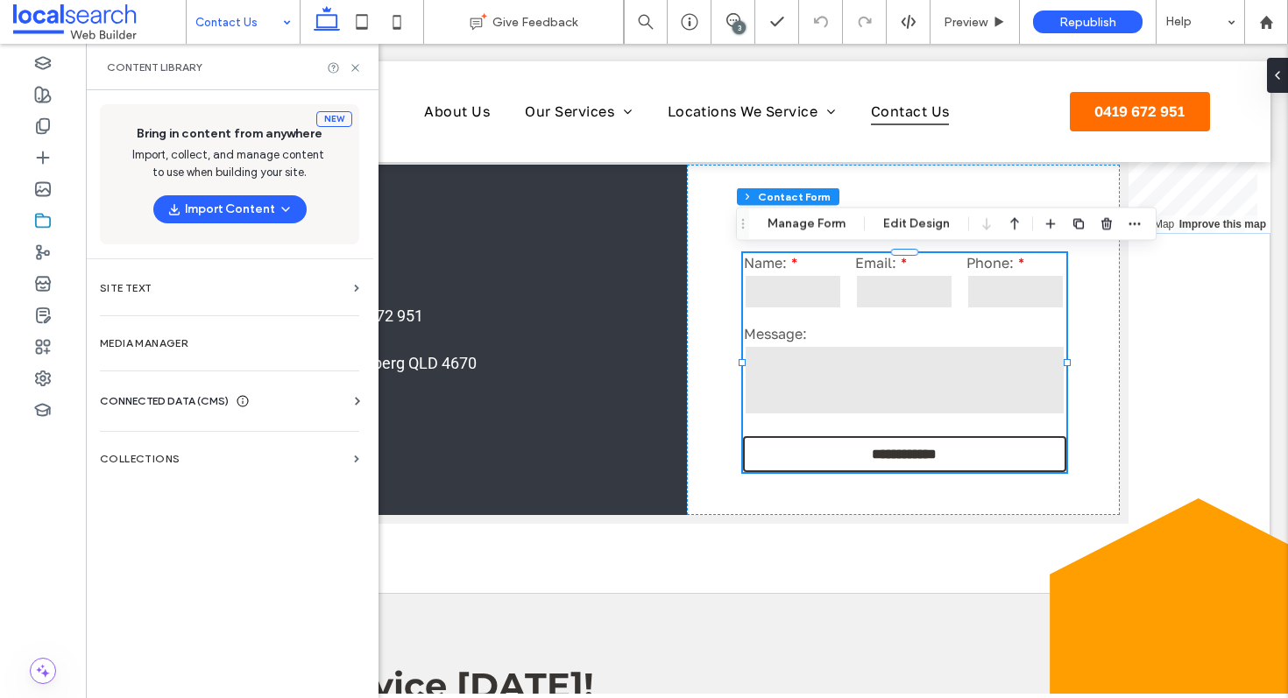
click at [166, 405] on span "CONNECTED DATA (CMS)" at bounding box center [164, 402] width 129 height 18
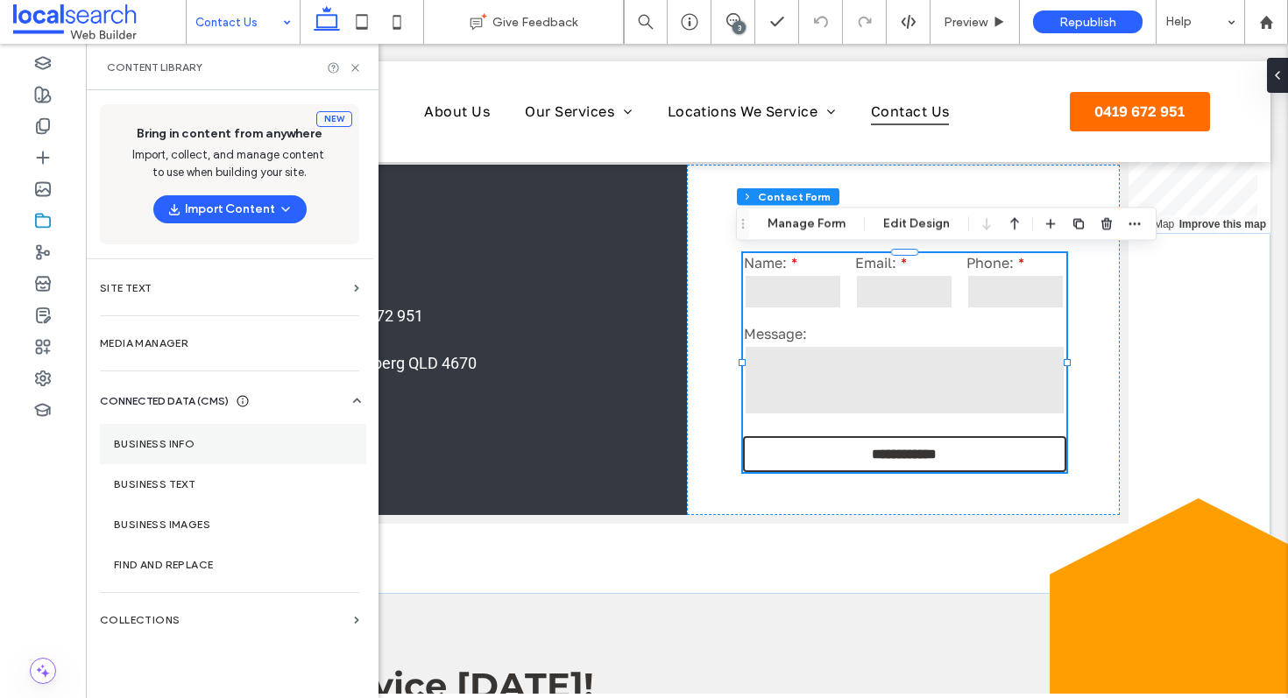
click at [160, 427] on section "Business Info" at bounding box center [233, 444] width 266 height 40
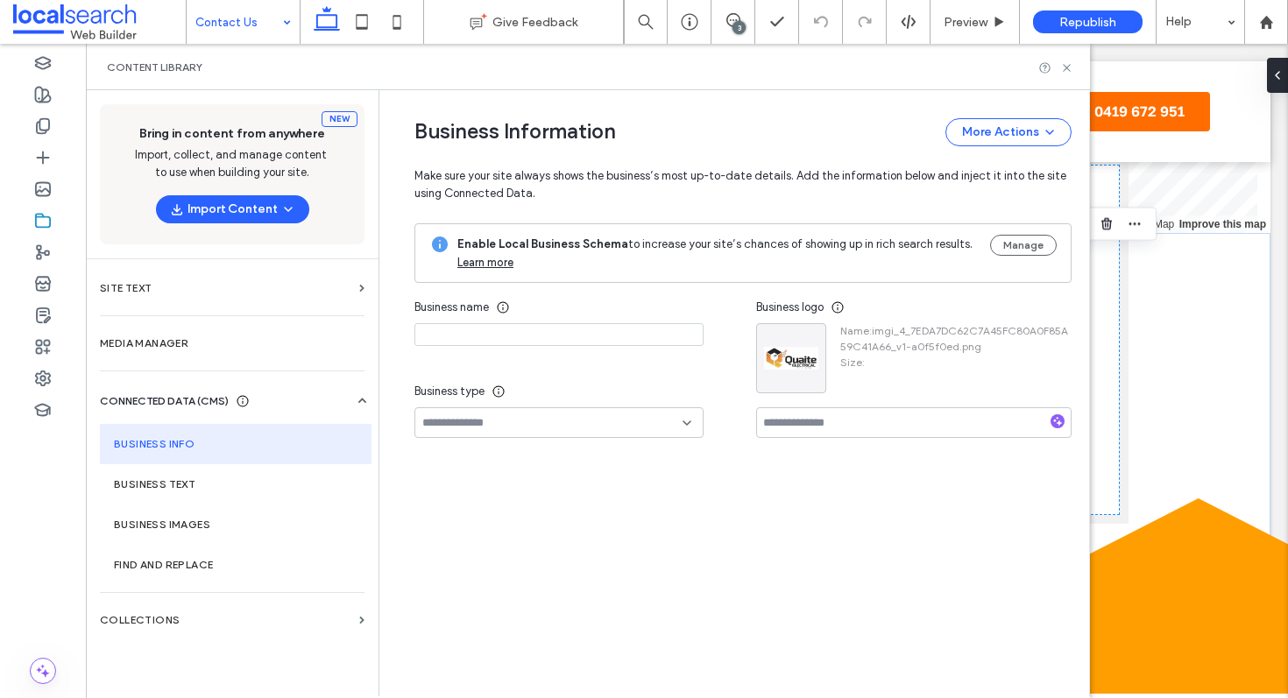
type input "**********"
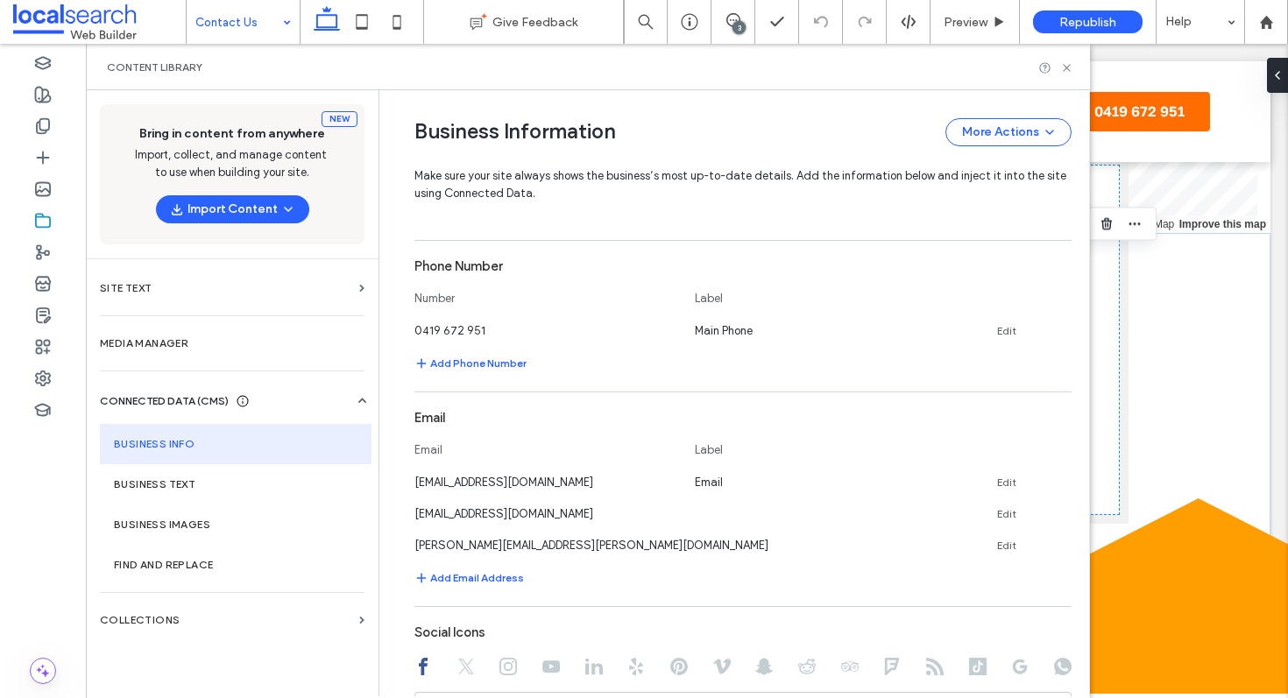
scroll to position [564, 0]
click at [1058, 514] on icon at bounding box center [1065, 509] width 14 height 14
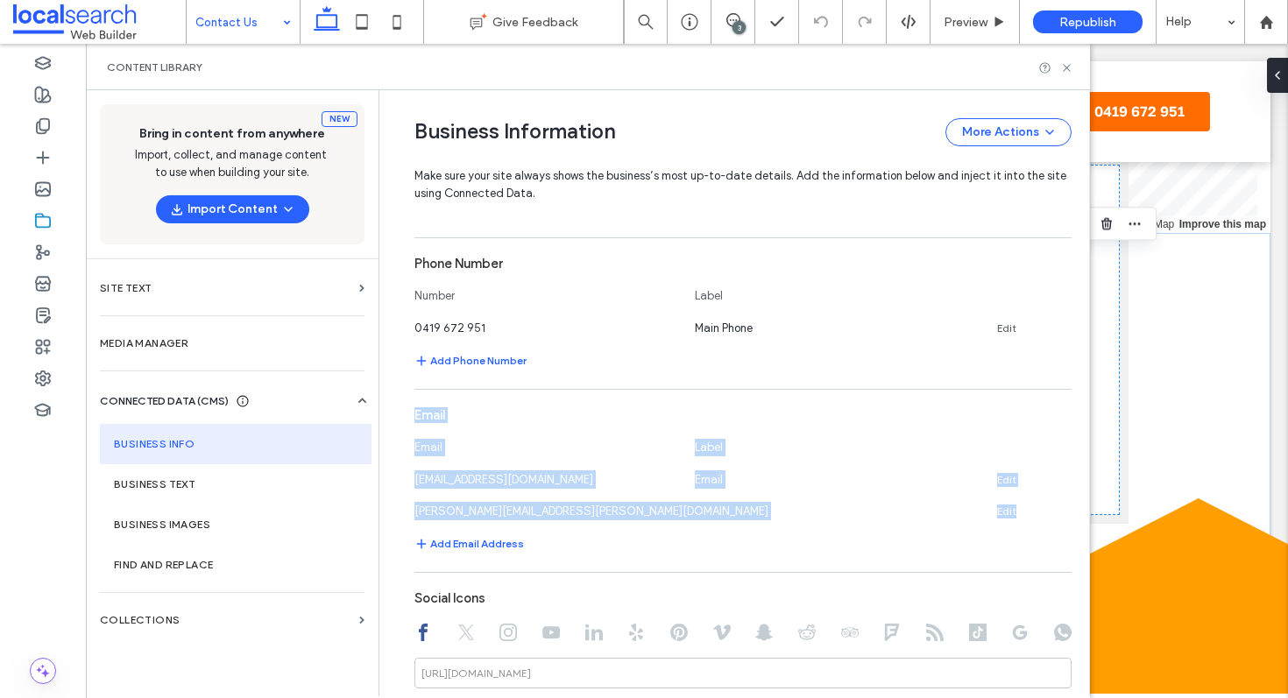
click at [1058, 514] on icon at bounding box center [1065, 509] width 14 height 14
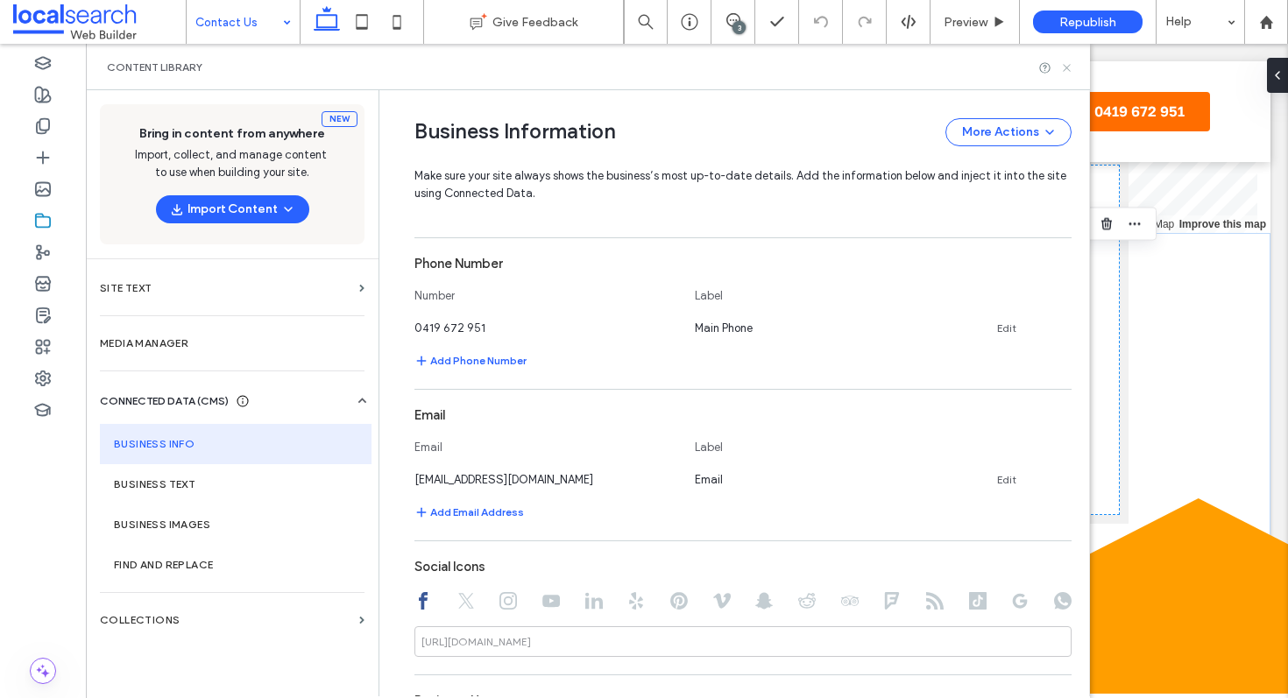
click at [1067, 71] on icon at bounding box center [1066, 67] width 13 height 13
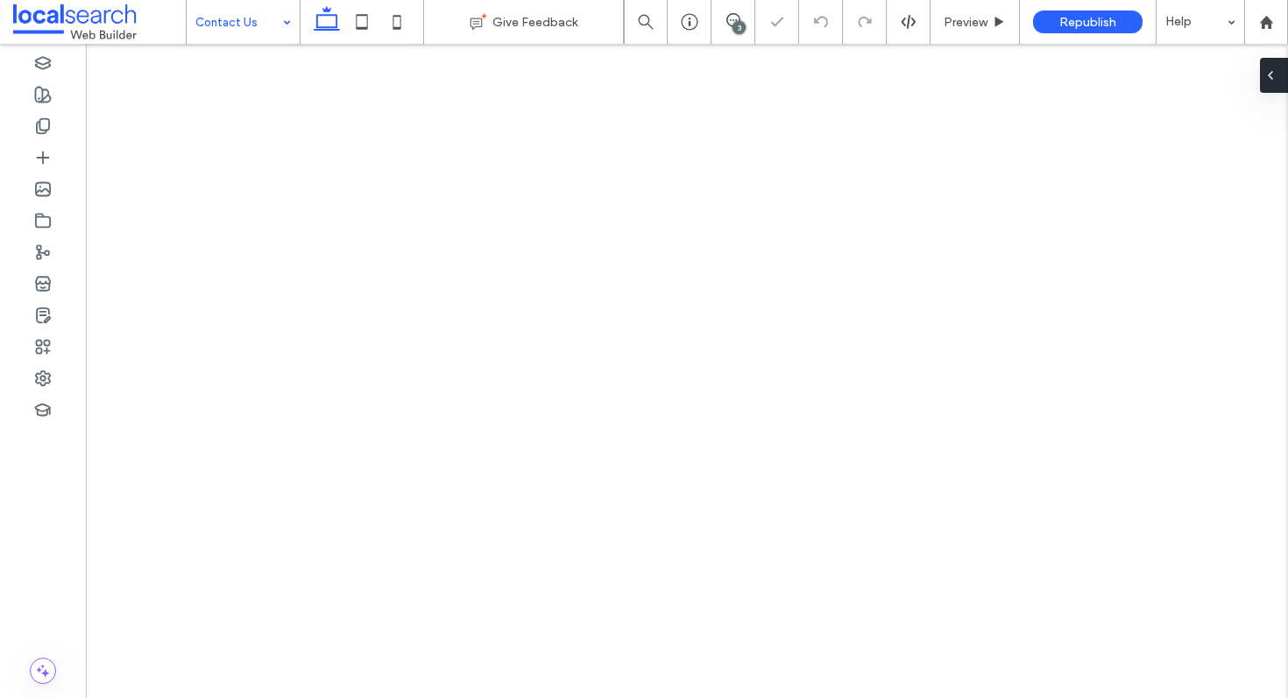
type input "*"
type input "***"
type input "*"
type input "***"
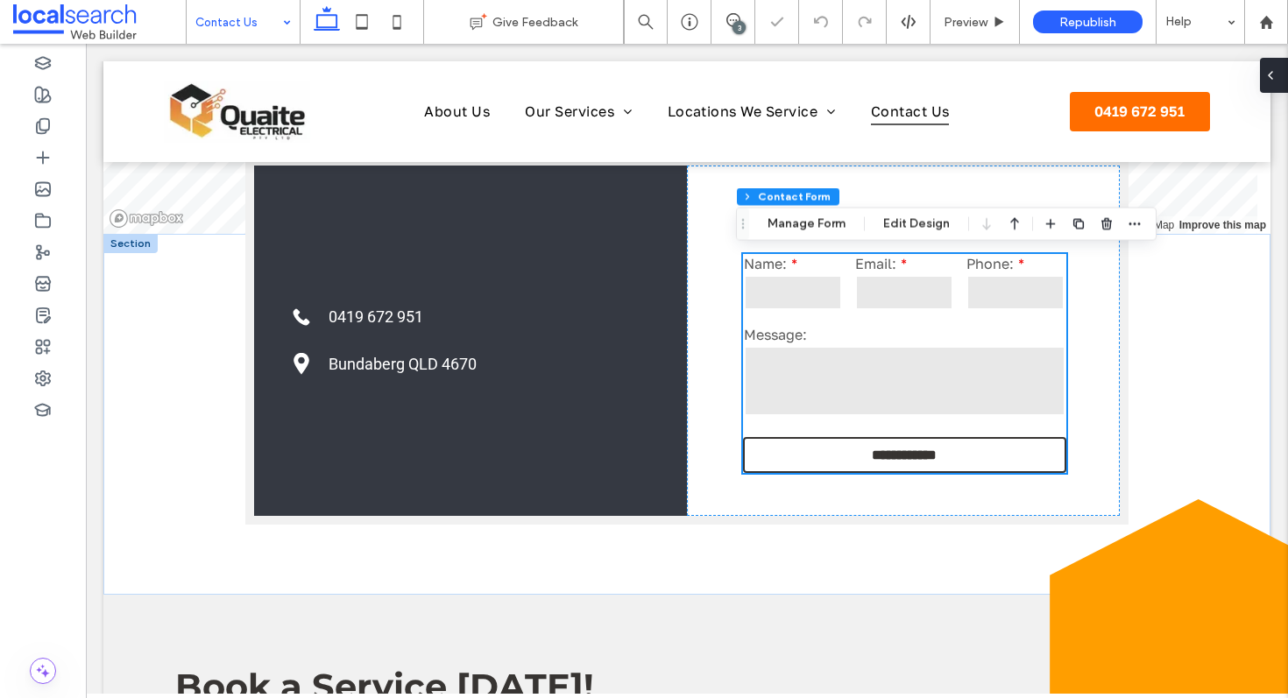
scroll to position [617, 0]
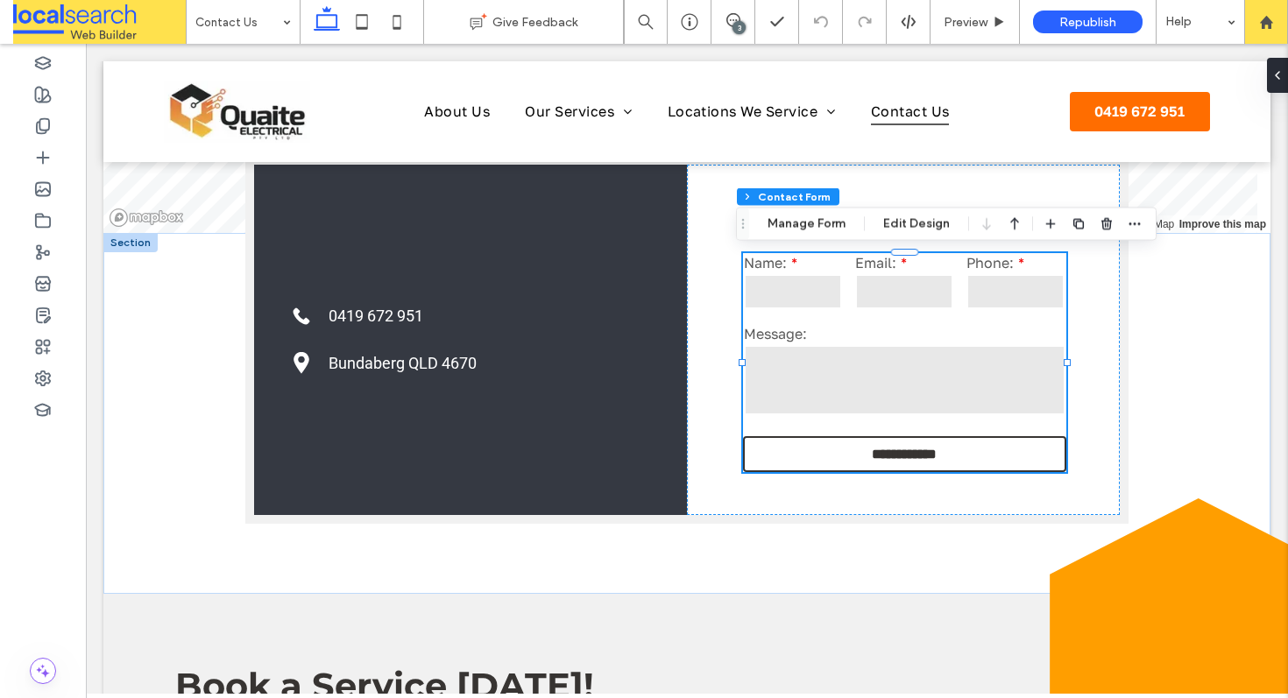
scroll to position [617, 0]
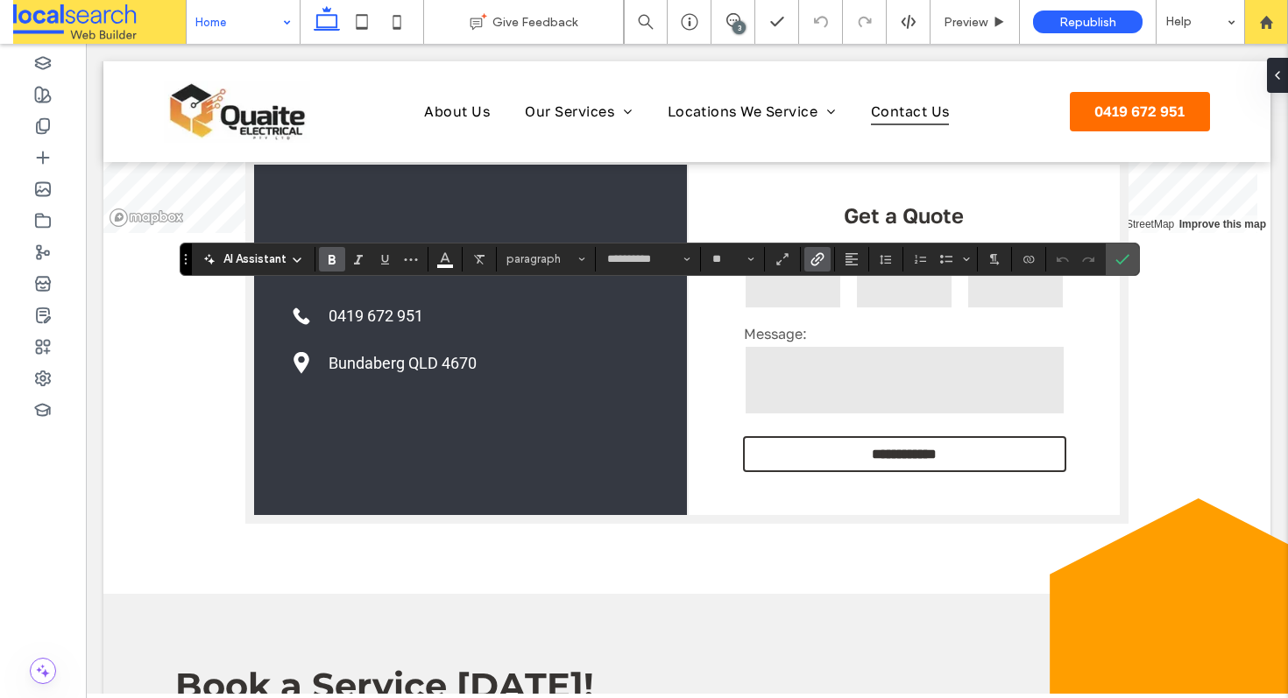
click at [820, 260] on icon "Link" at bounding box center [818, 259] width 14 height 14
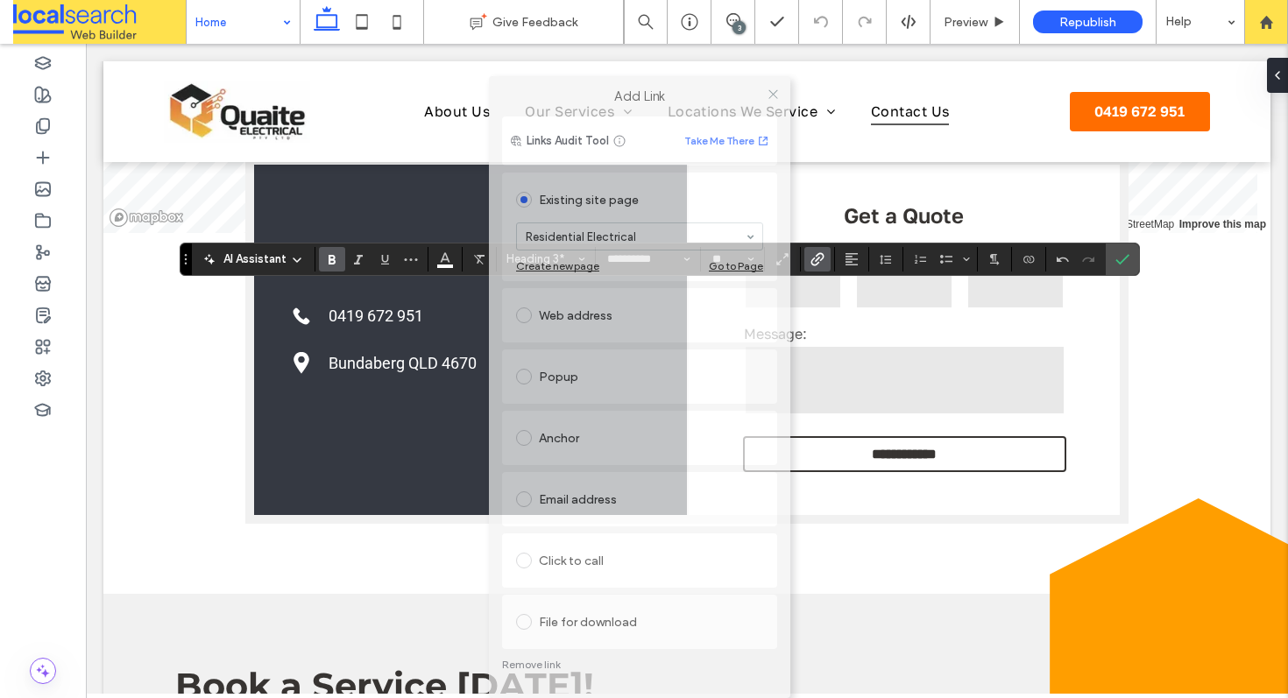
drag, startPoint x: 581, startPoint y: 145, endPoint x: 557, endPoint y: 51, distance: 97.6
click at [557, 76] on div "Add Link" at bounding box center [639, 96] width 301 height 40
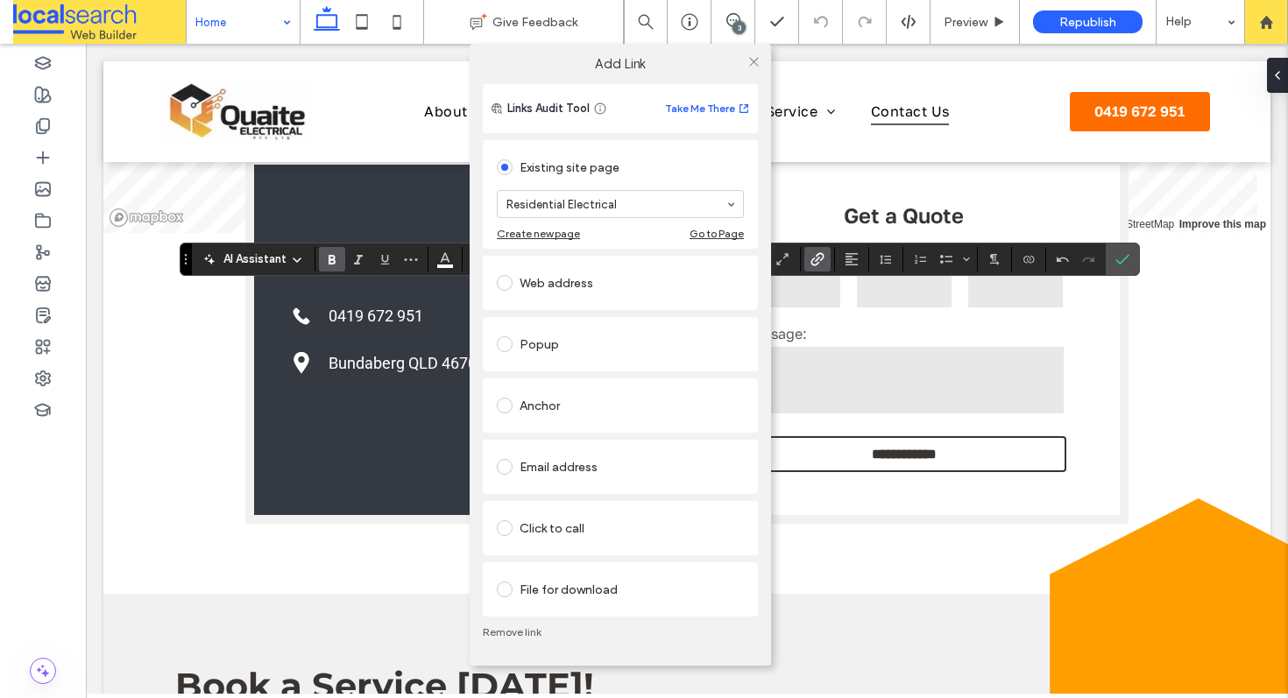
click at [507, 628] on link "Remove link" at bounding box center [620, 633] width 275 height 14
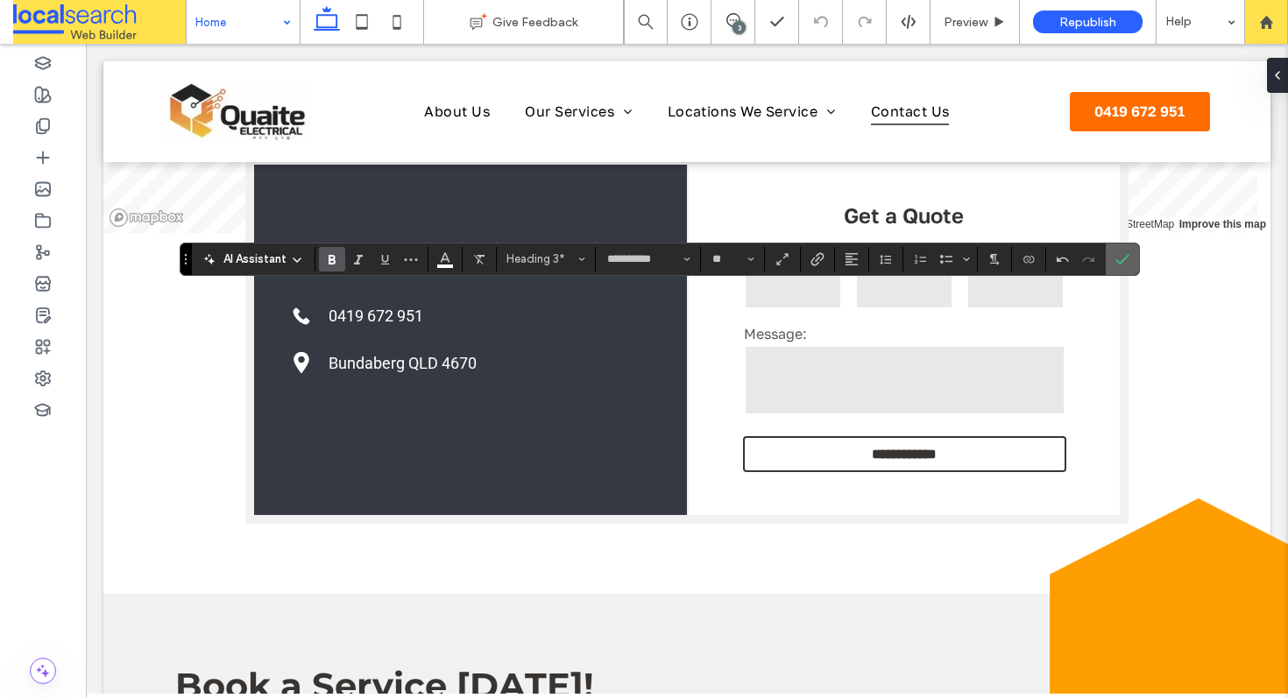
click at [1125, 261] on icon "Confirm" at bounding box center [1123, 259] width 14 height 14
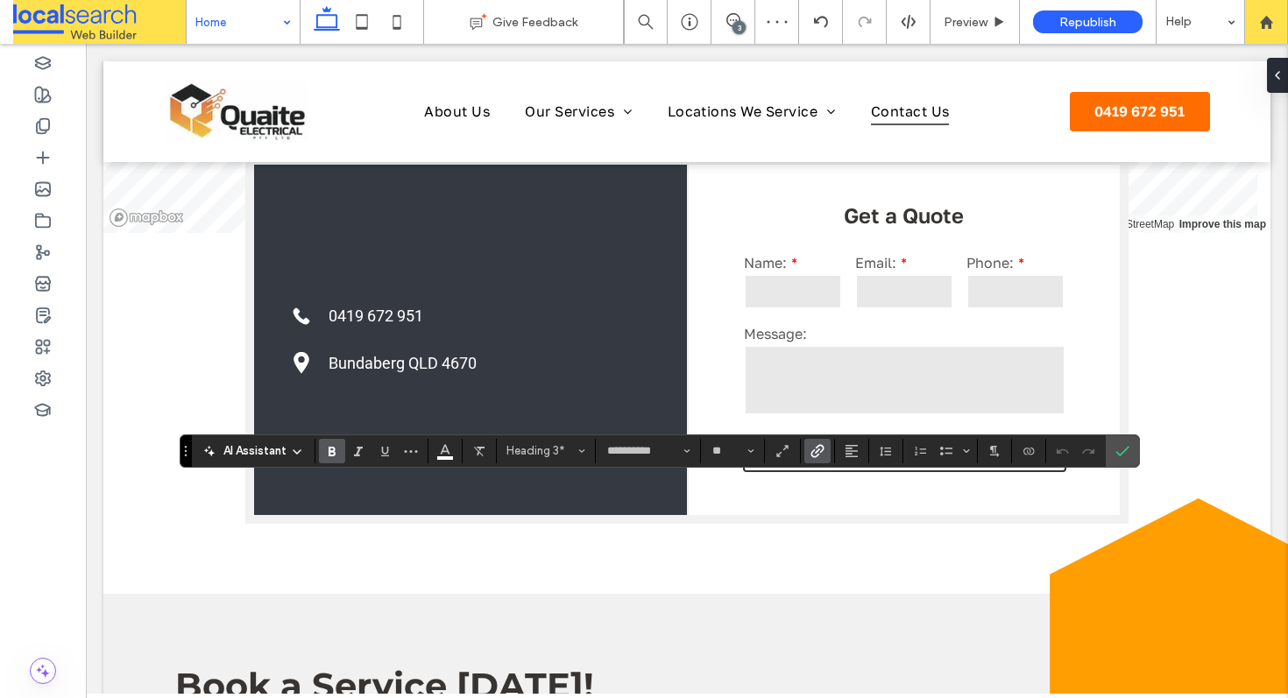
click at [815, 450] on icon "Link" at bounding box center [818, 451] width 14 height 14
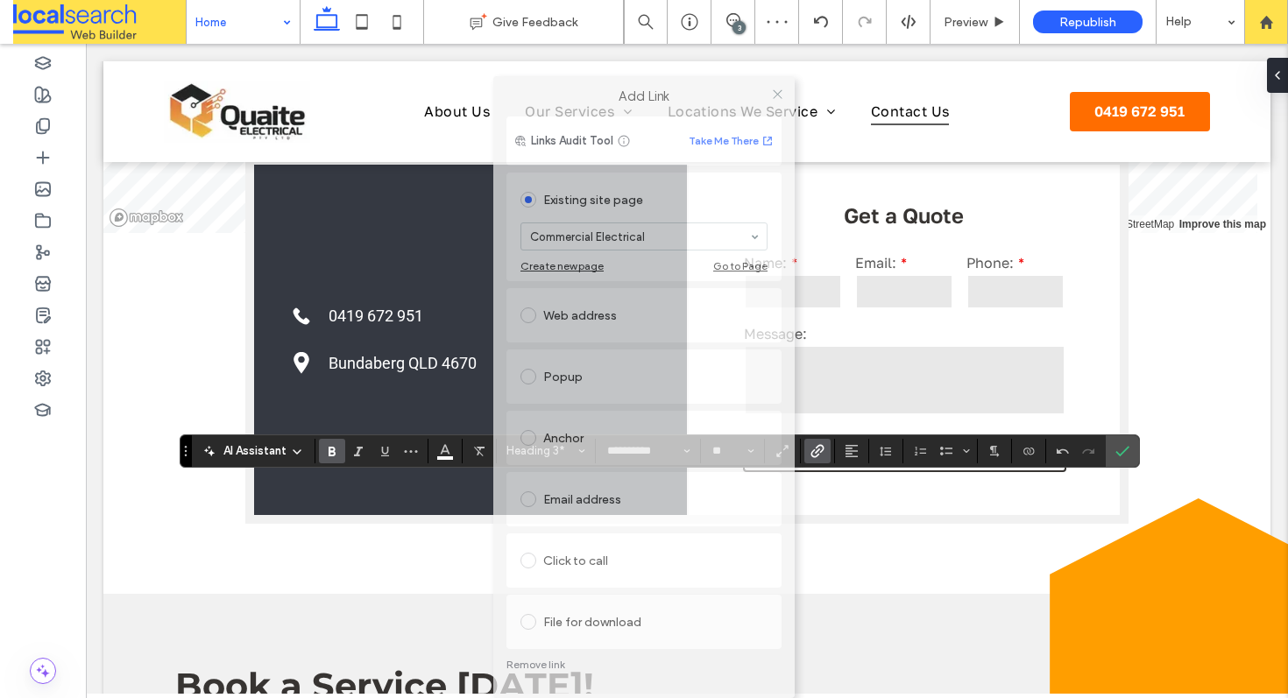
drag, startPoint x: 557, startPoint y: 145, endPoint x: 544, endPoint y: 82, distance: 64.5
click at [547, 89] on label "Add Link" at bounding box center [644, 97] width 277 height 16
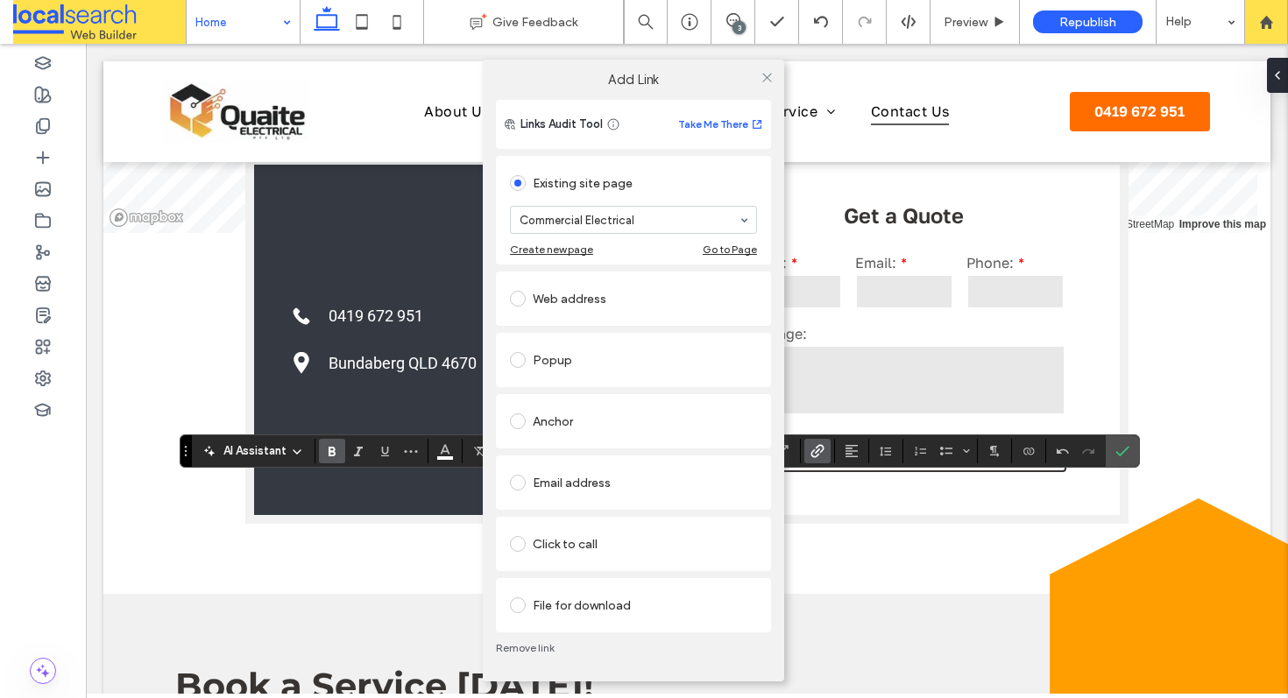
click at [536, 642] on link "Remove link" at bounding box center [633, 649] width 275 height 14
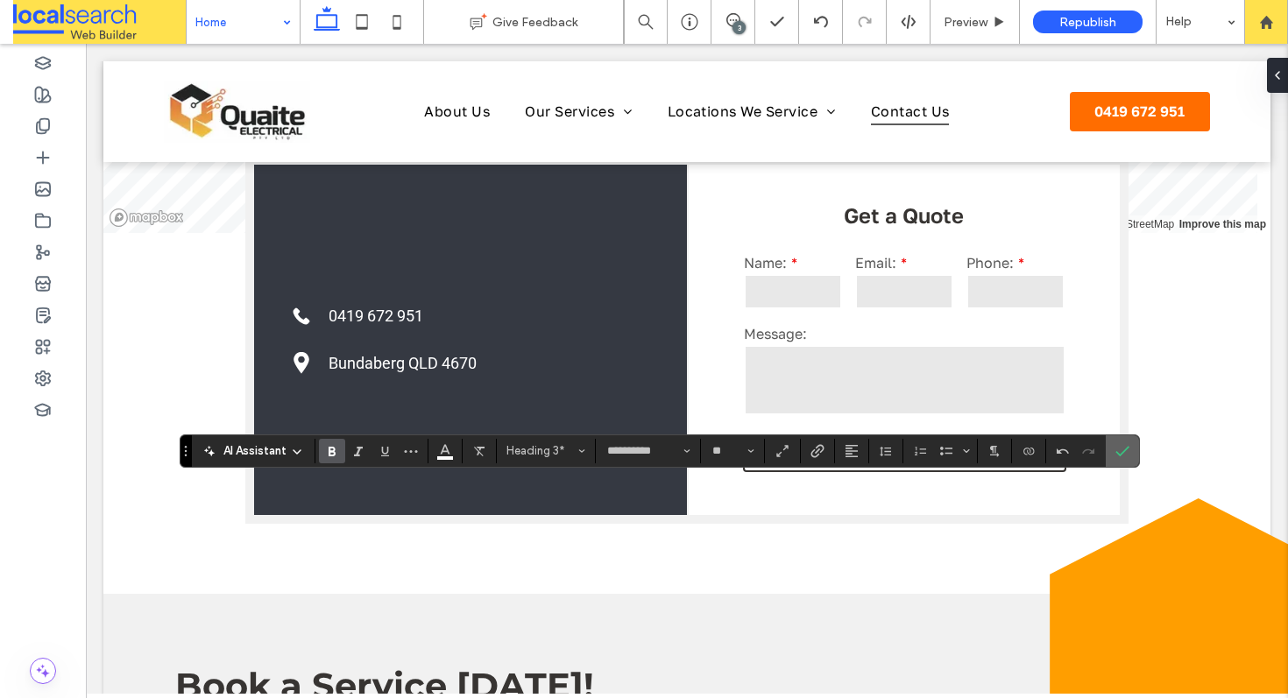
click at [1131, 453] on label "Confirm" at bounding box center [1122, 452] width 26 height 32
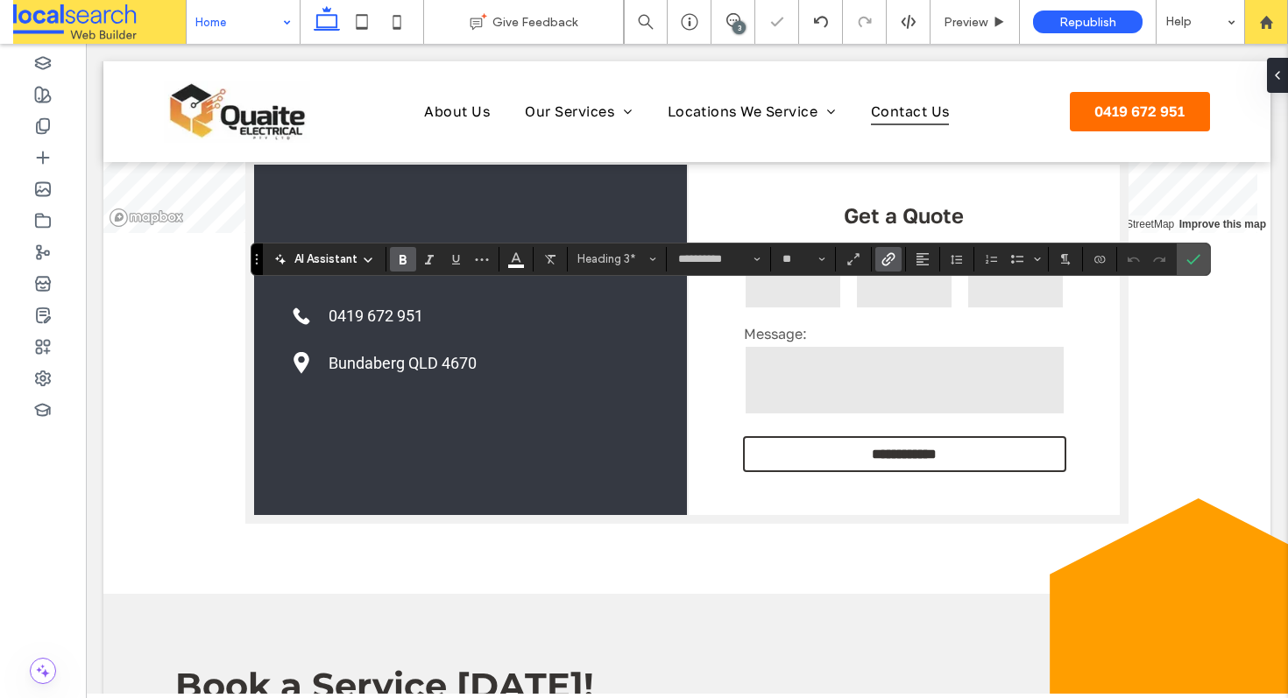
click at [884, 259] on use "Link" at bounding box center [888, 258] width 13 height 13
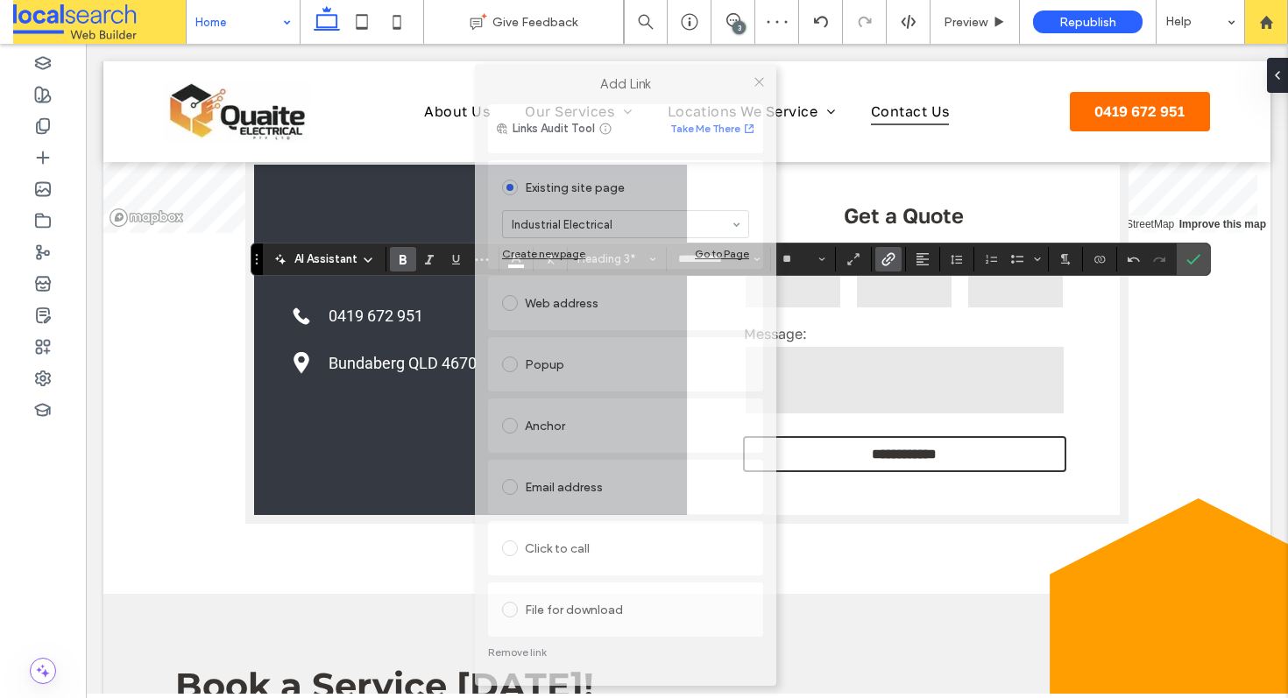
drag, startPoint x: 668, startPoint y: 135, endPoint x: 649, endPoint y: 79, distance: 59.0
click at [649, 79] on label "Add Link" at bounding box center [625, 84] width 277 height 16
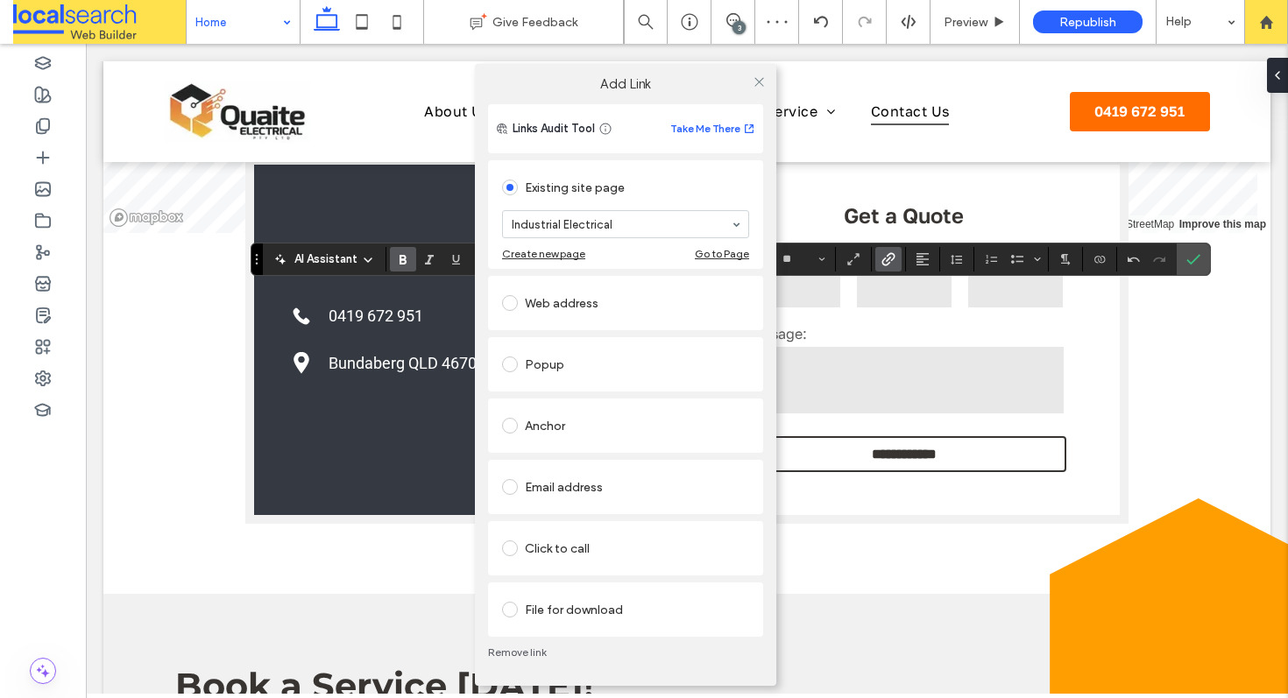
click at [510, 648] on link "Remove link" at bounding box center [625, 653] width 275 height 14
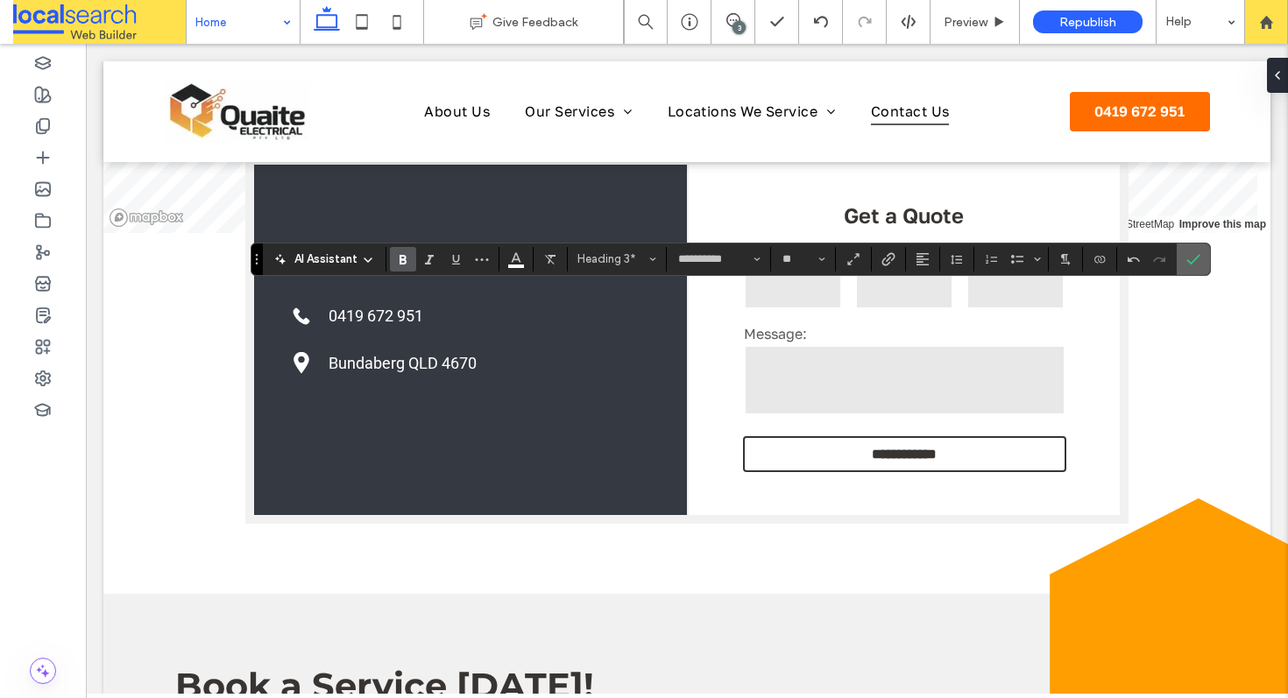
click at [1191, 266] on icon "Confirm" at bounding box center [1194, 259] width 14 height 14
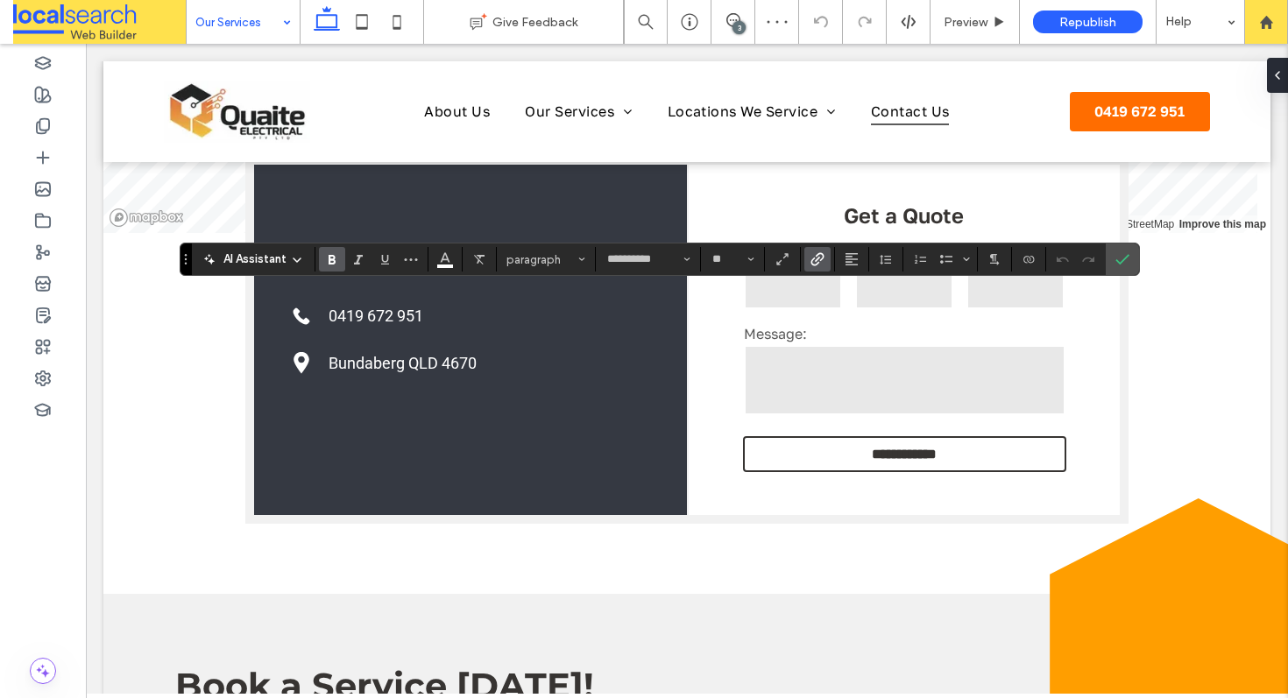
click at [816, 268] on span "Link" at bounding box center [815, 259] width 8 height 25
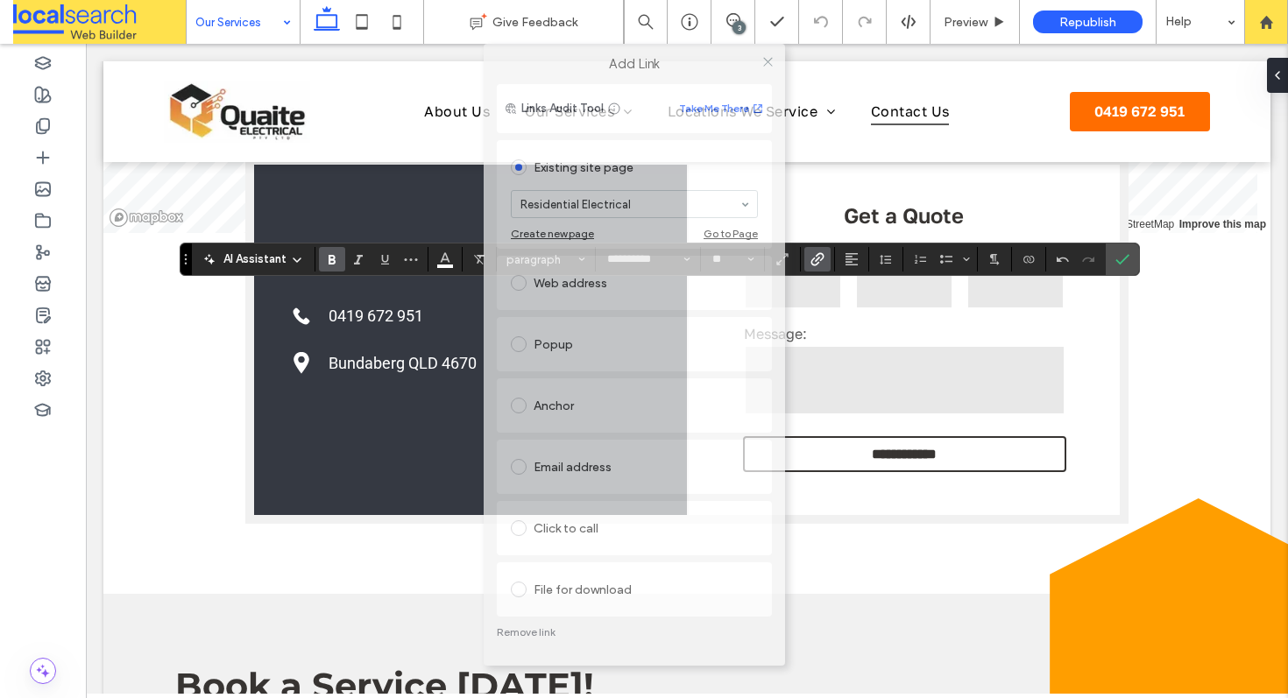
drag, startPoint x: 557, startPoint y: 150, endPoint x: 547, endPoint y: 45, distance: 105.7
click at [547, 45] on div "Add Link" at bounding box center [634, 64] width 301 height 40
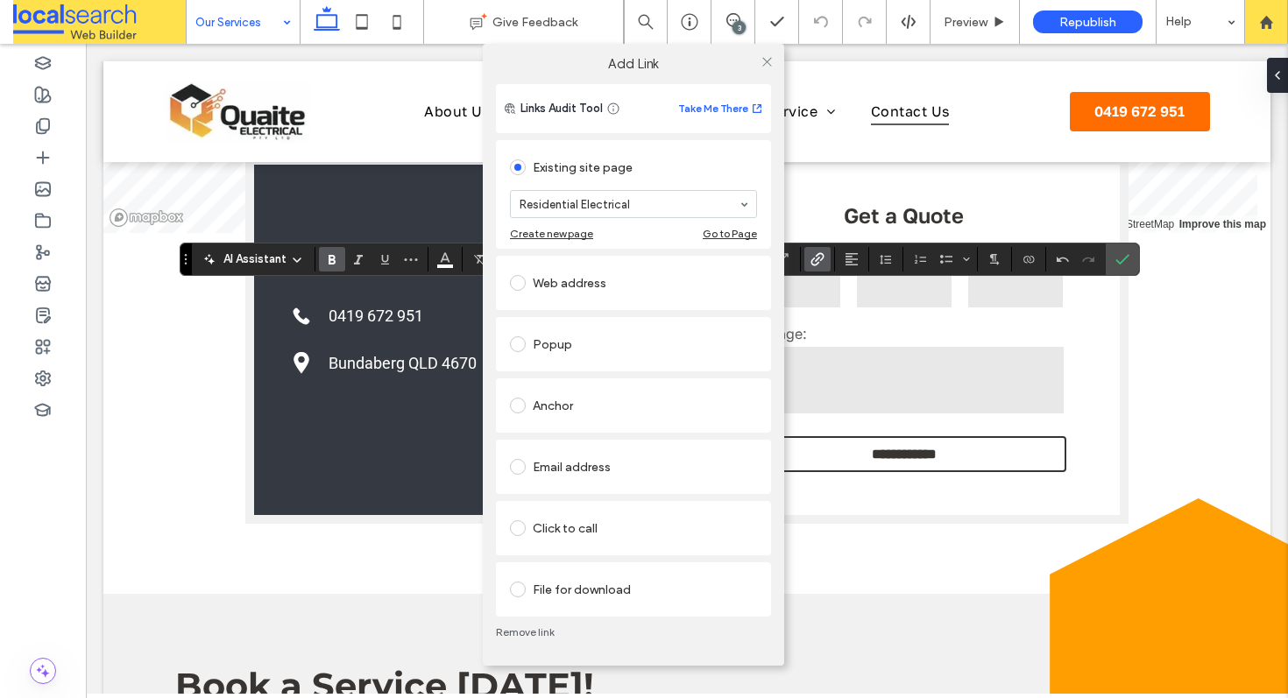
click at [519, 634] on link "Remove link" at bounding box center [633, 633] width 275 height 14
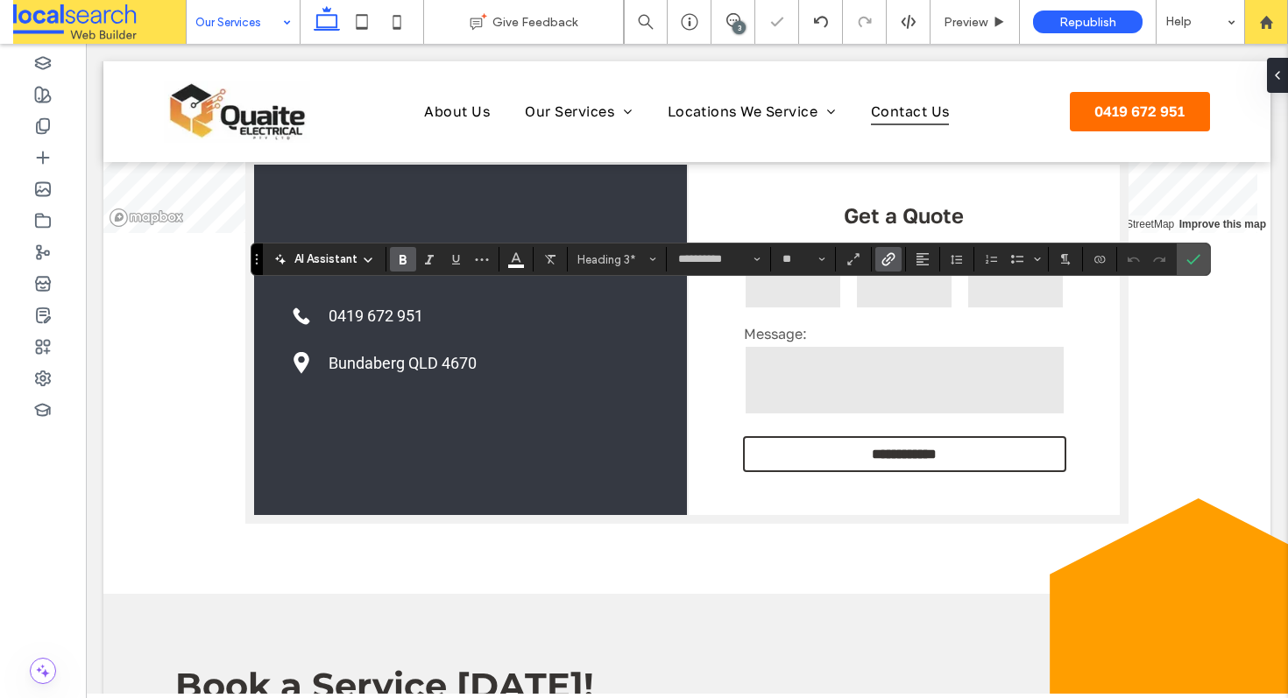
click at [897, 264] on label "Link" at bounding box center [888, 259] width 26 height 25
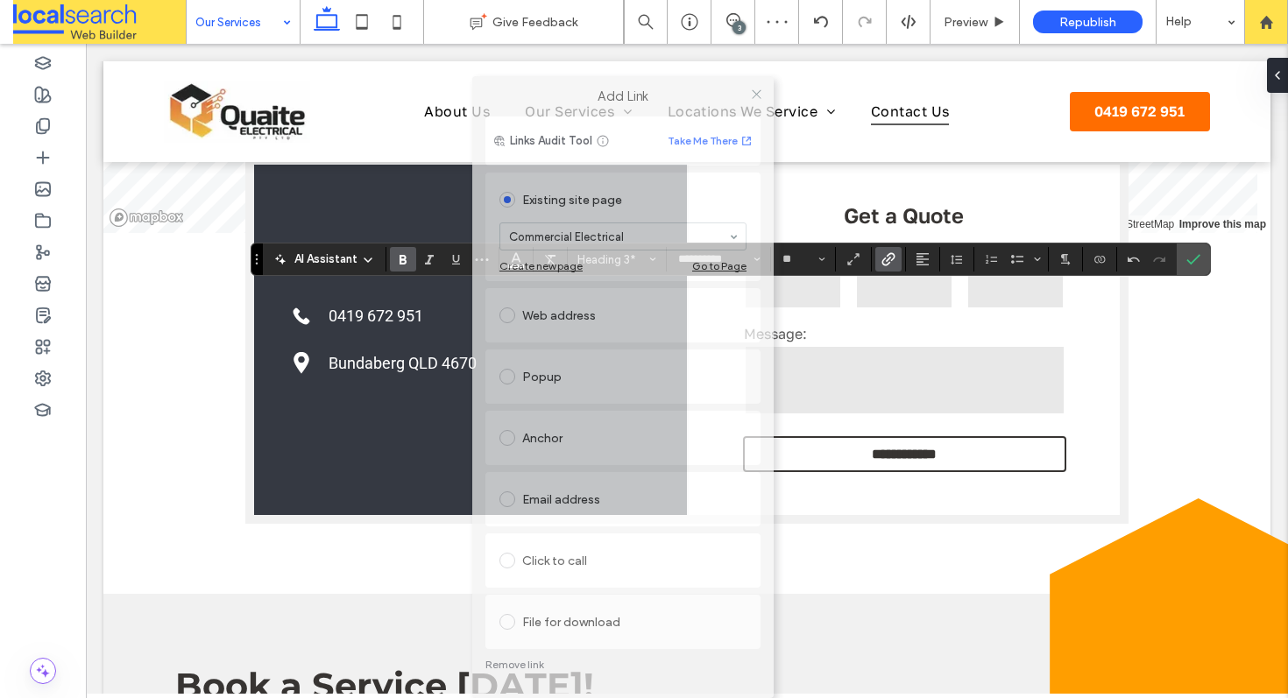
drag, startPoint x: 605, startPoint y: 142, endPoint x: 561, endPoint y: 69, distance: 84.9
click at [561, 89] on label "Add Link" at bounding box center [623, 97] width 277 height 16
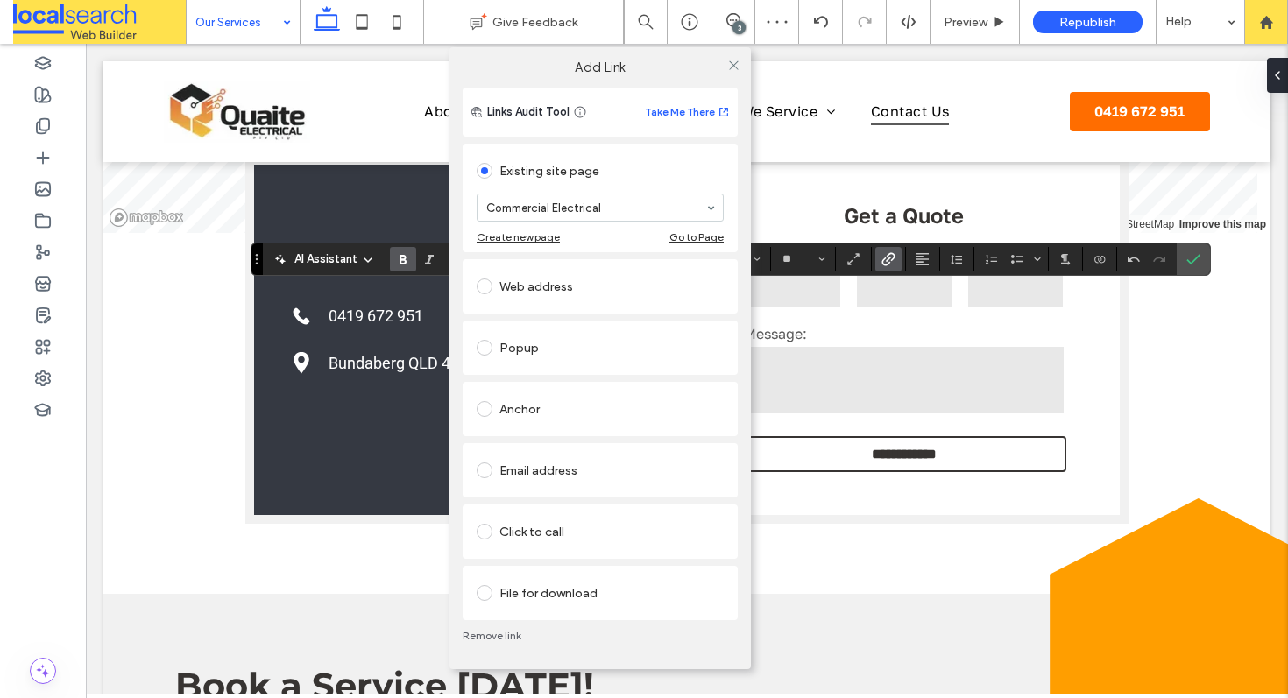
click at [502, 628] on div "Remove link" at bounding box center [600, 636] width 275 height 32
click at [500, 629] on link "Remove link" at bounding box center [600, 636] width 275 height 14
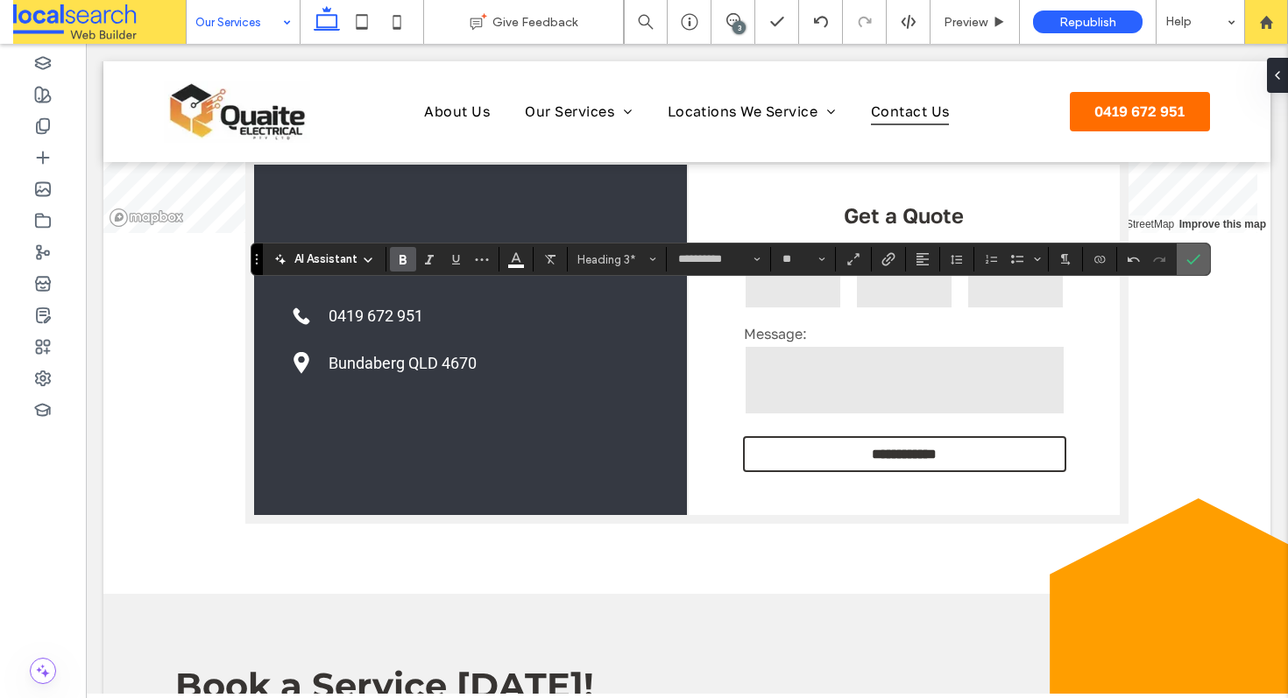
click at [1188, 256] on icon "Confirm" at bounding box center [1194, 259] width 14 height 14
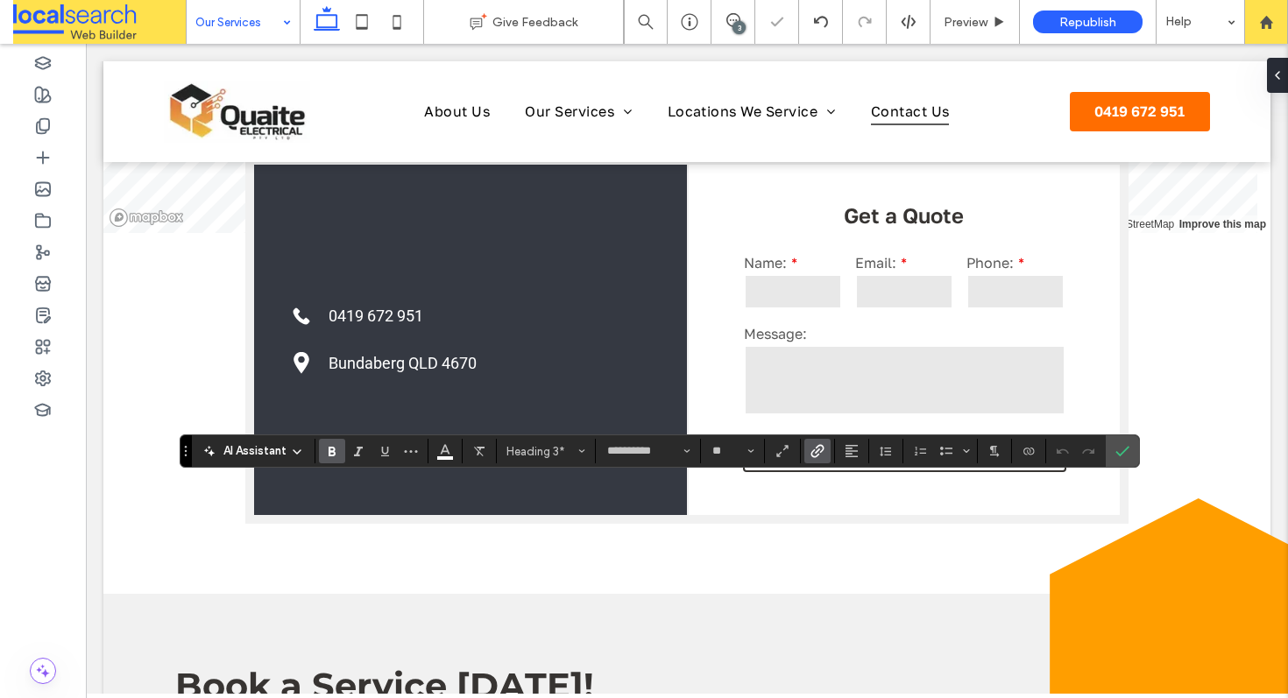
click at [821, 444] on icon "Link" at bounding box center [818, 451] width 14 height 14
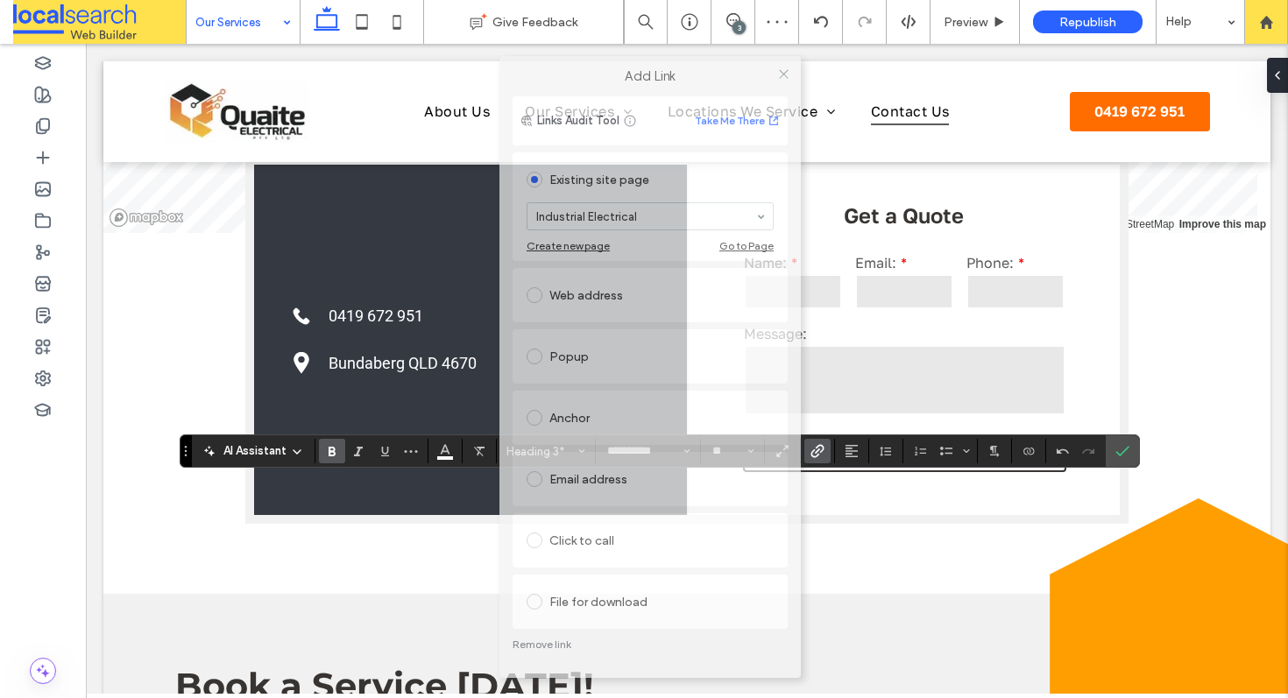
drag, startPoint x: 557, startPoint y: 127, endPoint x: 564, endPoint y: 63, distance: 64.3
click at [564, 63] on div "Add Link" at bounding box center [650, 76] width 301 height 40
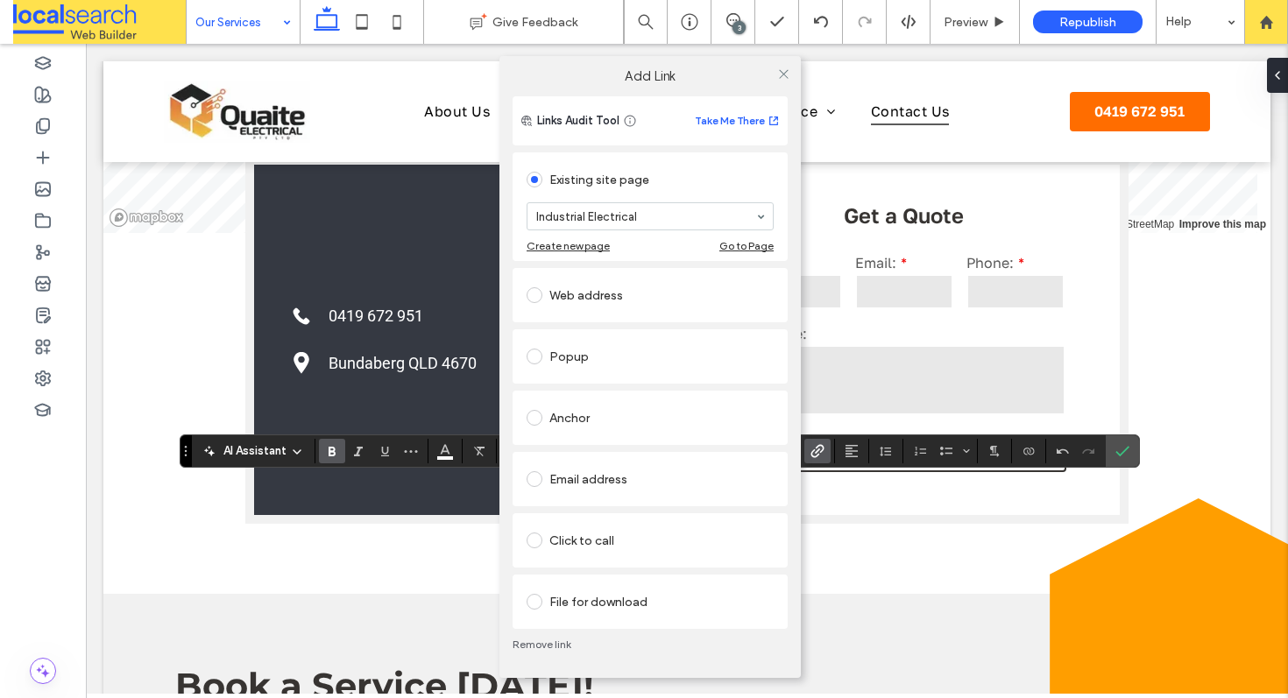
click at [527, 647] on link "Remove link" at bounding box center [650, 645] width 275 height 14
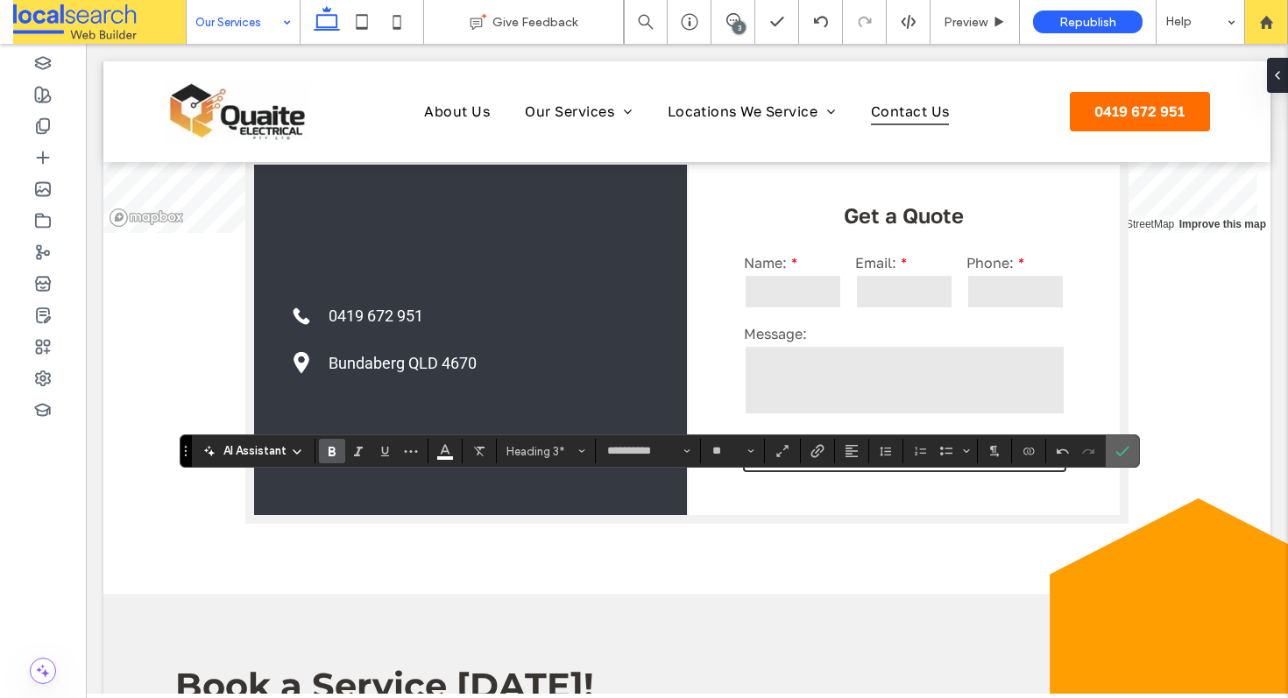
click at [1126, 452] on icon "Confirm" at bounding box center [1123, 451] width 14 height 14
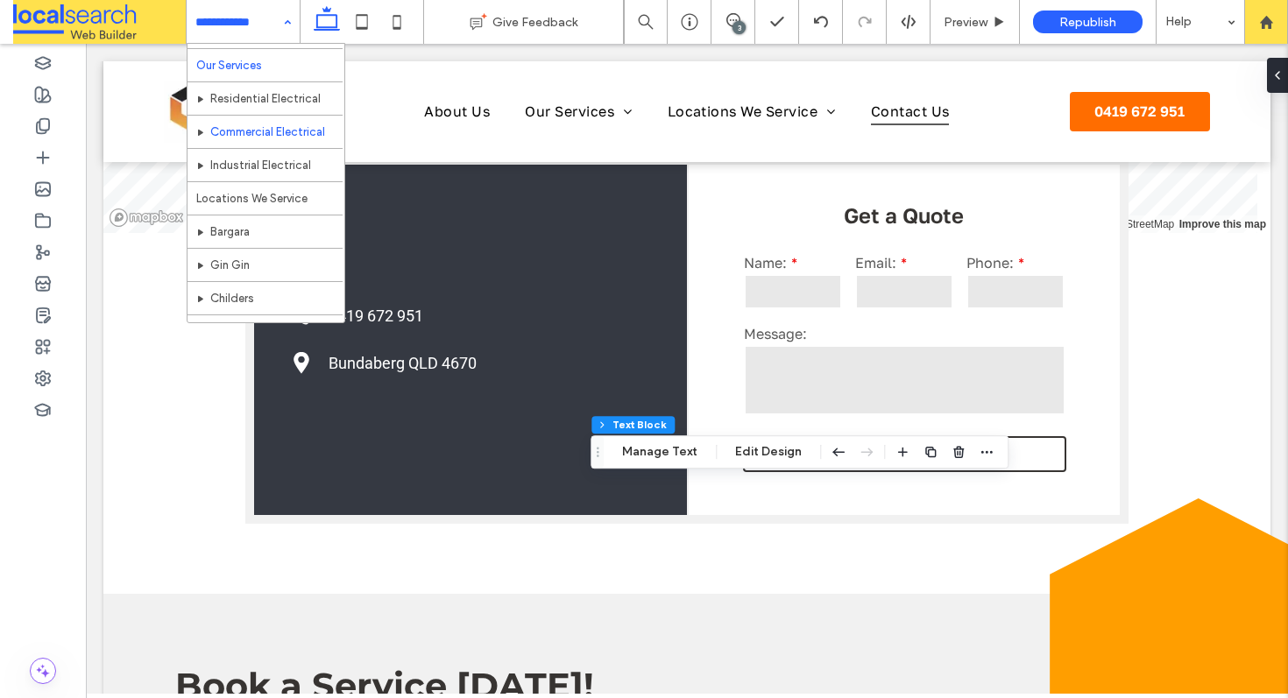
scroll to position [129, 0]
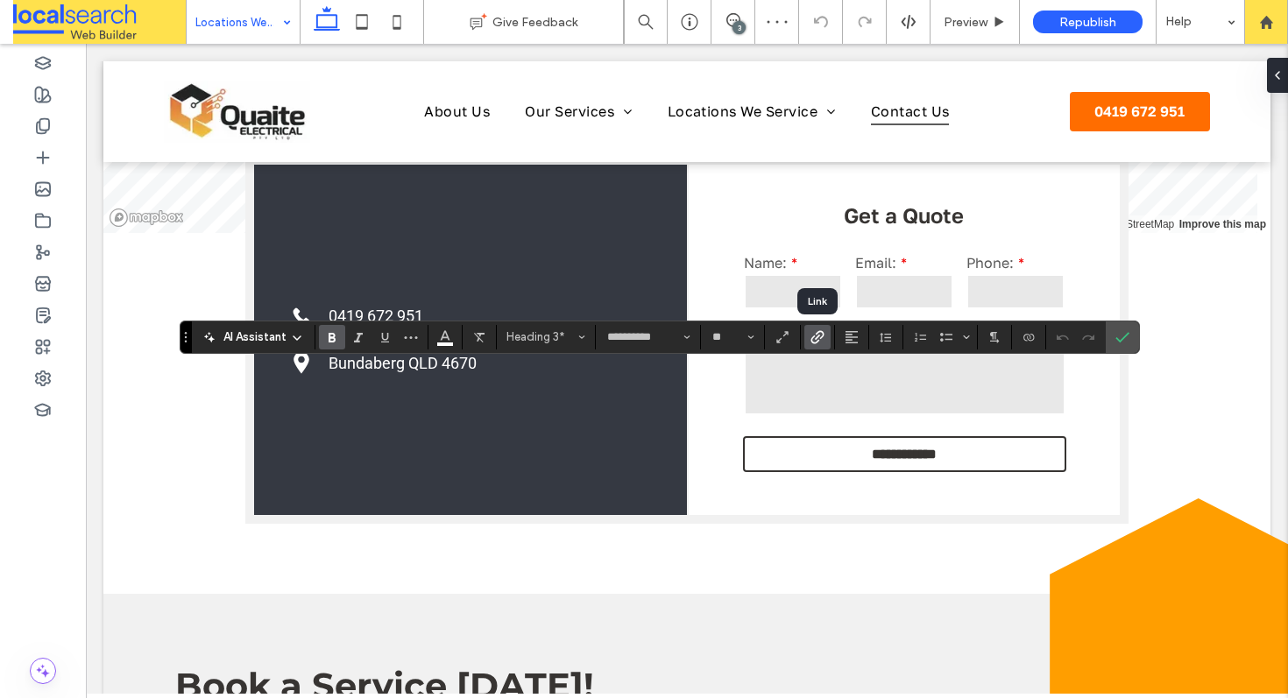
click at [820, 337] on use "Link" at bounding box center [818, 336] width 13 height 13
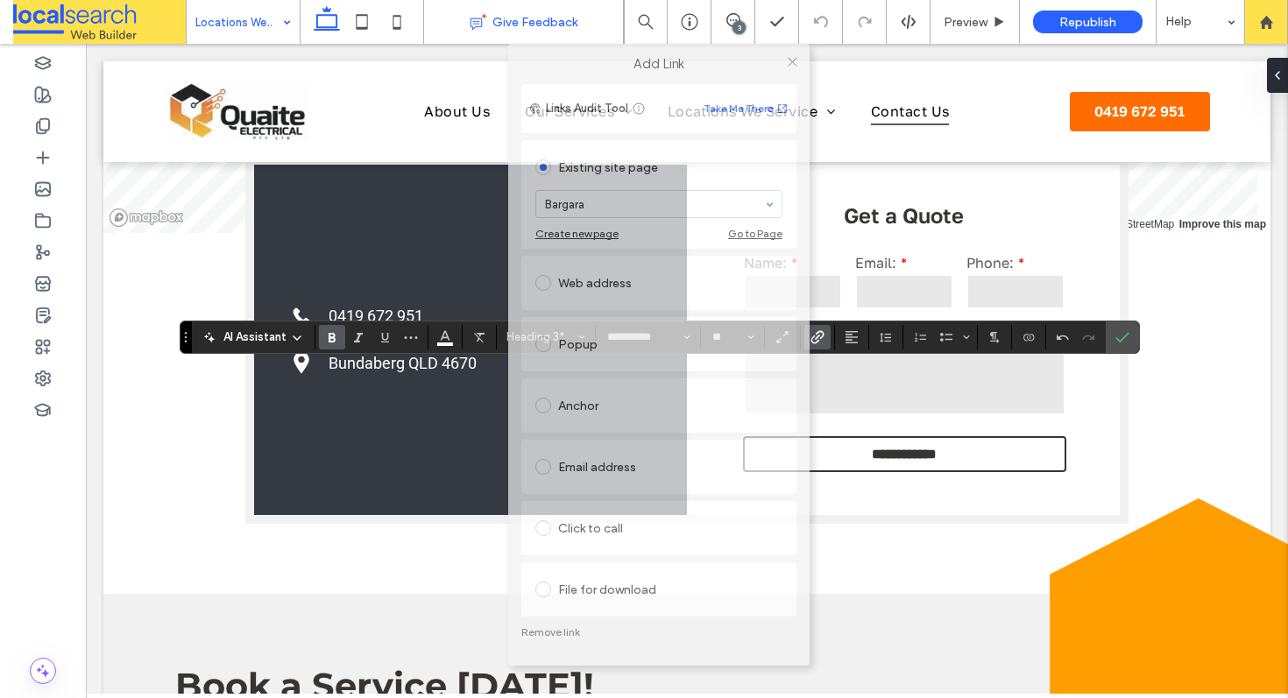
drag, startPoint x: 571, startPoint y: 127, endPoint x: 586, endPoint y: 18, distance: 109.7
click at [586, 18] on body ".wqwq-1{fill:#231f20;} .cls-1q, .cls-2q { fill-rule: evenodd; } .cls-2q { fill:…" at bounding box center [644, 349] width 1288 height 698
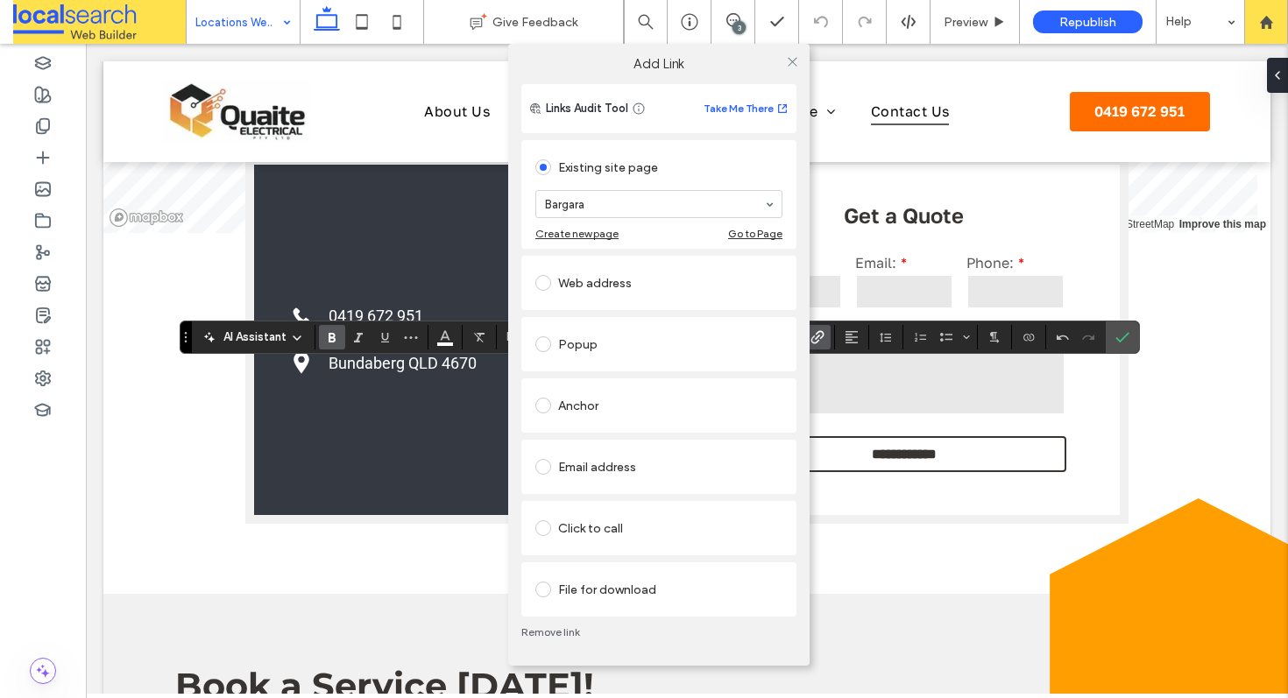
click at [547, 632] on link "Remove link" at bounding box center [658, 633] width 275 height 14
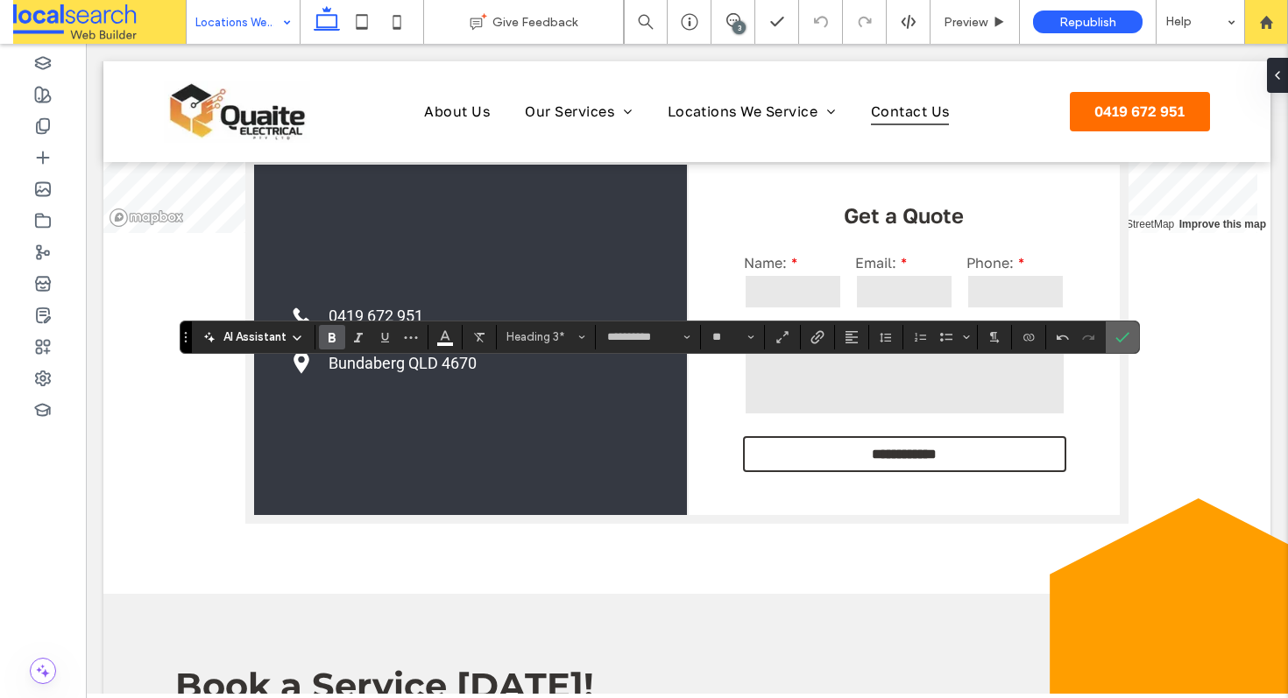
click at [1120, 337] on icon "Confirm" at bounding box center [1123, 337] width 14 height 14
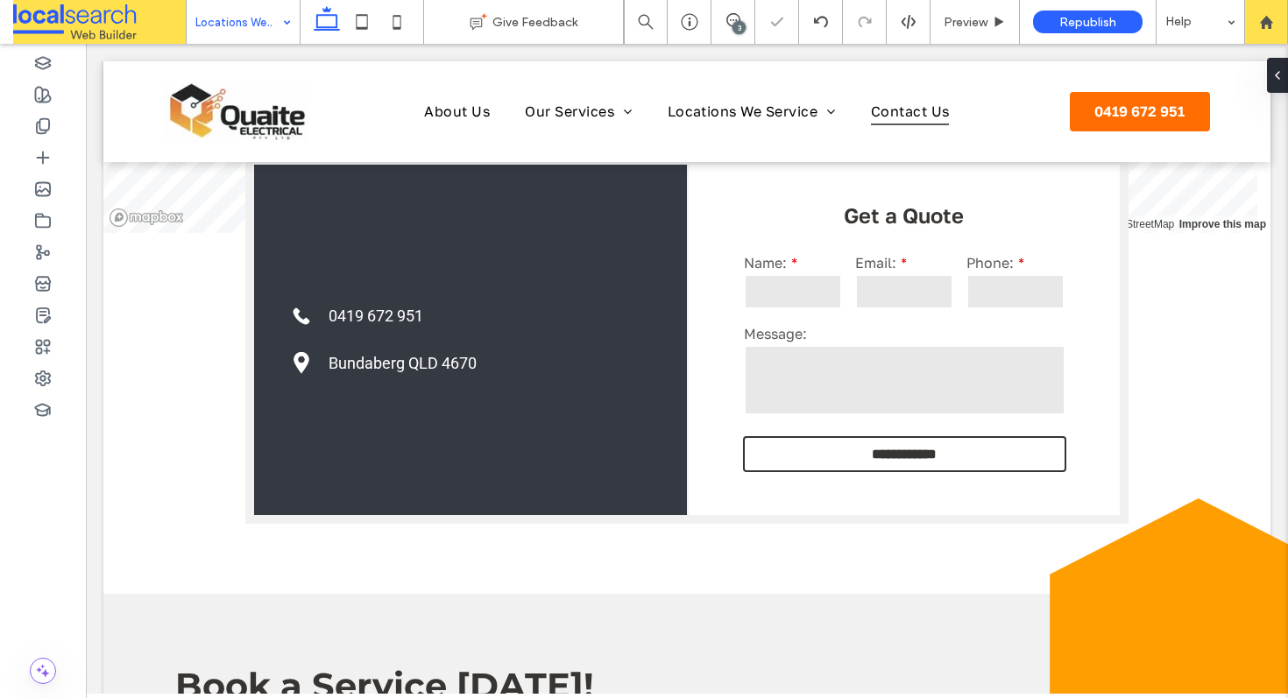
type input "**********"
type input "**"
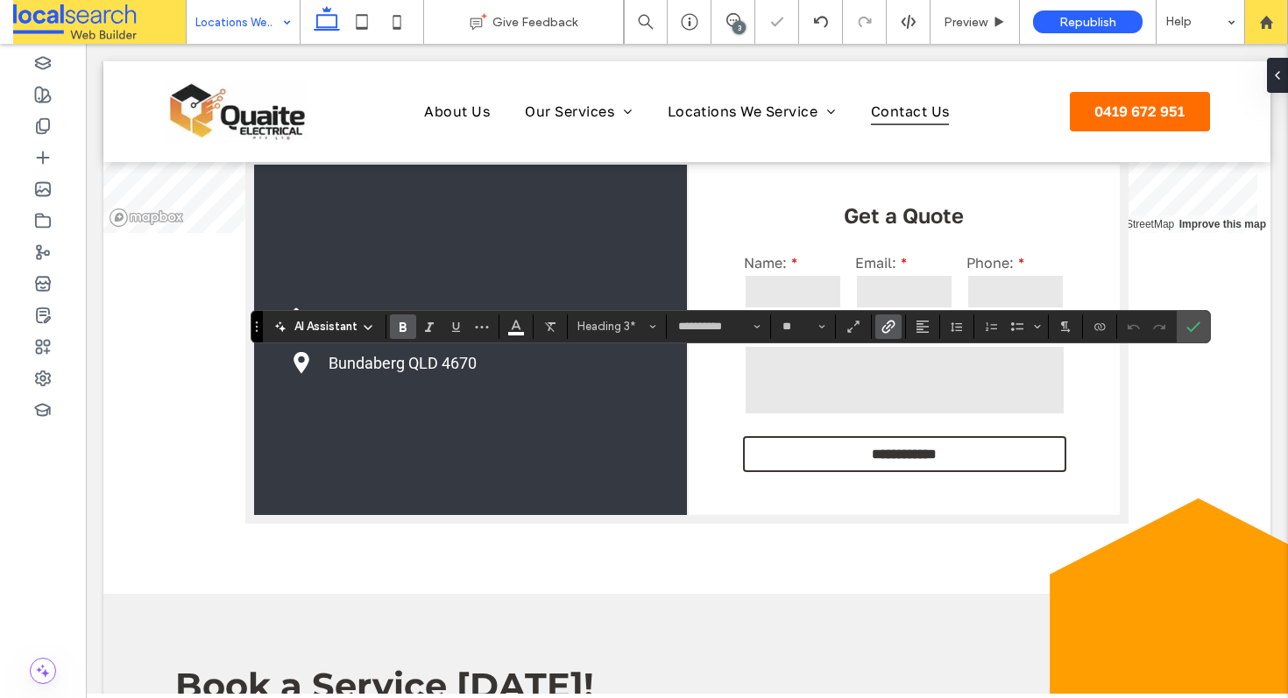
click at [890, 331] on icon "Link" at bounding box center [889, 327] width 14 height 14
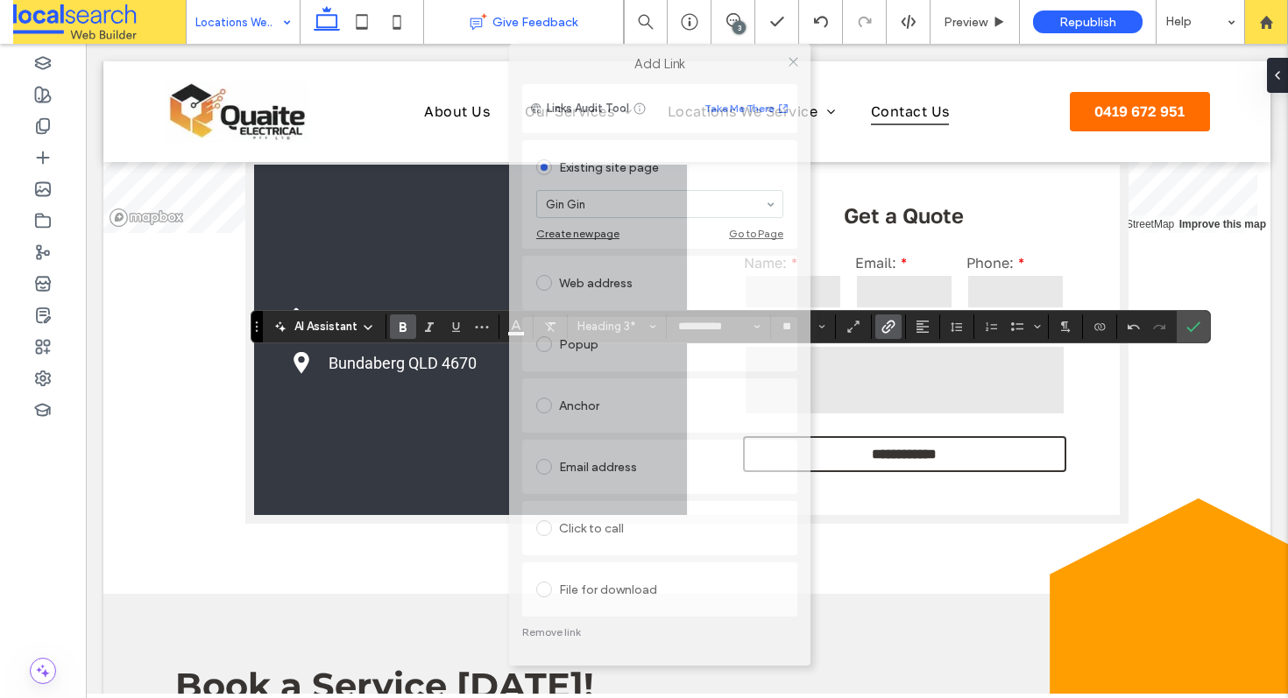
drag, startPoint x: 565, startPoint y: 145, endPoint x: 579, endPoint y: 27, distance: 118.3
click at [579, 27] on body ".wqwq-1{fill:#231f20;} .cls-1q, .cls-2q { fill-rule: evenodd; } .cls-2q { fill:…" at bounding box center [644, 349] width 1288 height 698
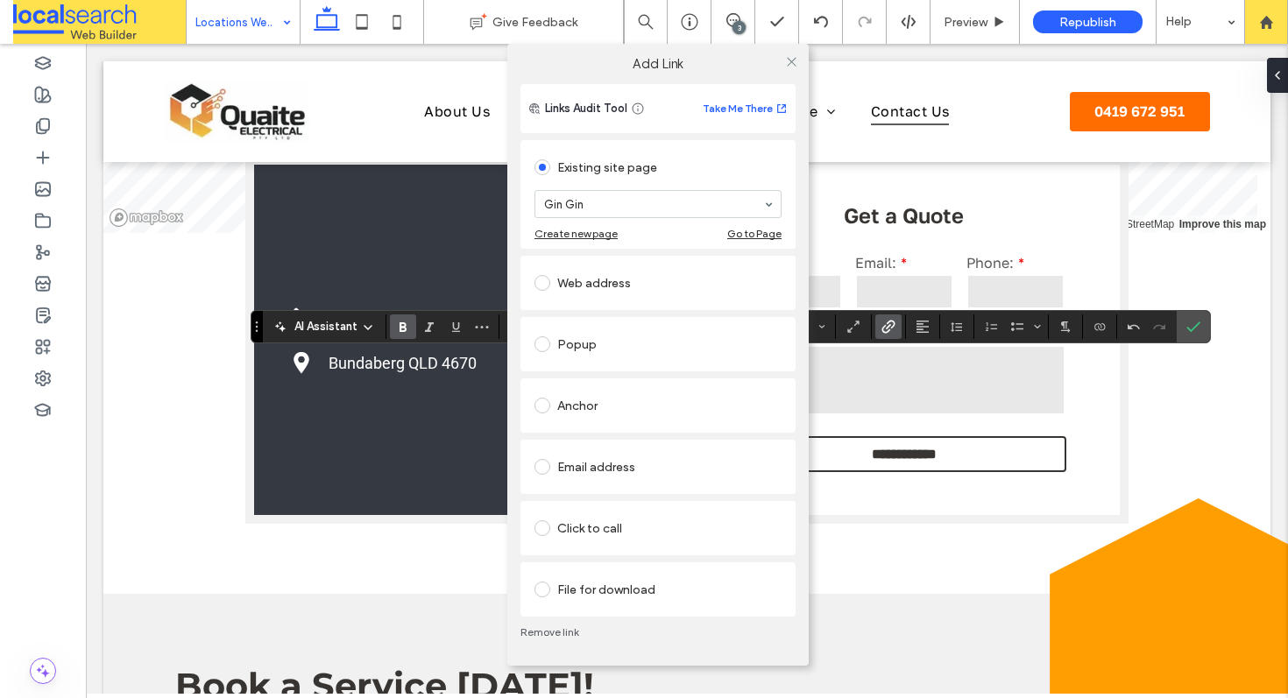
click at [534, 627] on link "Remove link" at bounding box center [658, 633] width 275 height 14
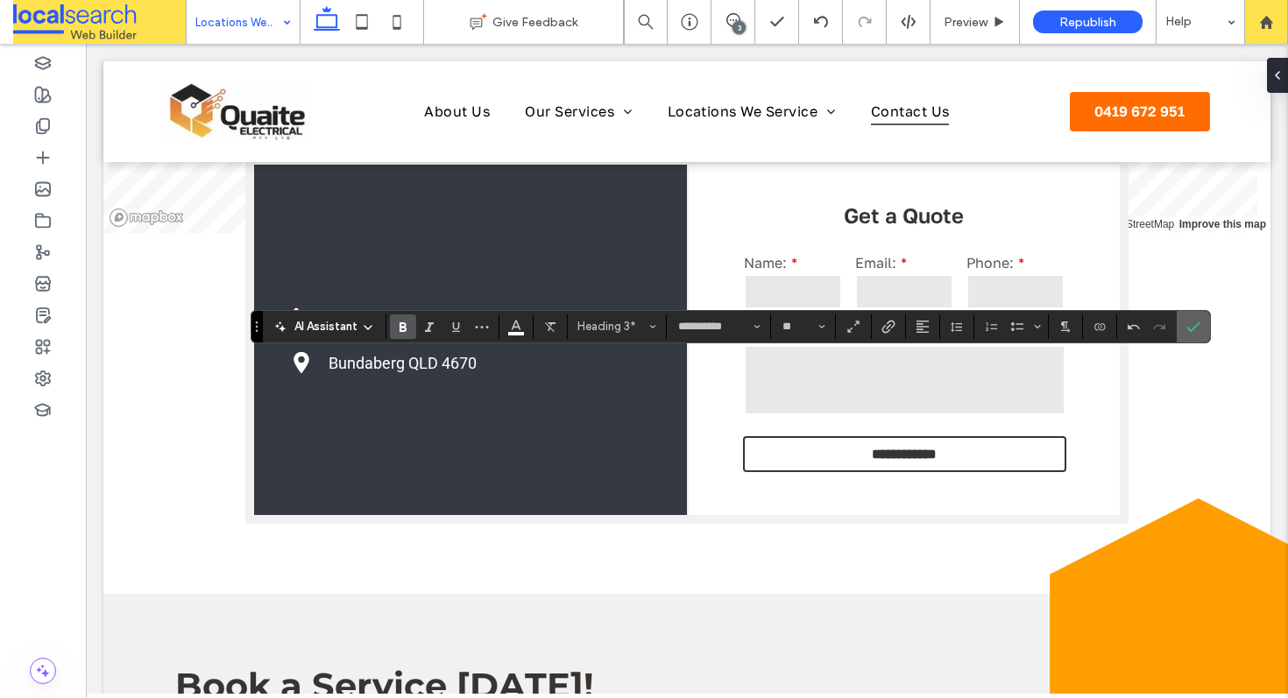
click at [1196, 335] on span "Confirm" at bounding box center [1194, 327] width 14 height 30
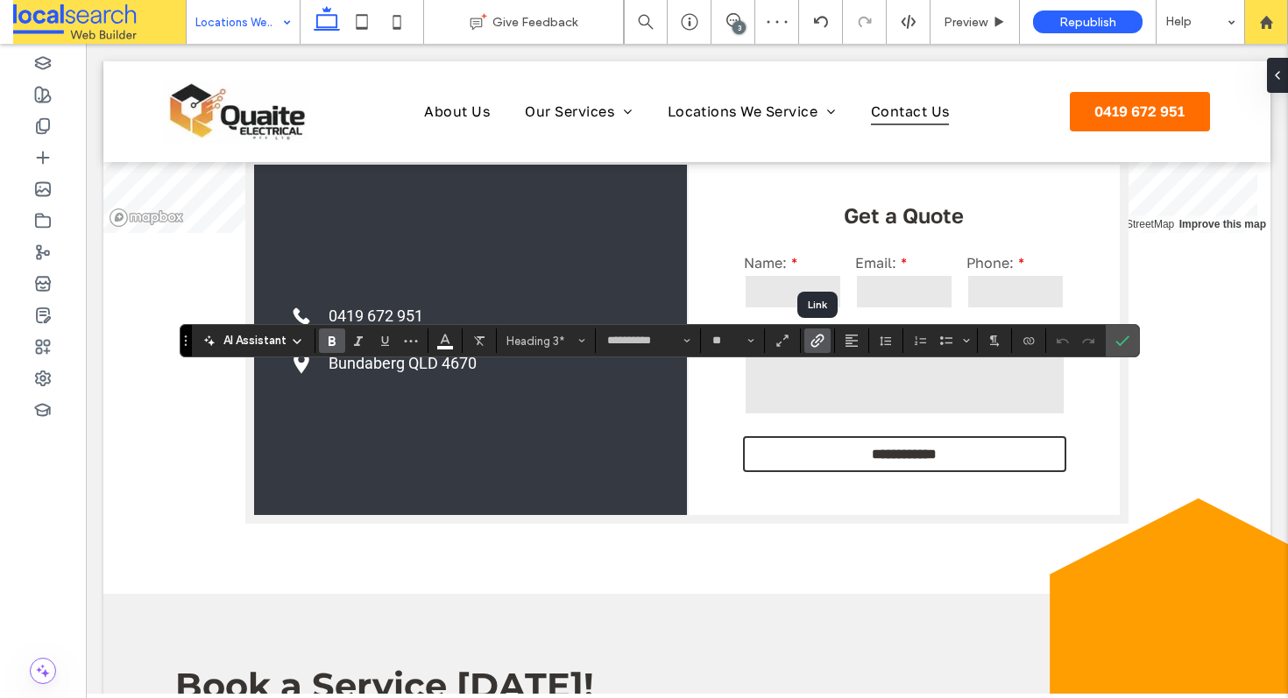
click at [820, 339] on use "Link" at bounding box center [818, 341] width 13 height 13
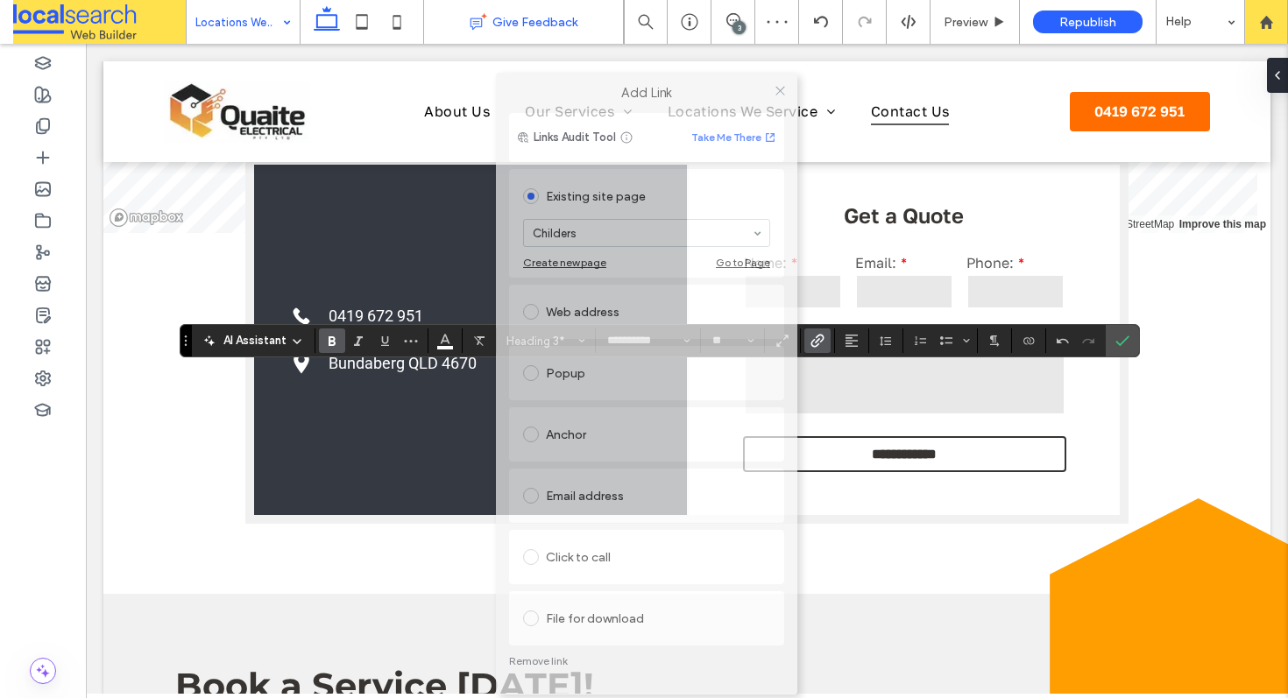
drag, startPoint x: 595, startPoint y: 139, endPoint x: 582, endPoint y: 3, distance: 137.3
click at [582, 3] on body ".wqwq-1{fill:#231f20;} .cls-1q, .cls-2q { fill-rule: evenodd; } .cls-2q { fill:…" at bounding box center [644, 349] width 1288 height 698
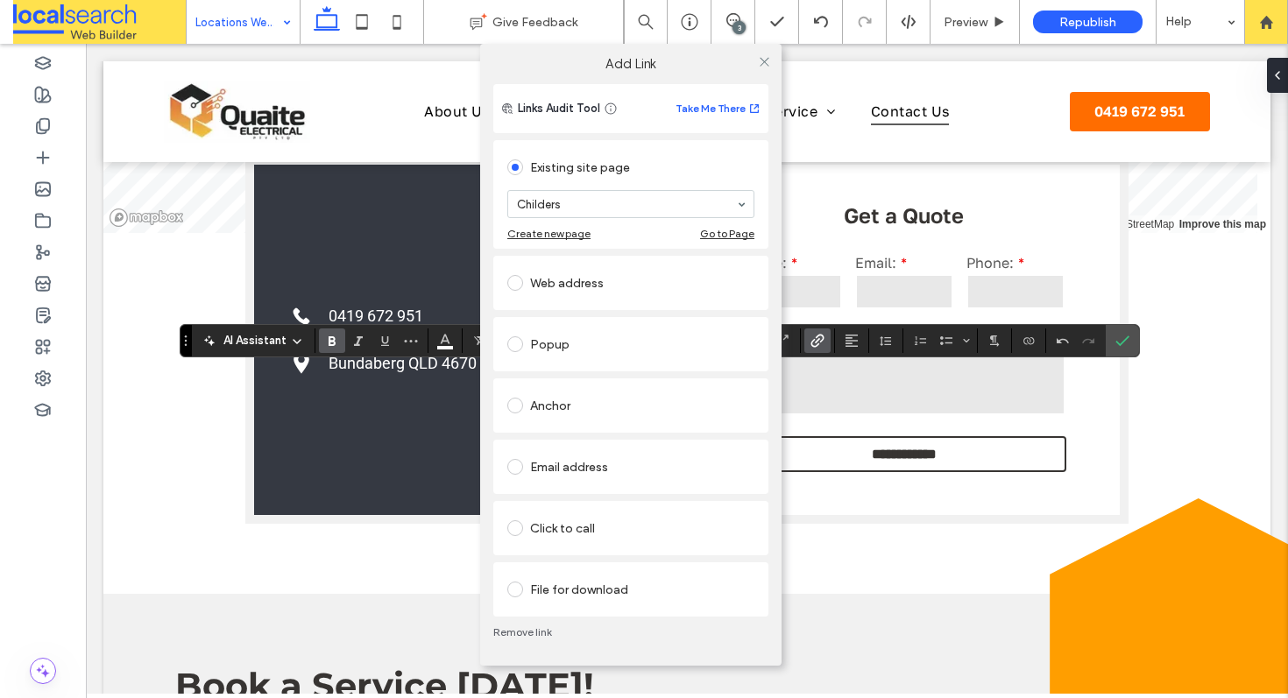
click at [521, 634] on link "Remove link" at bounding box center [630, 633] width 275 height 14
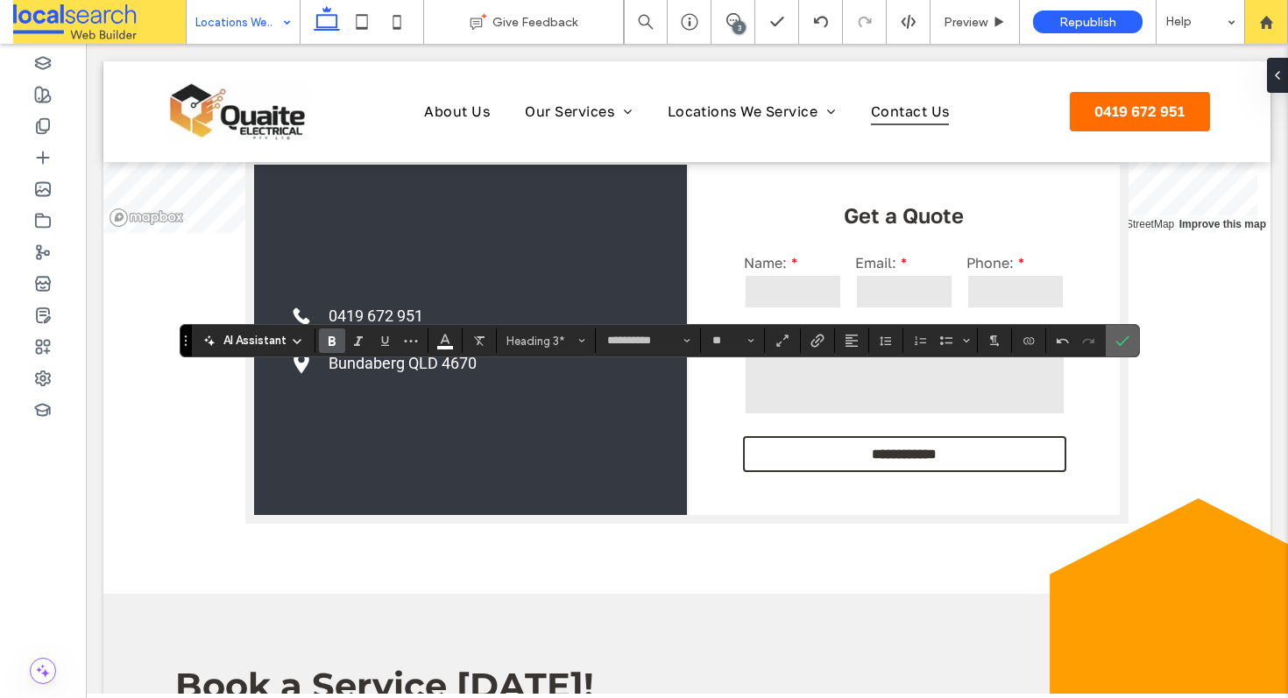
click at [1126, 340] on icon "Confirm" at bounding box center [1123, 341] width 14 height 14
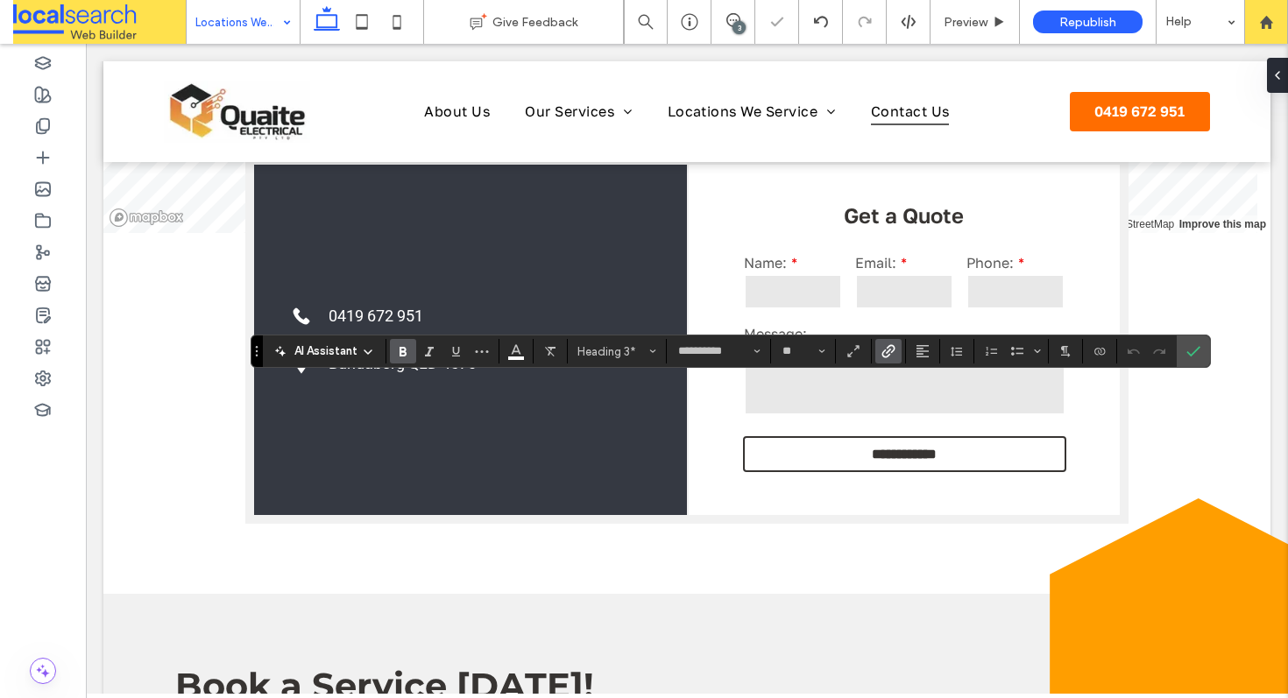
click at [886, 358] on span "Link" at bounding box center [886, 351] width 8 height 25
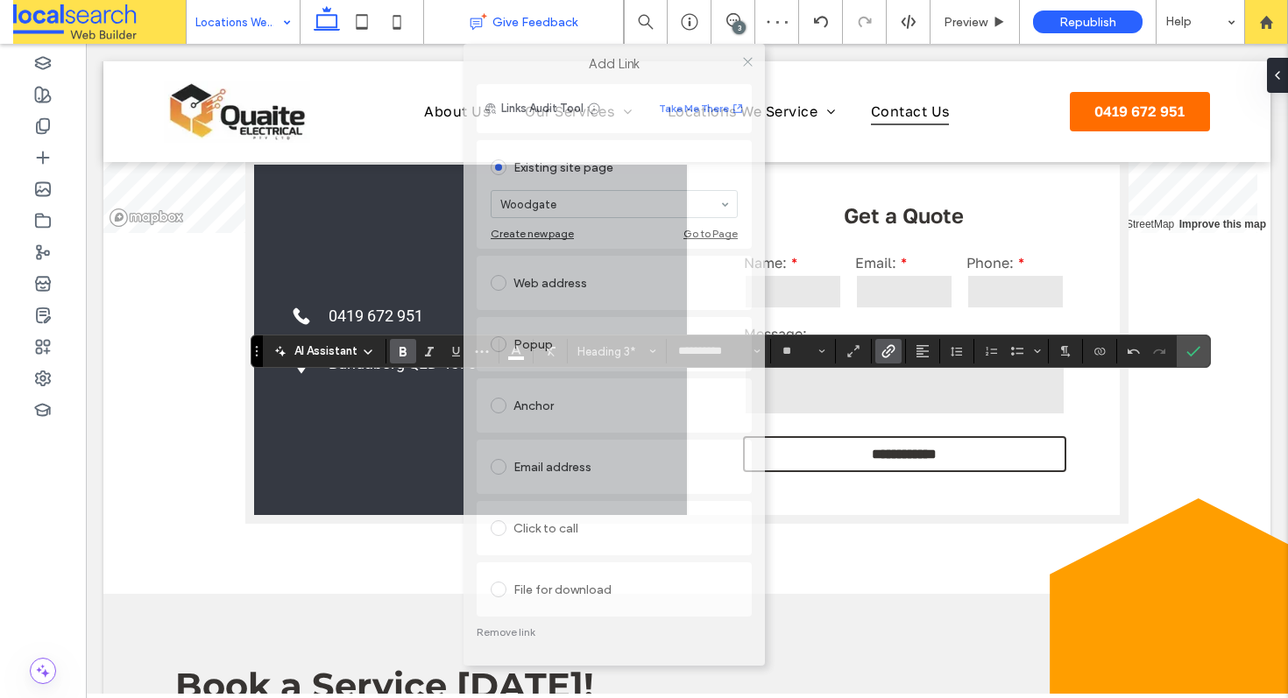
drag, startPoint x: 587, startPoint y: 145, endPoint x: 548, endPoint y: 38, distance: 114.0
click at [555, 34] on body ".wqwq-1{fill:#231f20;} .cls-1q, .cls-2q { fill-rule: evenodd; } .cls-2q { fill:…" at bounding box center [644, 349] width 1288 height 698
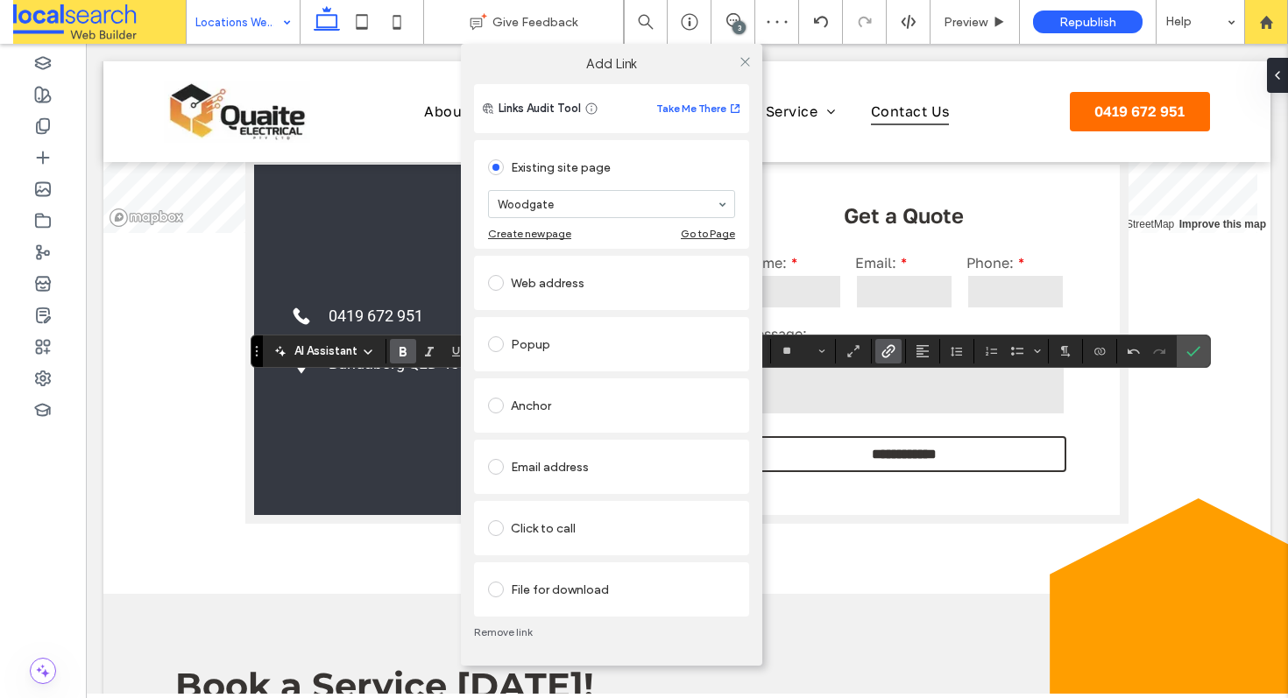
click at [515, 629] on link "Remove link" at bounding box center [611, 633] width 275 height 14
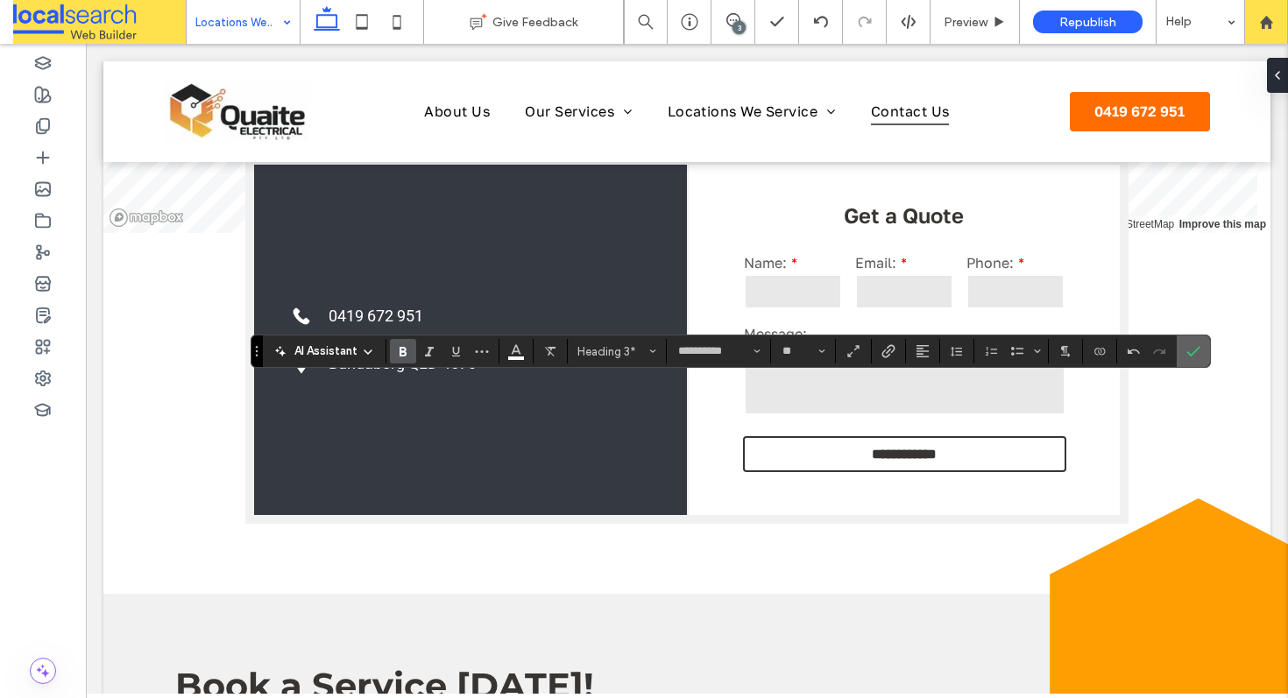
click at [1200, 344] on icon "Confirm" at bounding box center [1194, 351] width 14 height 14
